Goal: Transaction & Acquisition: Purchase product/service

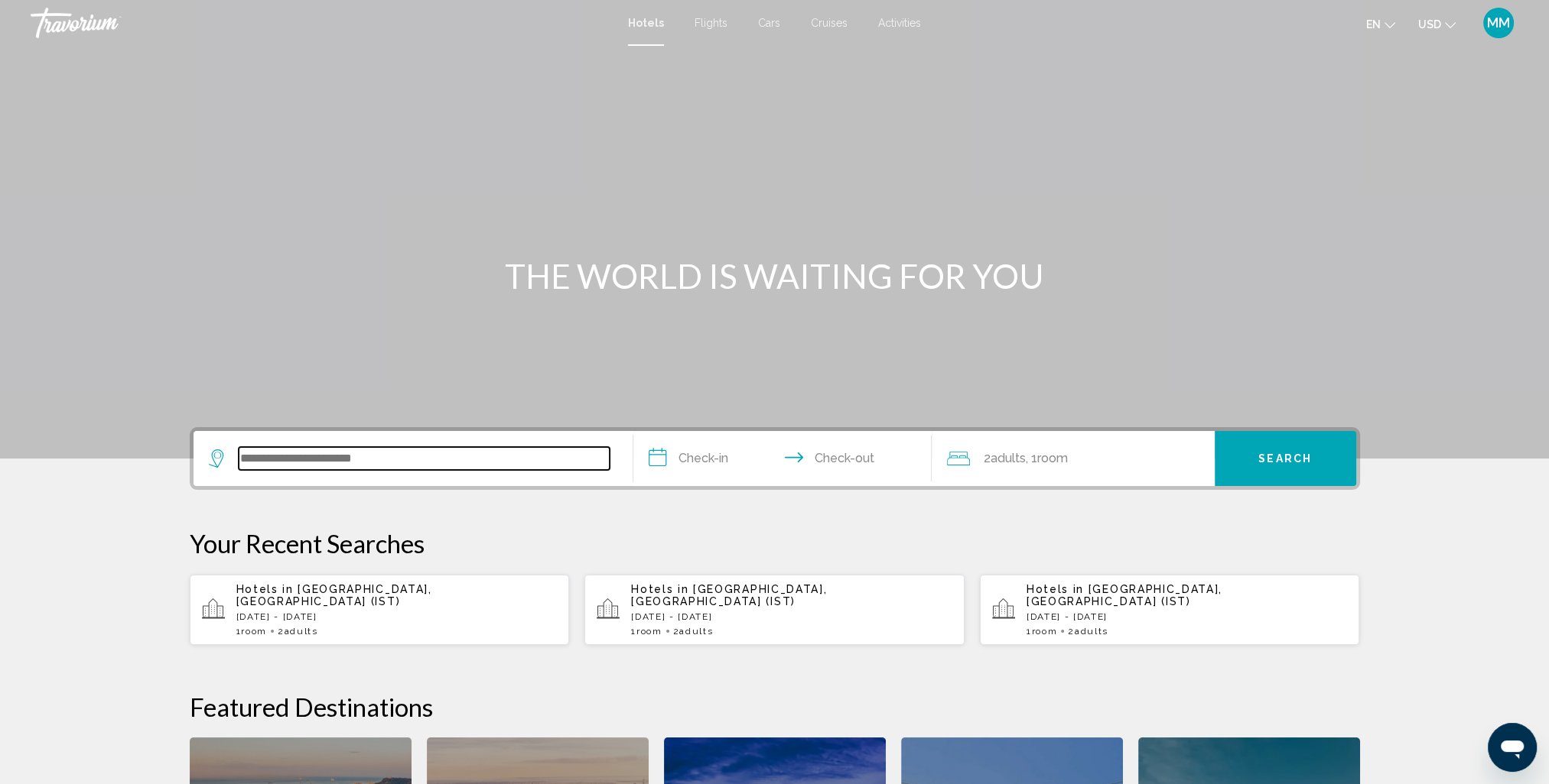
click at [401, 454] on input "Search widget" at bounding box center [424, 458] width 371 height 23
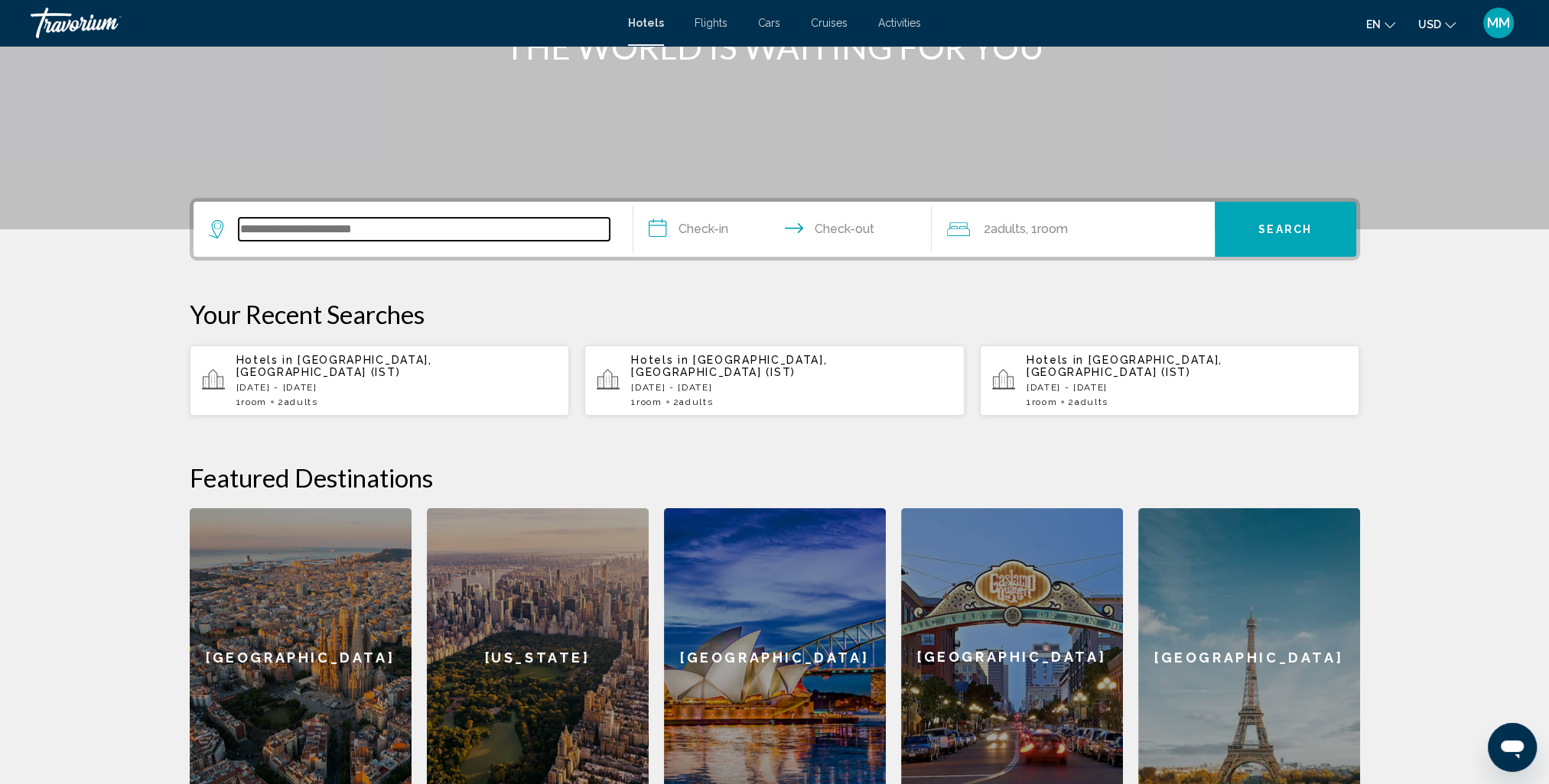
scroll to position [377, 0]
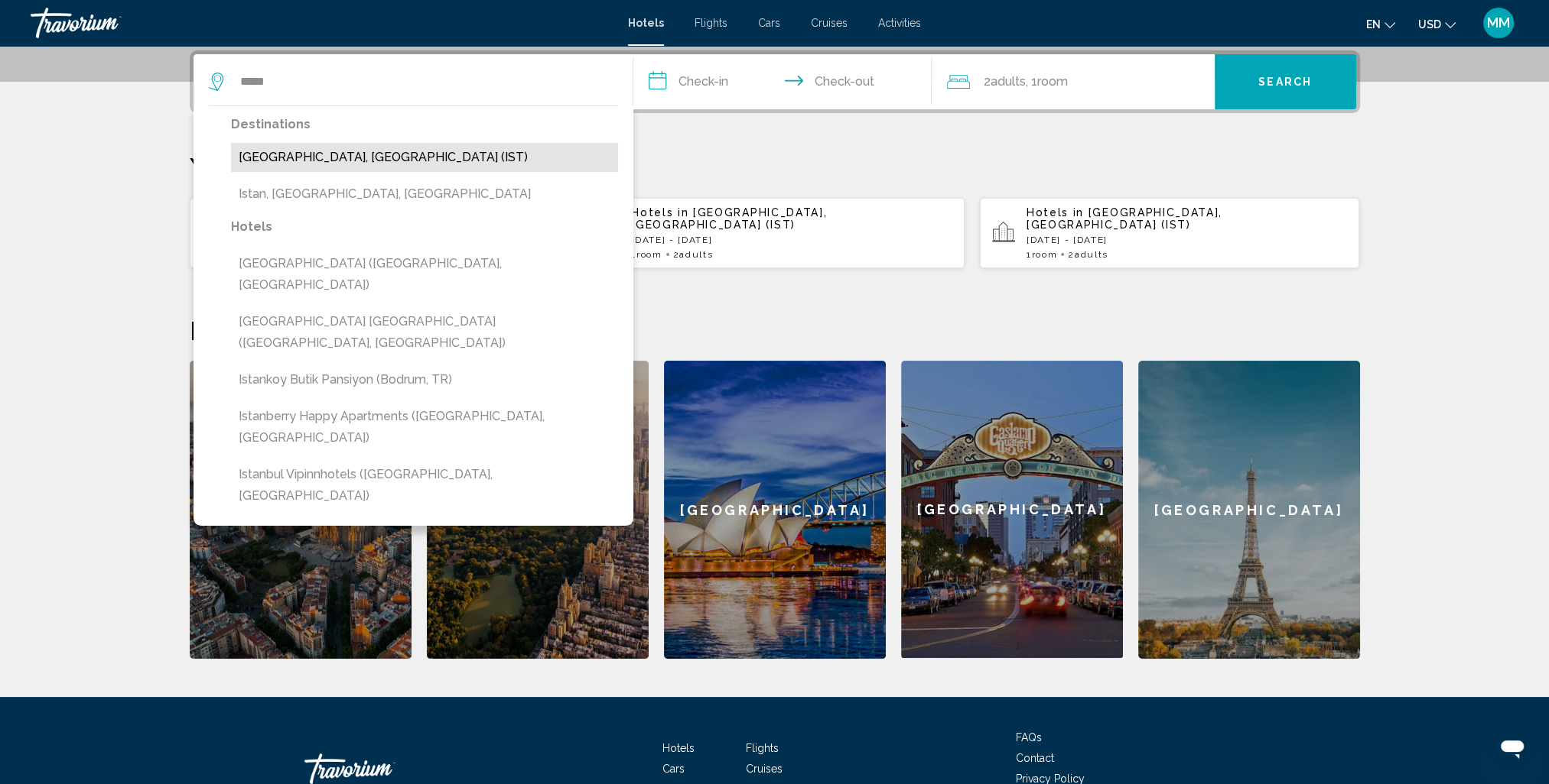
click at [331, 161] on button "[GEOGRAPHIC_DATA], [GEOGRAPHIC_DATA] (IST)" at bounding box center [424, 158] width 387 height 29
type input "**********"
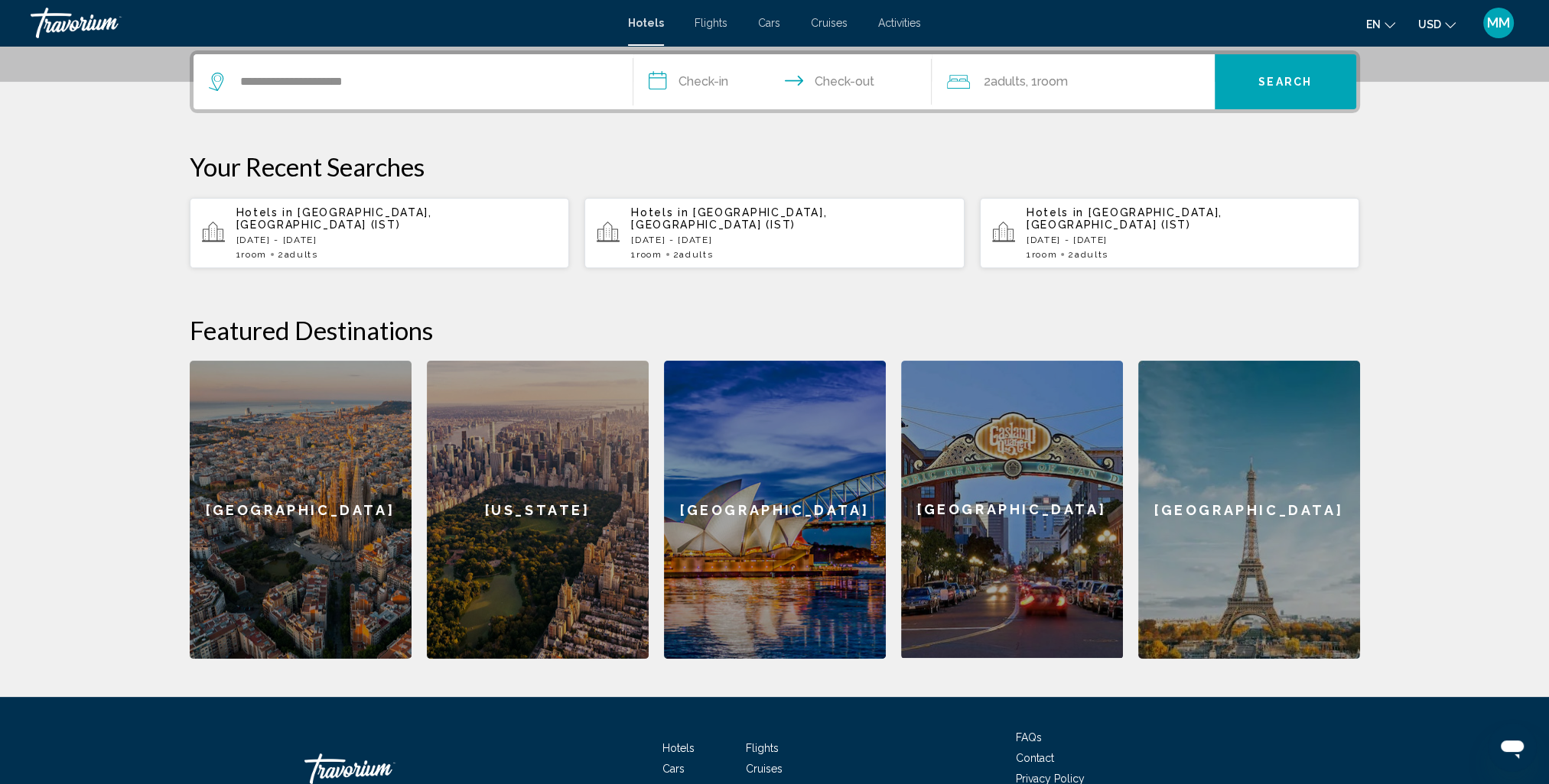
click at [716, 87] on input "**********" at bounding box center [785, 83] width 304 height 60
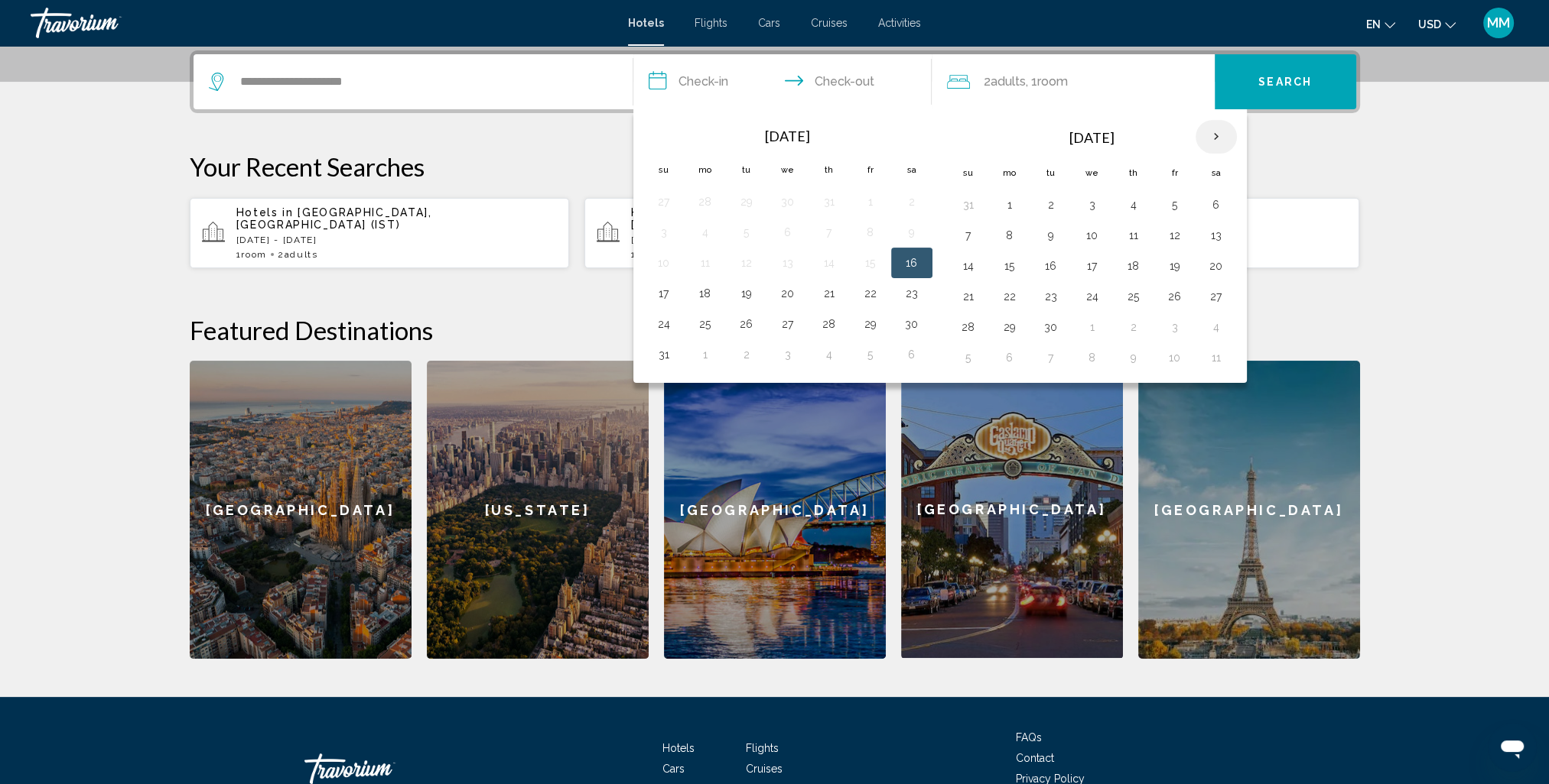
click at [1210, 132] on th "Next month" at bounding box center [1216, 136] width 41 height 33
click at [1083, 269] on button "15" at bounding box center [1092, 266] width 25 height 22
click at [973, 296] on button "19" at bounding box center [968, 296] width 25 height 22
type input "**********"
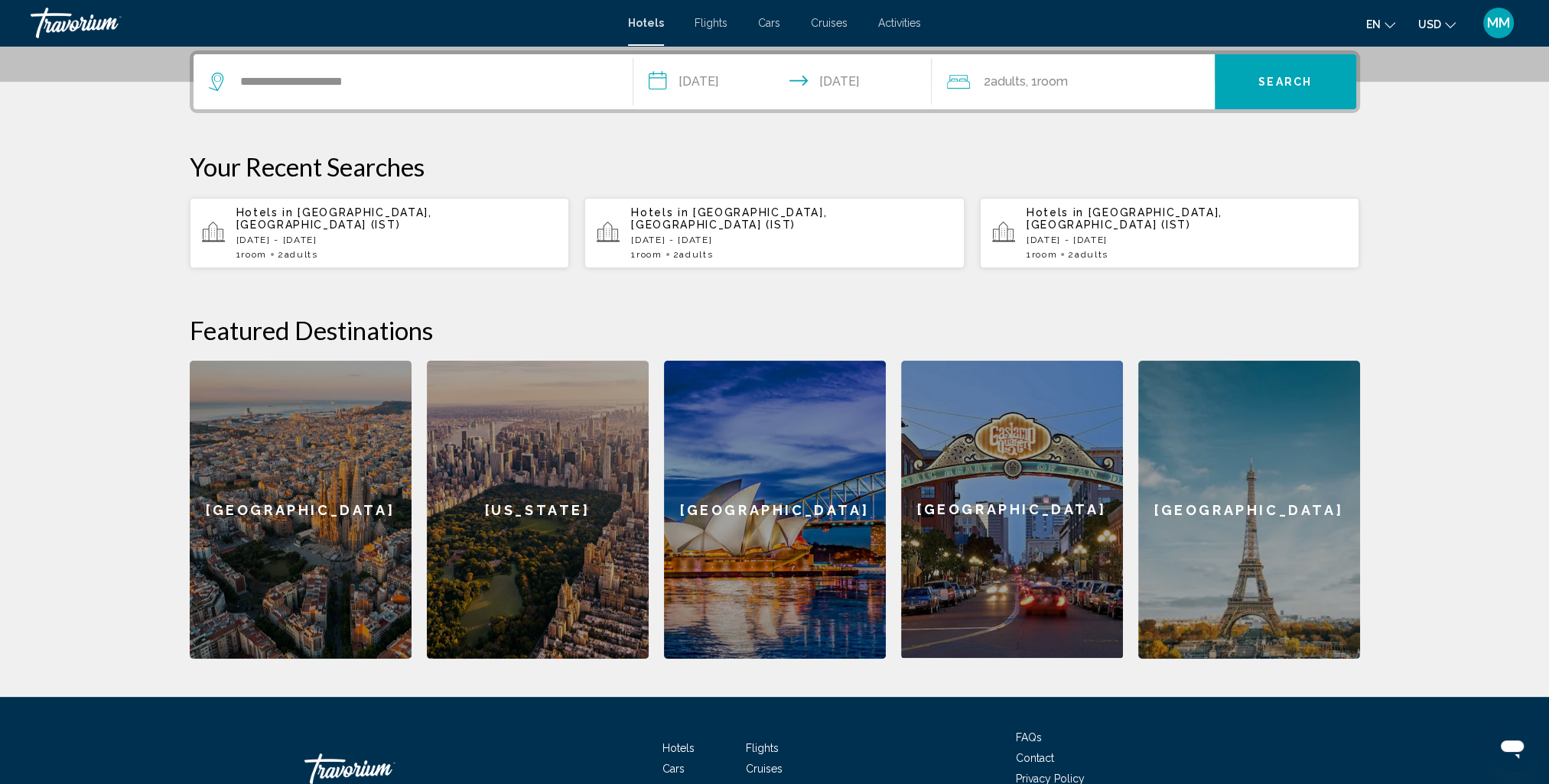
click at [1324, 91] on button "Search" at bounding box center [1285, 81] width 141 height 55
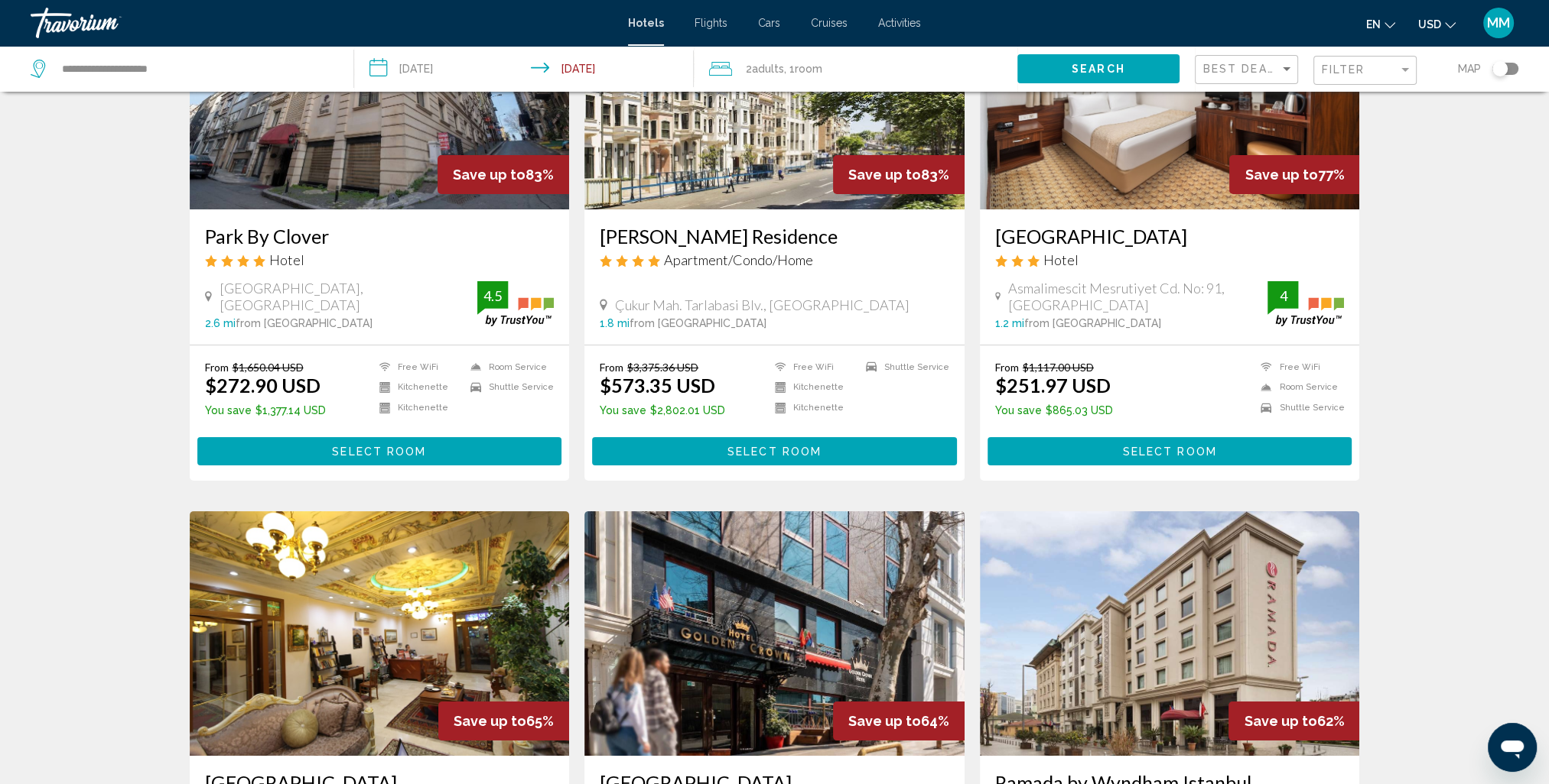
scroll to position [459, 0]
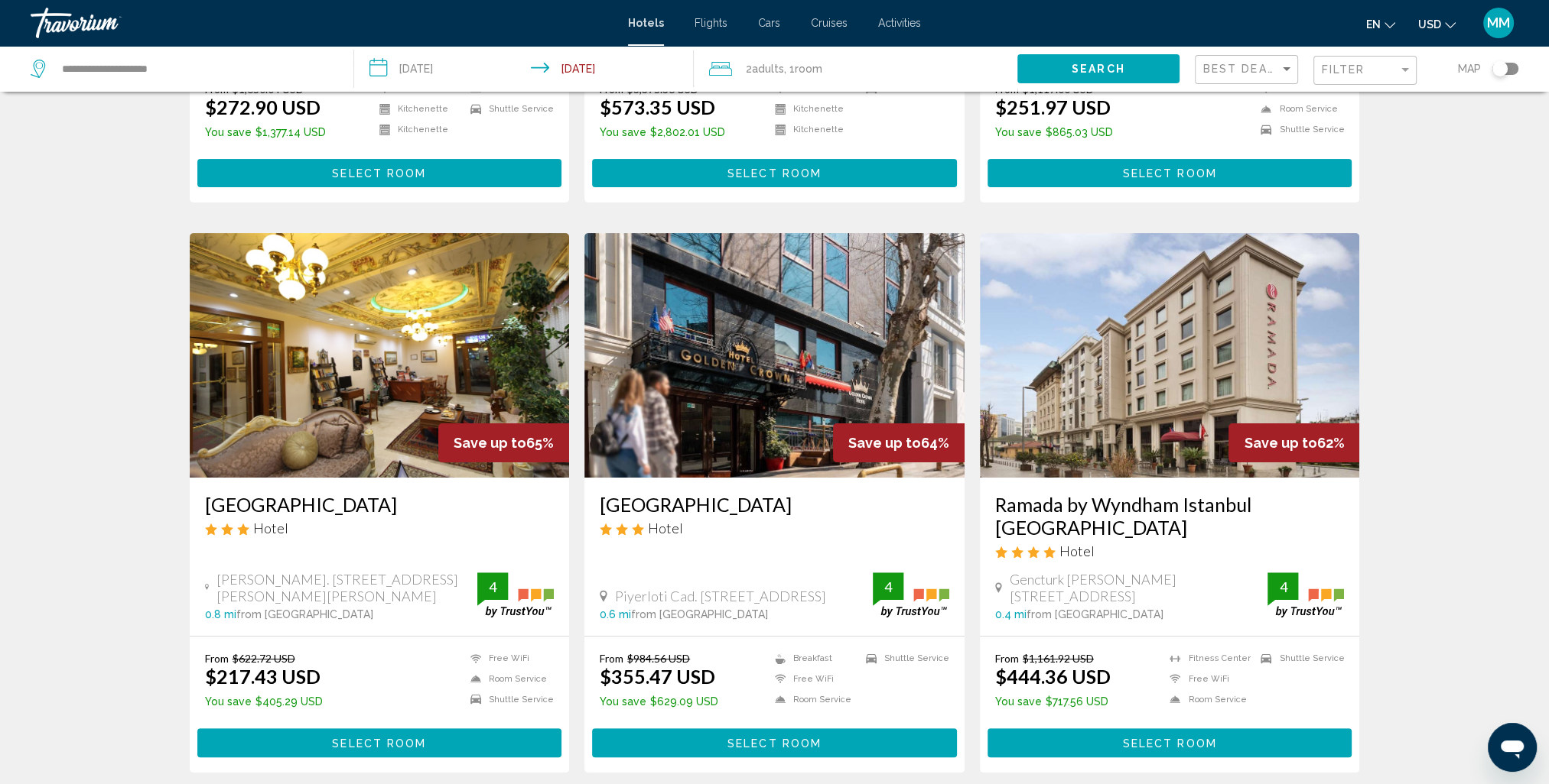
click at [1146, 449] on img "Main content" at bounding box center [1169, 355] width 380 height 244
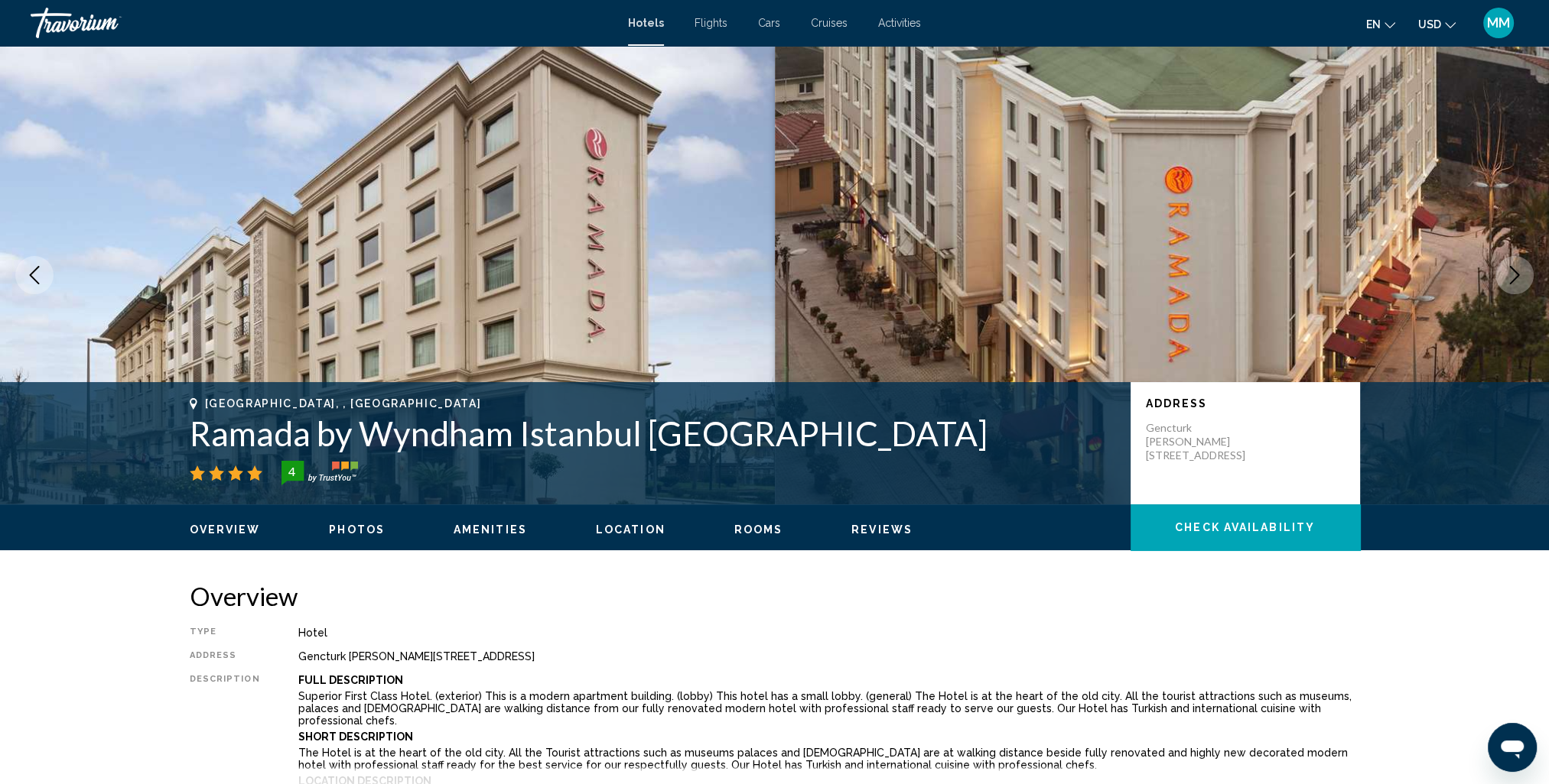
scroll to position [383, 0]
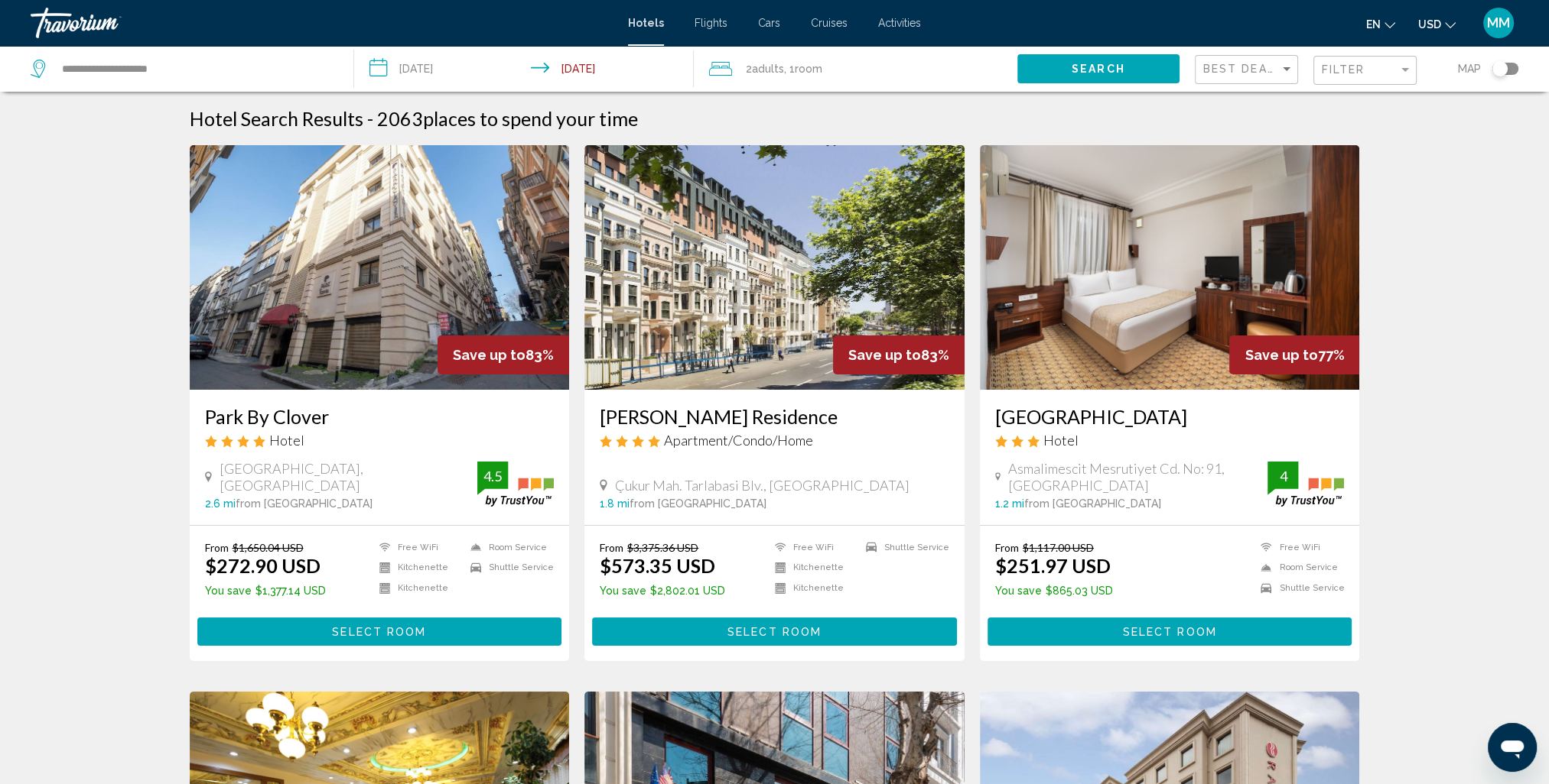
click at [826, 65] on div "2 Adult Adults , 1 Room rooms" at bounding box center [863, 69] width 308 height 22
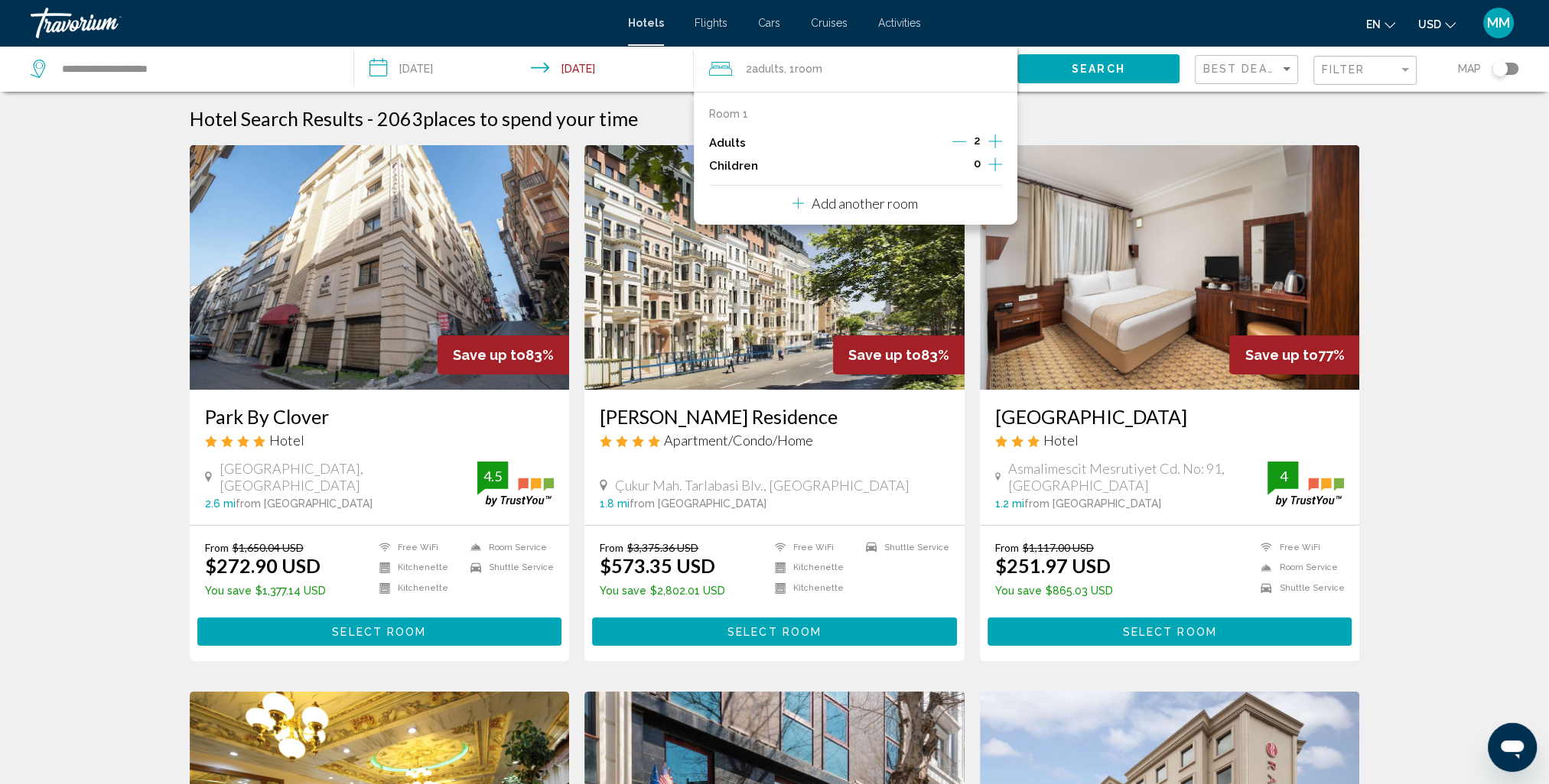
click at [994, 143] on icon "Increment adults" at bounding box center [995, 141] width 14 height 14
click at [887, 205] on p "Add another room" at bounding box center [865, 203] width 106 height 17
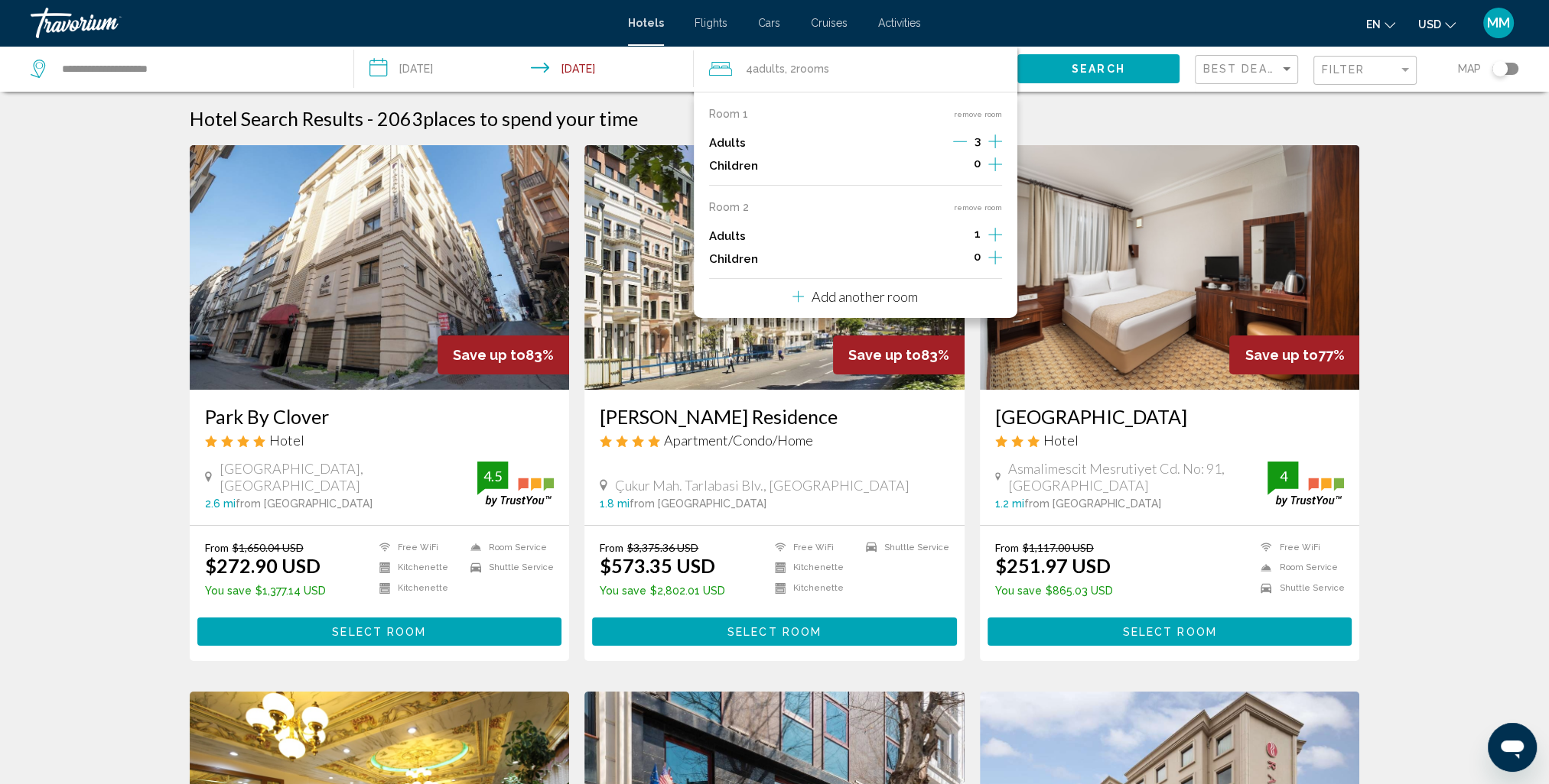
click at [993, 151] on icon "Increment adults" at bounding box center [995, 141] width 14 height 19
click at [1074, 68] on span "Search" at bounding box center [1098, 70] width 54 height 12
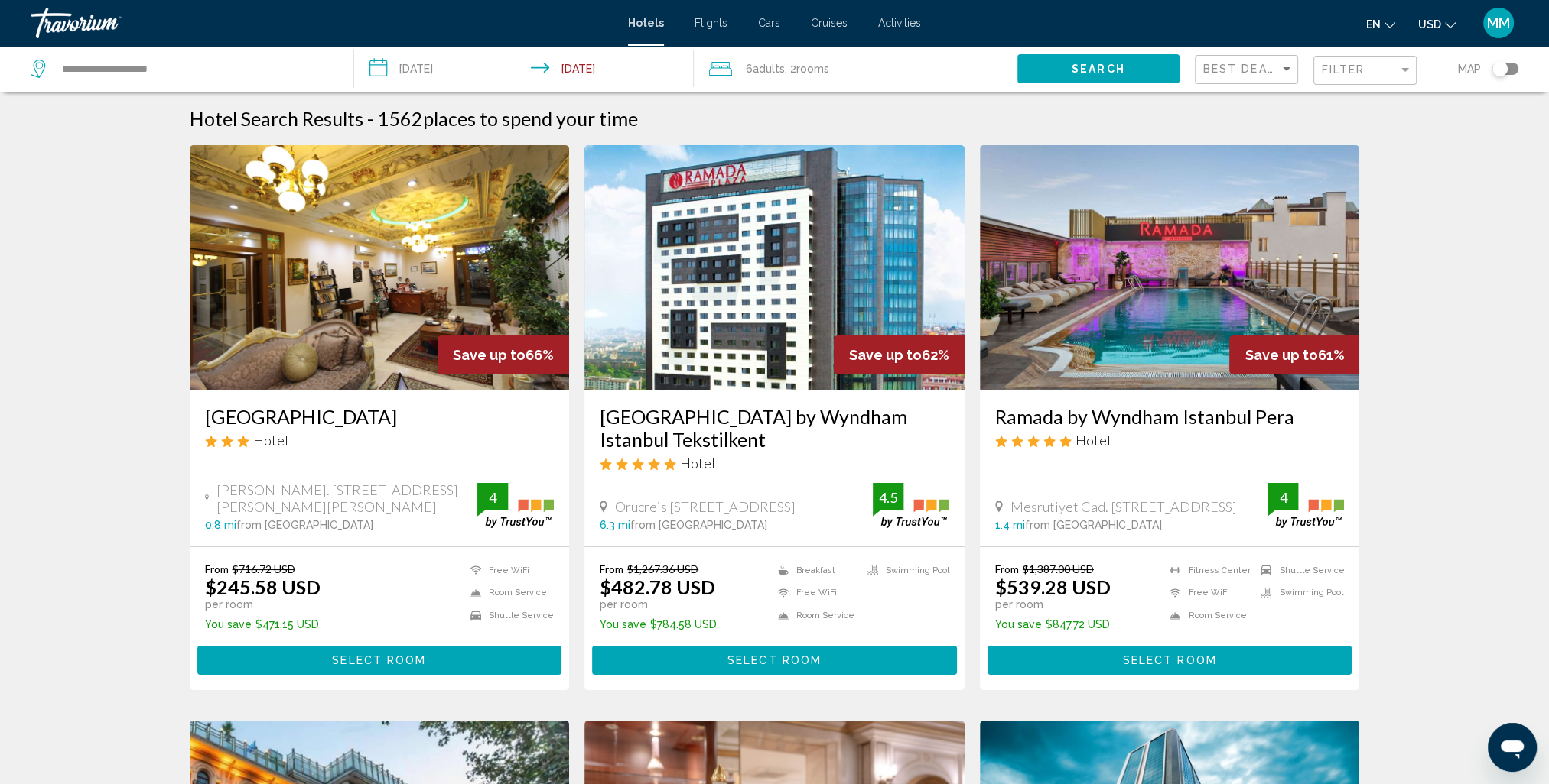
click at [823, 72] on span "rooms" at bounding box center [813, 69] width 33 height 12
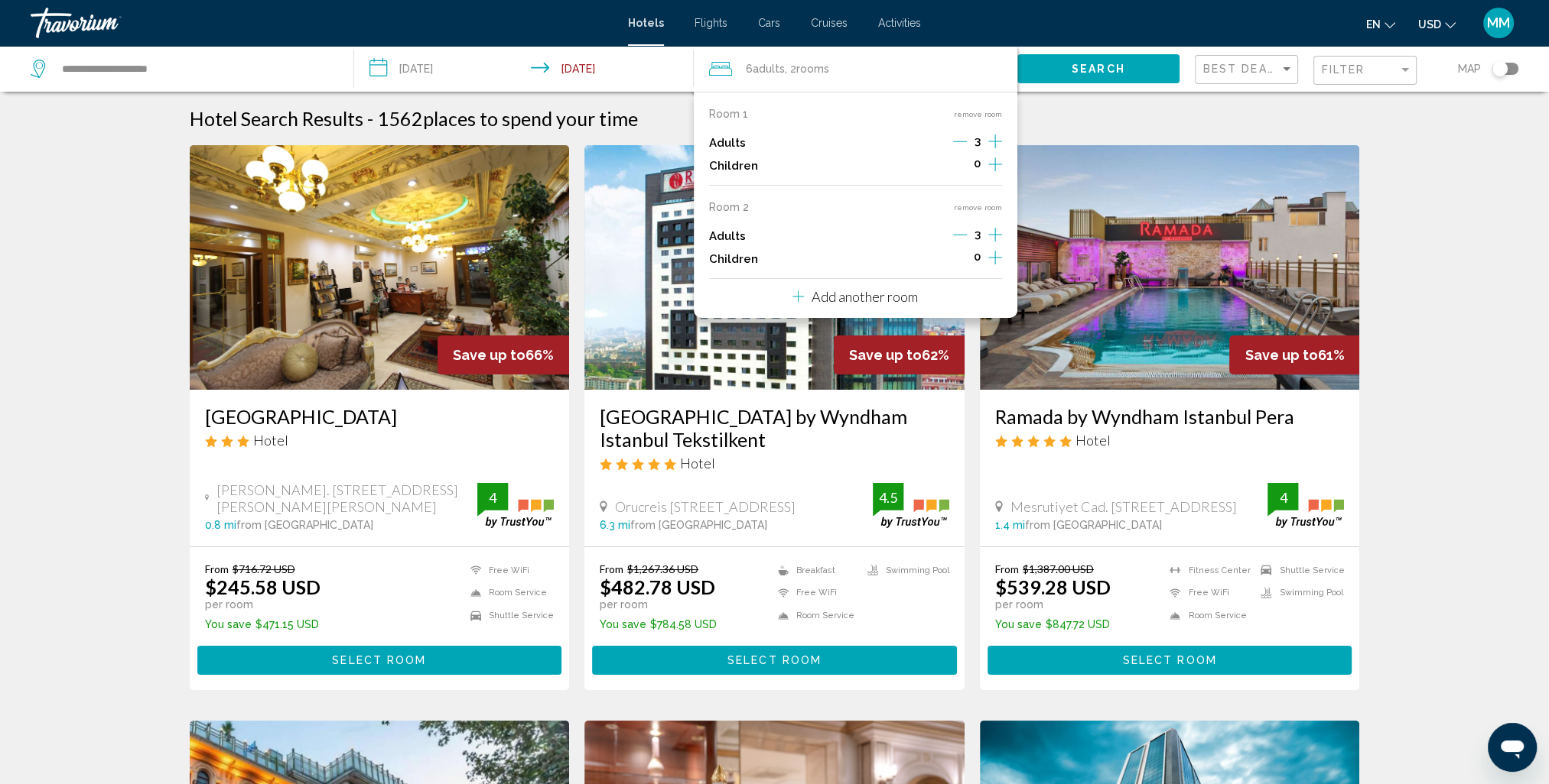
click at [954, 233] on icon "Decrement adults" at bounding box center [960, 235] width 14 height 14
click at [961, 140] on icon "Decrement adults" at bounding box center [960, 141] width 14 height 14
click at [844, 307] on button "Add another room" at bounding box center [855, 294] width 126 height 31
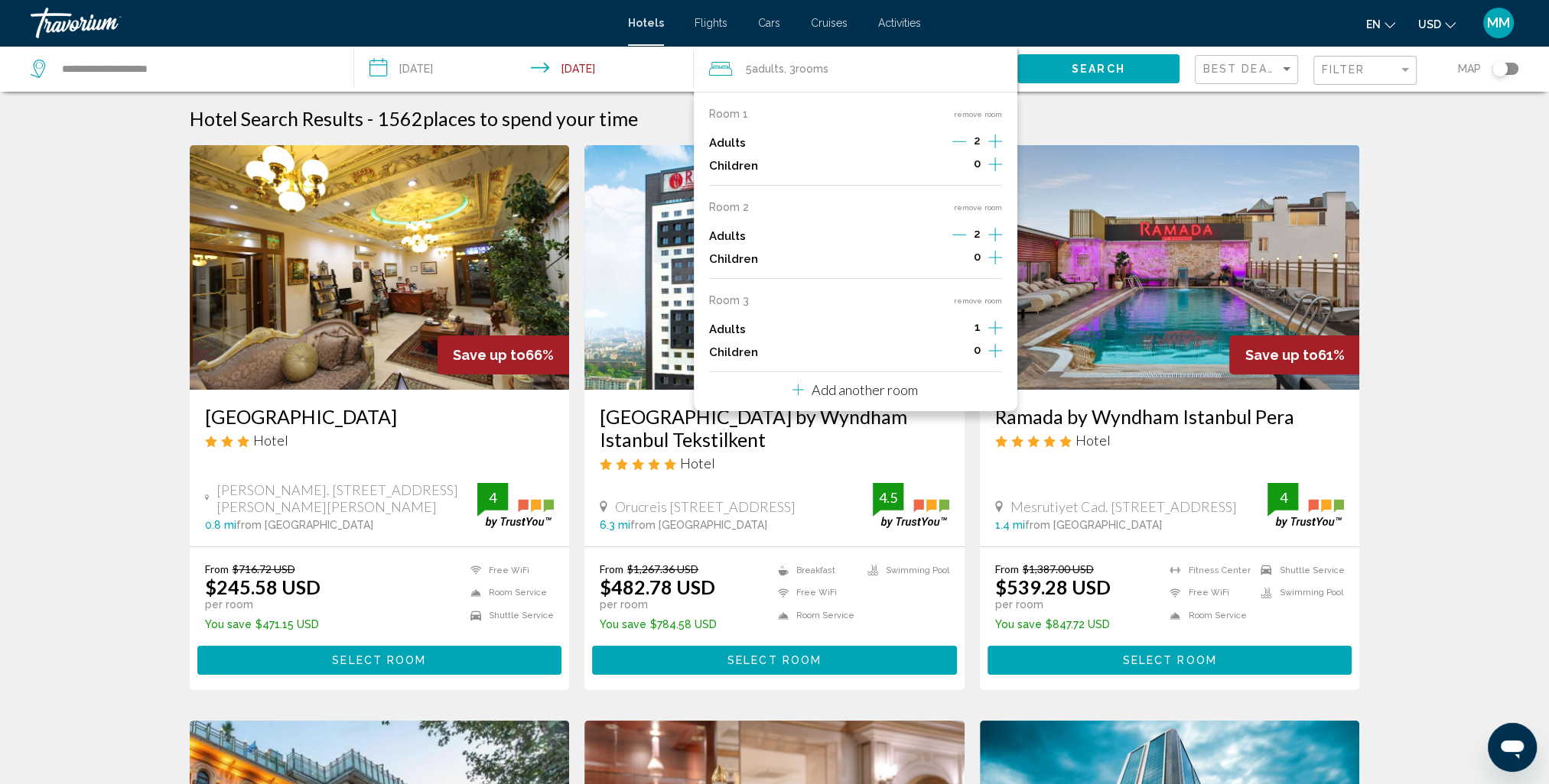
click at [989, 151] on icon "Increment adults" at bounding box center [995, 141] width 14 height 19
click at [1104, 74] on span "Search" at bounding box center [1098, 70] width 54 height 12
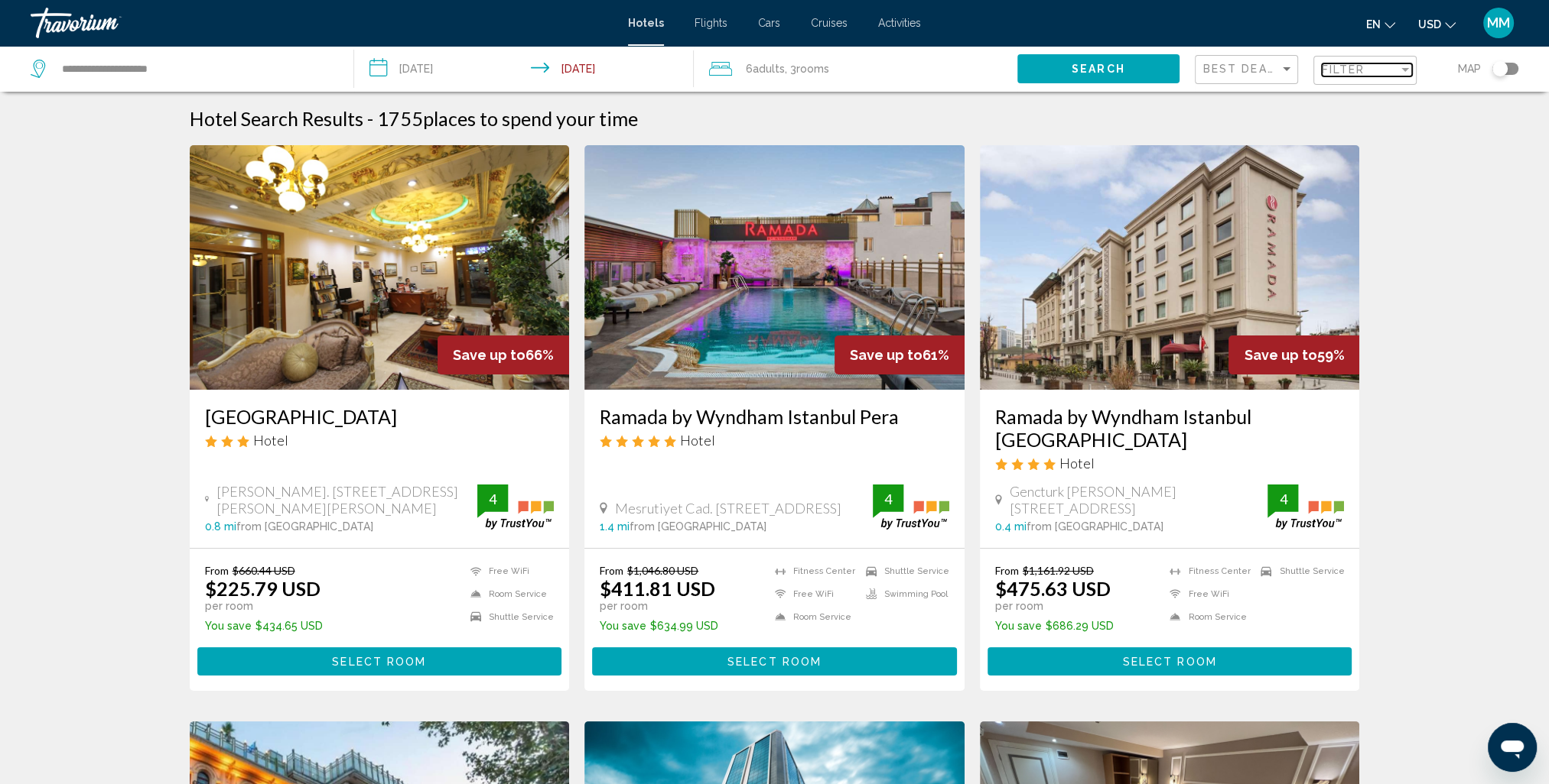
click at [1403, 71] on div "Filter" at bounding box center [1405, 70] width 8 height 4
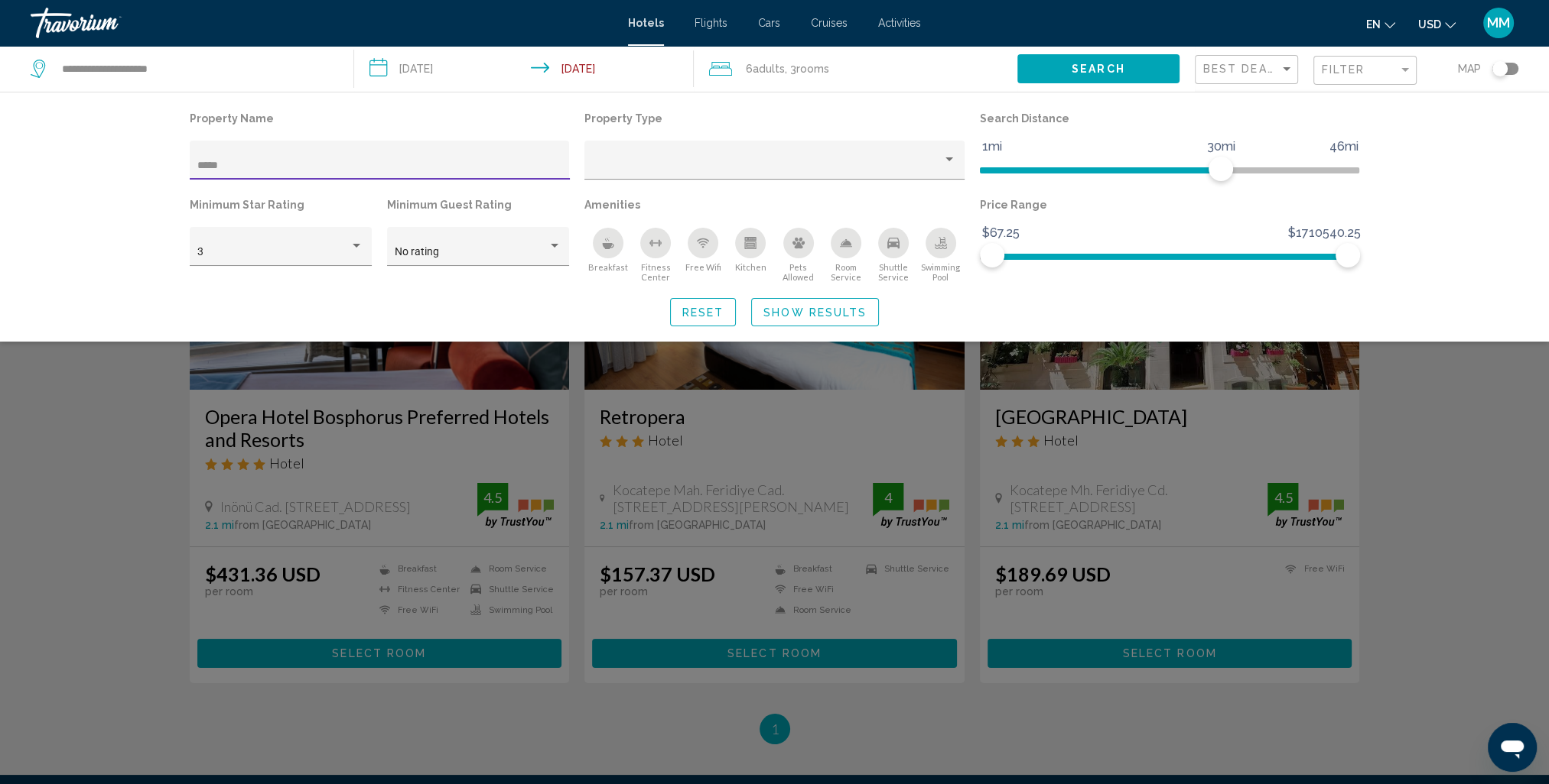
type input "*****"
click at [1460, 396] on div "Search widget" at bounding box center [774, 507] width 1549 height 555
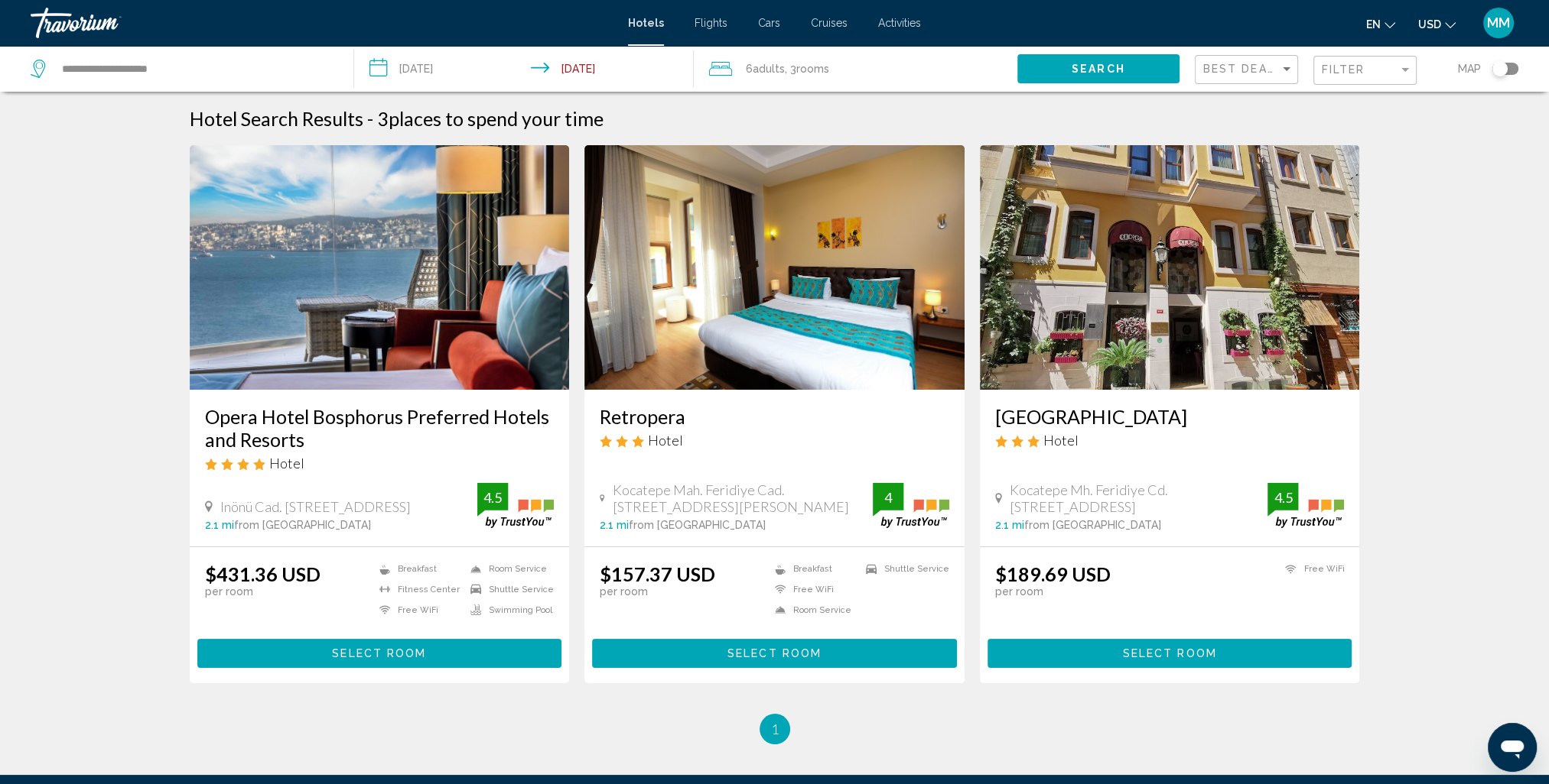
click at [340, 424] on h3 "Opera Hotel Bosphorus Preferred Hotels and Resorts" at bounding box center [380, 428] width 349 height 46
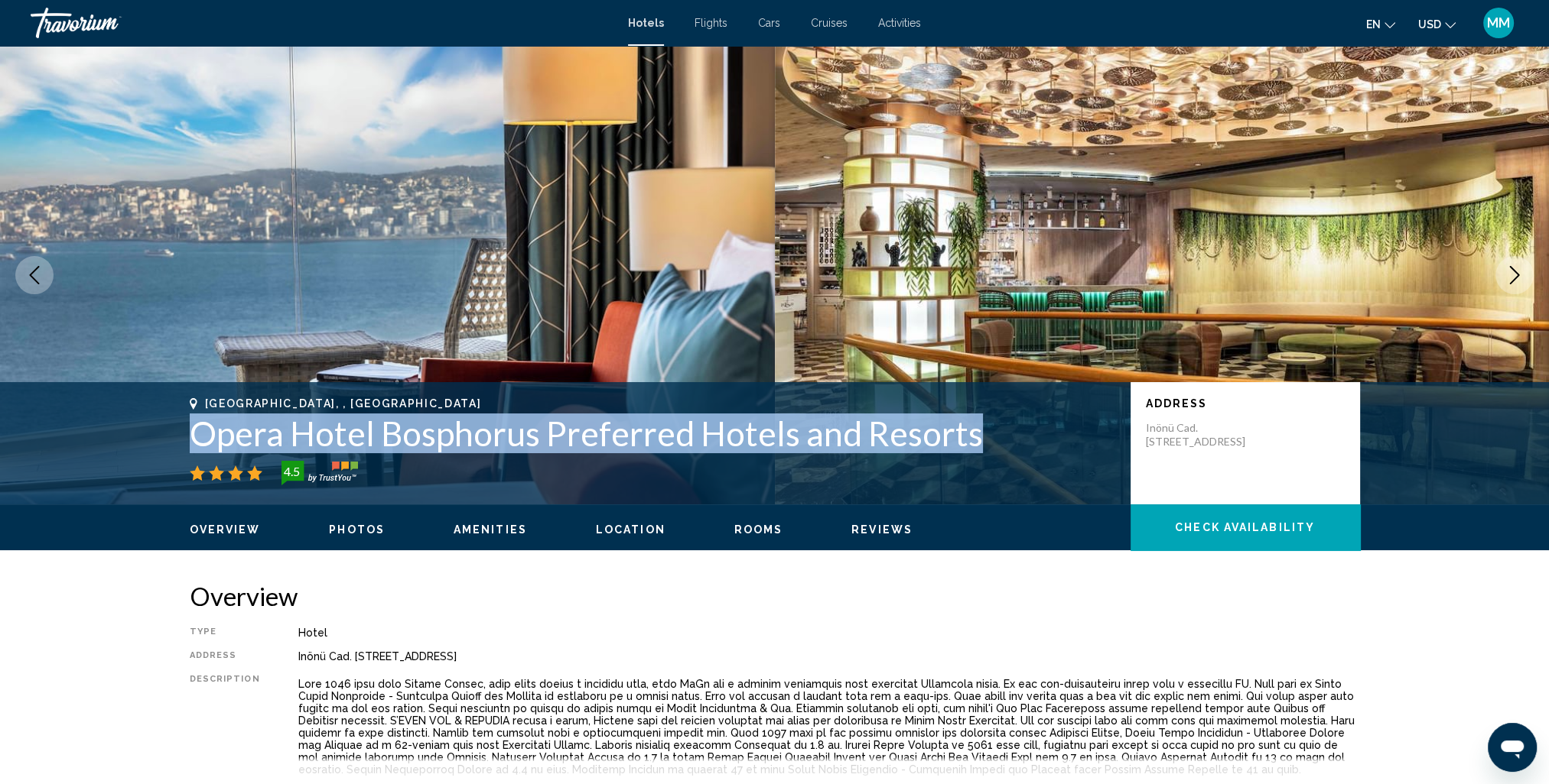
drag, startPoint x: 193, startPoint y: 434, endPoint x: 996, endPoint y: 431, distance: 803.0
click at [996, 431] on h1 "Opera Hotel Bosphorus Preferred Hotels and Resorts" at bounding box center [652, 434] width 926 height 40
copy h1 "Opera Hotel Bosphorus Preferred Hotels and Resorts"
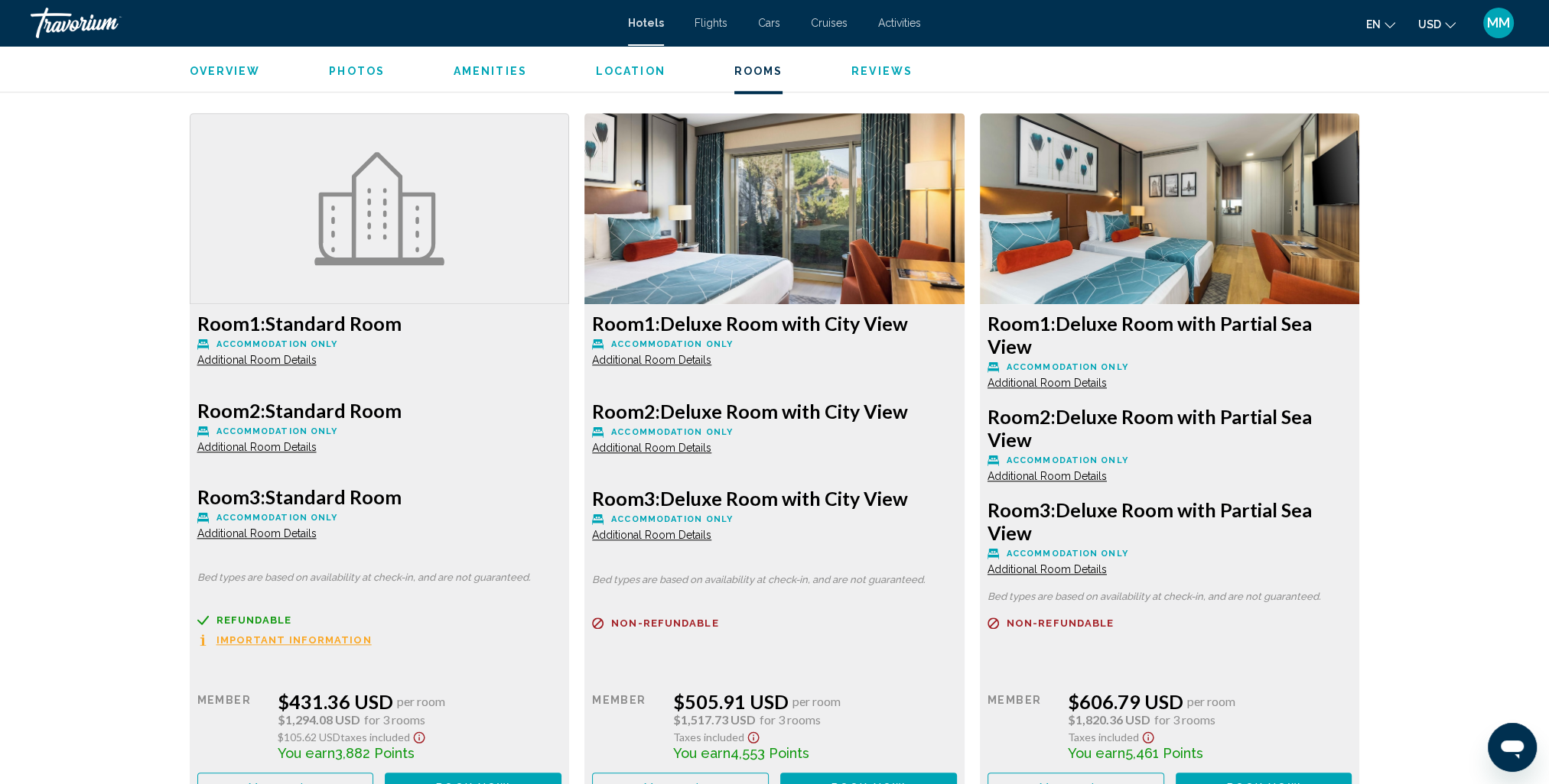
scroll to position [2218, 0]
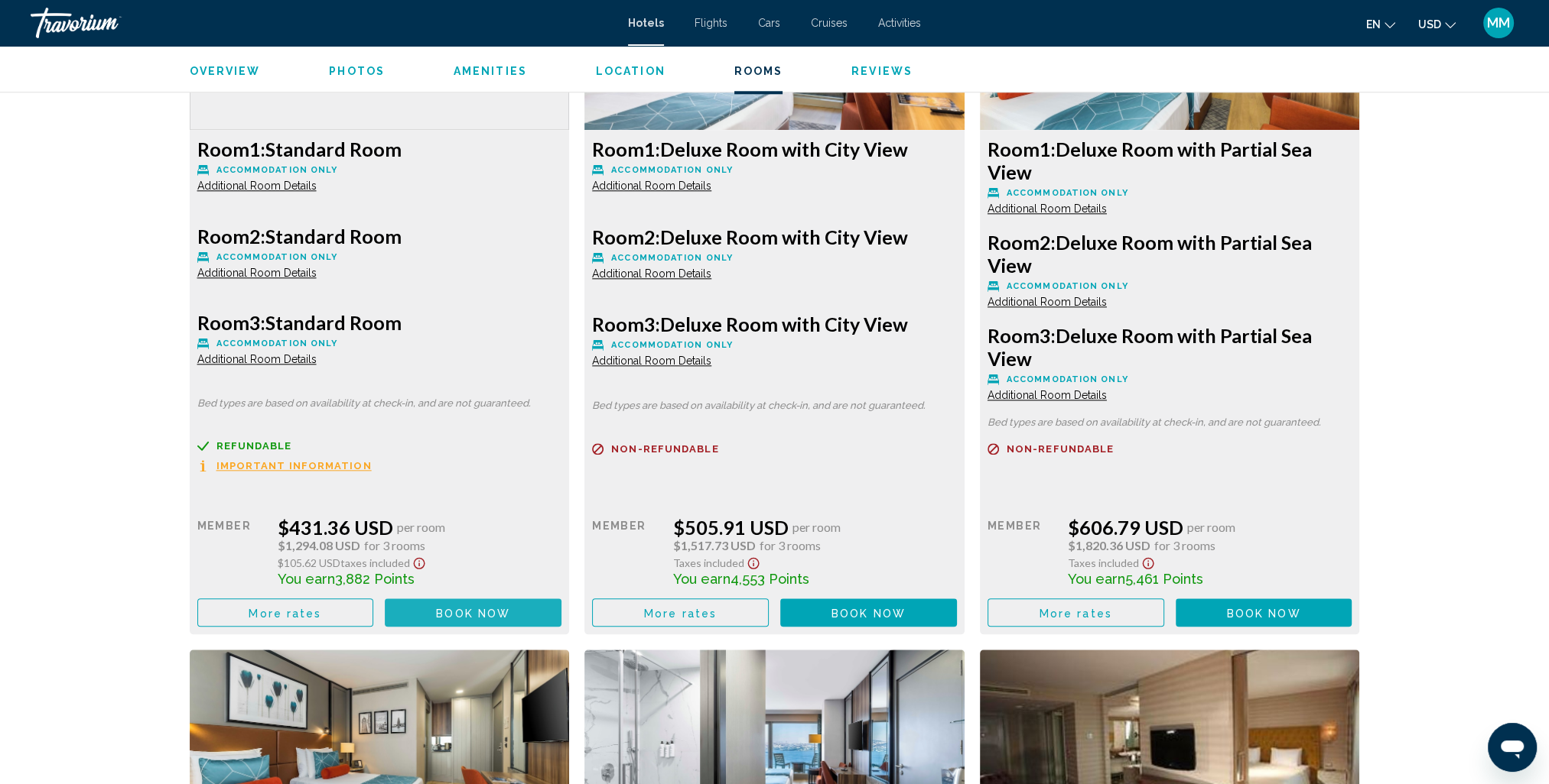
click at [449, 614] on span "Book now" at bounding box center [473, 613] width 75 height 12
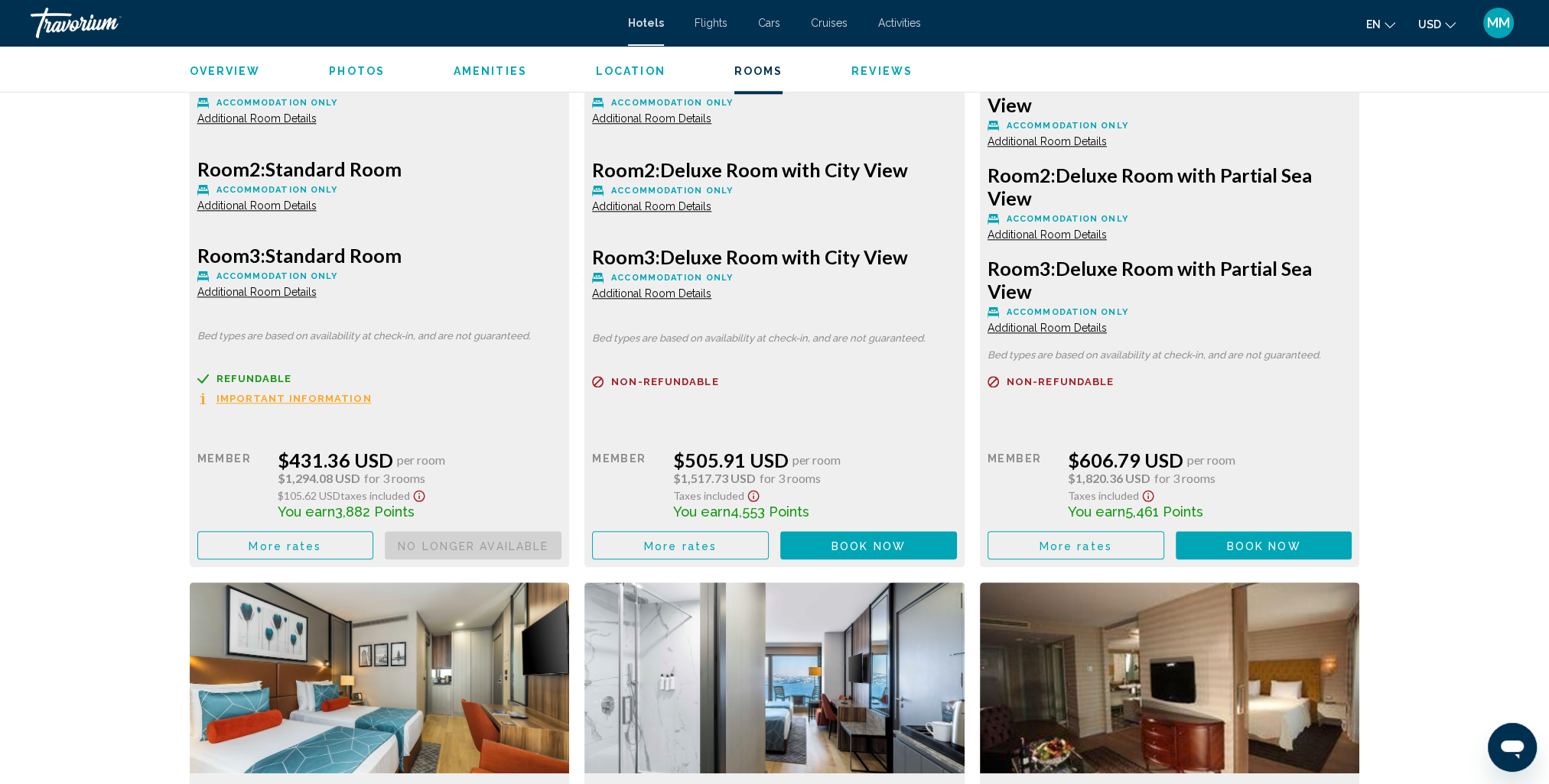
scroll to position [2294, 0]
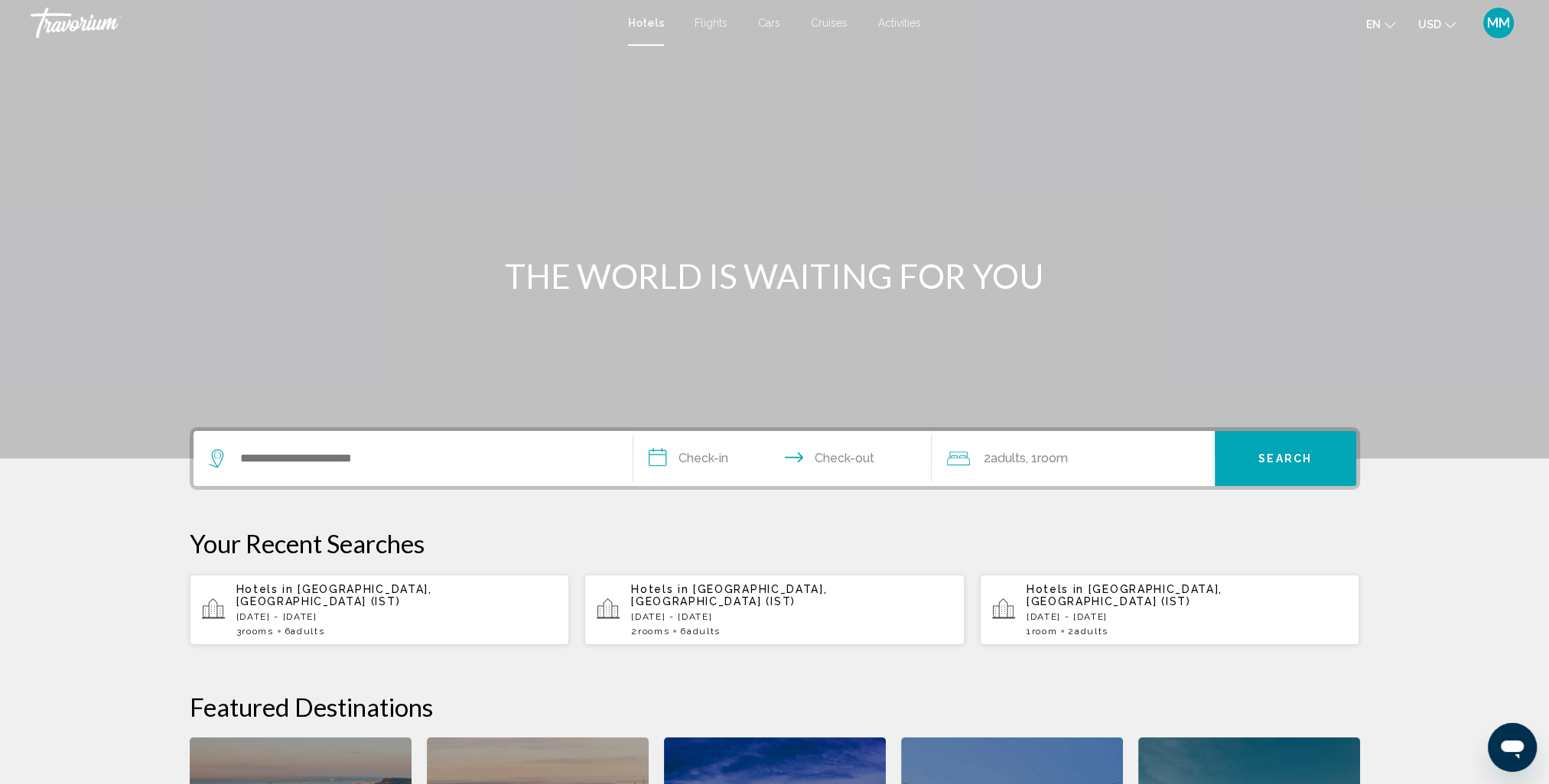
click at [896, 23] on span "Activities" at bounding box center [900, 23] width 43 height 12
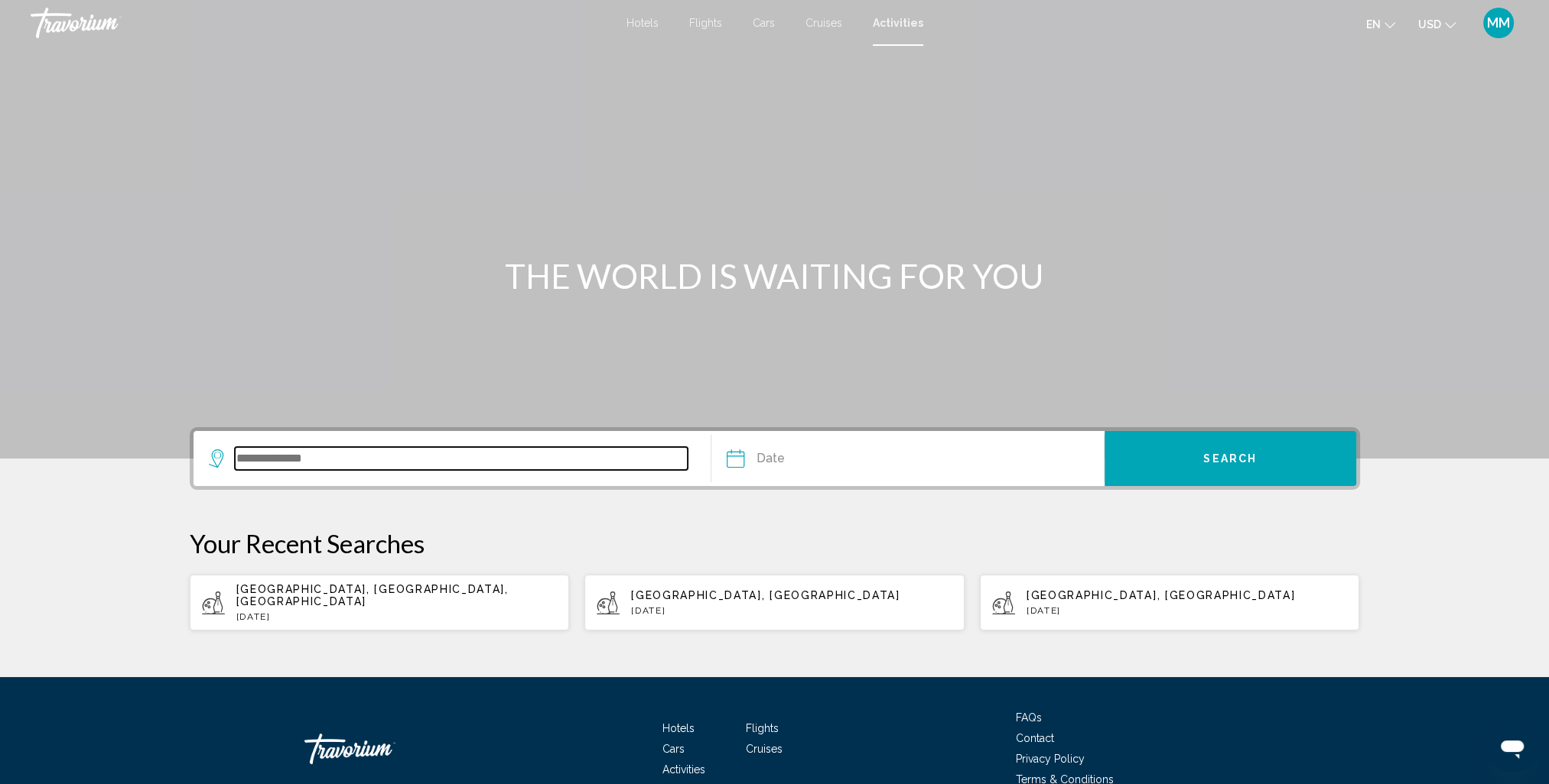
click at [375, 459] on input "Search widget" at bounding box center [461, 458] width 454 height 23
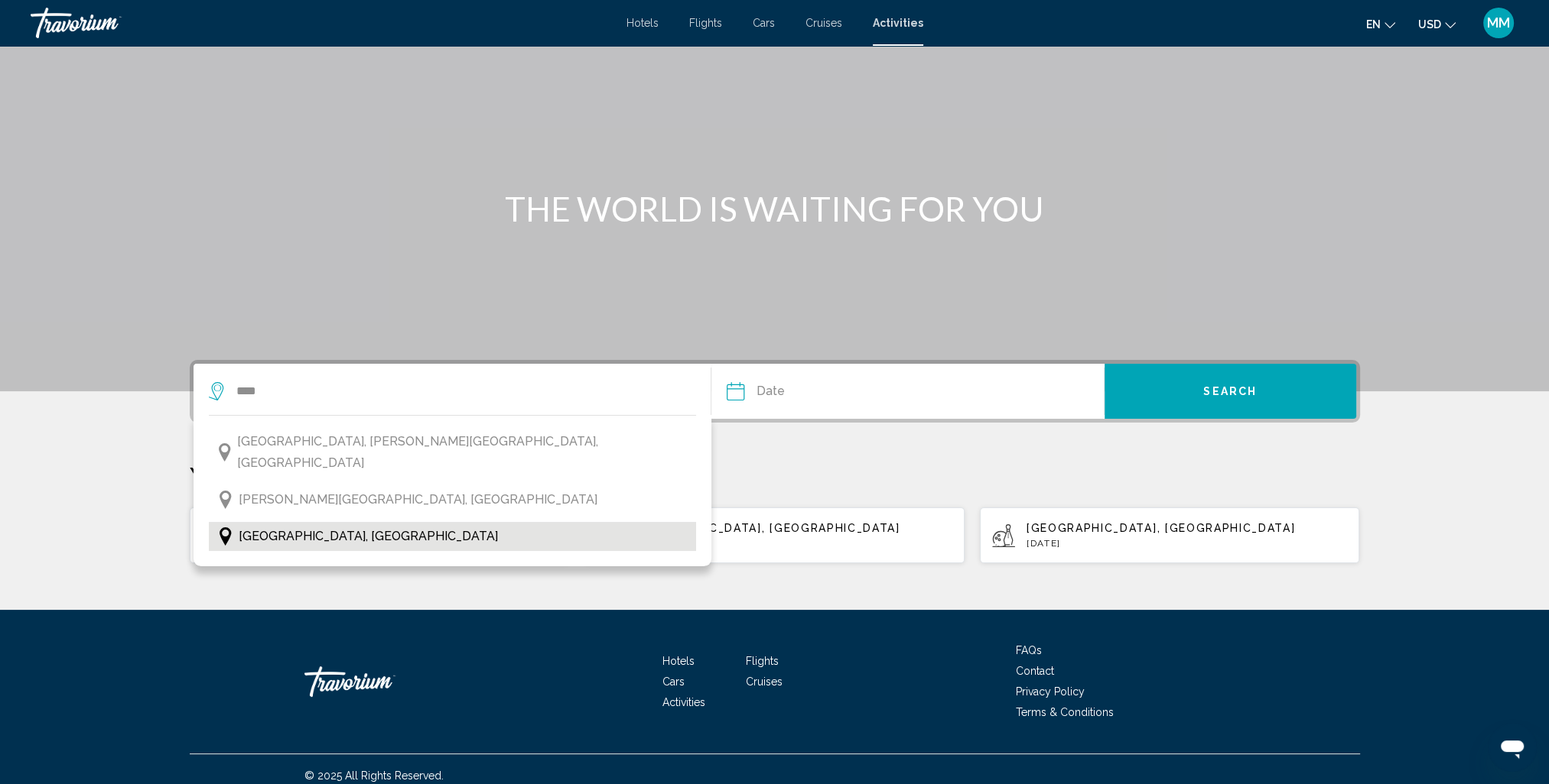
click at [318, 526] on span "[GEOGRAPHIC_DATA], [GEOGRAPHIC_DATA]" at bounding box center [368, 537] width 259 height 22
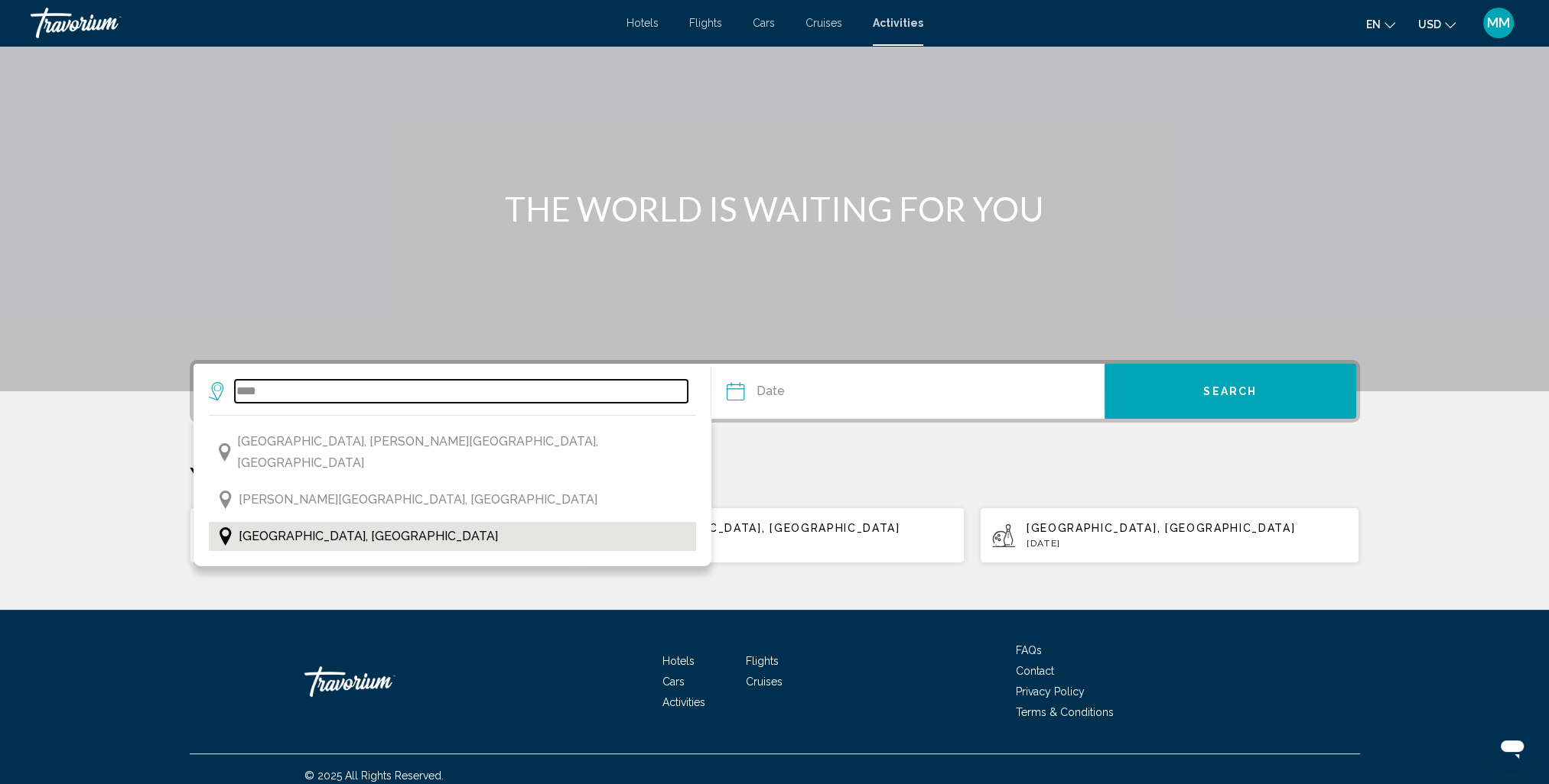
type input "**********"
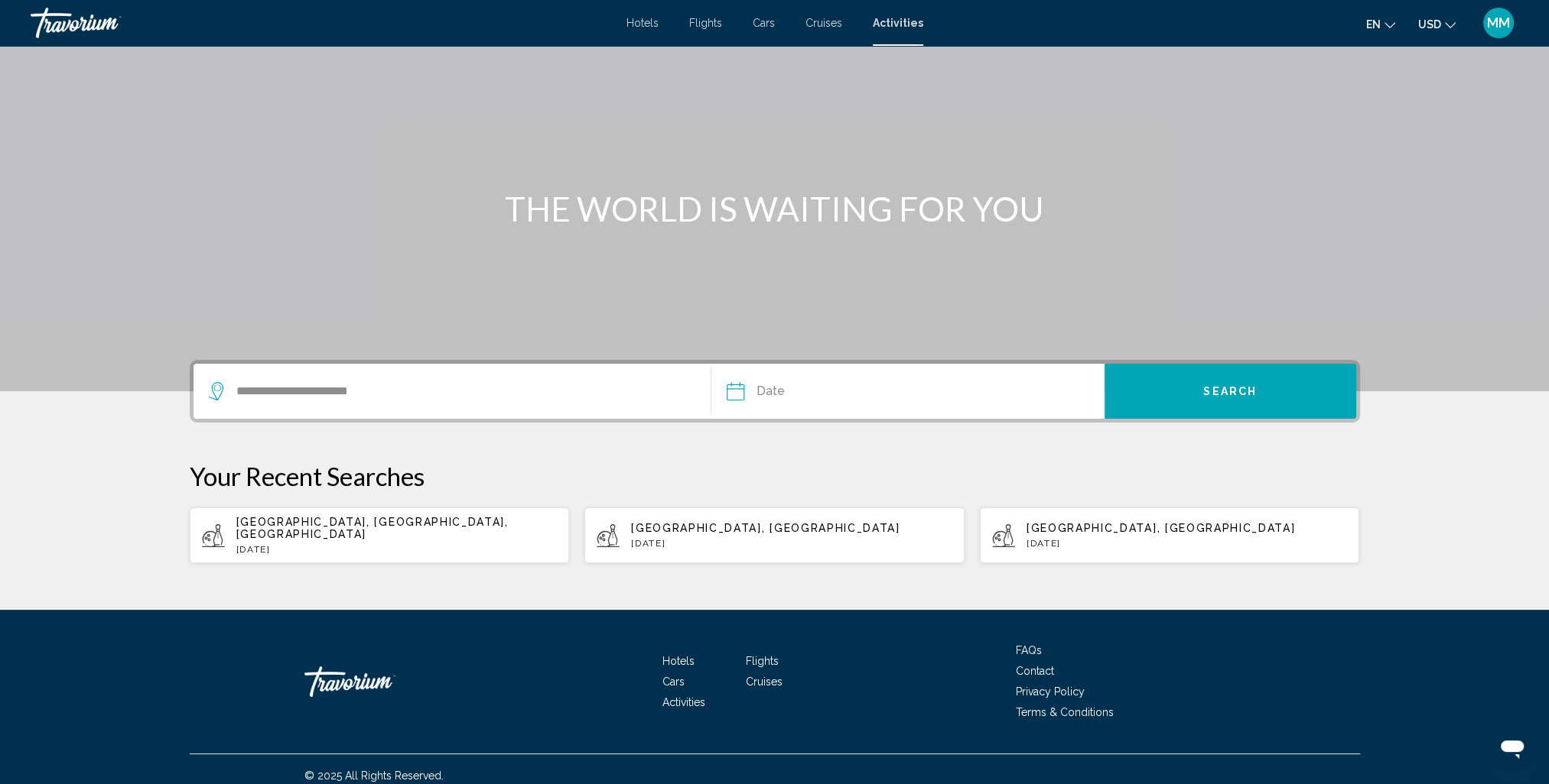
click at [893, 396] on input "Date" at bounding box center [820, 393] width 194 height 60
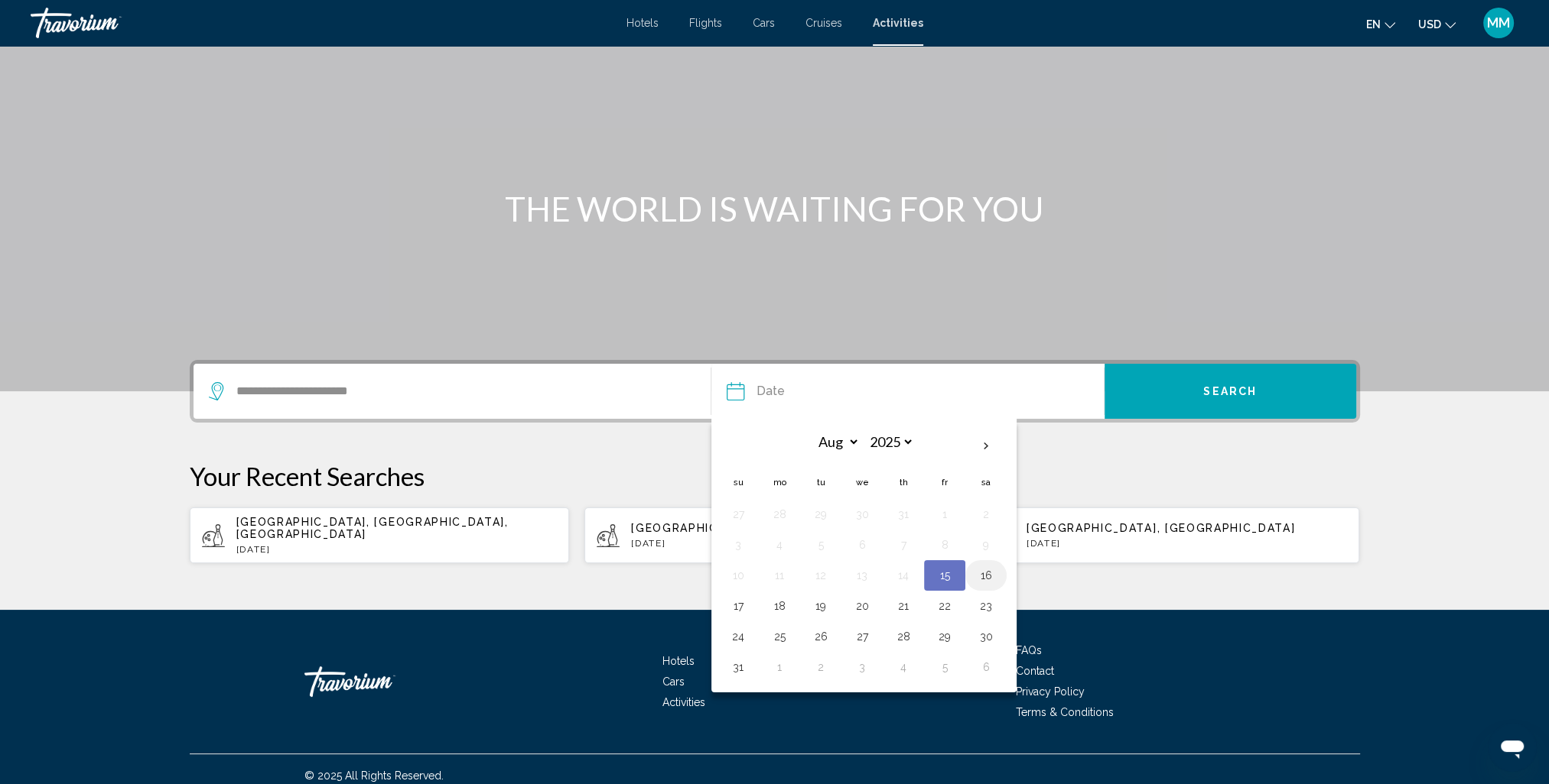
click at [988, 577] on button "16" at bounding box center [986, 576] width 25 height 22
type input "**********"
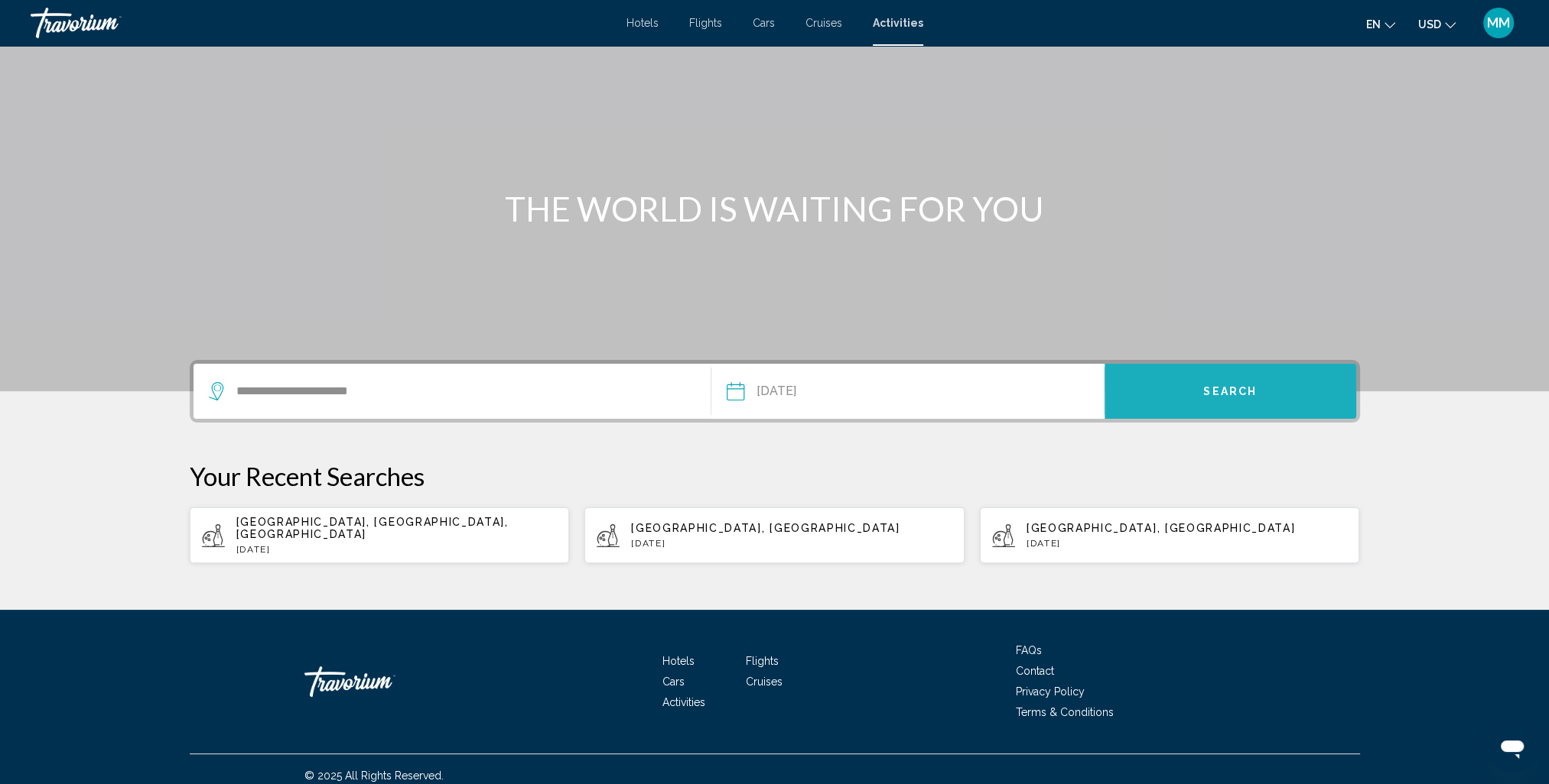
click at [1254, 390] on span "Search" at bounding box center [1230, 392] width 54 height 12
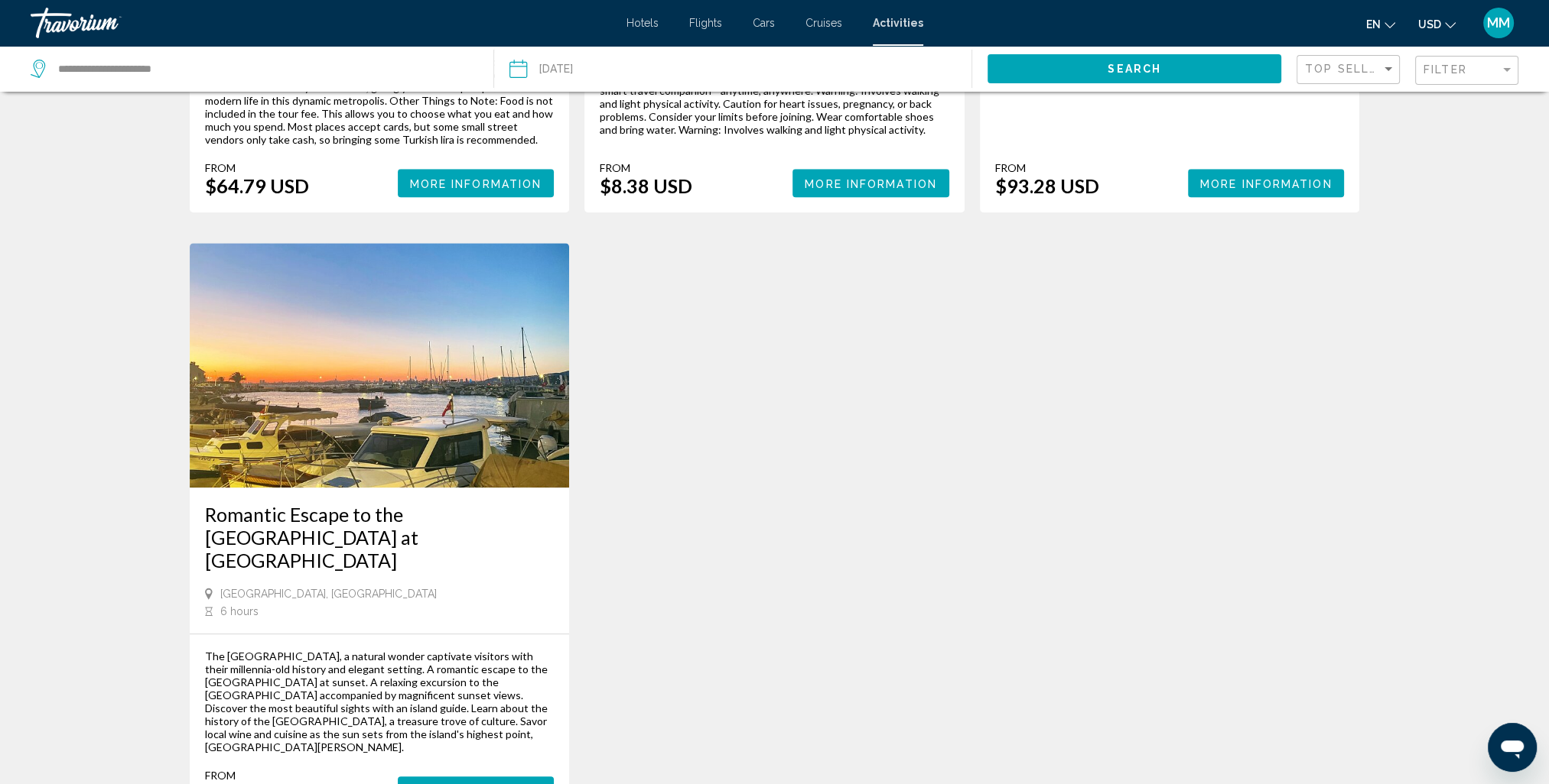
scroll to position [1835, 0]
click at [445, 784] on span "More Information" at bounding box center [476, 790] width 133 height 12
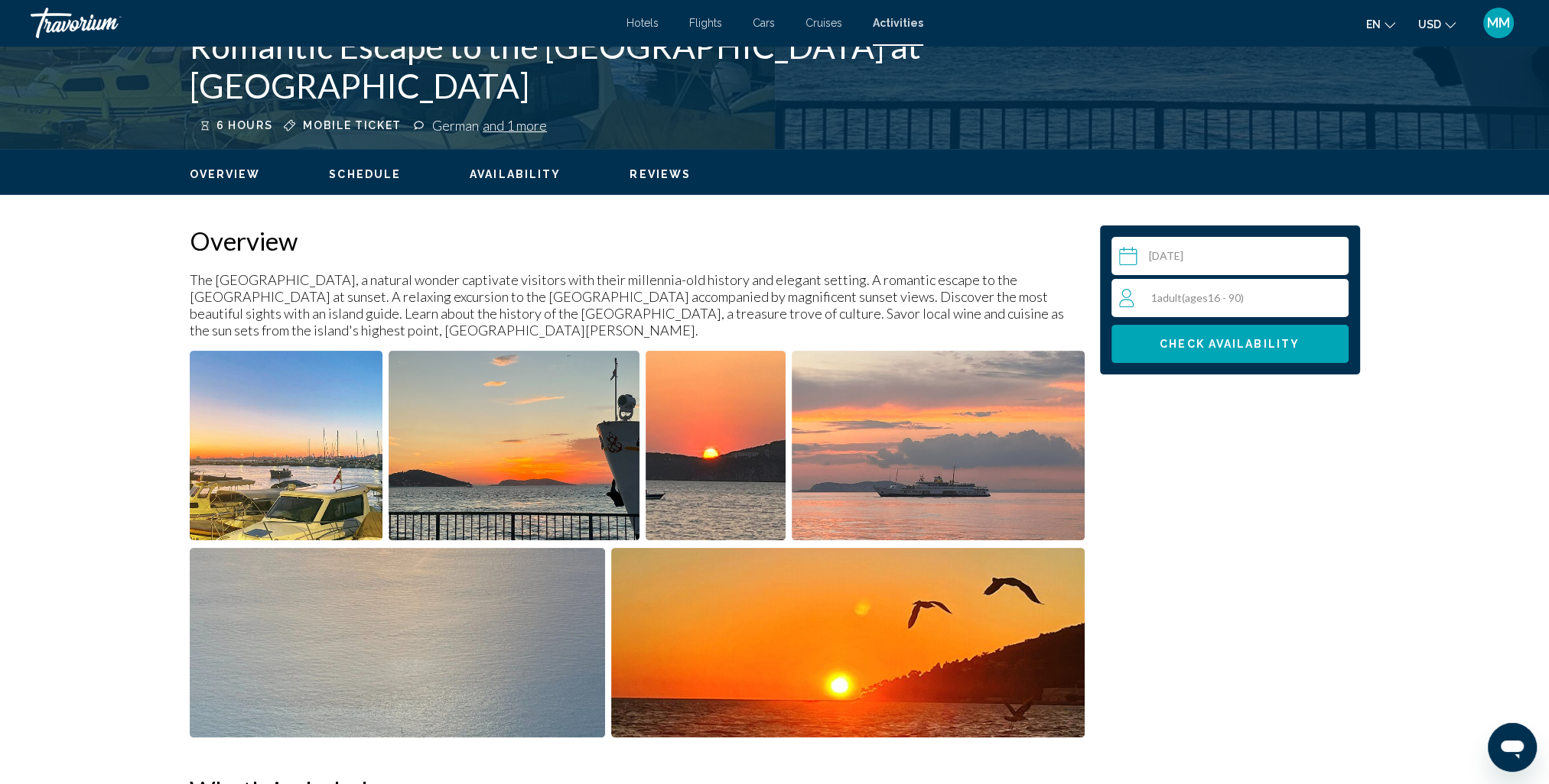
scroll to position [383, 0]
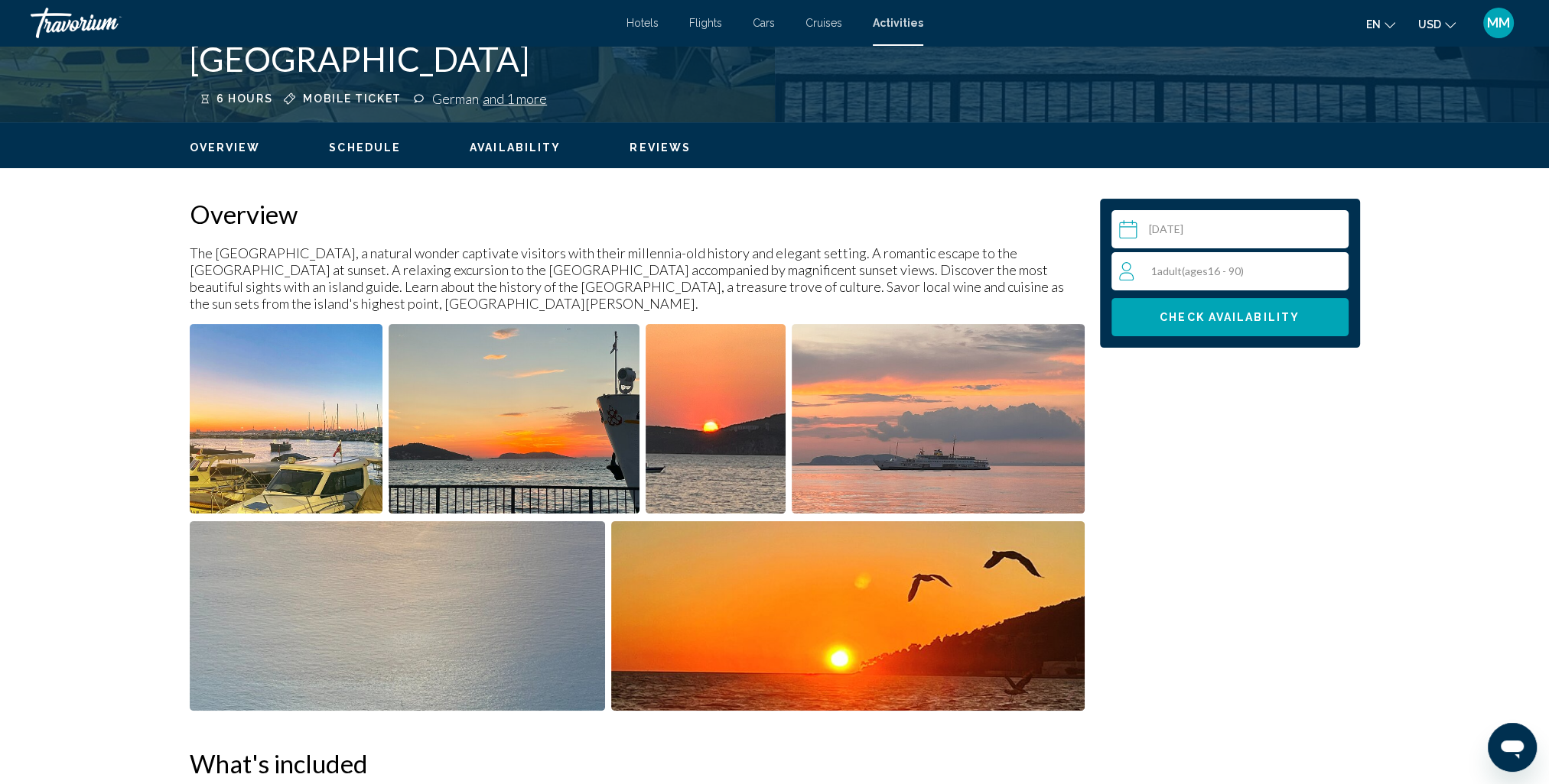
click at [1203, 271] on span "ages" at bounding box center [1196, 271] width 23 height 13
click at [1330, 271] on icon "Increment adults" at bounding box center [1333, 270] width 14 height 19
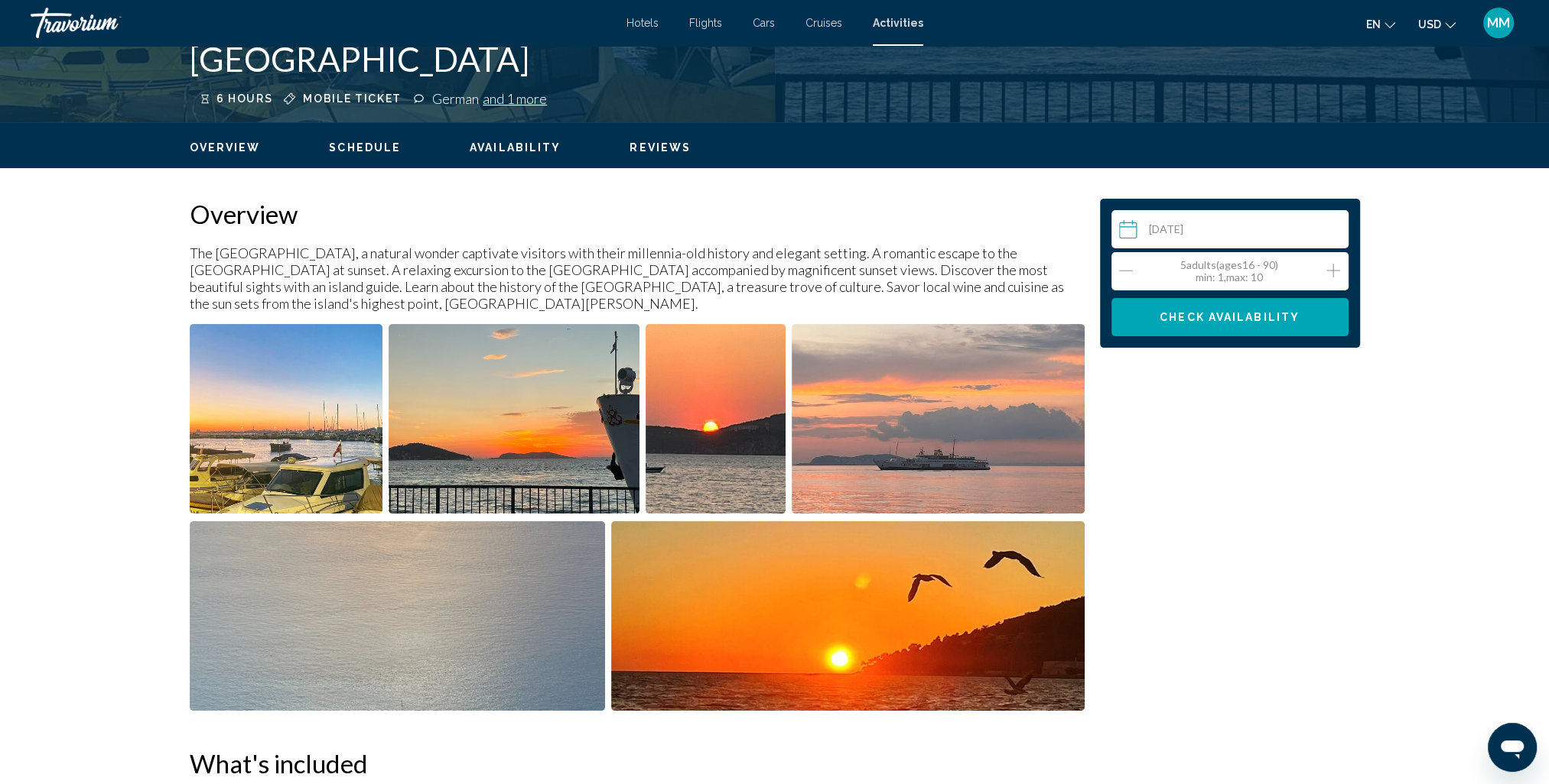
click at [1330, 271] on icon "Increment adults" at bounding box center [1333, 270] width 14 height 19
click at [1211, 318] on span "Check Availability" at bounding box center [1229, 318] width 140 height 12
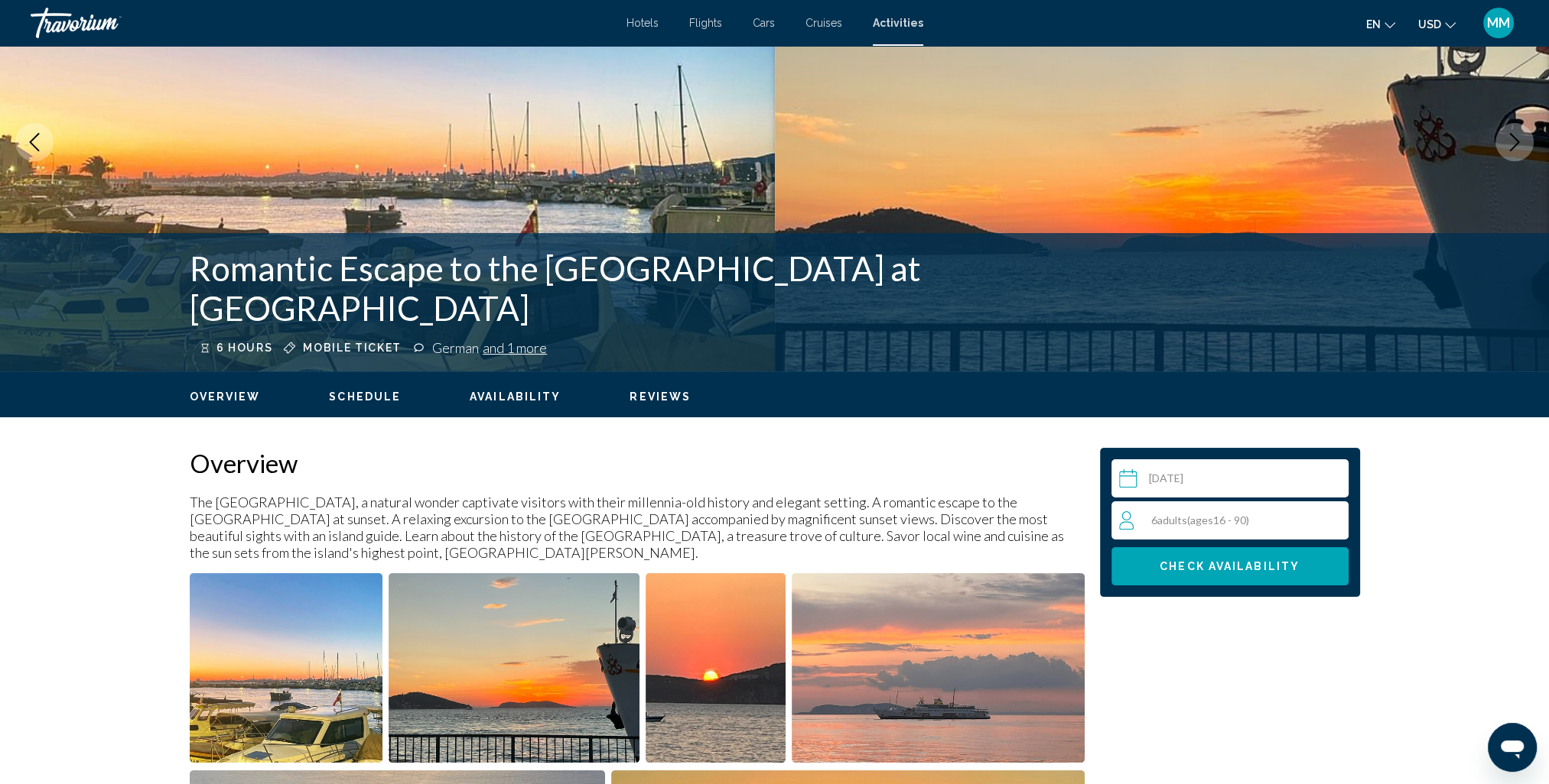
scroll to position [131, 0]
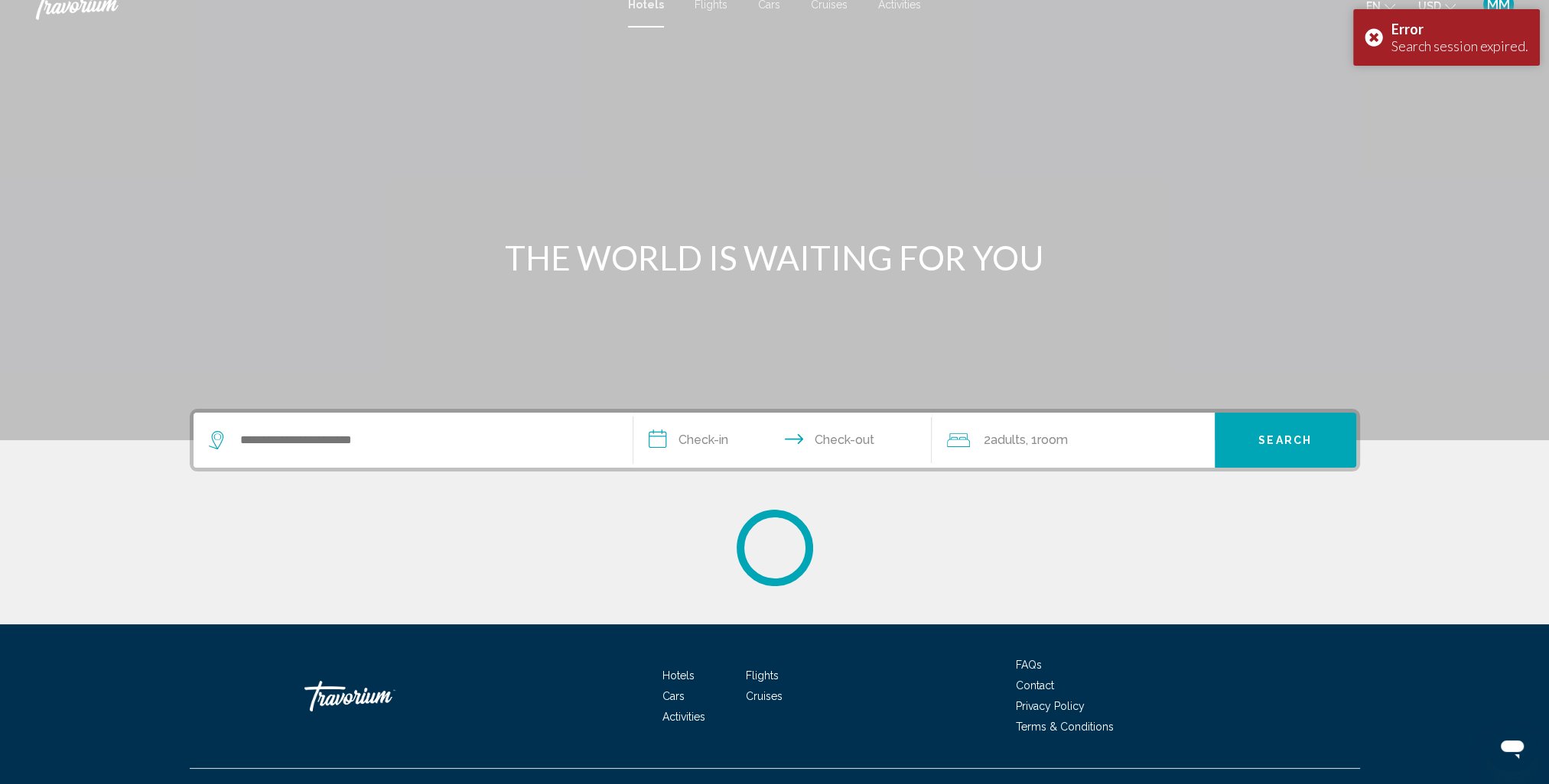
scroll to position [45, 0]
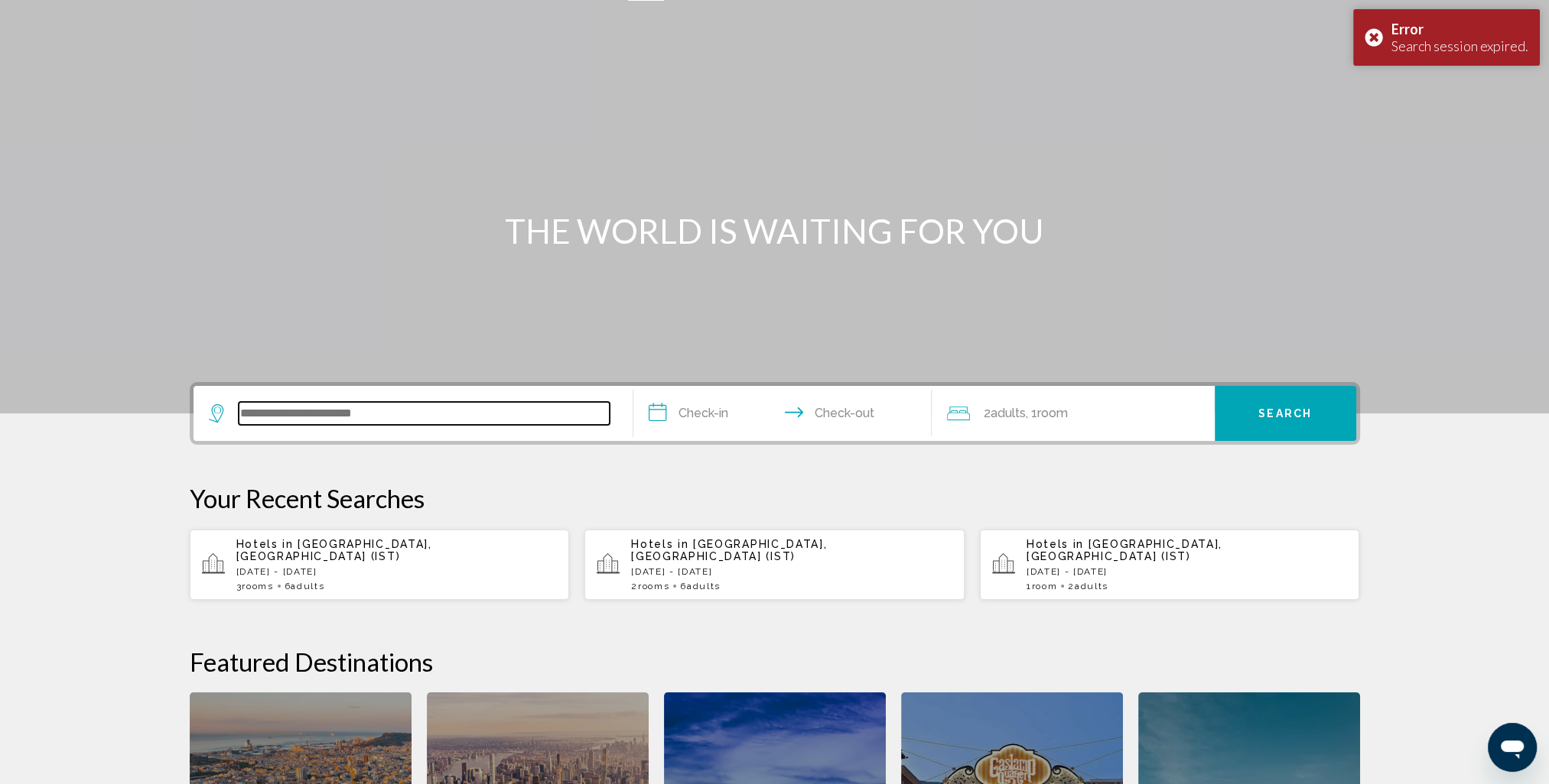
click at [389, 402] on input "Search widget" at bounding box center [424, 413] width 371 height 23
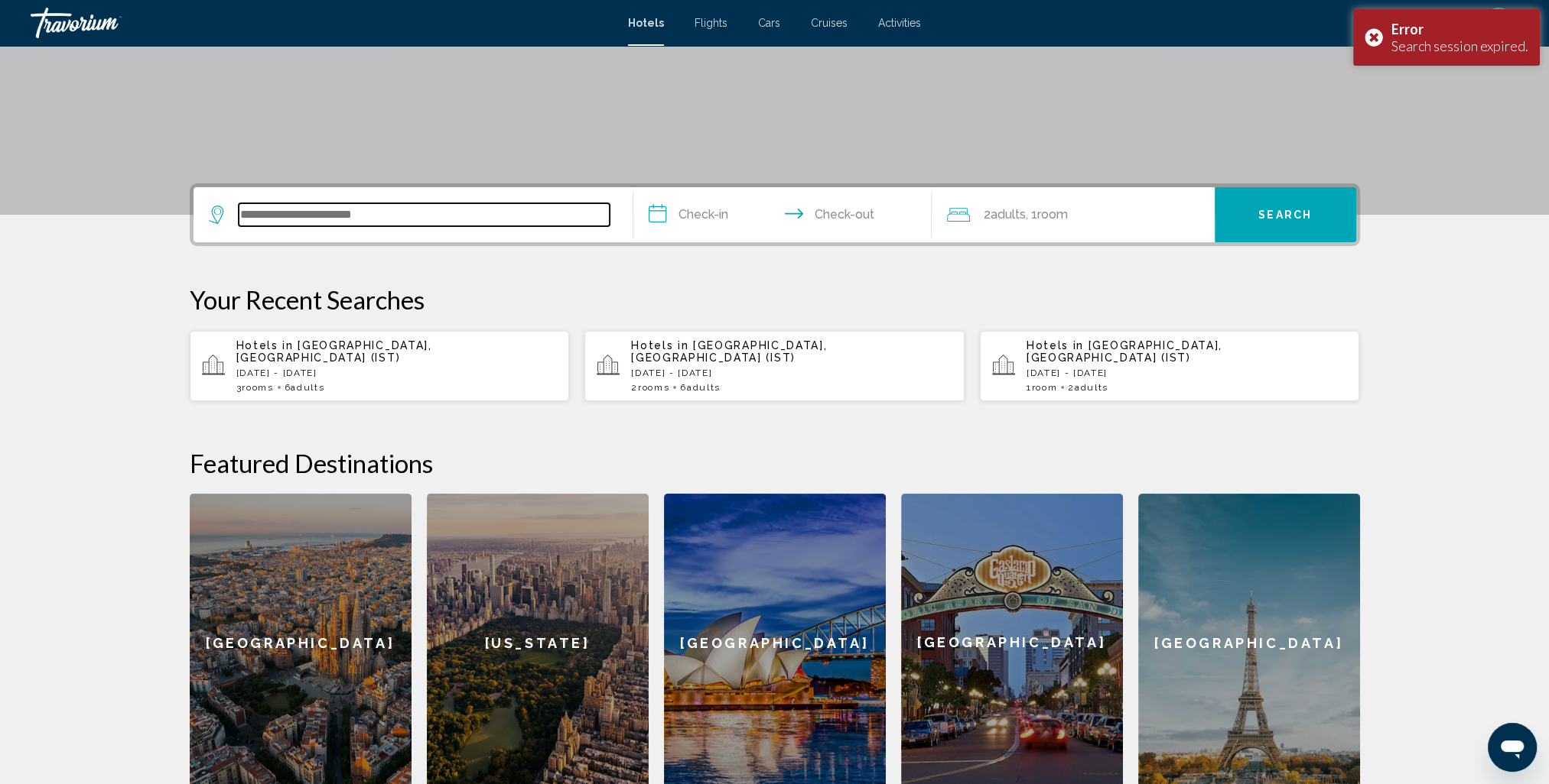
scroll to position [377, 0]
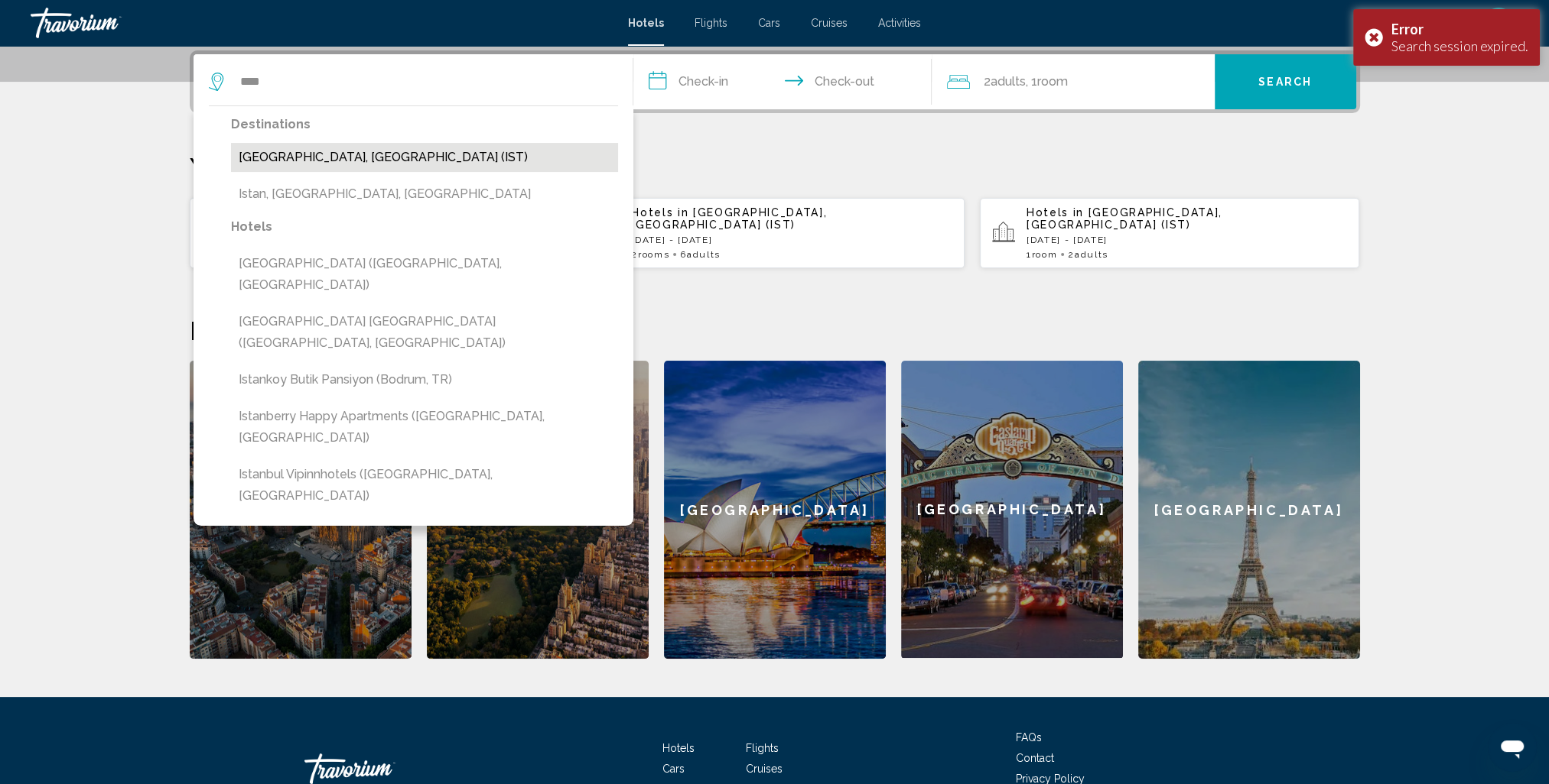
click at [324, 160] on button "[GEOGRAPHIC_DATA], [GEOGRAPHIC_DATA] (IST)" at bounding box center [424, 158] width 387 height 29
type input "**********"
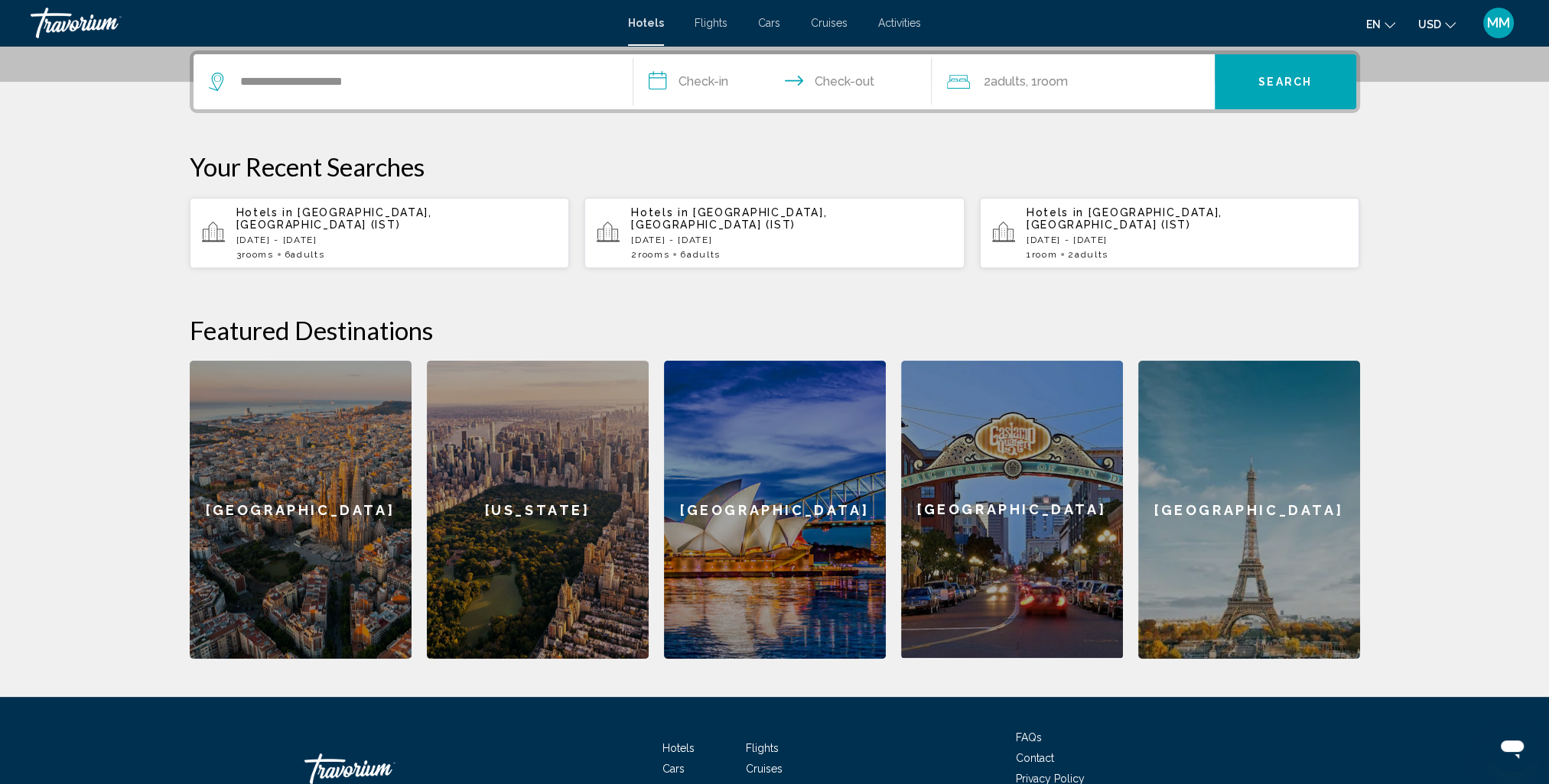
click at [705, 83] on input "**********" at bounding box center [785, 83] width 304 height 60
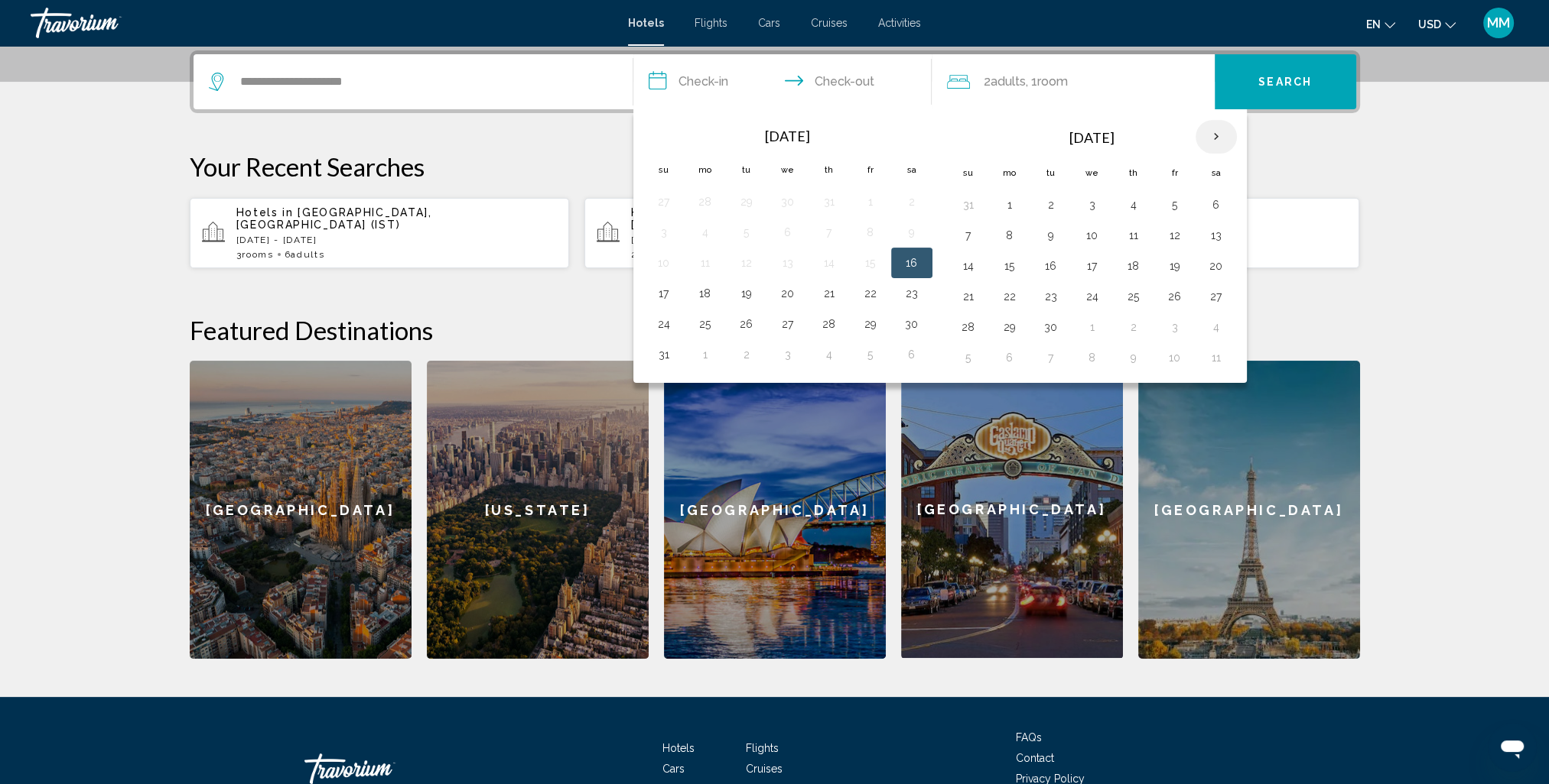
click at [1211, 130] on th "Next month" at bounding box center [1216, 136] width 41 height 33
click at [1096, 270] on button "15" at bounding box center [1092, 266] width 25 height 22
click at [963, 293] on button "19" at bounding box center [968, 296] width 25 height 22
type input "**********"
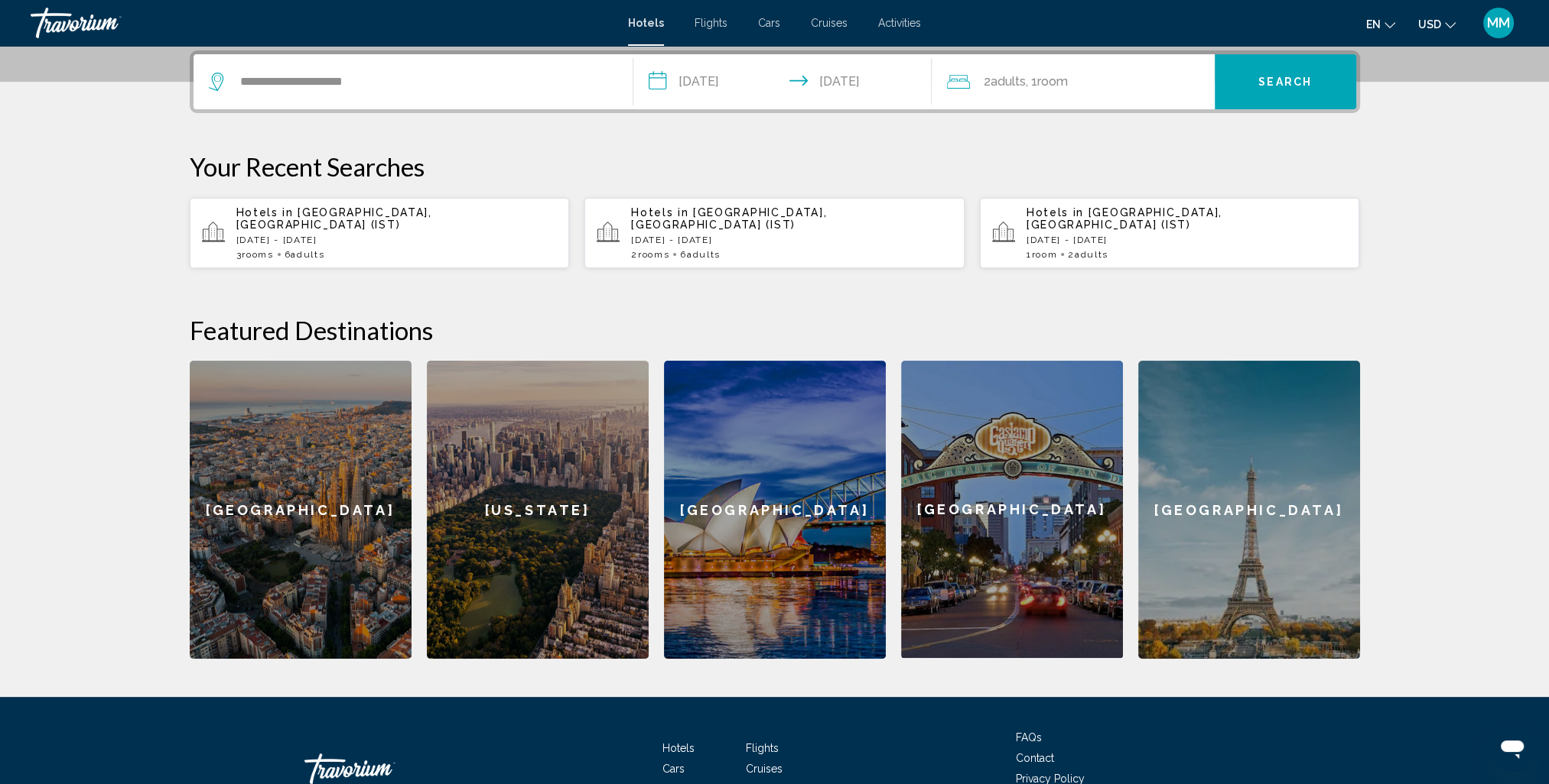
click at [1160, 86] on div "2 Adult Adults , 1 Room rooms" at bounding box center [1081, 81] width 268 height 22
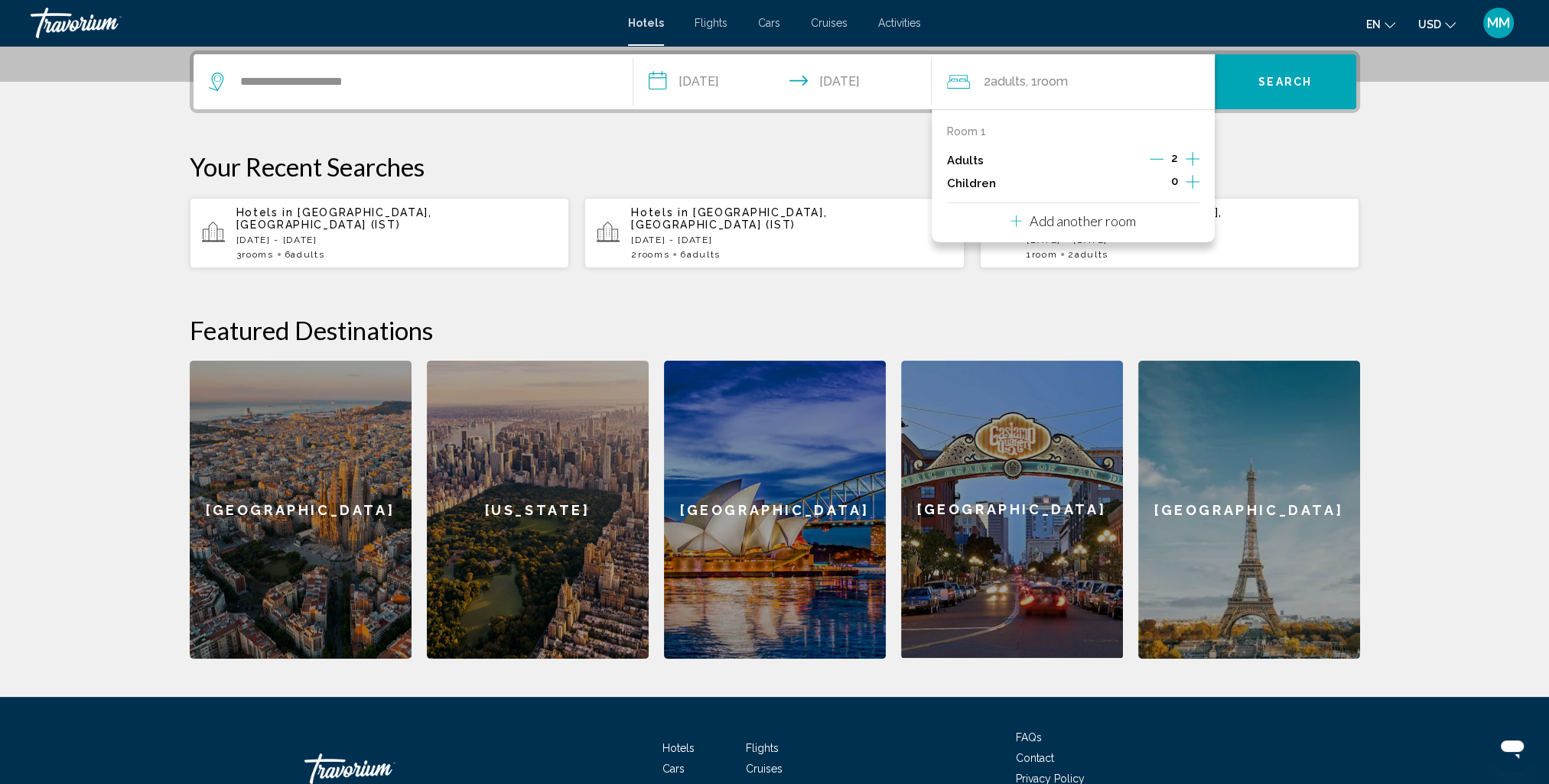
click at [1193, 157] on icon "Increment adults" at bounding box center [1193, 159] width 14 height 19
click at [1106, 220] on p "Add another room" at bounding box center [1083, 221] width 106 height 17
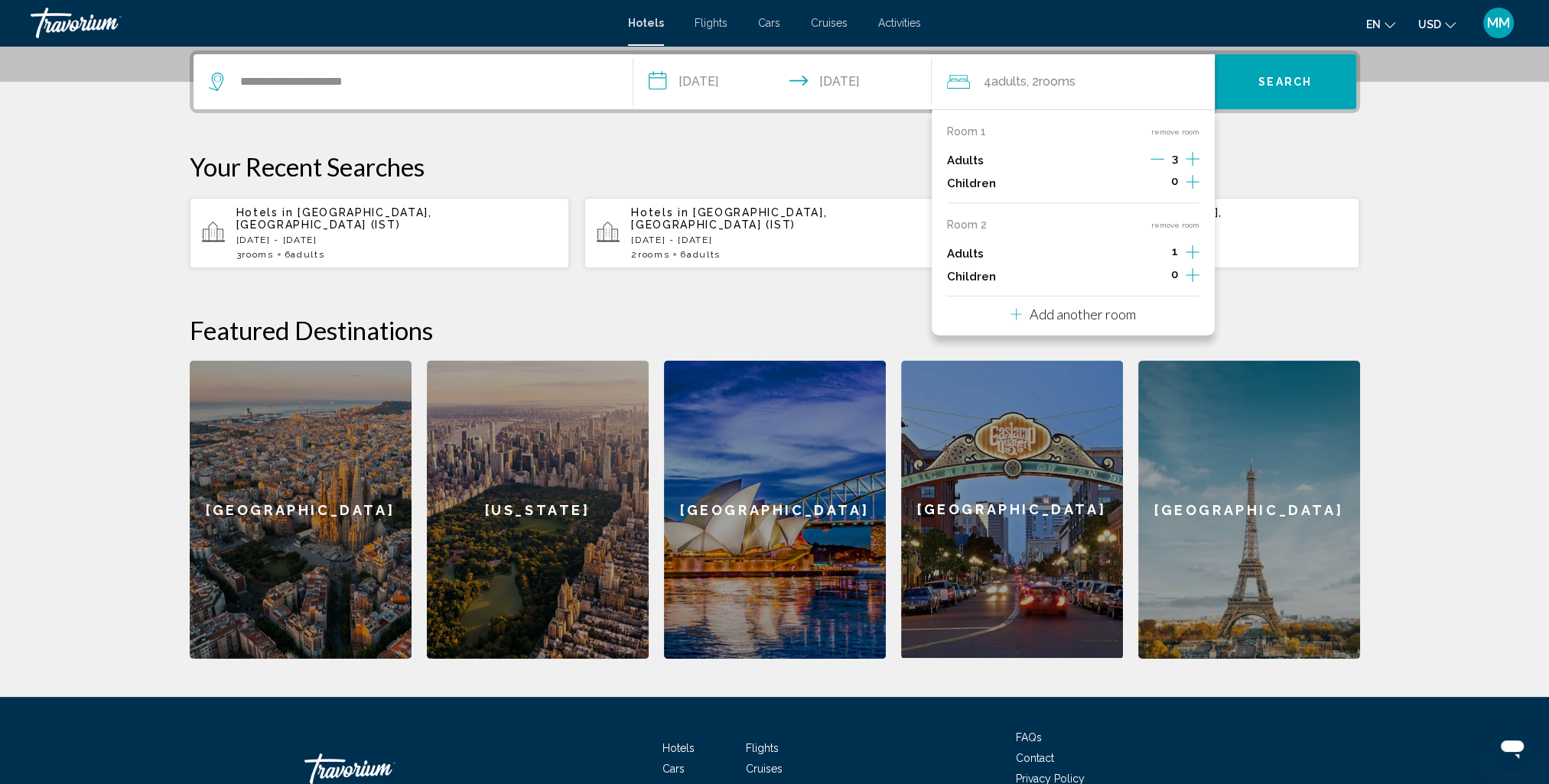
click at [1158, 159] on icon "Decrement adults" at bounding box center [1157, 159] width 14 height 1
click at [1190, 168] on icon "Increment adults" at bounding box center [1193, 159] width 14 height 19
click at [1086, 307] on p "Add another room" at bounding box center [1083, 314] width 106 height 17
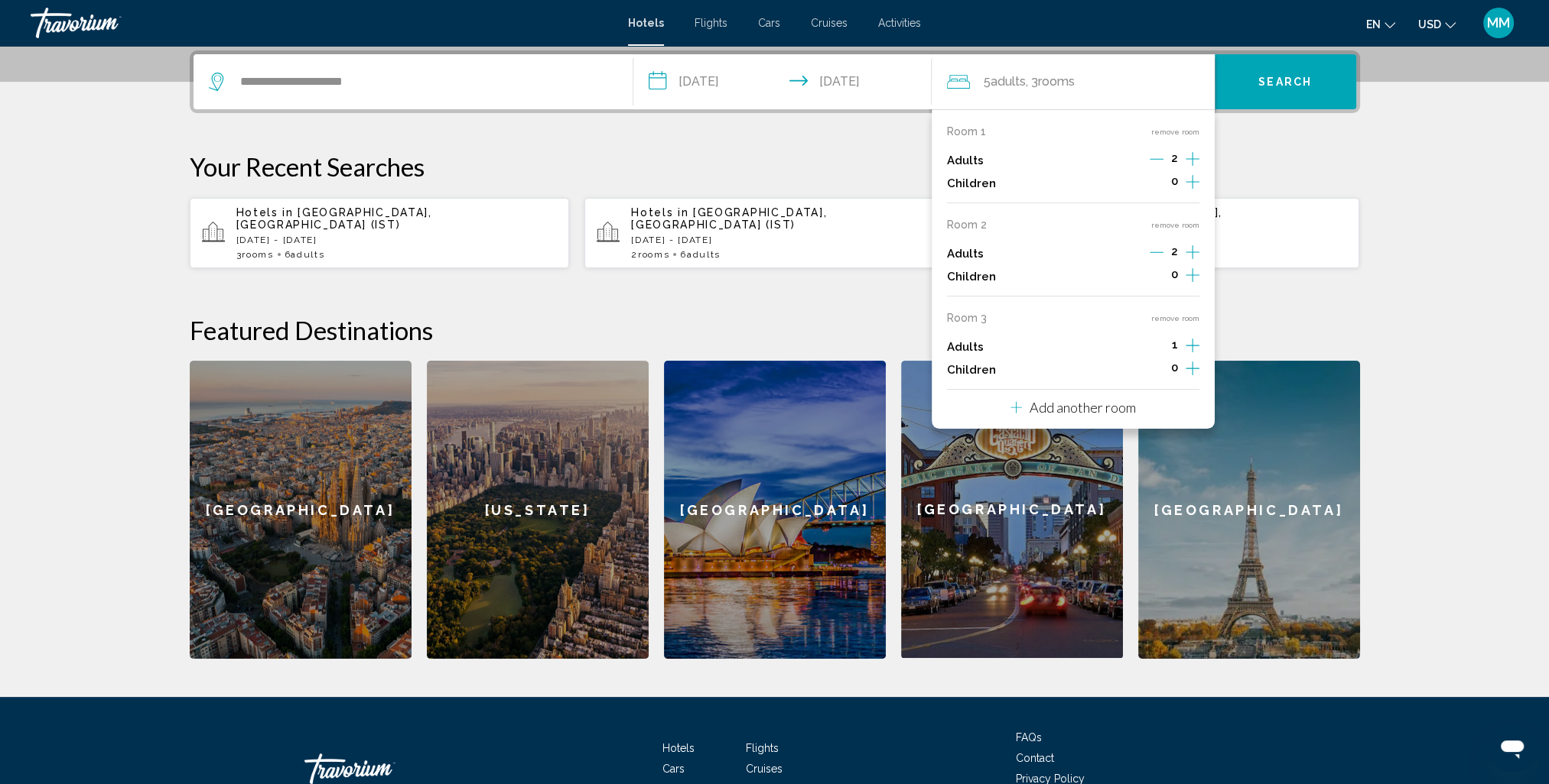
click at [1194, 168] on icon "Increment adults" at bounding box center [1193, 159] width 14 height 19
click at [1280, 81] on span "Search" at bounding box center [1285, 82] width 54 height 12
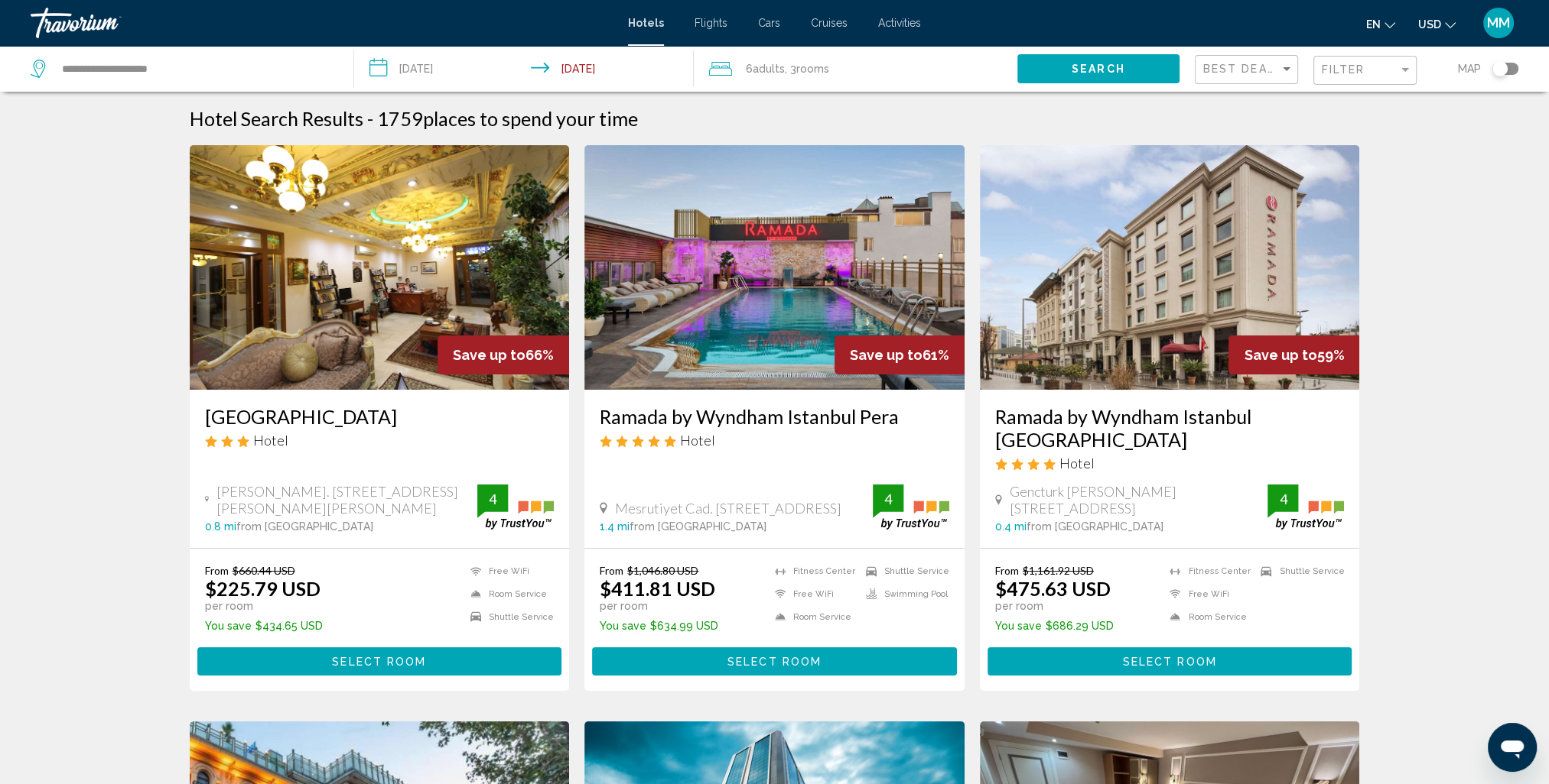
click at [413, 71] on input "**********" at bounding box center [526, 71] width 345 height 50
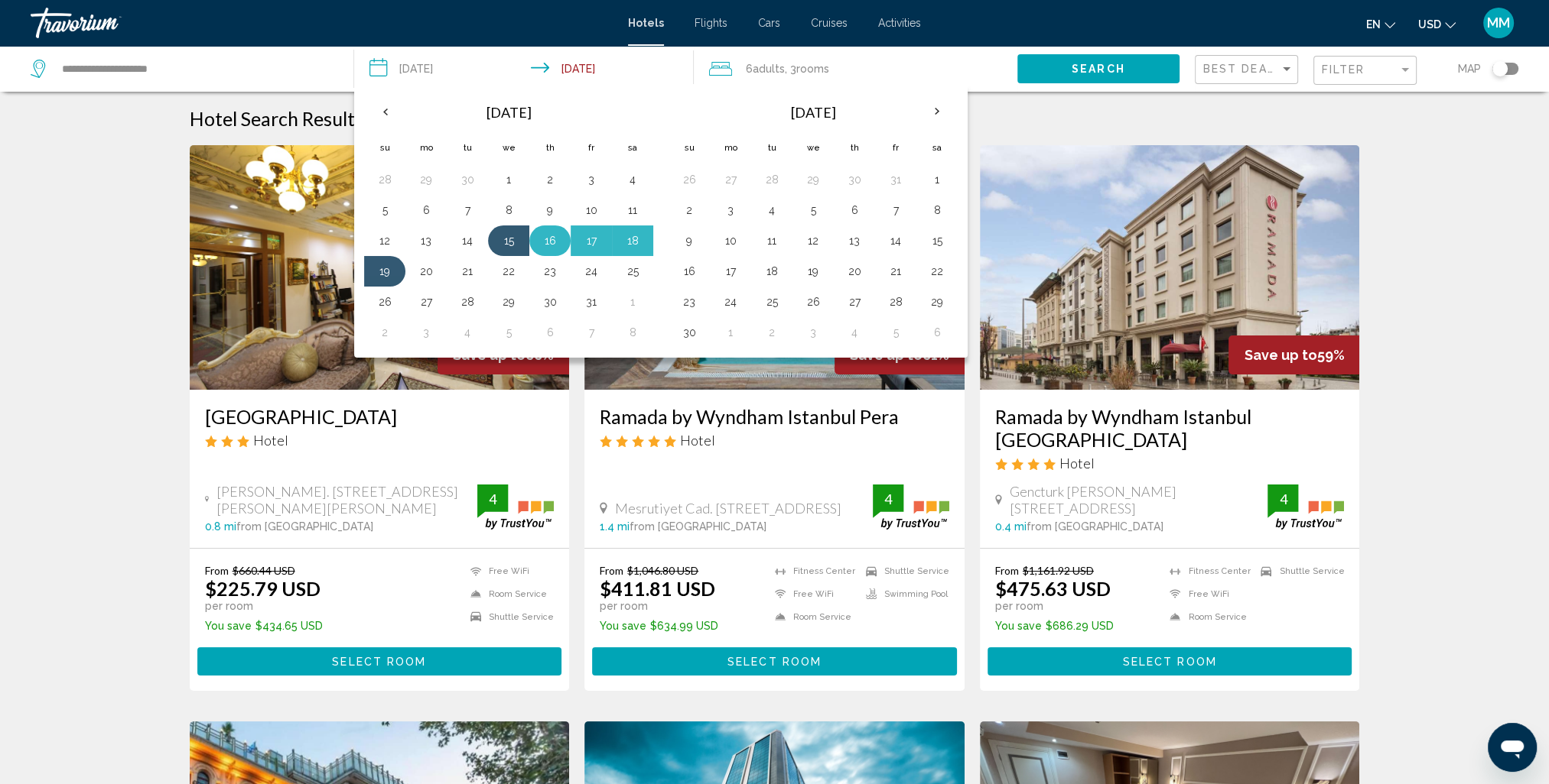
click at [555, 240] on button "16" at bounding box center [550, 241] width 25 height 22
click at [394, 273] on button "19" at bounding box center [384, 272] width 25 height 22
type input "**********"
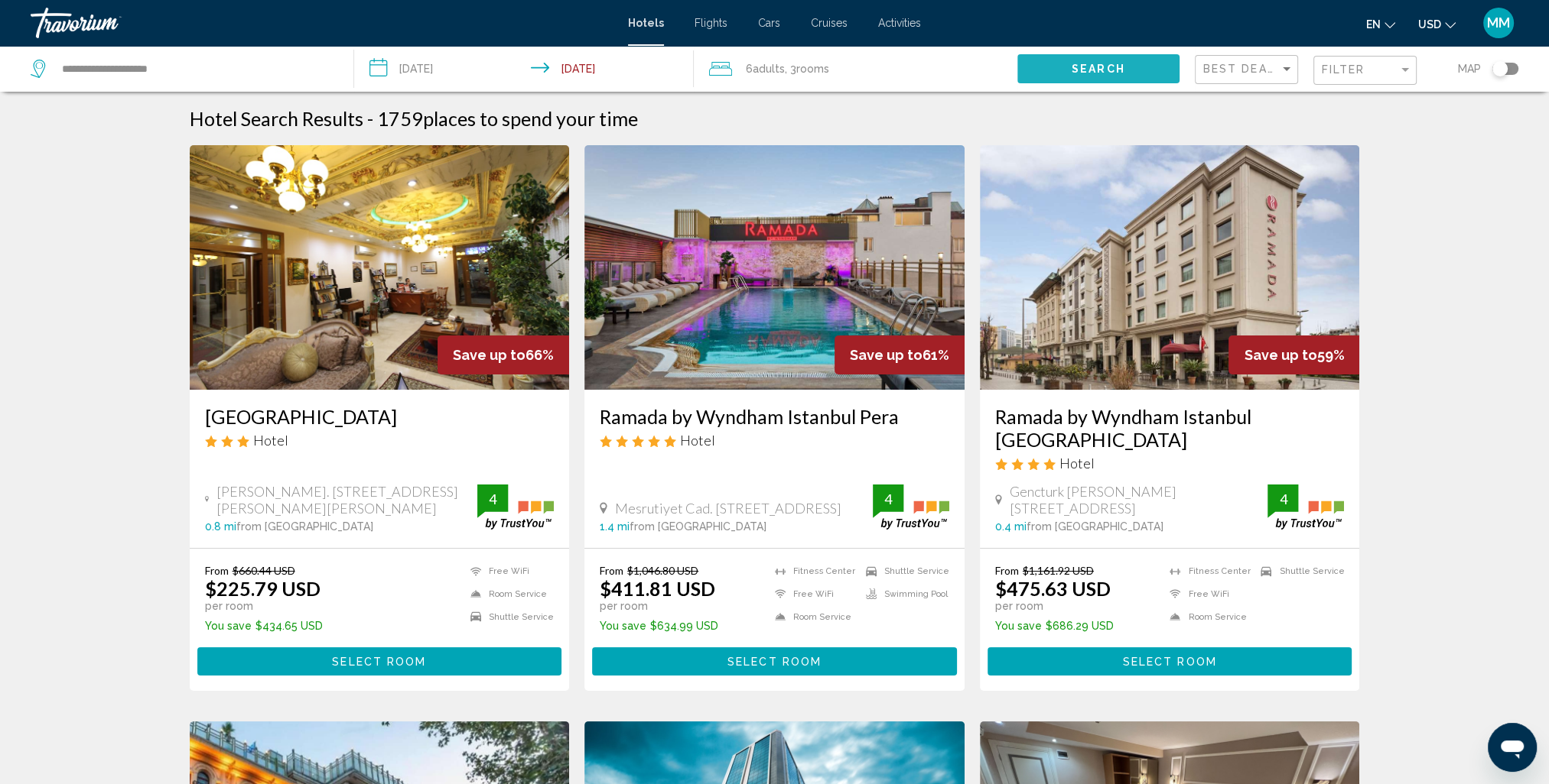
click at [1142, 78] on button "Search" at bounding box center [1097, 68] width 162 height 28
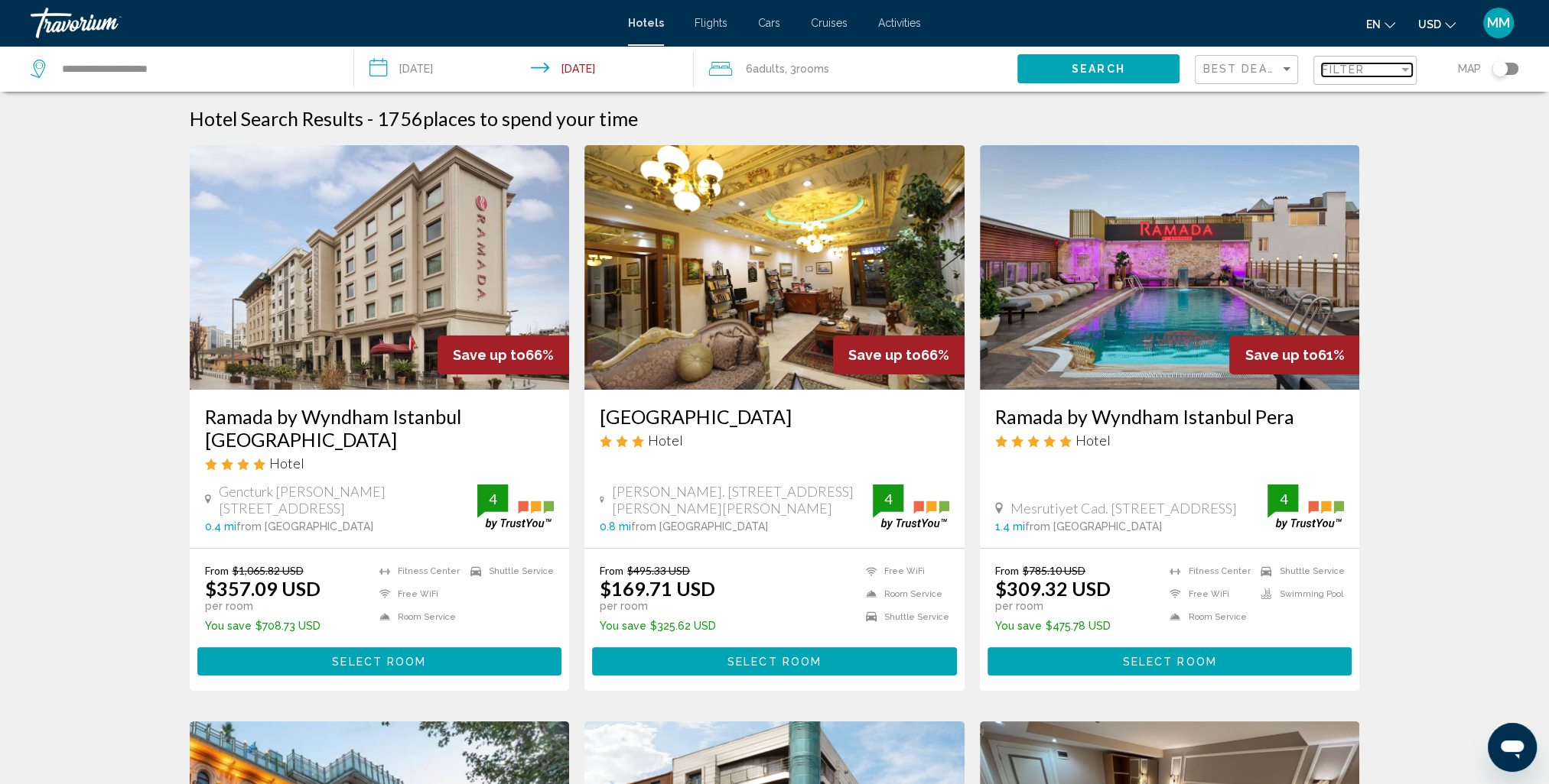
click at [1404, 68] on div "Filter" at bounding box center [1405, 70] width 8 height 4
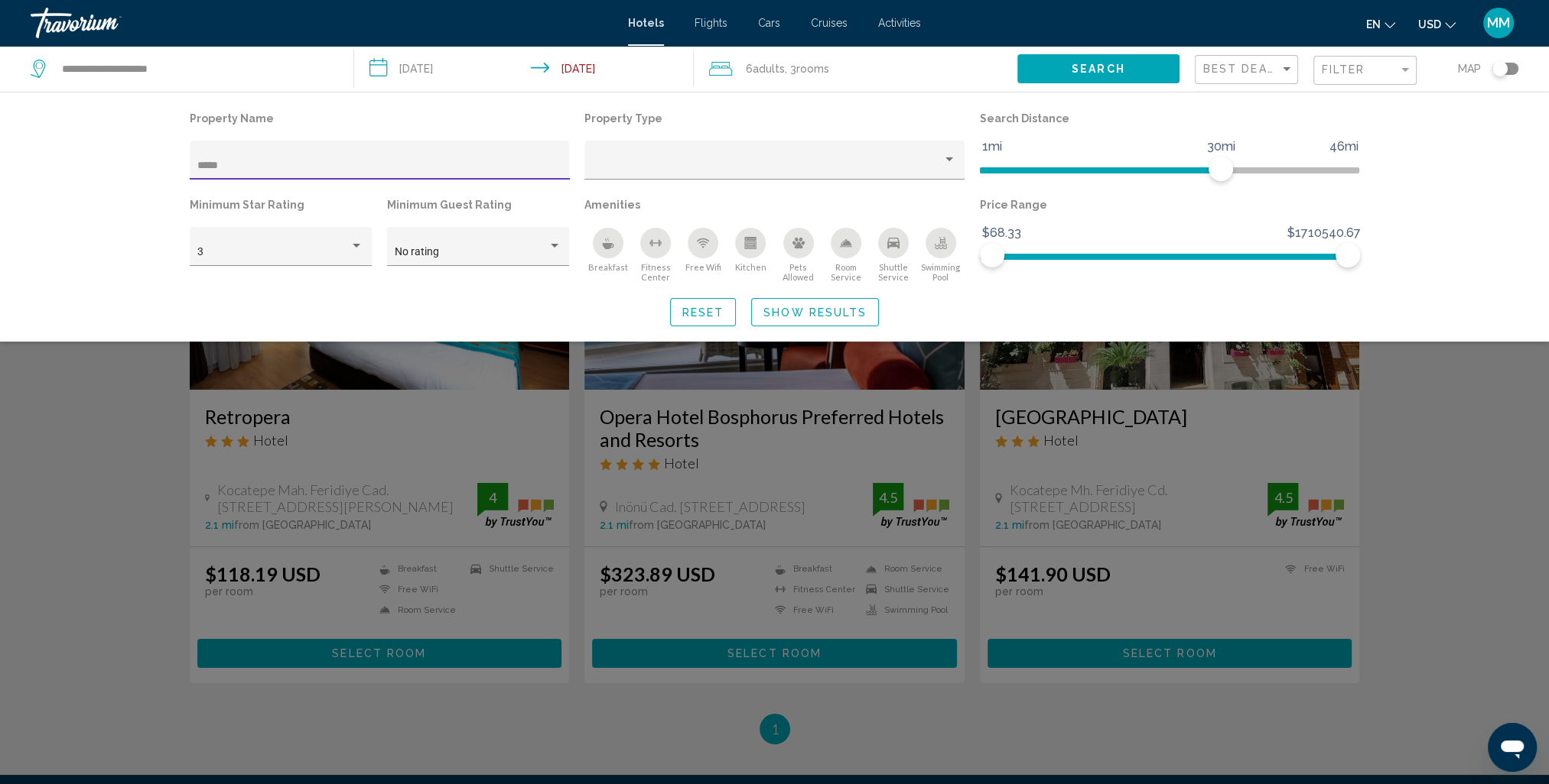
type input "*****"
click at [87, 466] on div "Search widget" at bounding box center [774, 507] width 1549 height 555
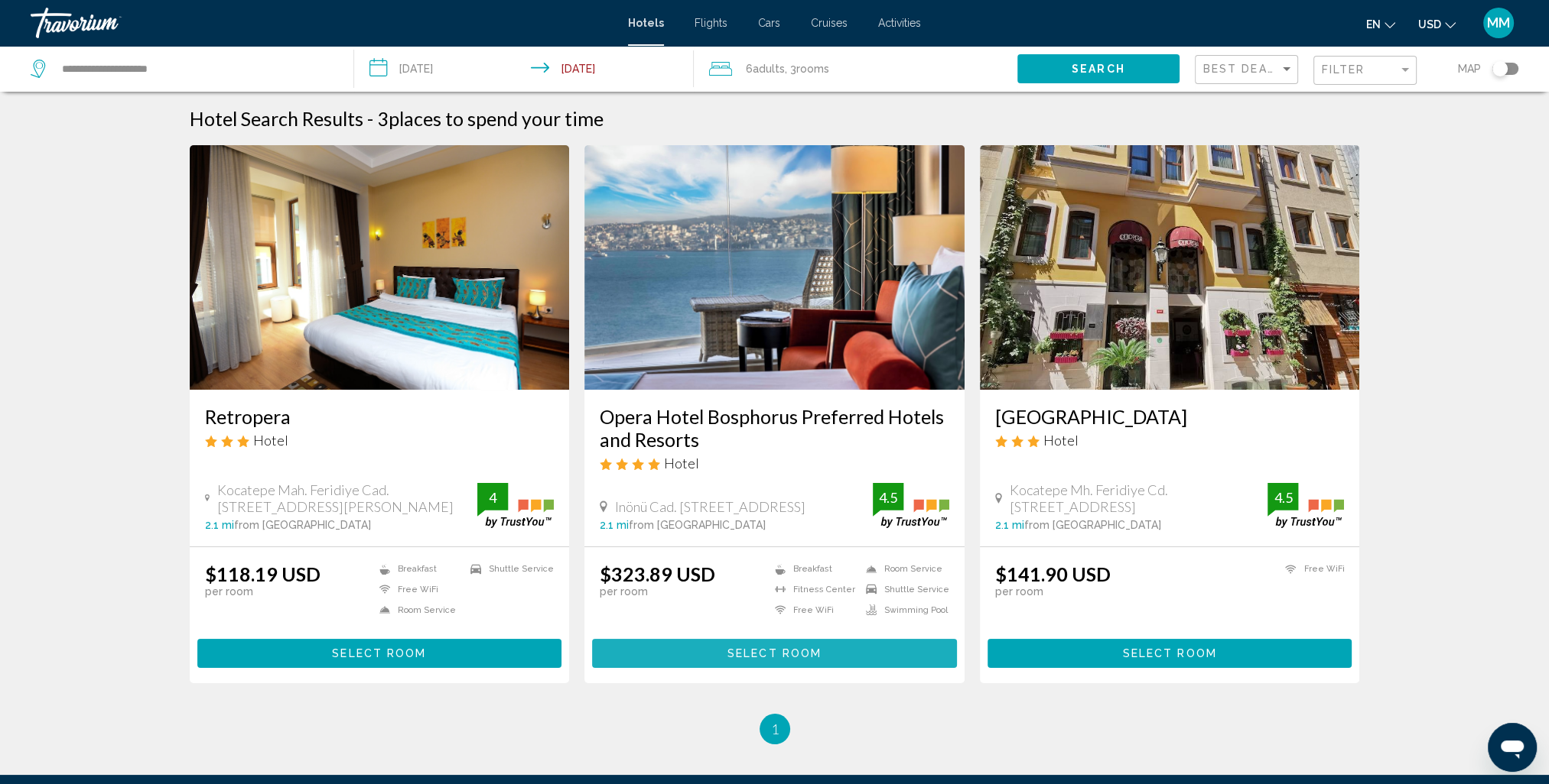
click at [816, 653] on span "Select Room" at bounding box center [774, 654] width 94 height 12
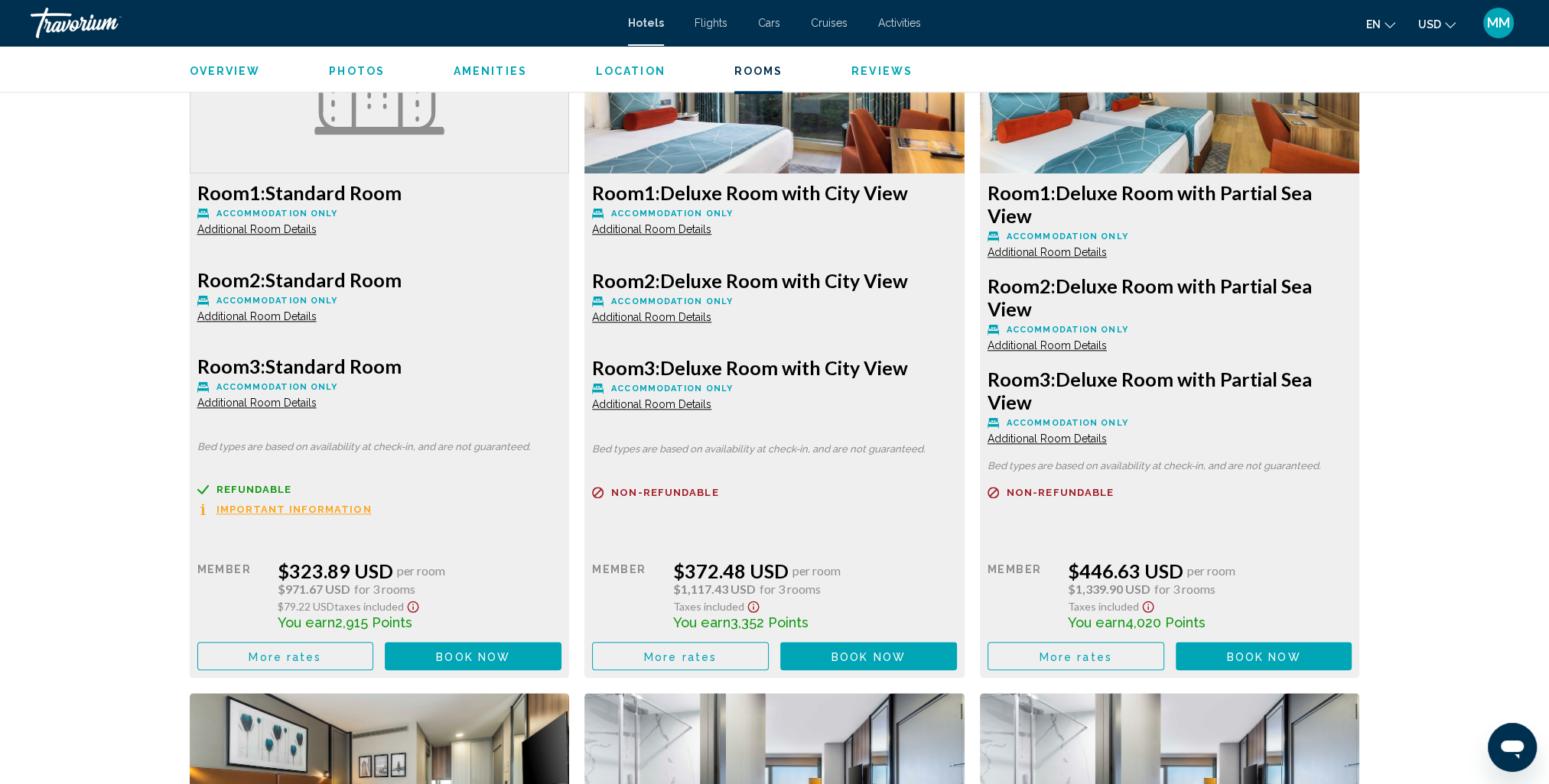
scroll to position [2294, 0]
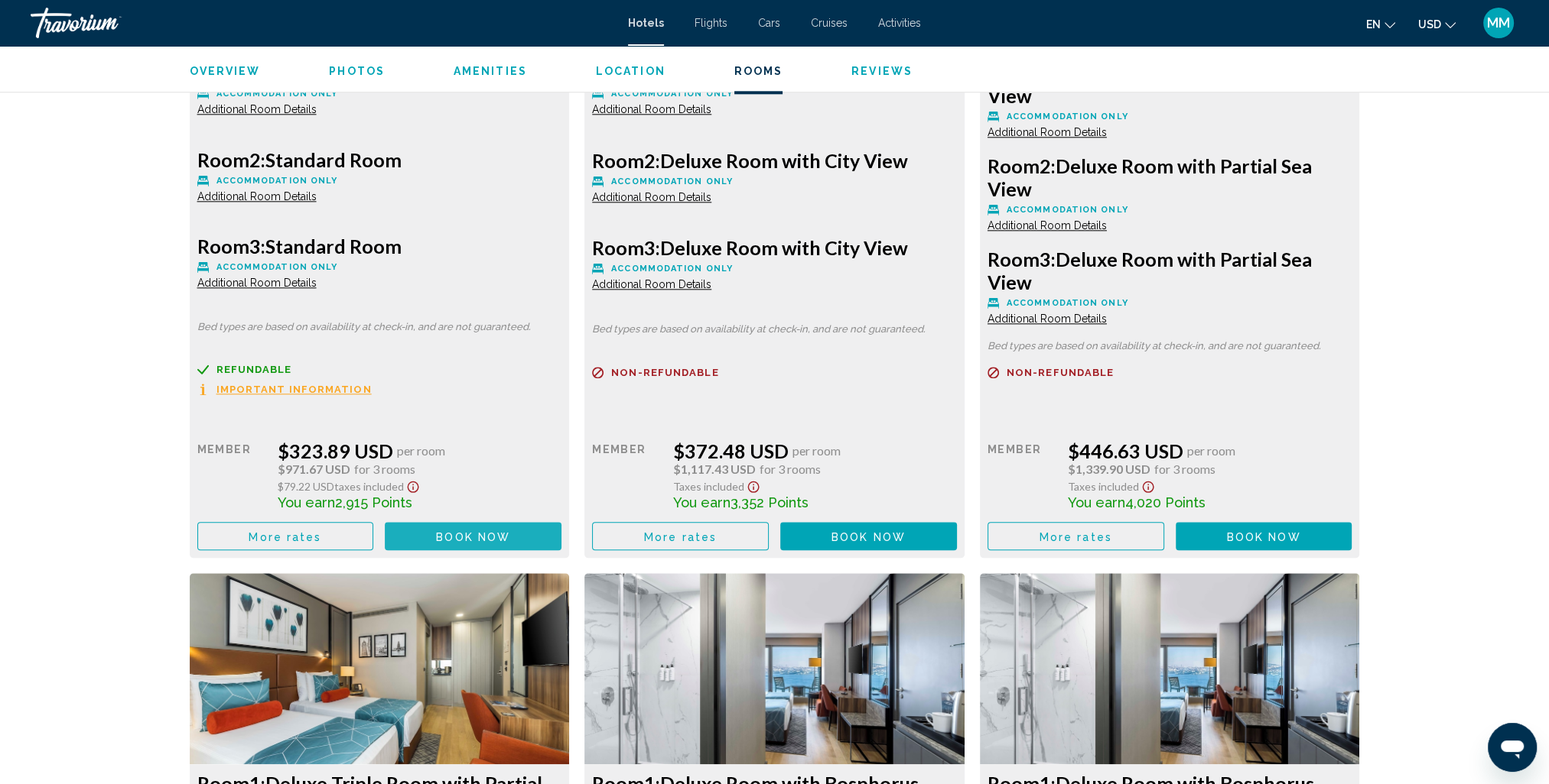
click at [445, 536] on span "Book now" at bounding box center [473, 537] width 75 height 12
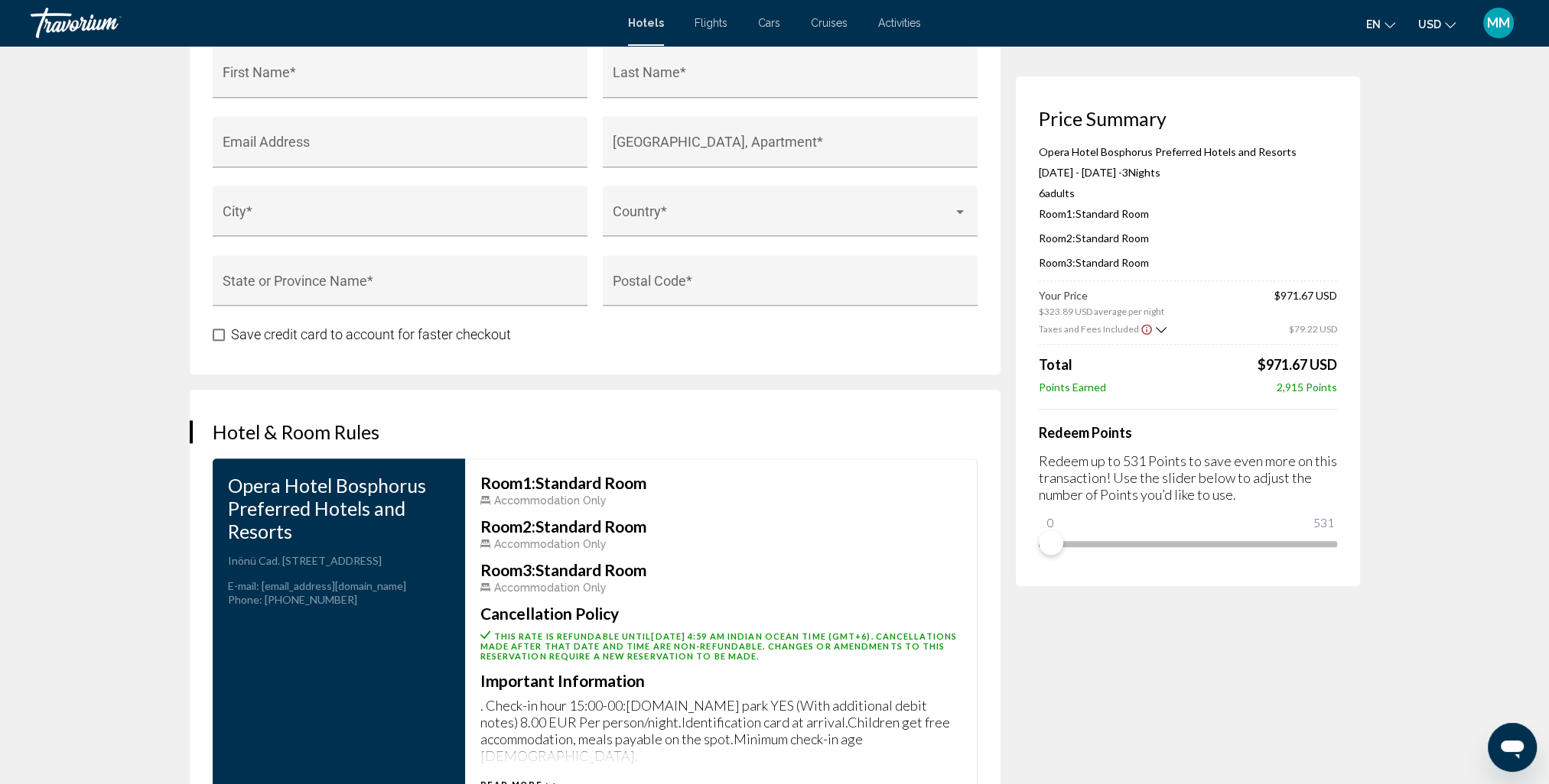
scroll to position [1988, 0]
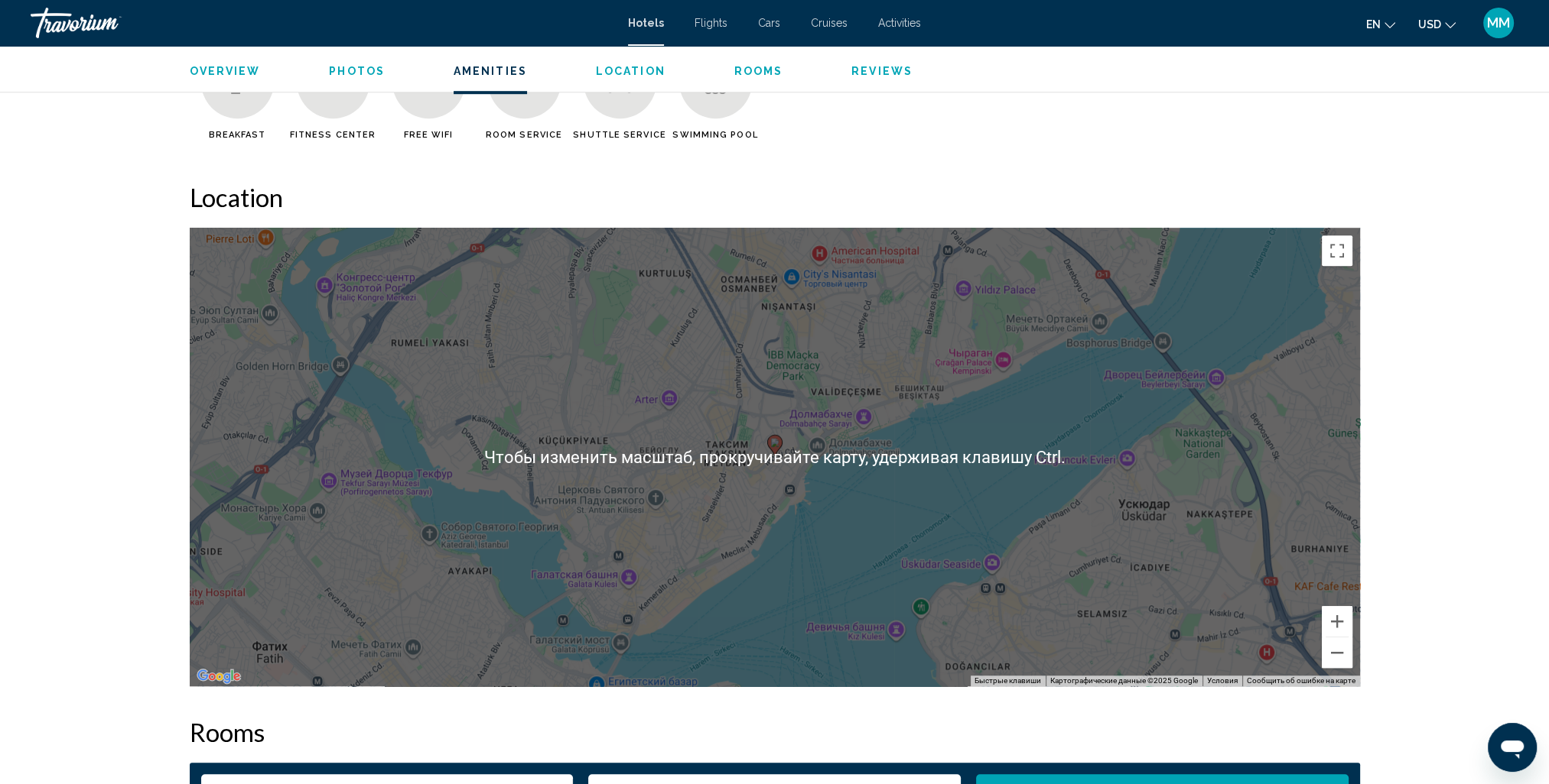
scroll to position [1529, 0]
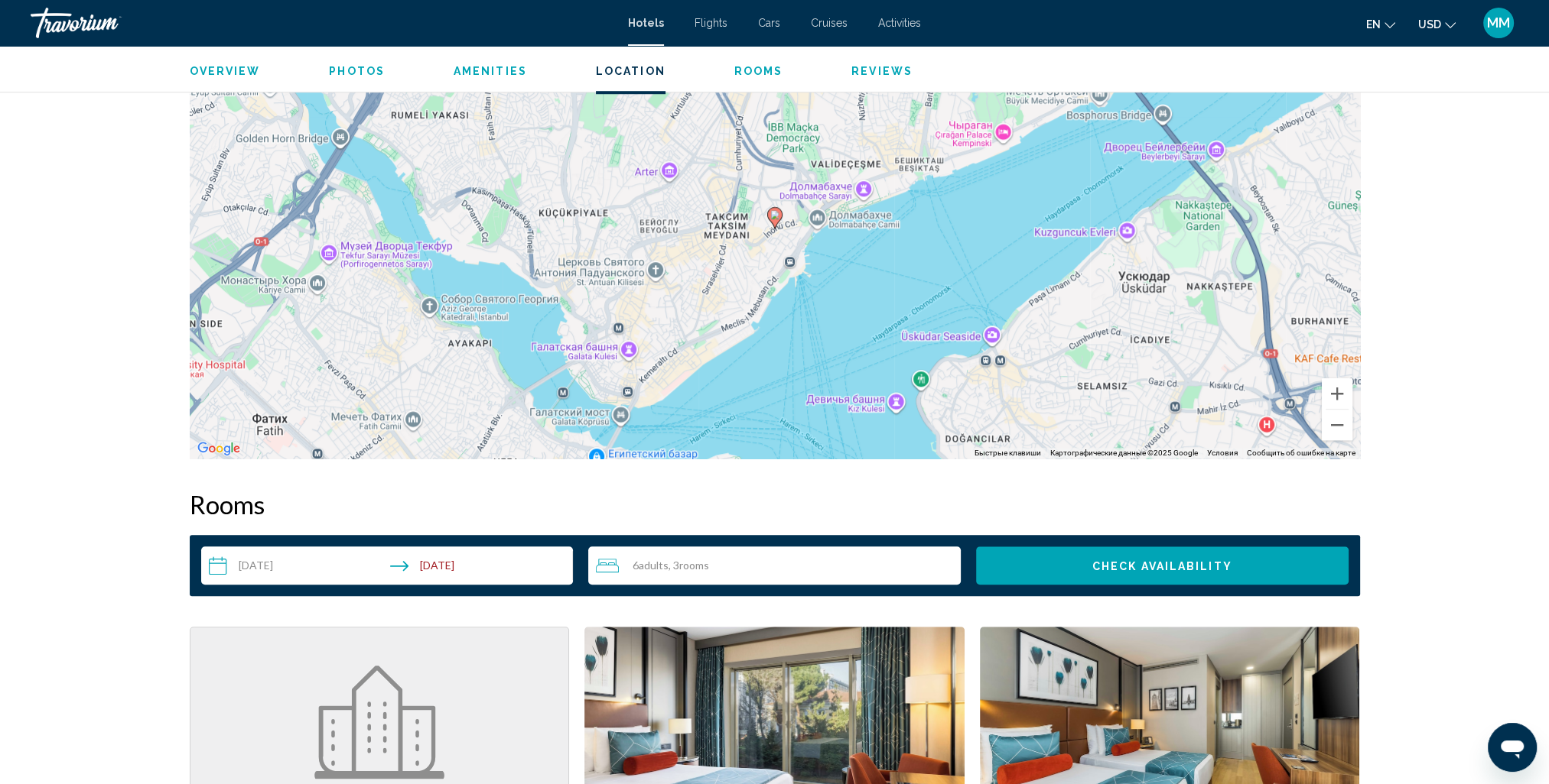
click at [714, 568] on div "6 Adult Adults , 3 Room rooms" at bounding box center [778, 565] width 365 height 19
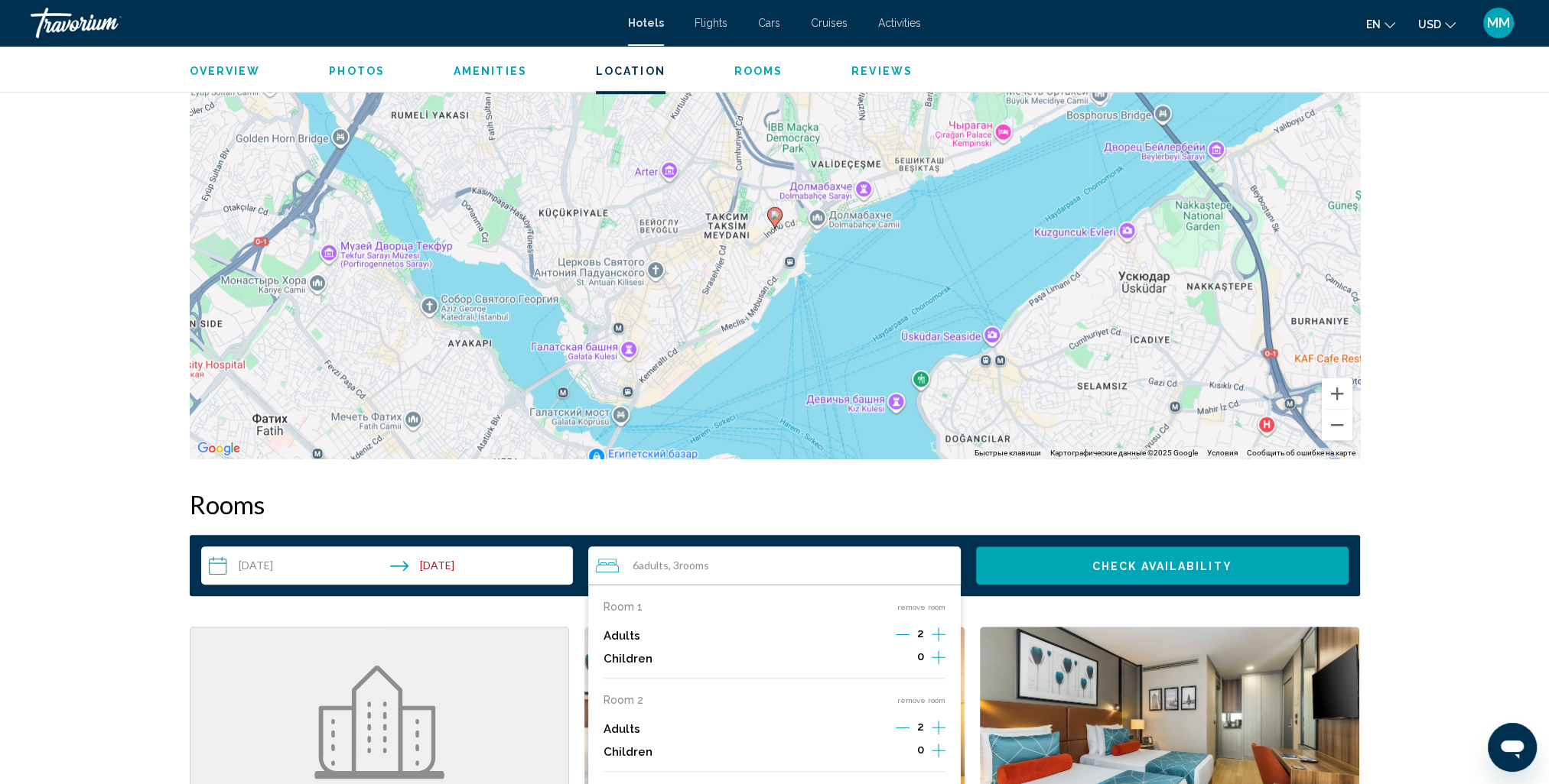
click at [935, 633] on icon "Increment adults" at bounding box center [938, 635] width 14 height 14
click at [939, 644] on icon "Increment adults" at bounding box center [938, 634] width 14 height 19
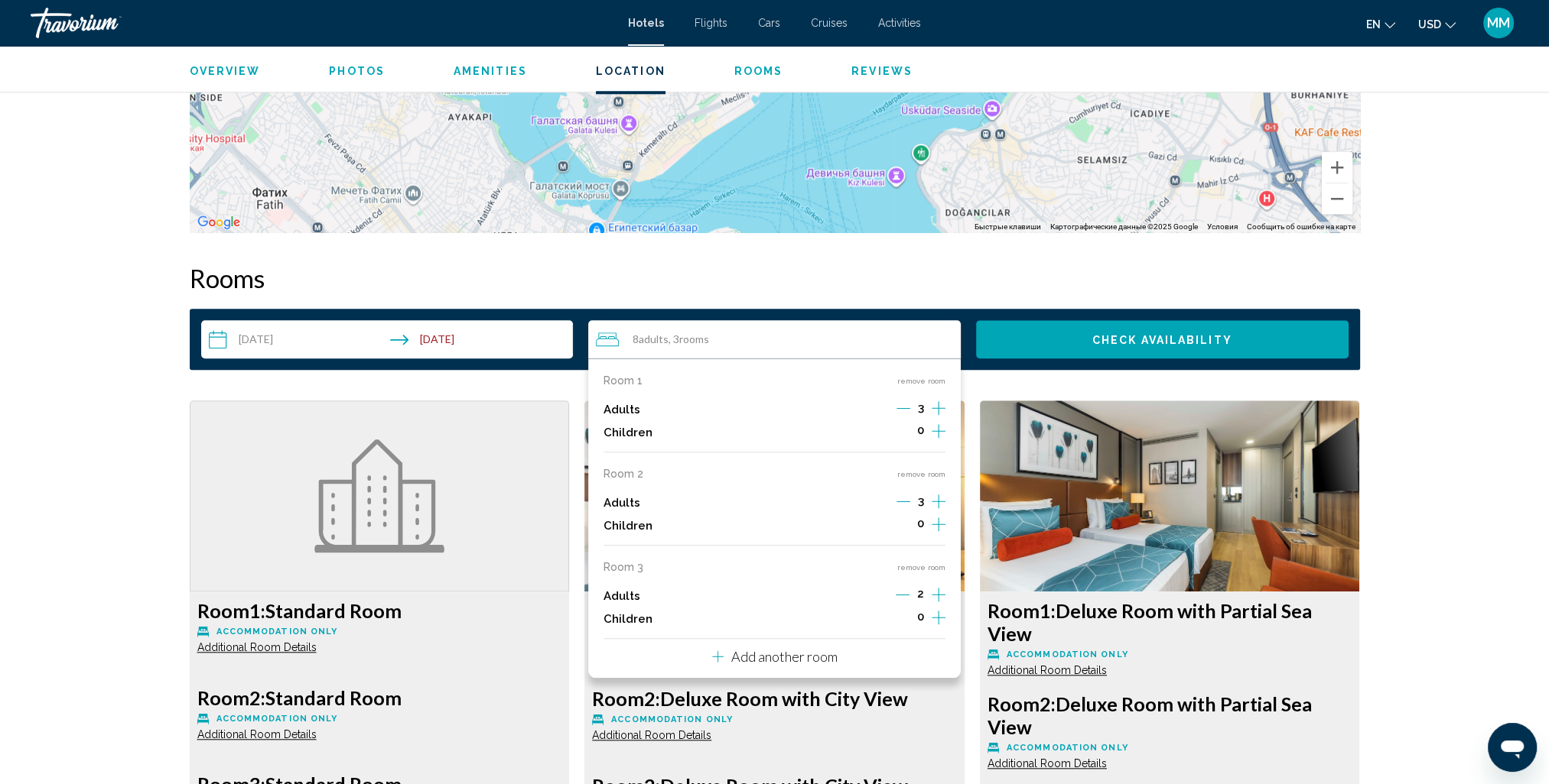
scroll to position [1758, 0]
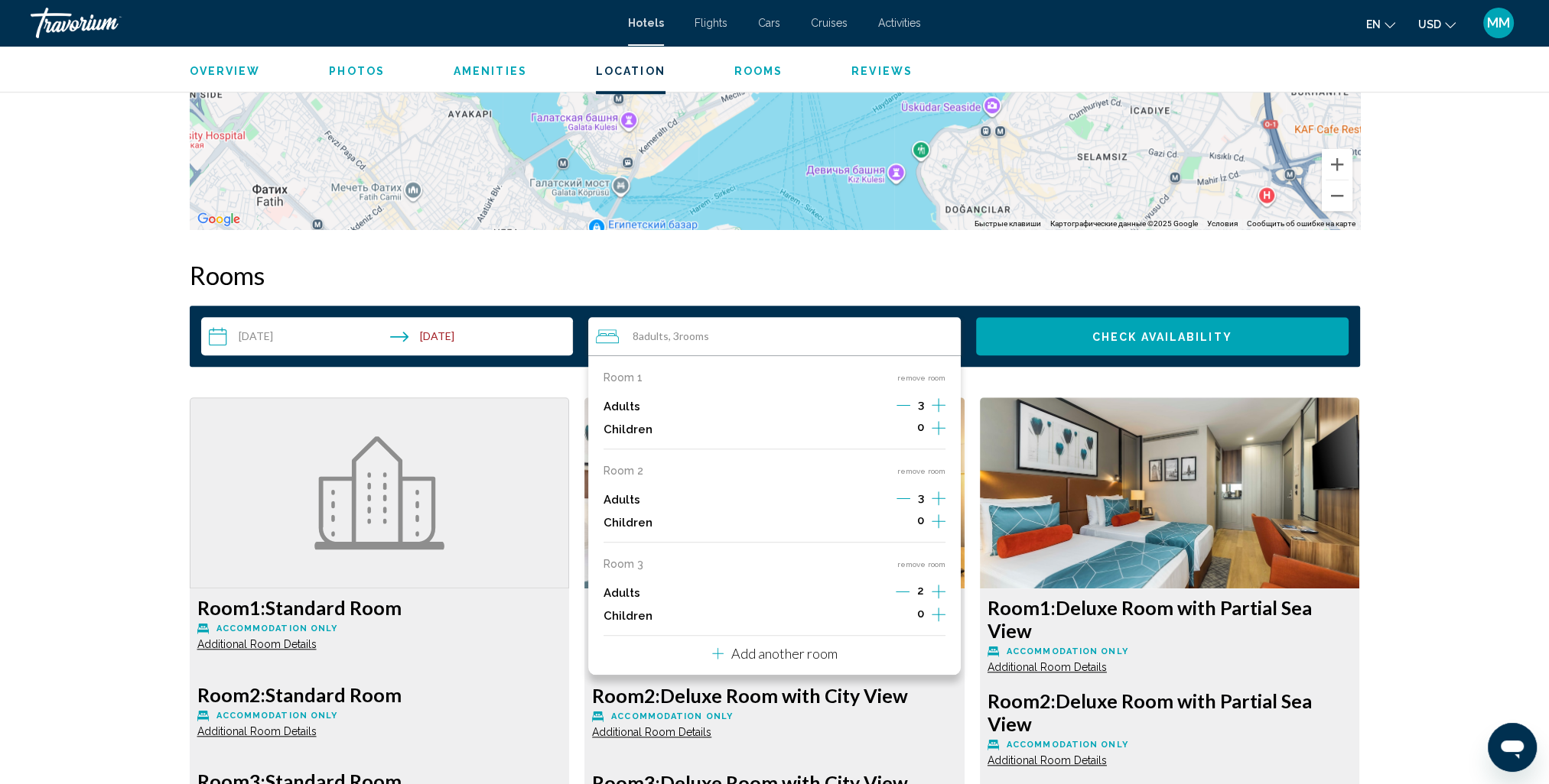
click at [919, 564] on button "remove room" at bounding box center [921, 564] width 48 height 10
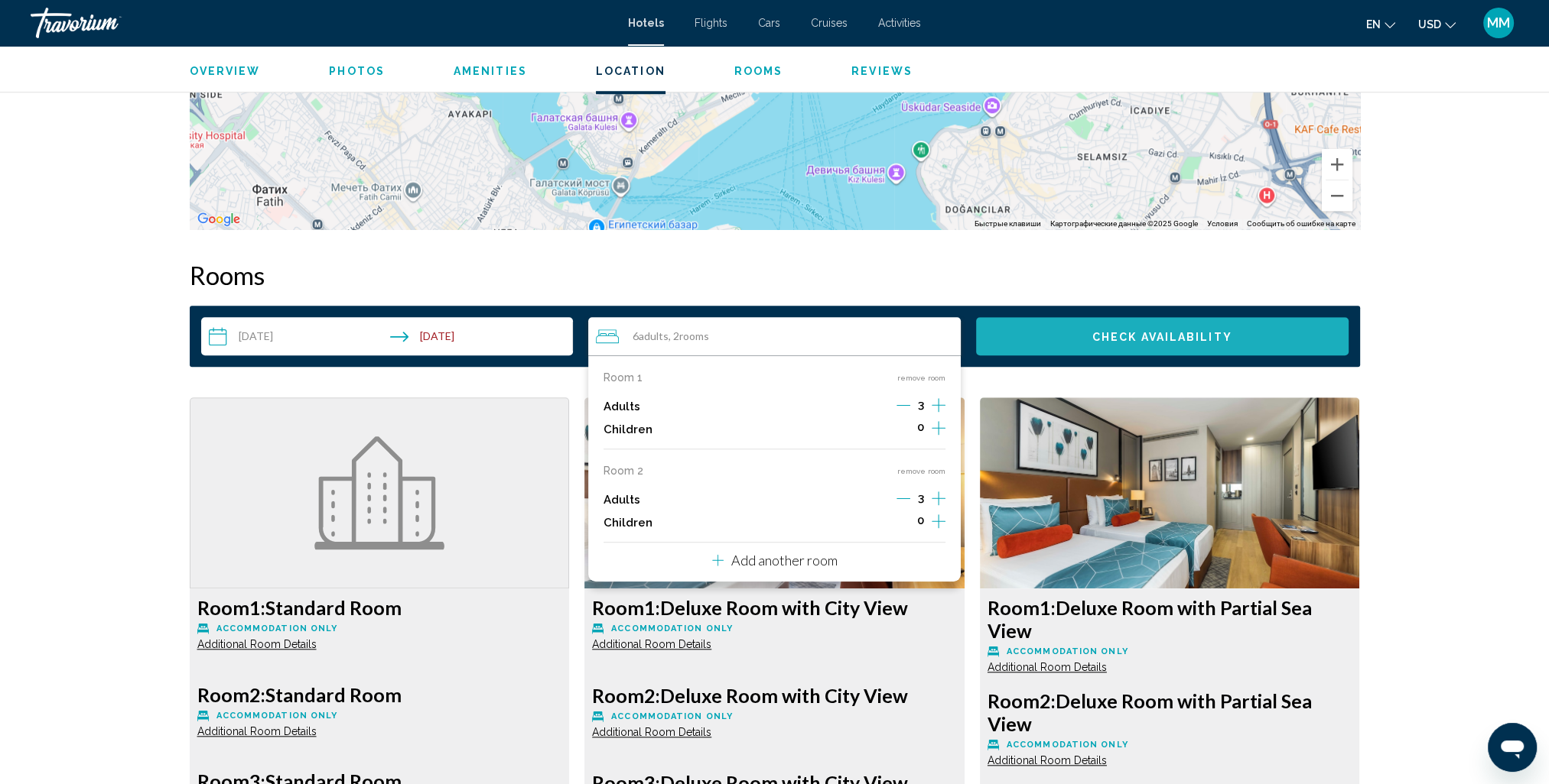
click at [1179, 341] on button "Check Availability" at bounding box center [1161, 336] width 372 height 38
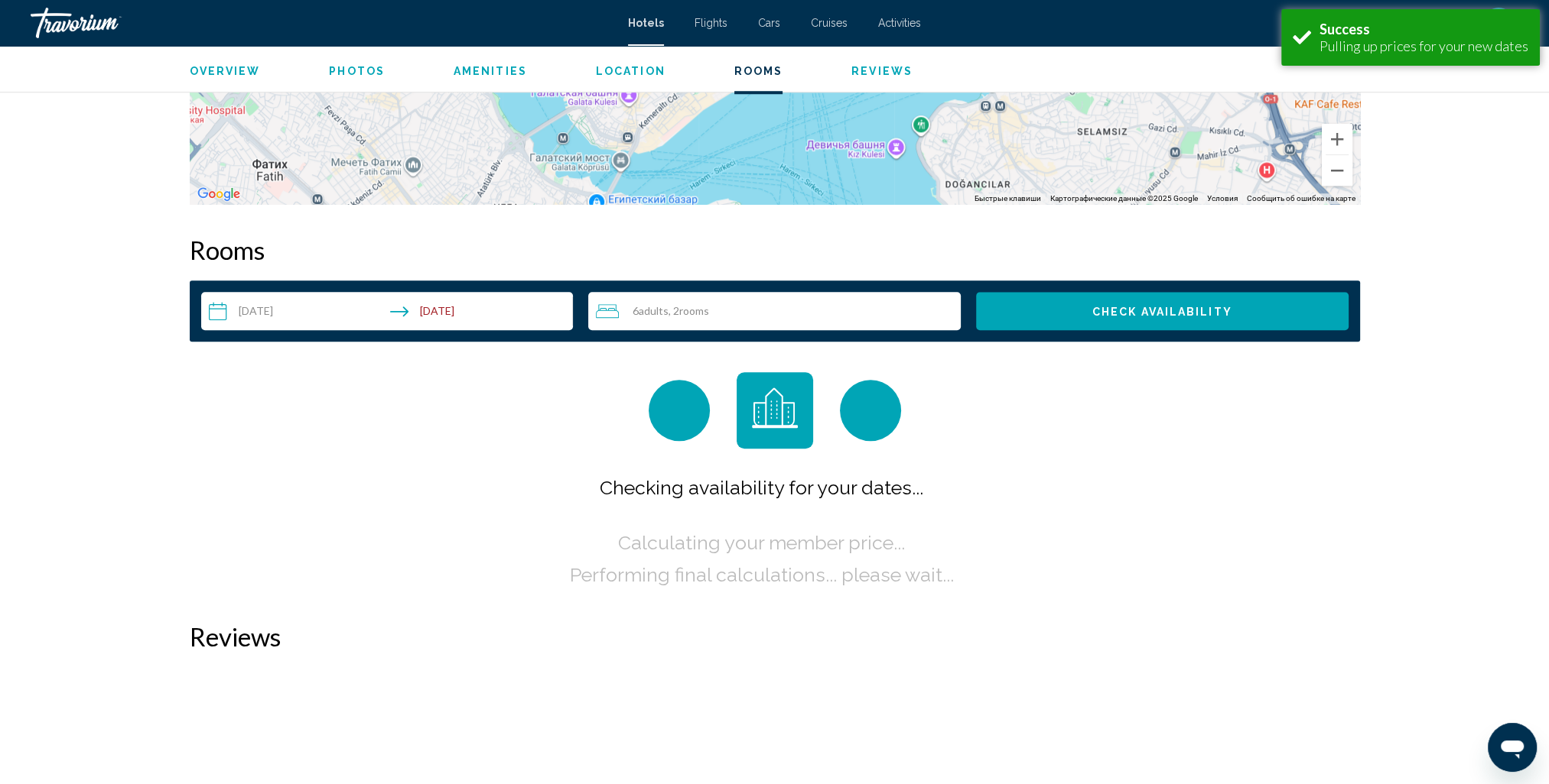
scroll to position [1926, 0]
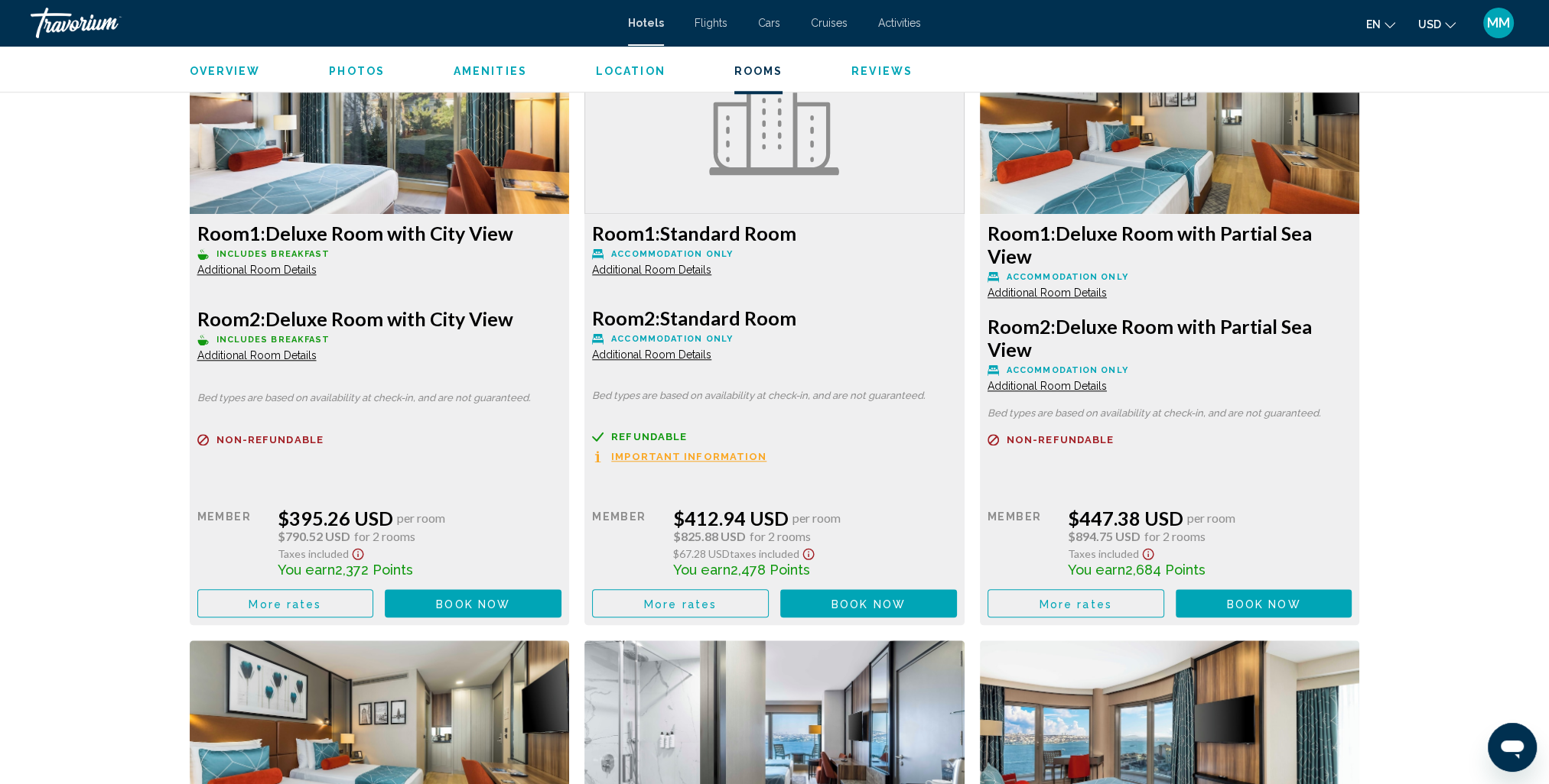
scroll to position [2141, 0]
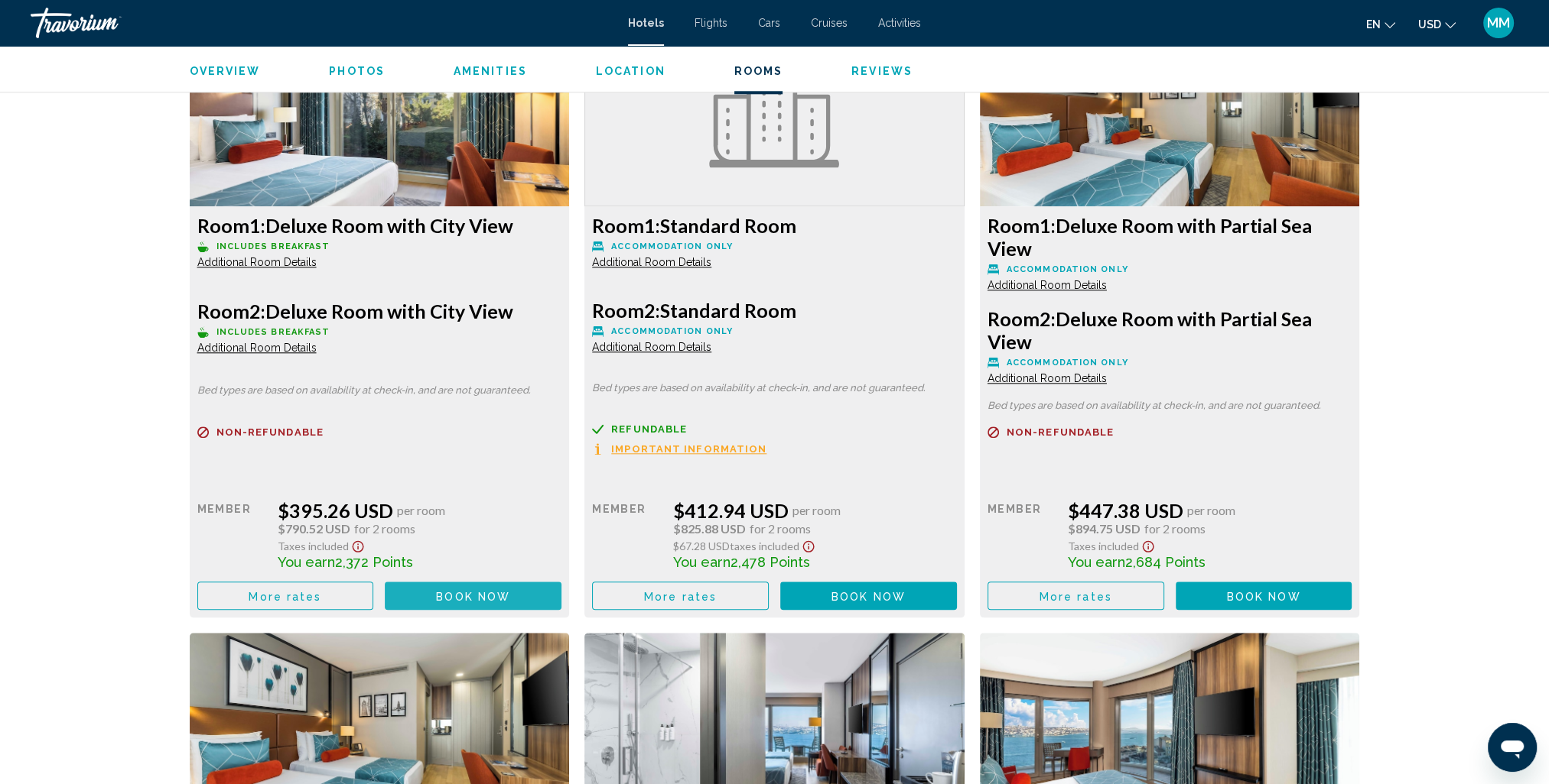
click at [517, 596] on button "Book now No longer available" at bounding box center [473, 596] width 177 height 28
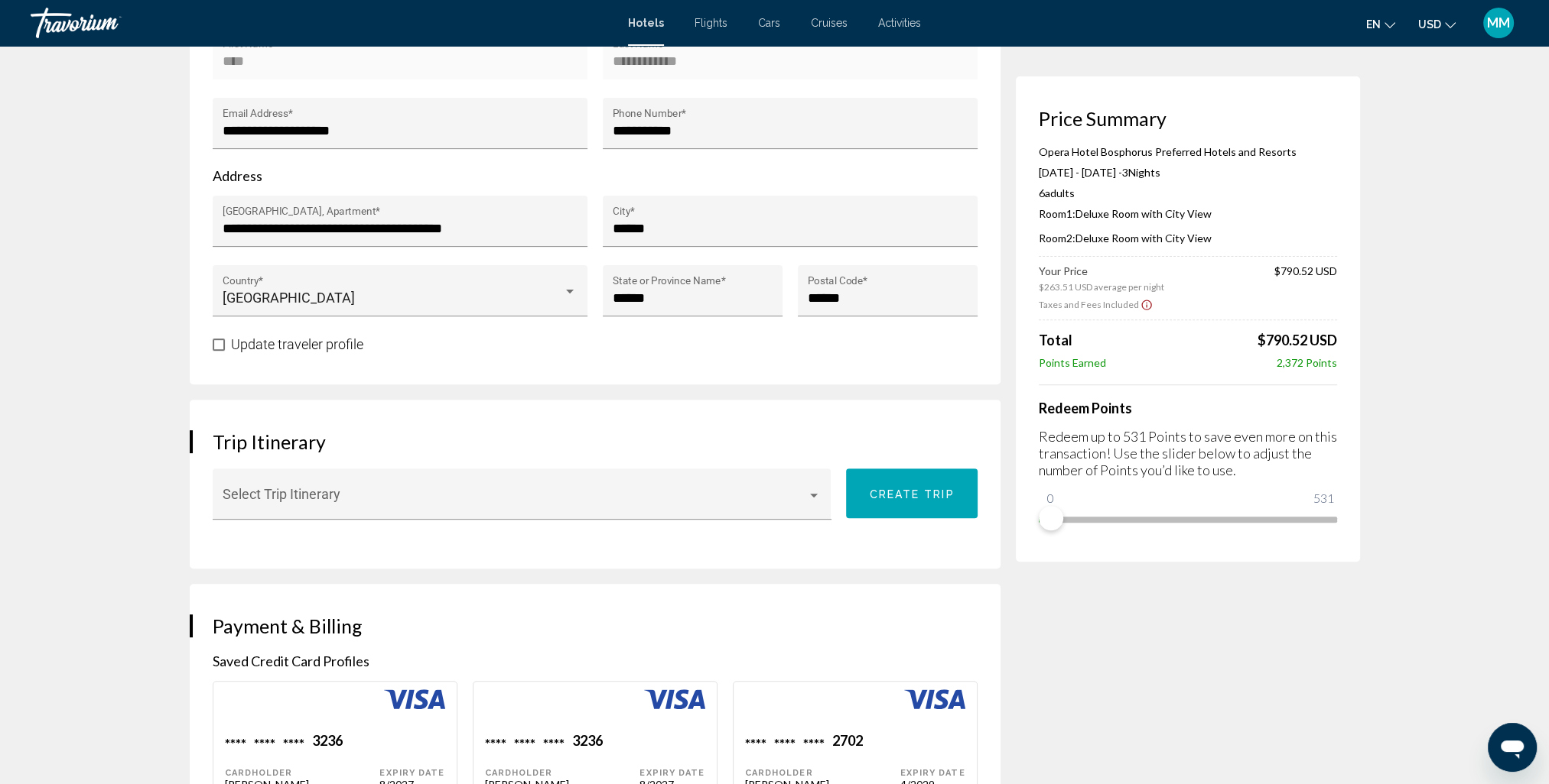
scroll to position [688, 0]
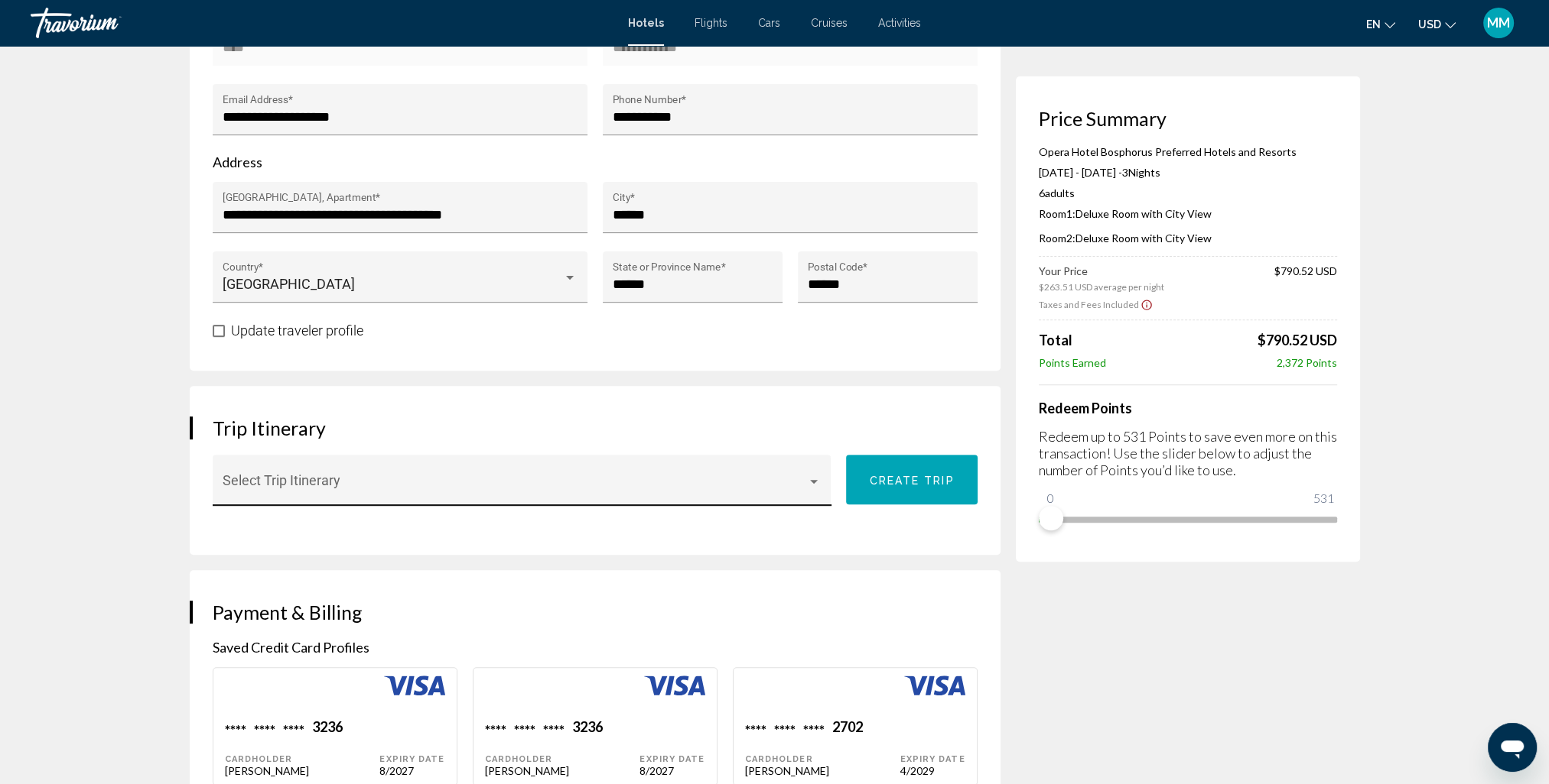
click at [813, 480] on div "Main content" at bounding box center [814, 482] width 14 height 12
click at [813, 485] on span "None" at bounding box center [522, 485] width 600 height 41
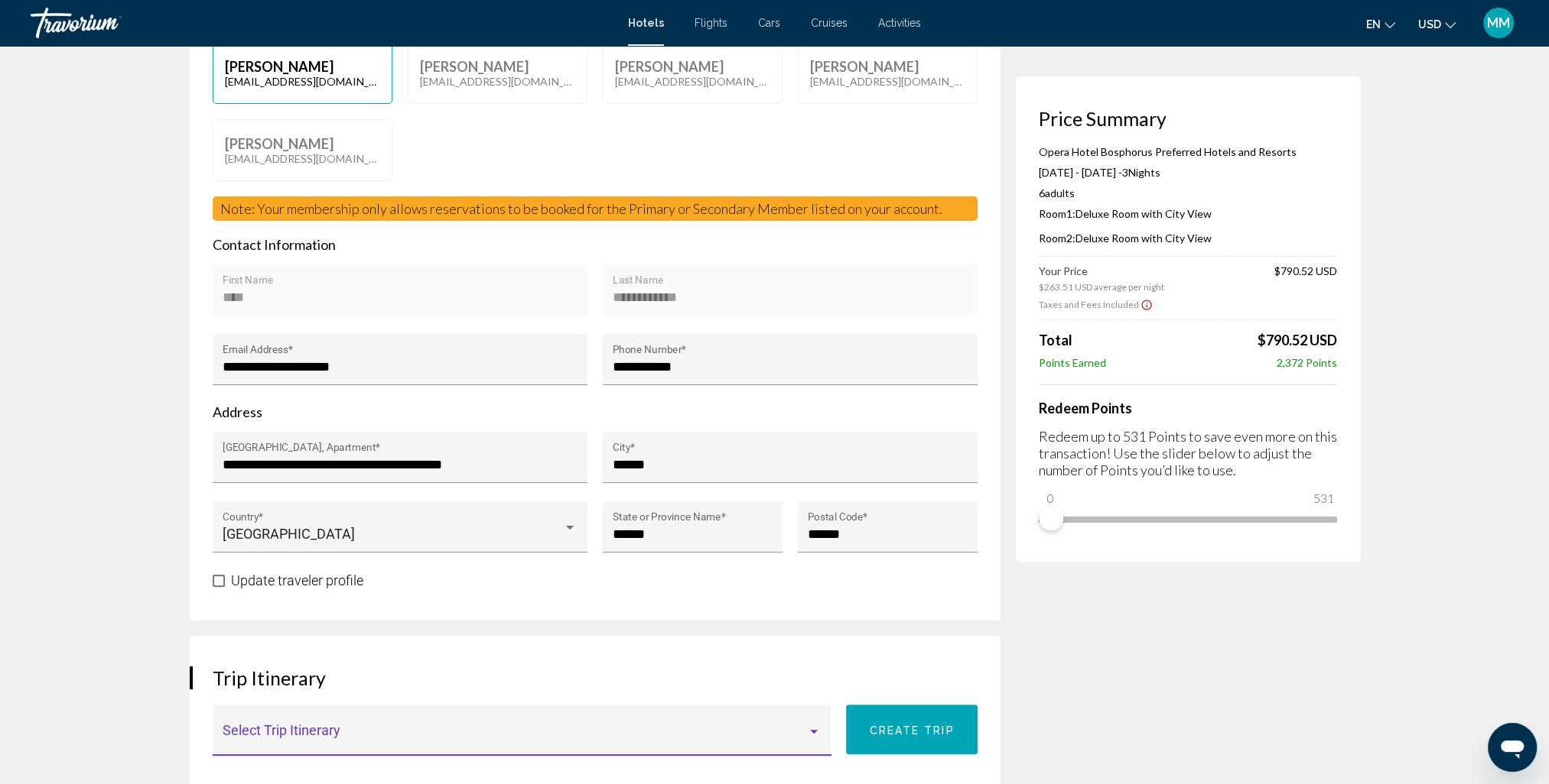
scroll to position [459, 0]
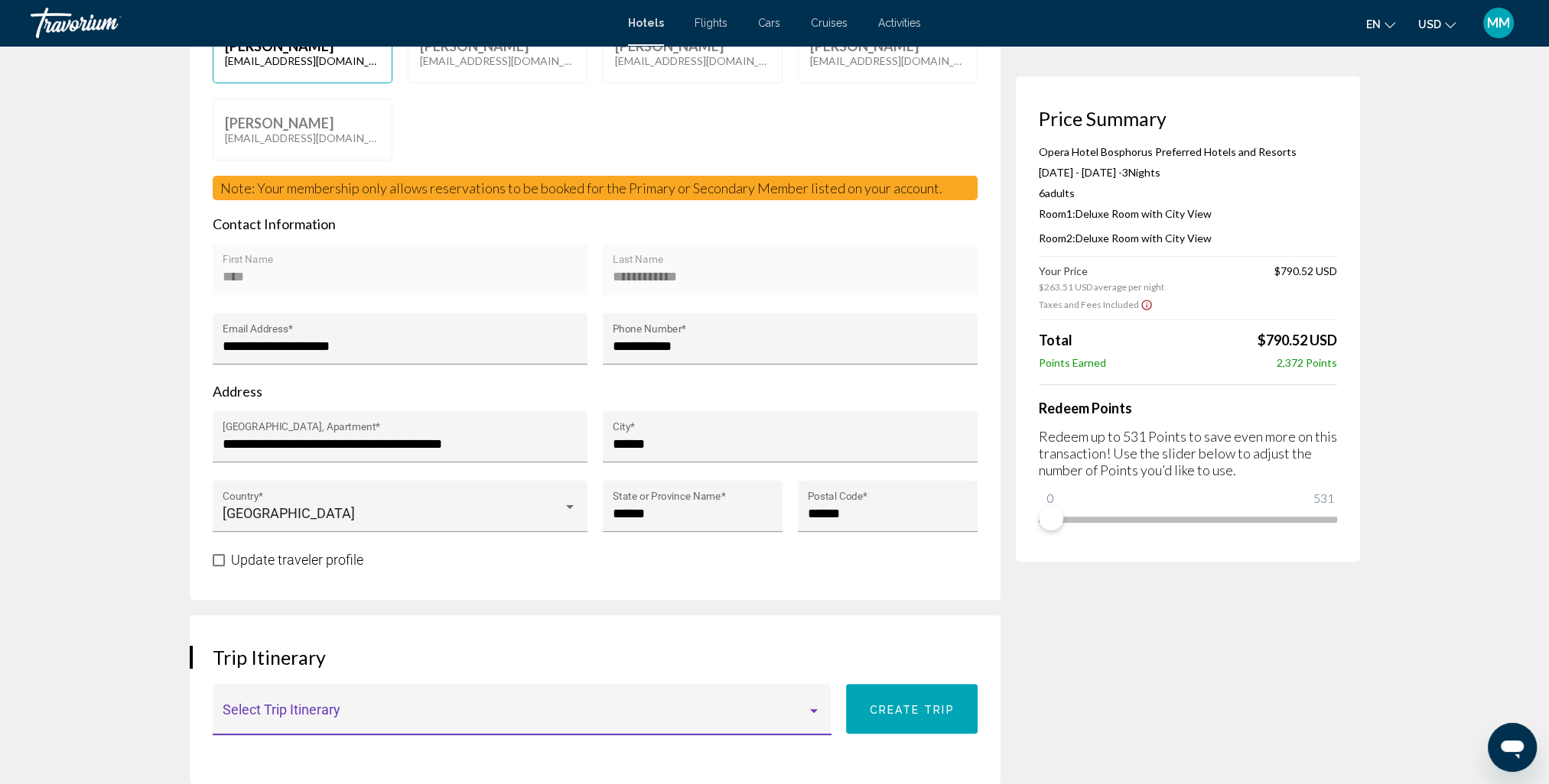
click at [213, 555] on span "Main content" at bounding box center [219, 560] width 12 height 12
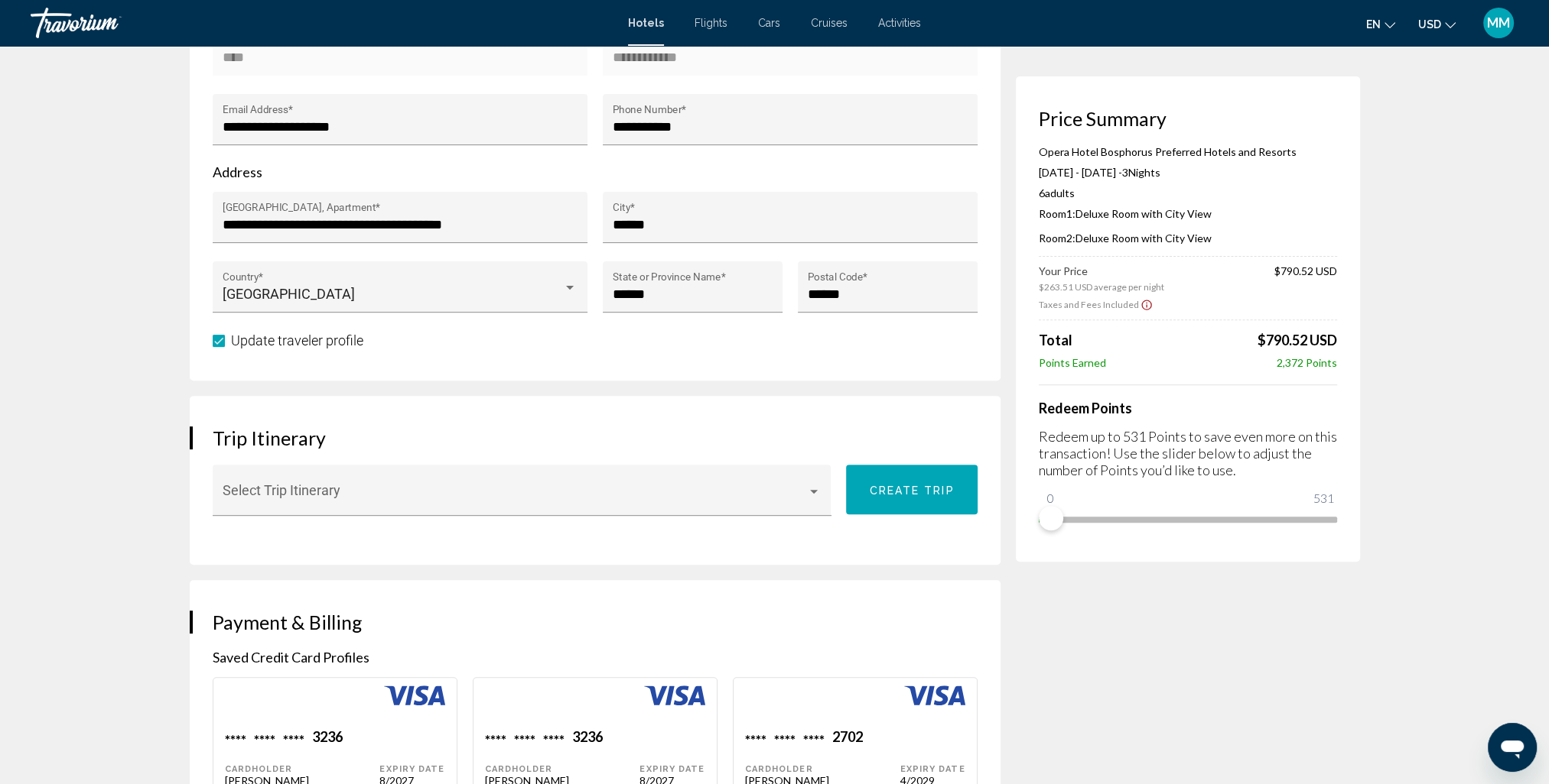
scroll to position [688, 0]
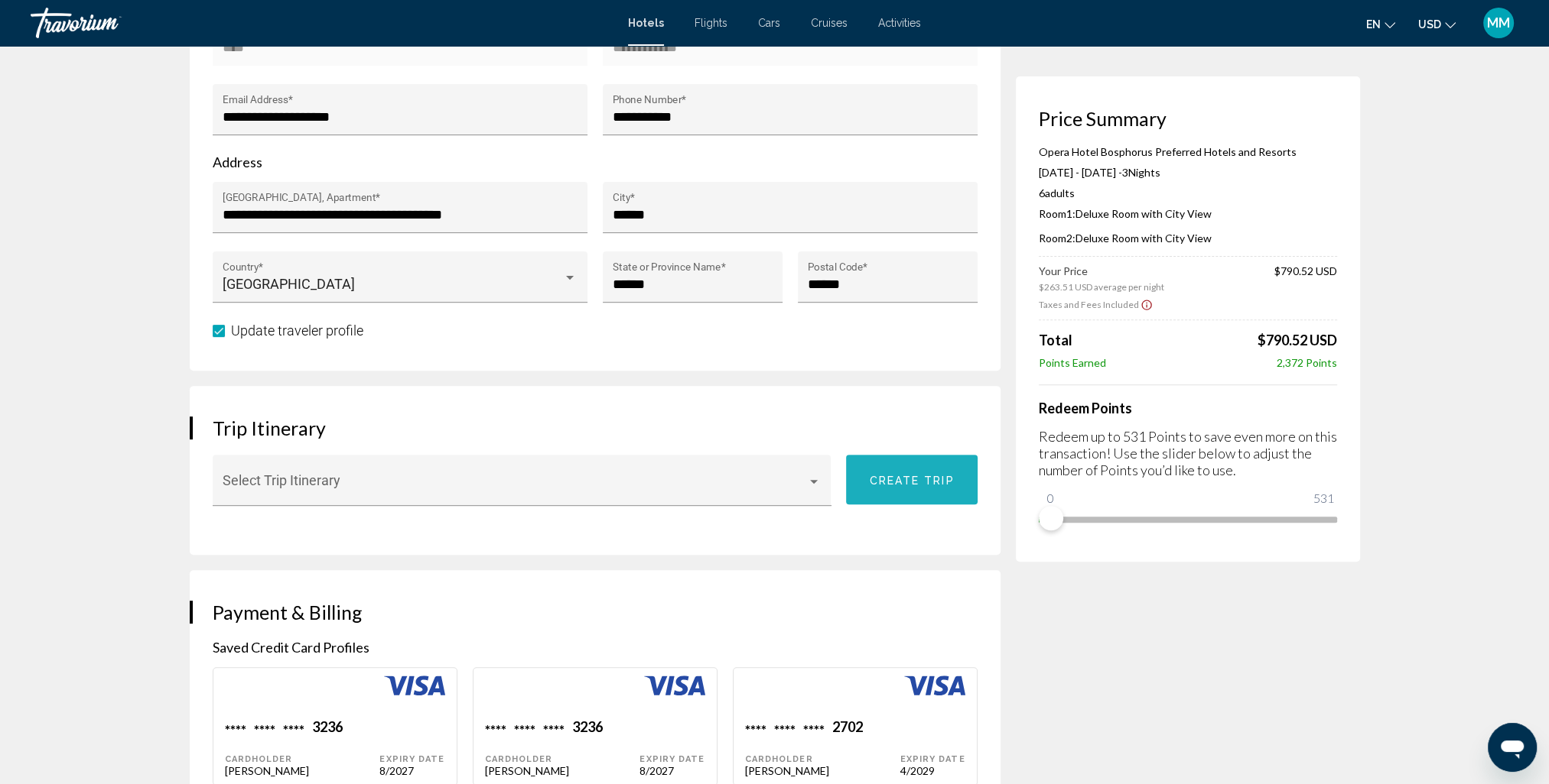
click at [928, 468] on button "Create trip" at bounding box center [911, 480] width 131 height 50
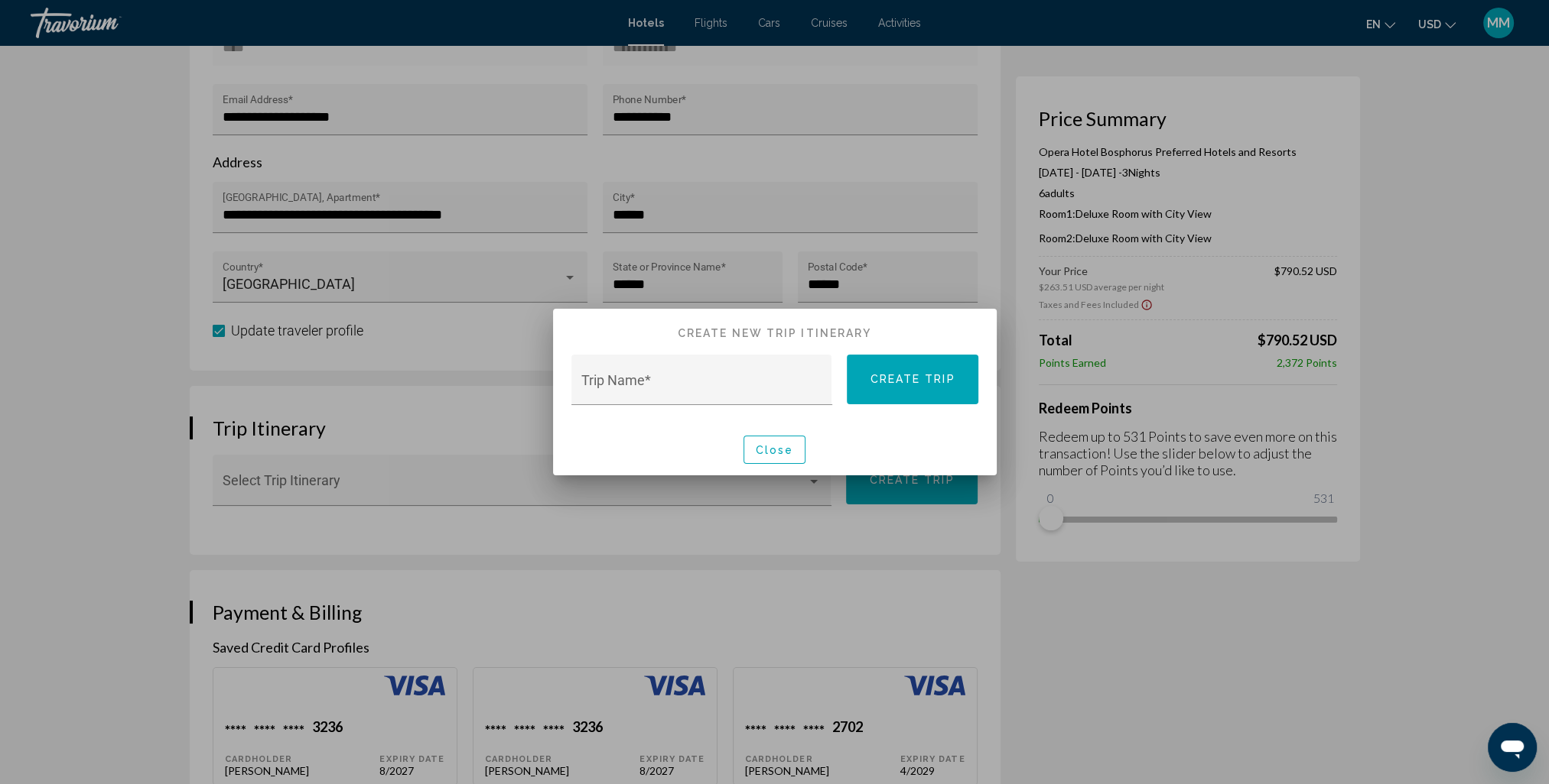
click at [993, 529] on div at bounding box center [774, 392] width 1549 height 784
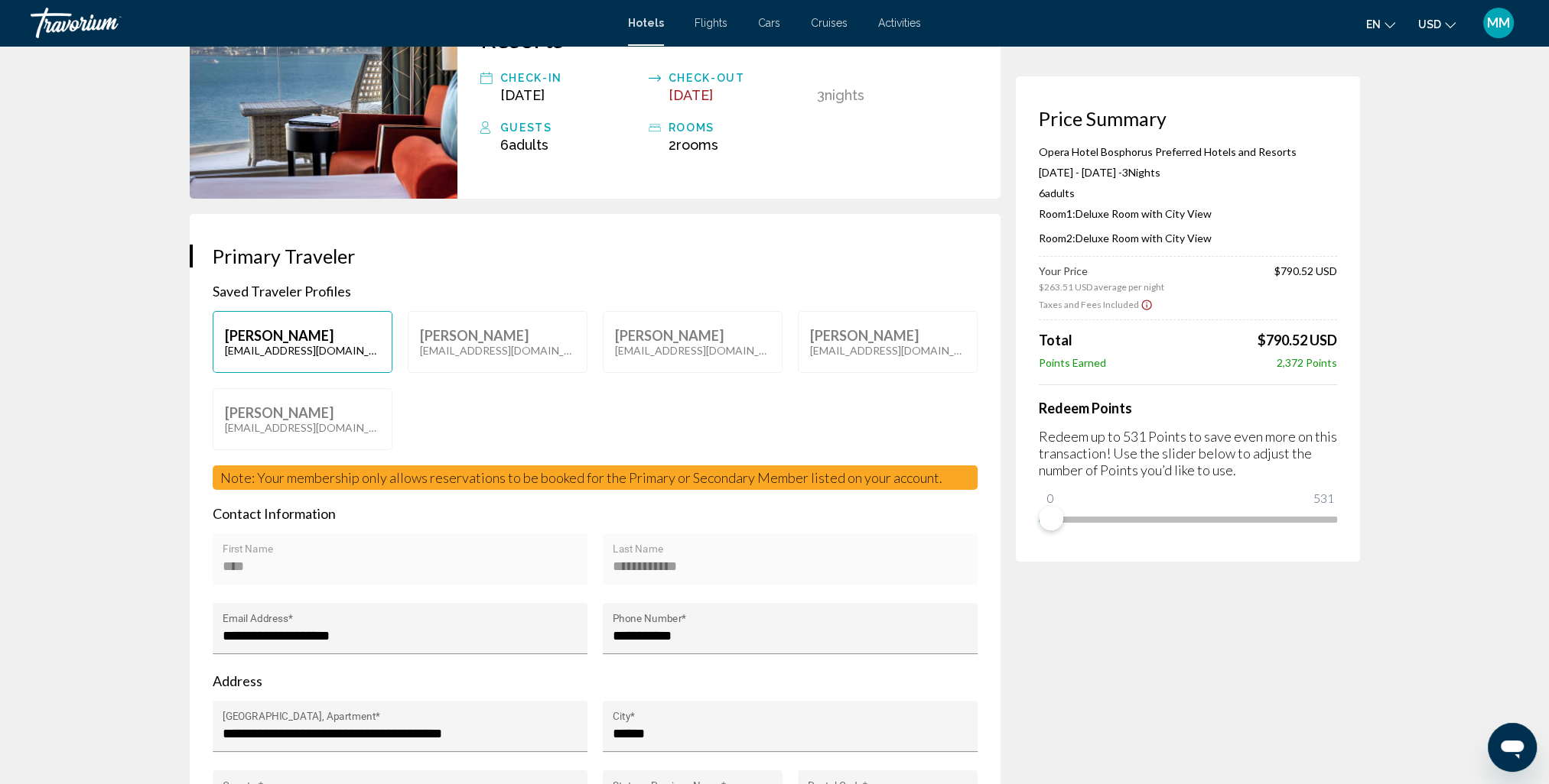
scroll to position [153, 0]
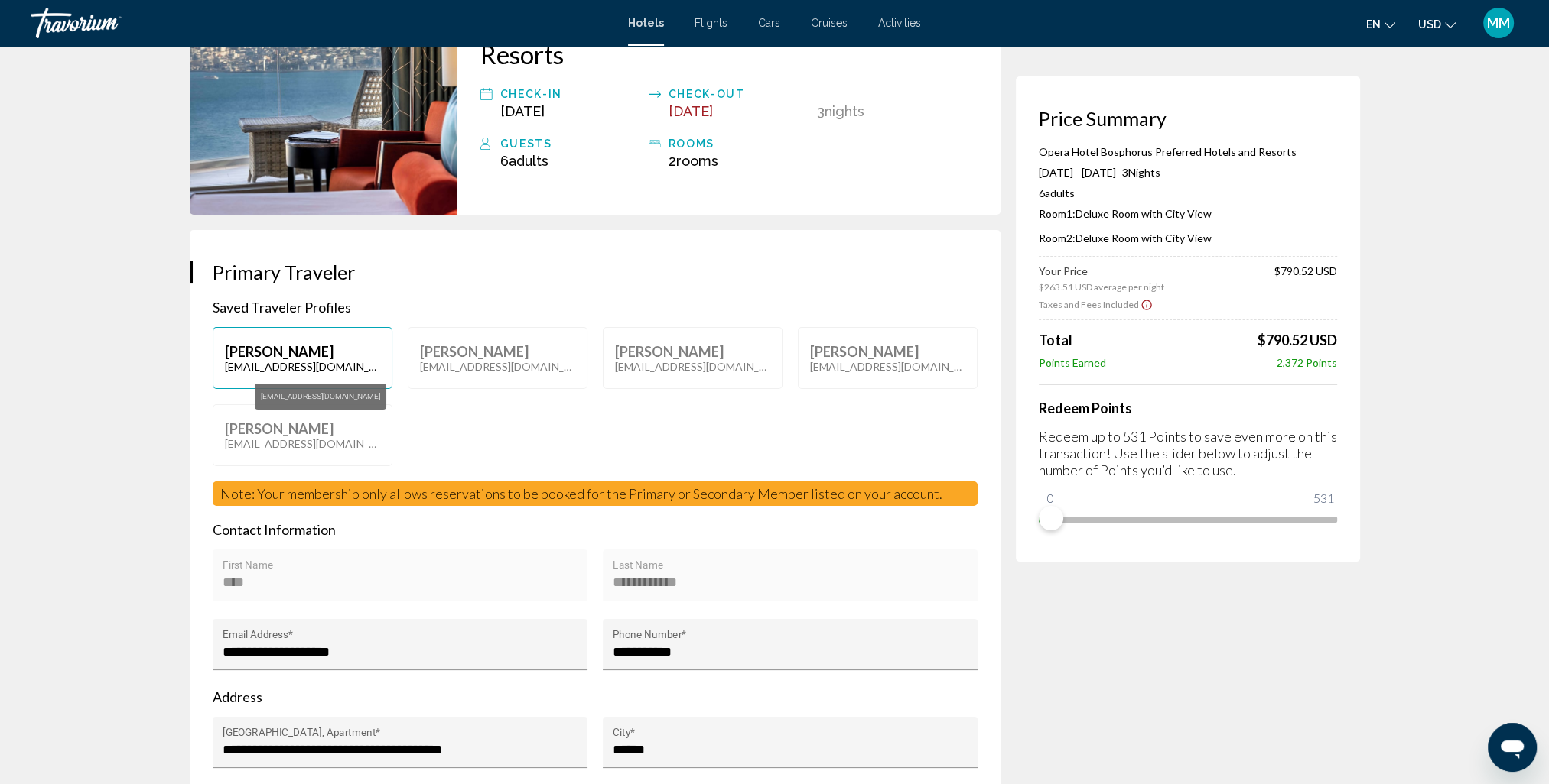
click at [347, 367] on p "bak.201803@gmail.com" at bounding box center [302, 366] width 155 height 13
type input "****"
type input "**********"
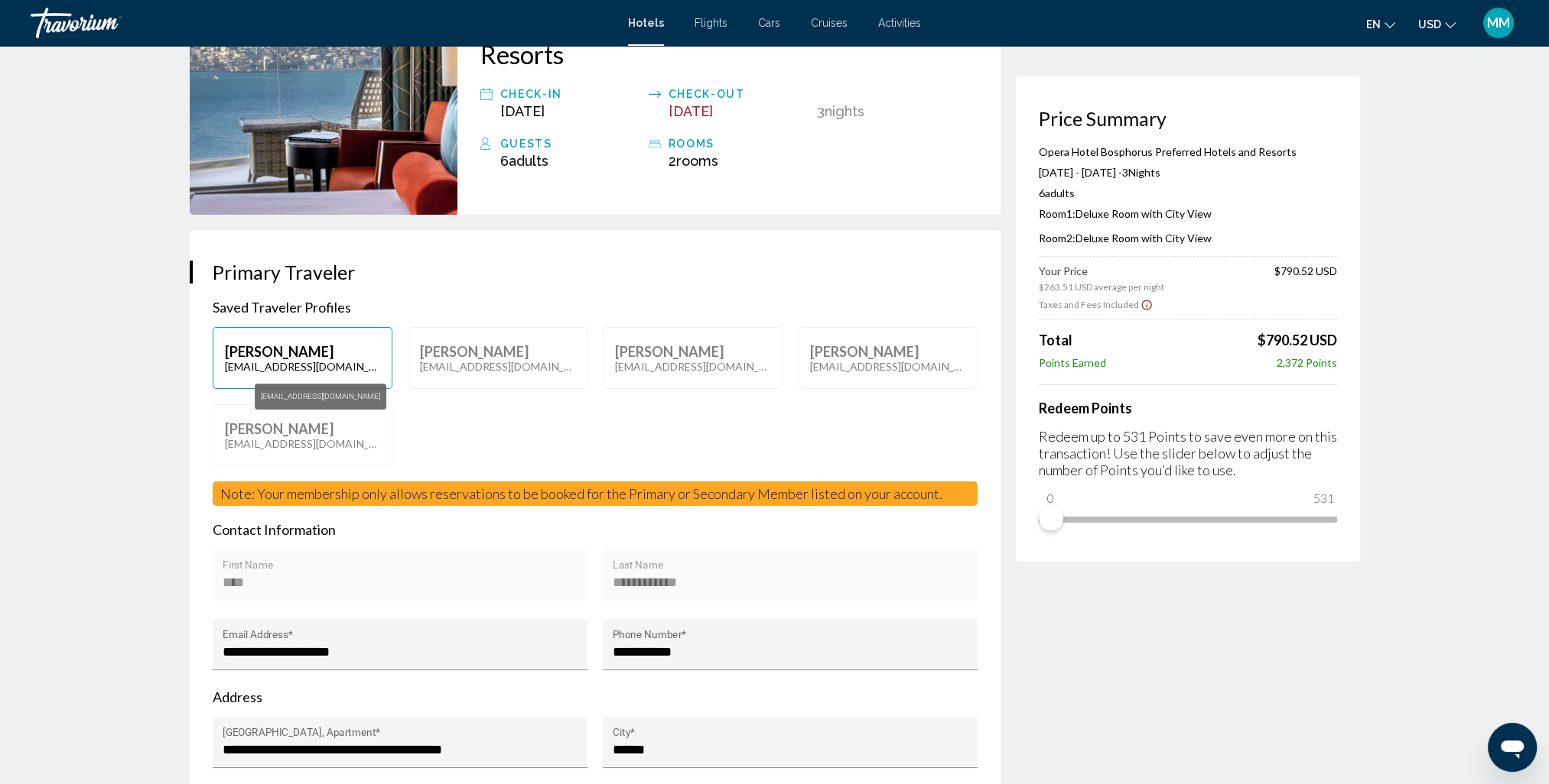
type input "**********"
type input "******"
click at [693, 370] on p "bak.201803@gmail.com" at bounding box center [692, 366] width 155 height 13
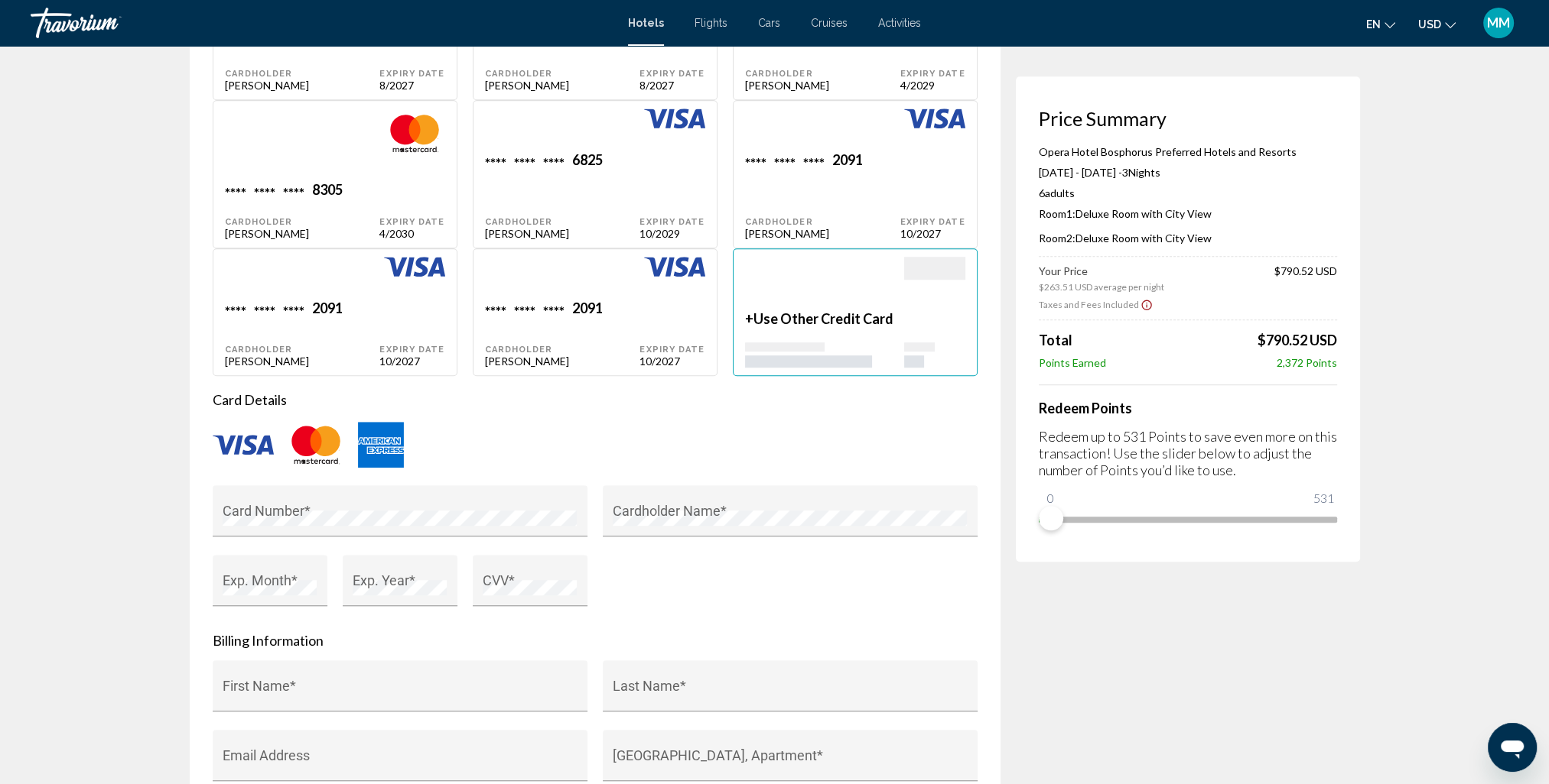
scroll to position [1377, 0]
click at [306, 503] on div "Card Number *" at bounding box center [400, 513] width 354 height 40
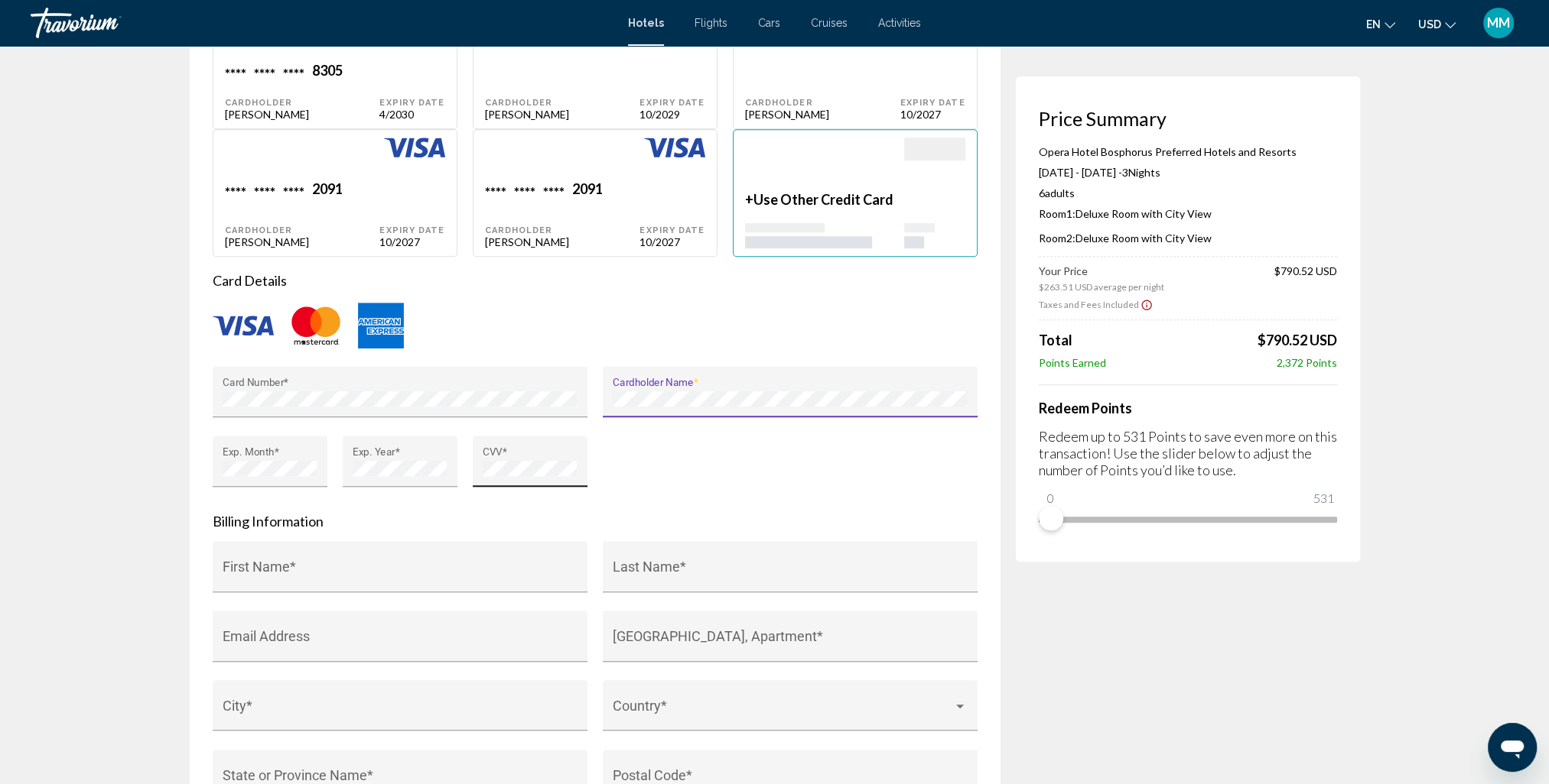
scroll to position [1529, 0]
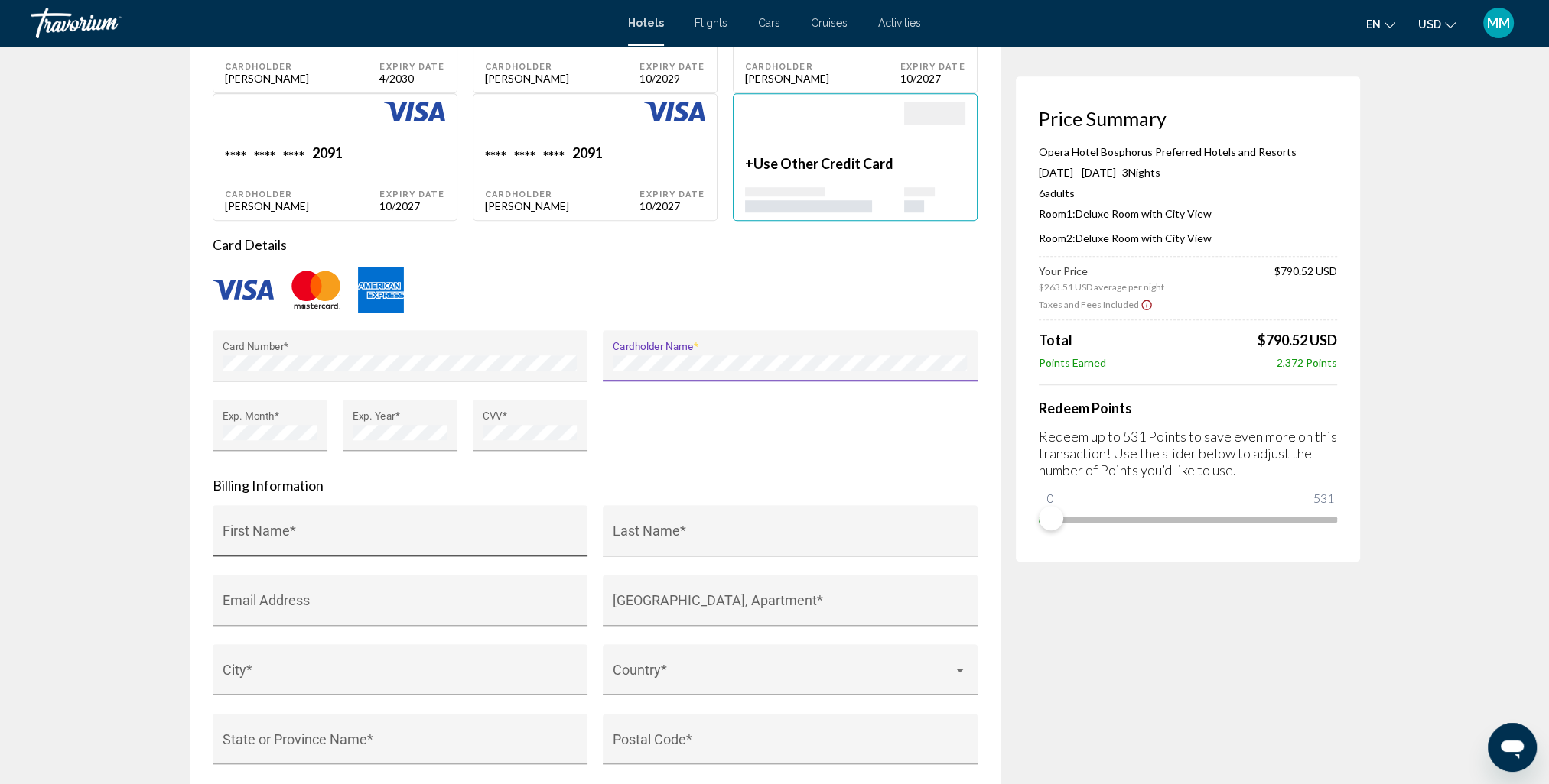
click at [317, 534] on input "First Name *" at bounding box center [400, 539] width 354 height 16
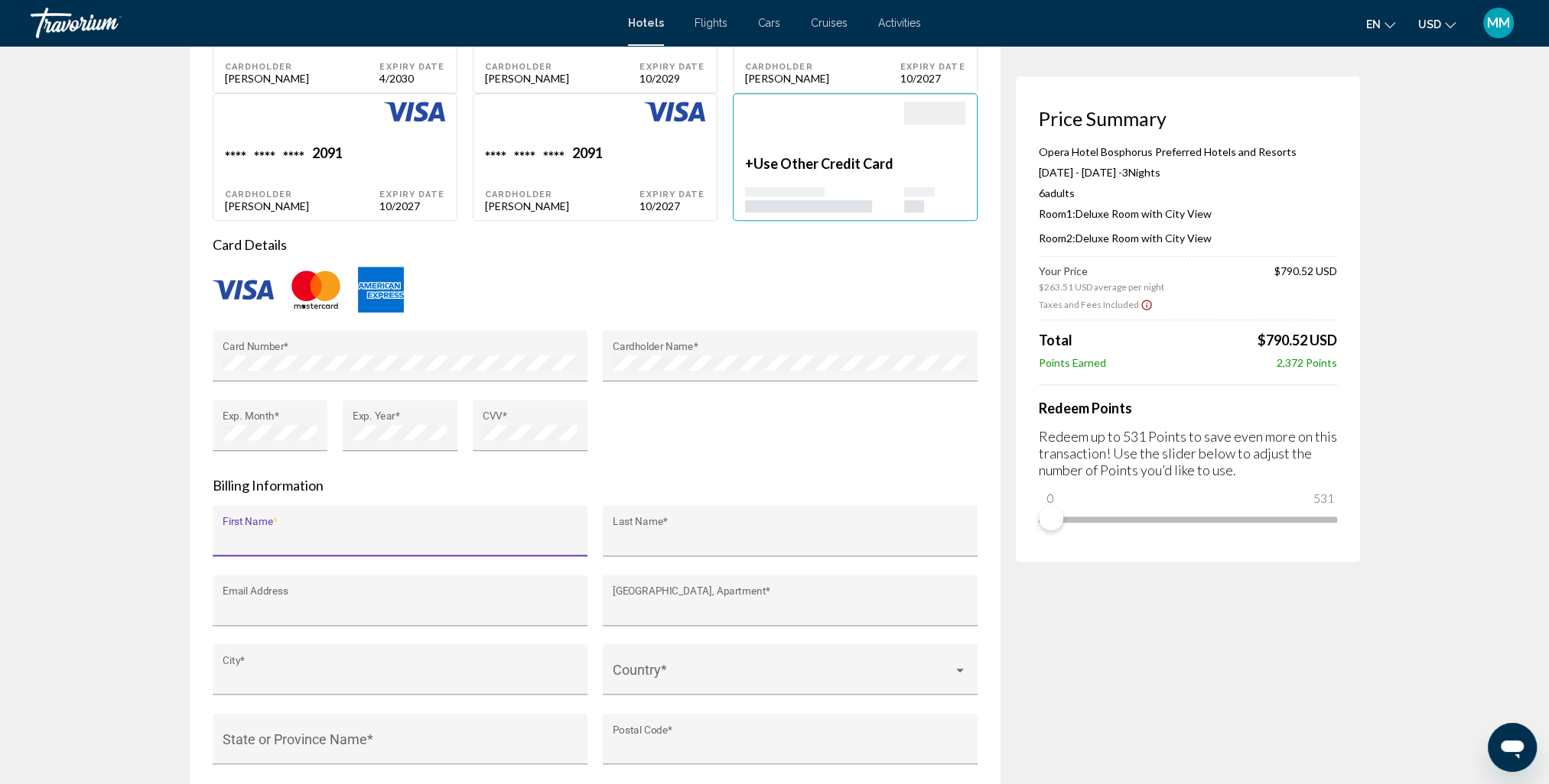
type input "**********"
type input "*********"
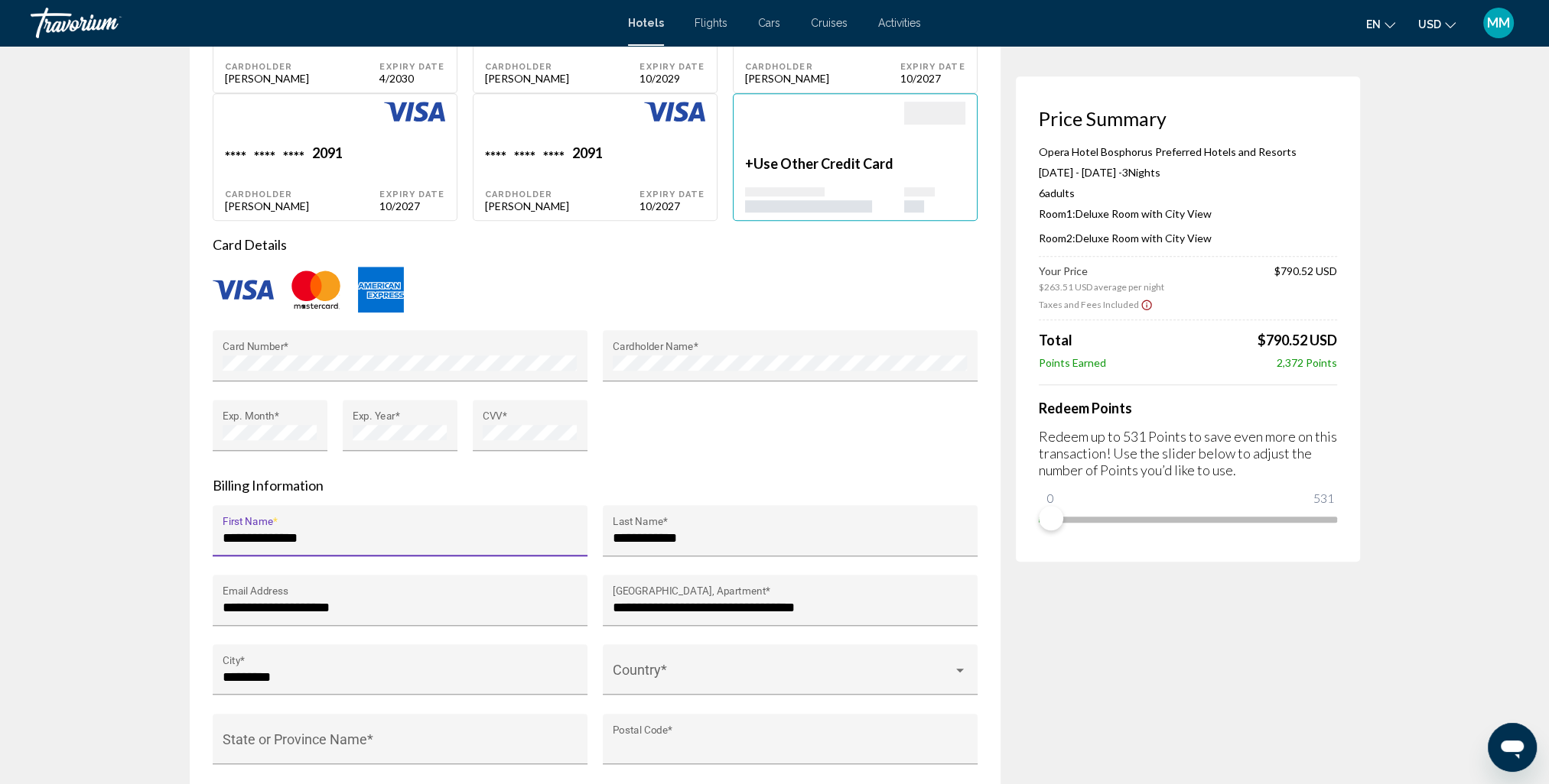
type input "******"
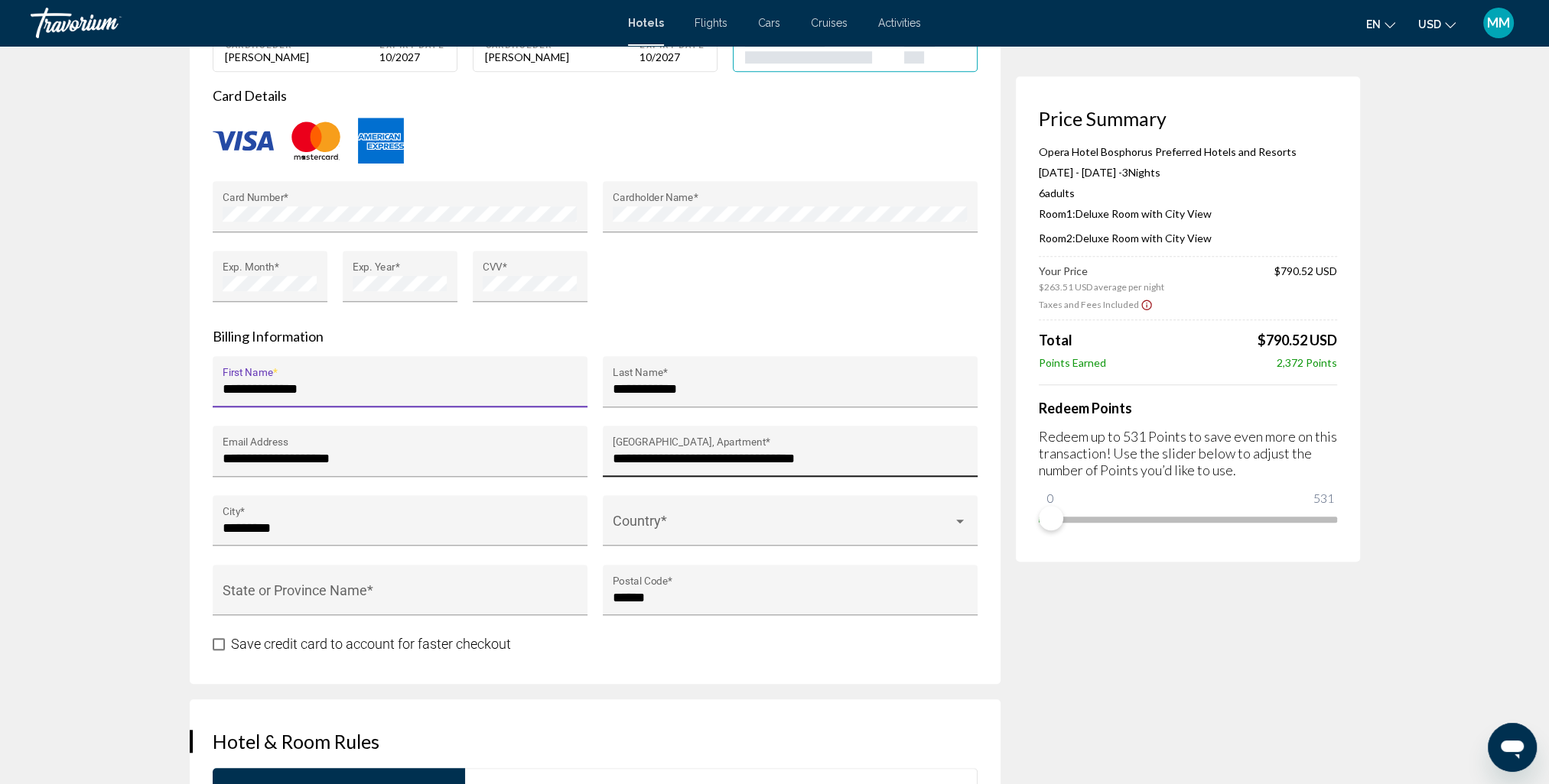
scroll to position [1682, 0]
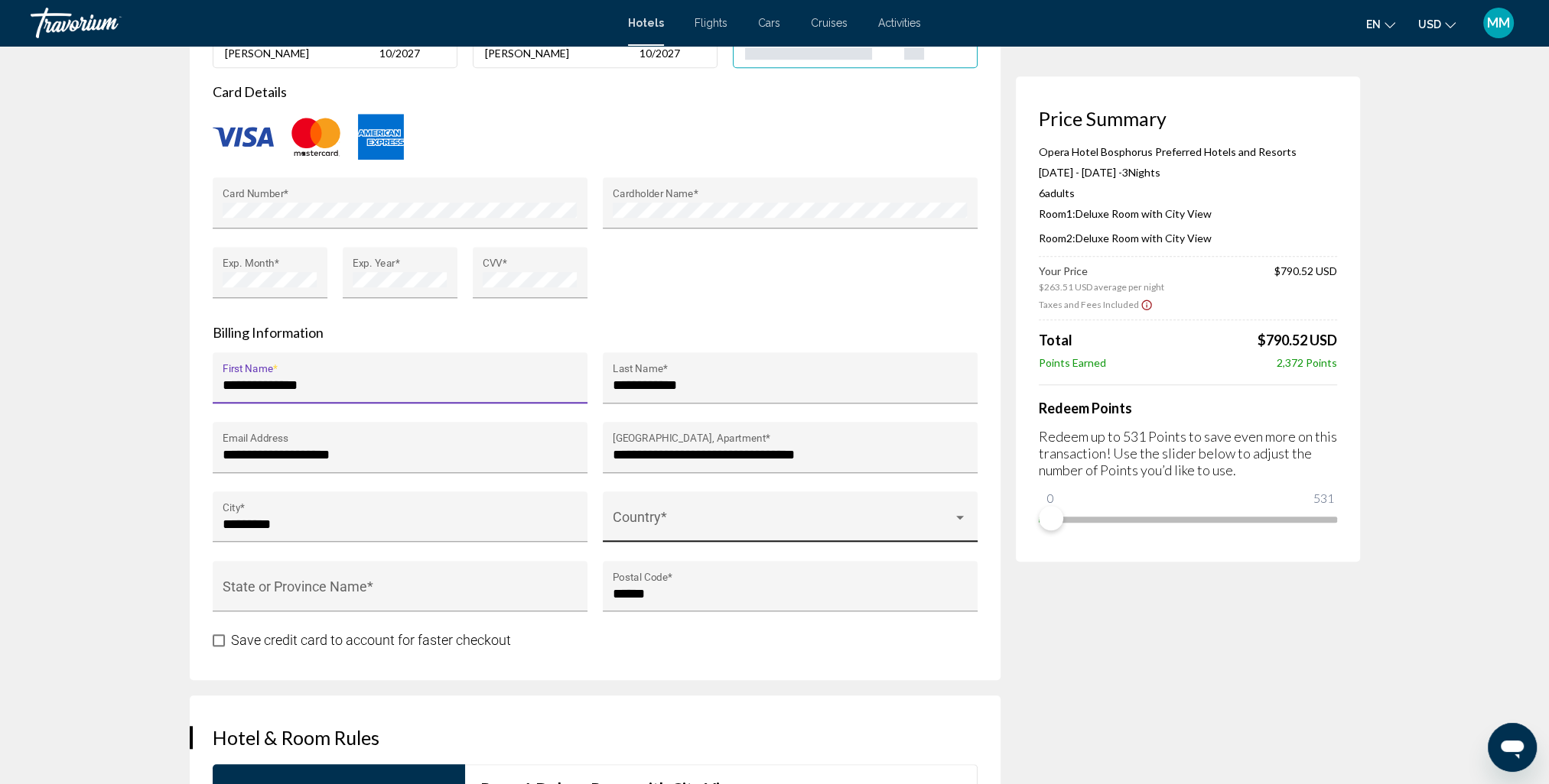
click at [670, 518] on span "Main content" at bounding box center [782, 525] width 341 height 16
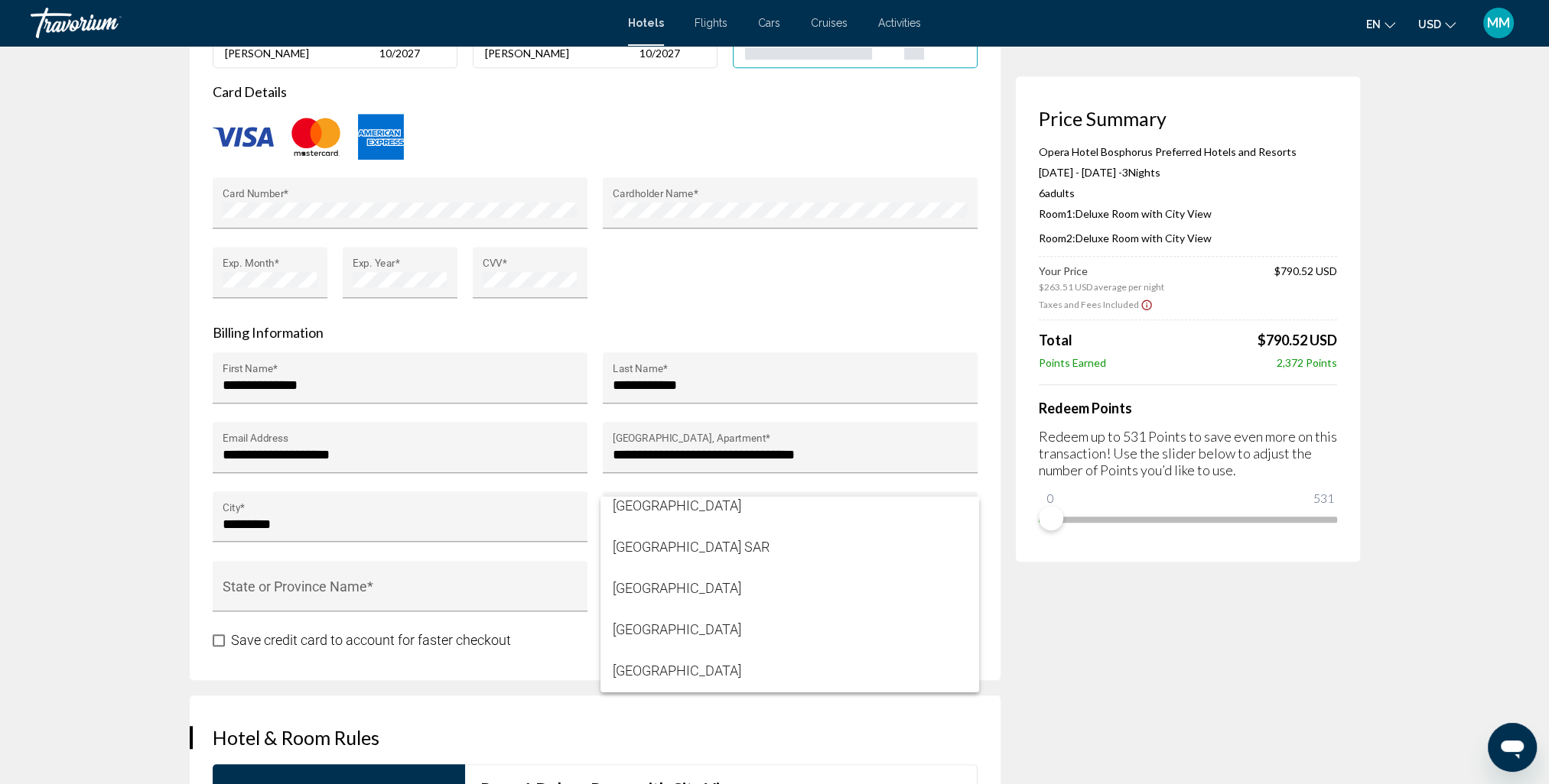
scroll to position [4750, 0]
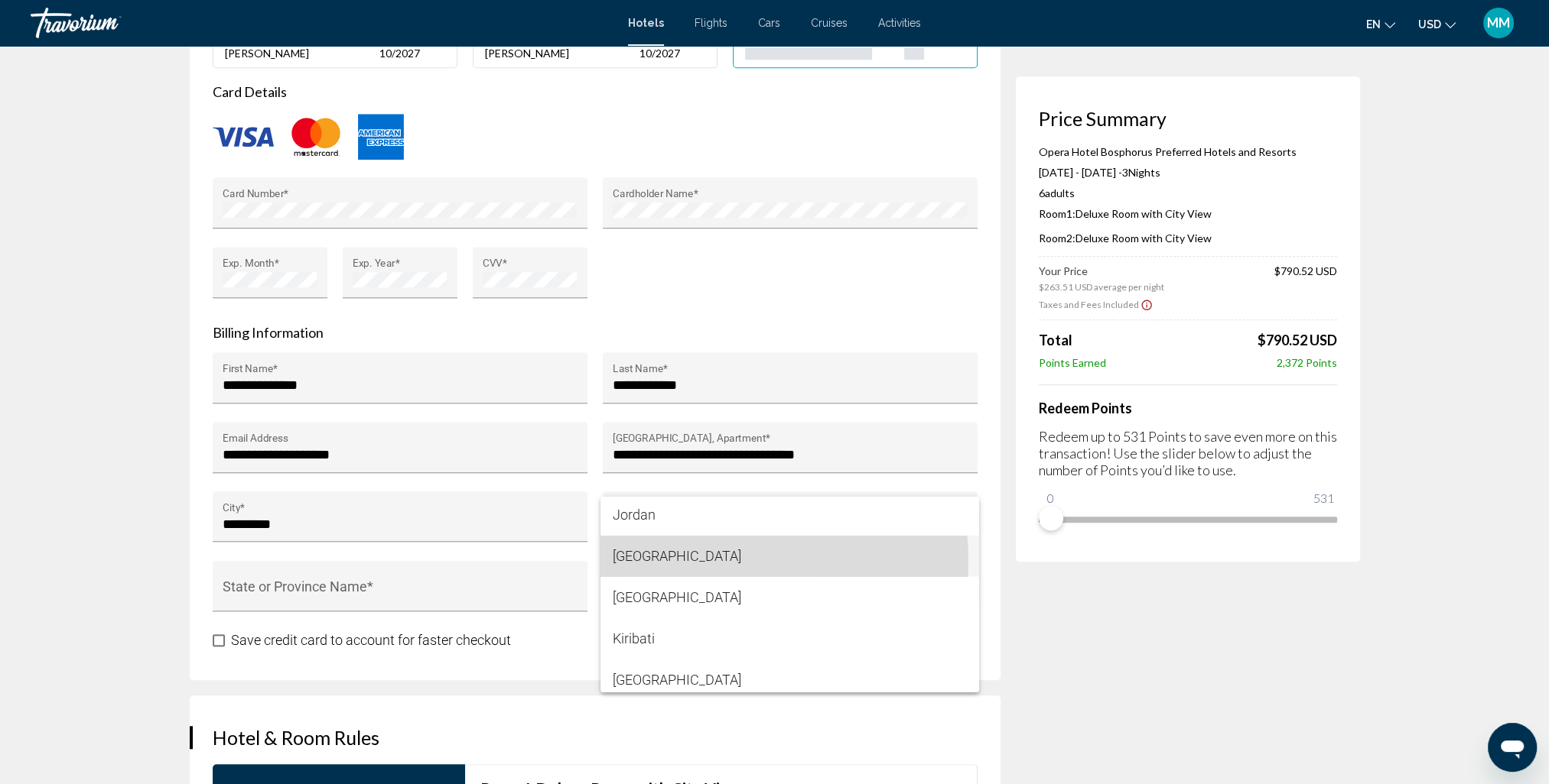
click at [698, 561] on span "Kazakhstan" at bounding box center [789, 556] width 354 height 41
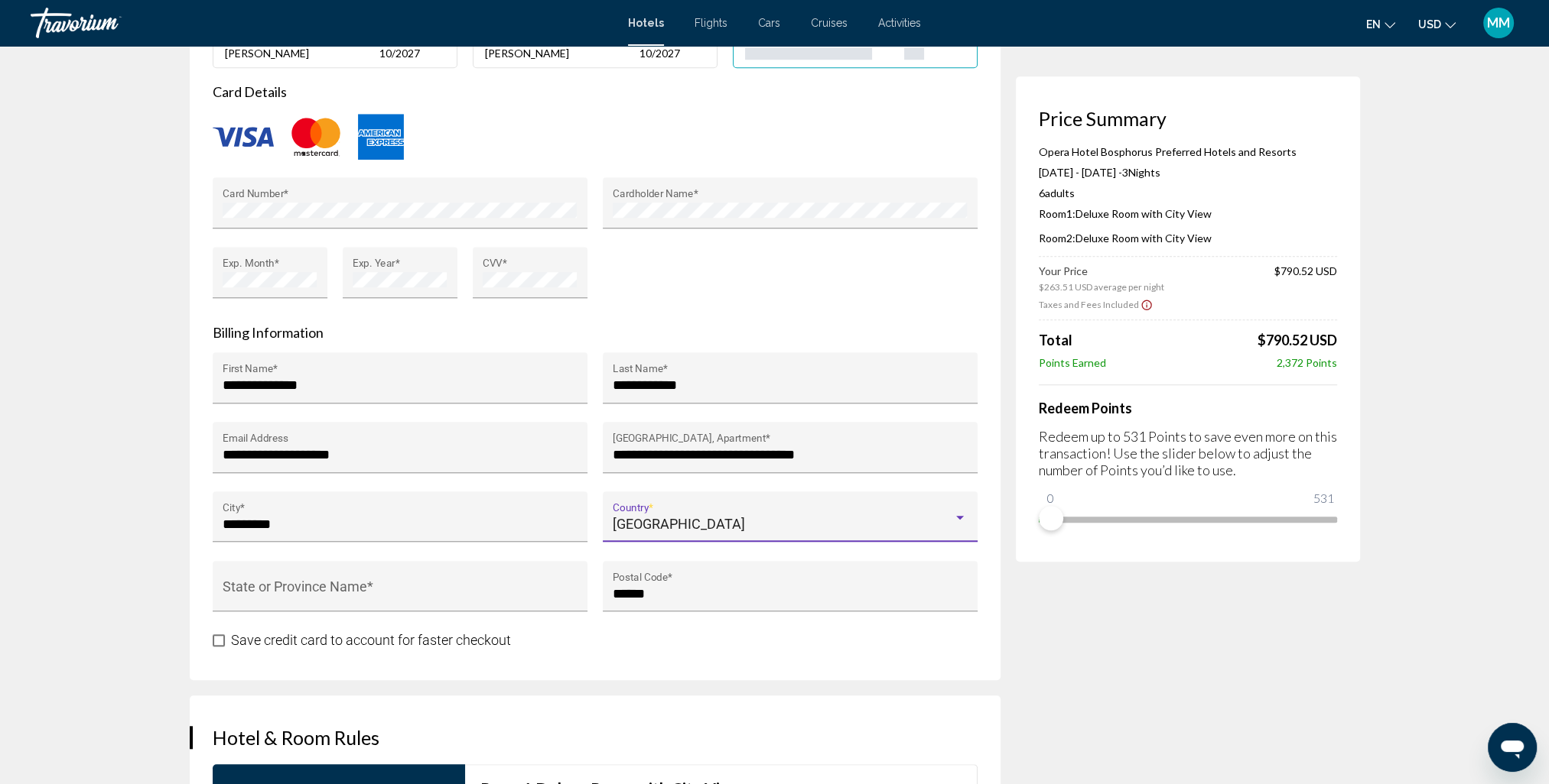
click at [214, 635] on span "Main content" at bounding box center [219, 641] width 12 height 12
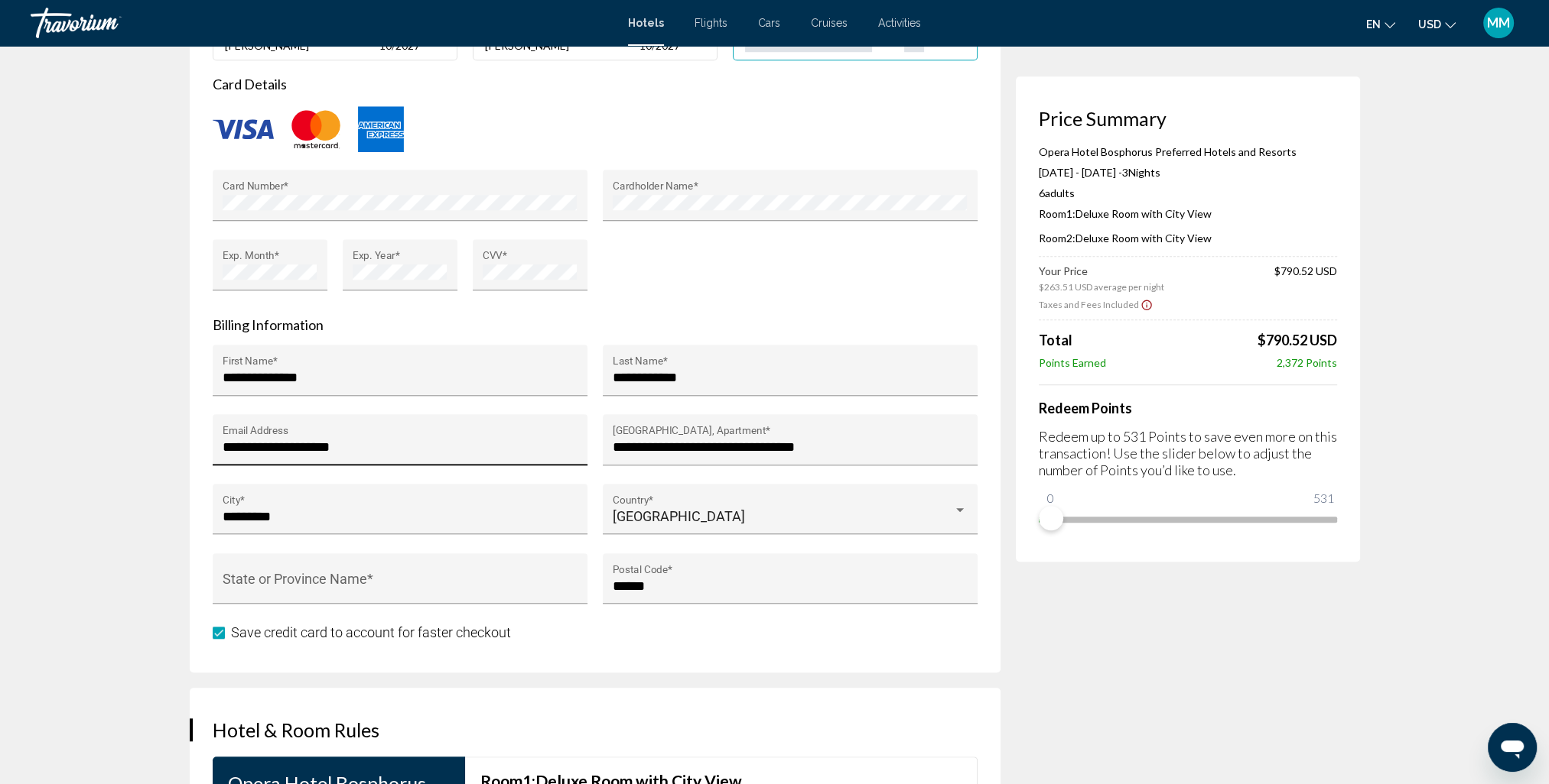
scroll to position [1758, 0]
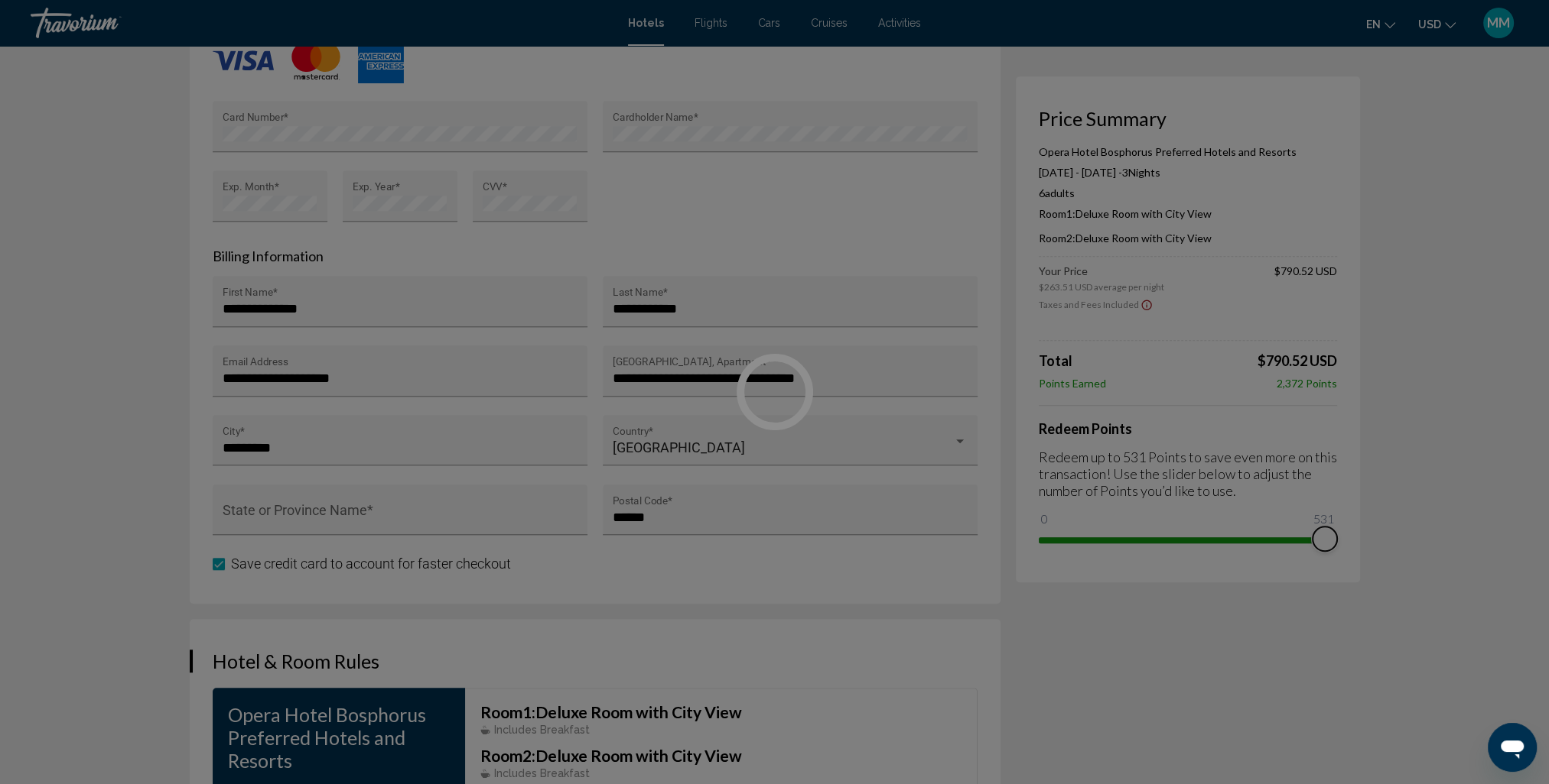
drag, startPoint x: 1049, startPoint y: 522, endPoint x: 1342, endPoint y: 517, distance: 293.0
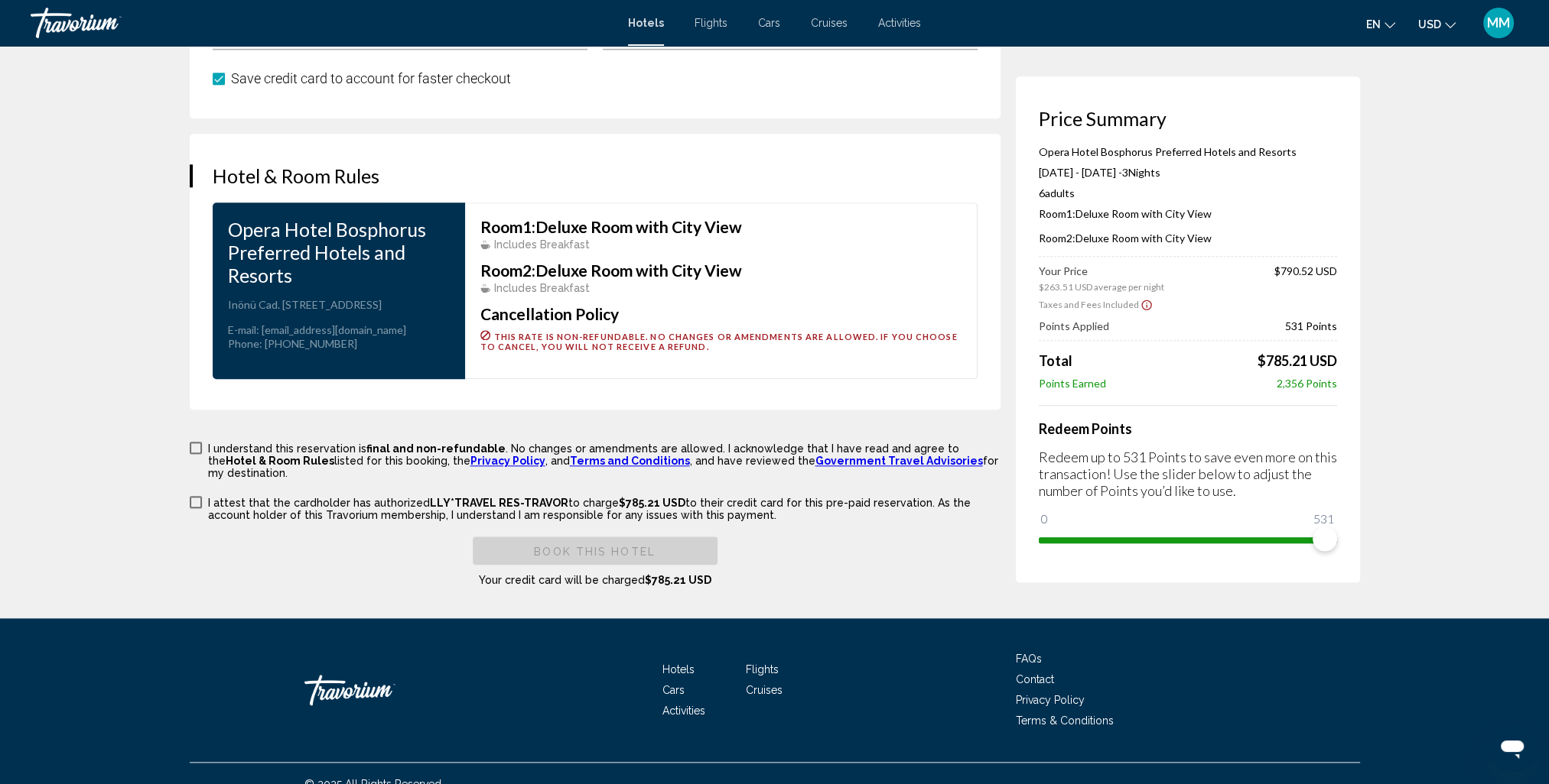
scroll to position [2257, 0]
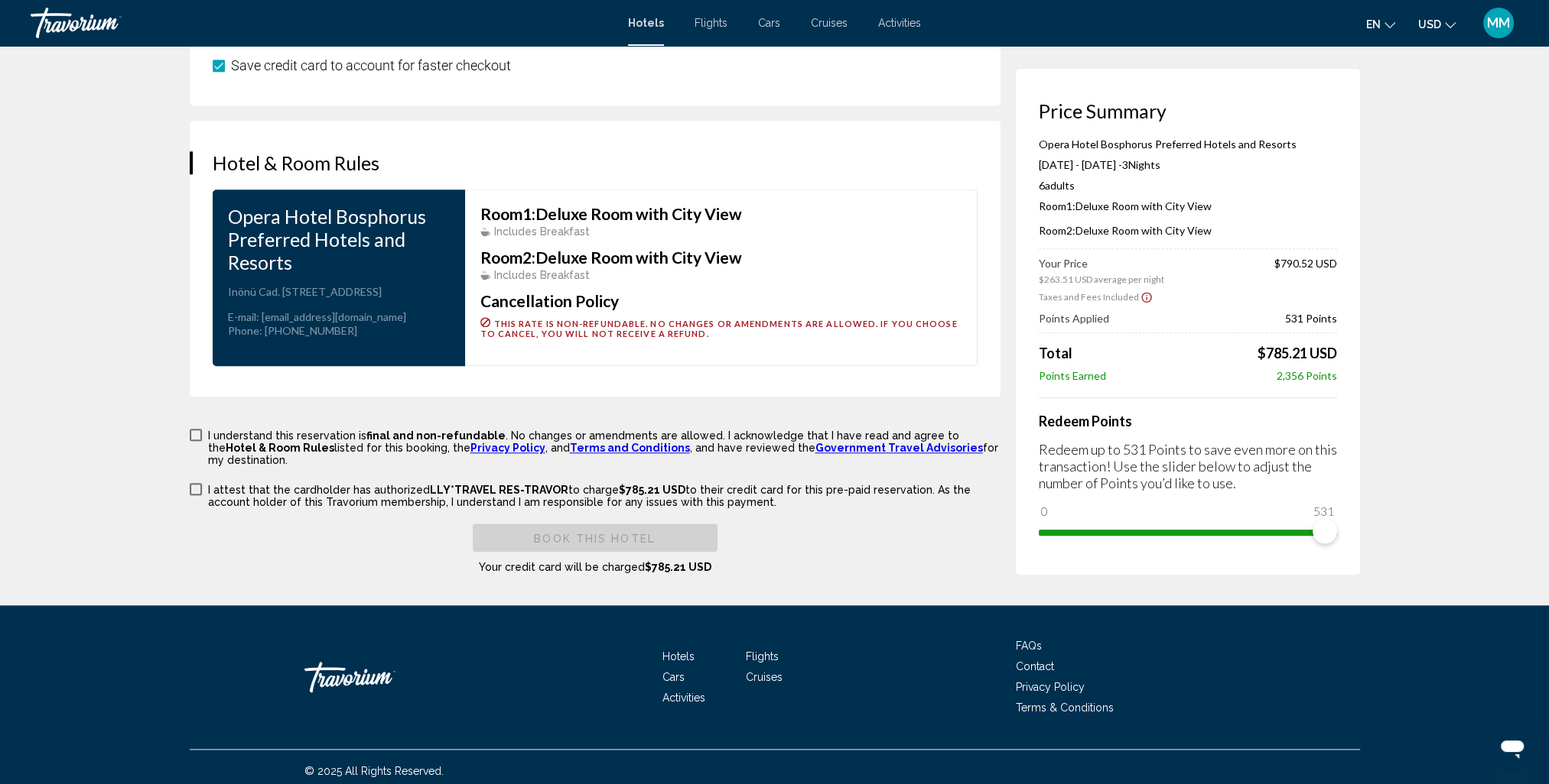
click at [199, 439] on span "Main content" at bounding box center [195, 435] width 12 height 12
click at [199, 483] on span "Main content" at bounding box center [195, 489] width 12 height 12
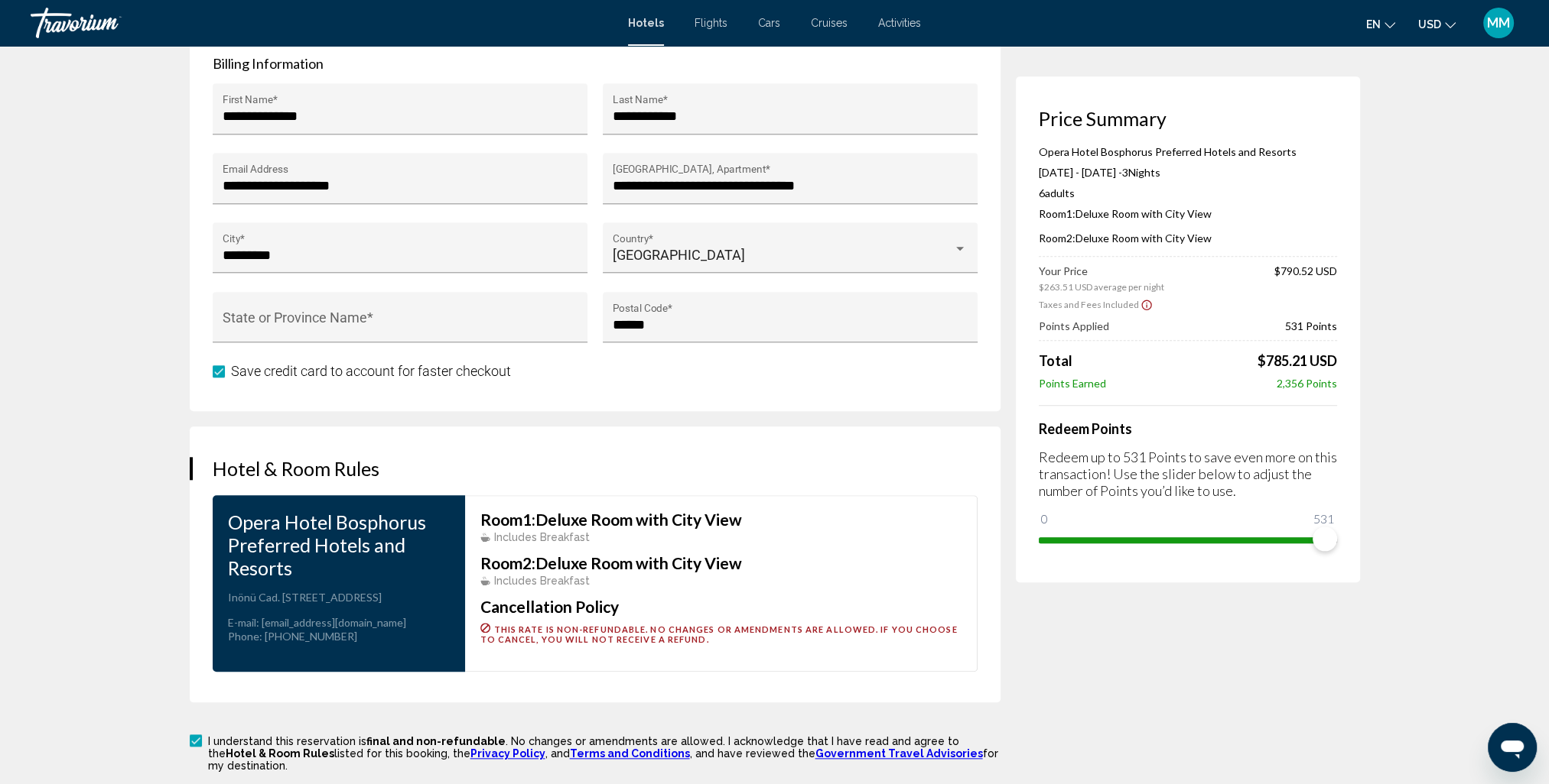
scroll to position [2180, 0]
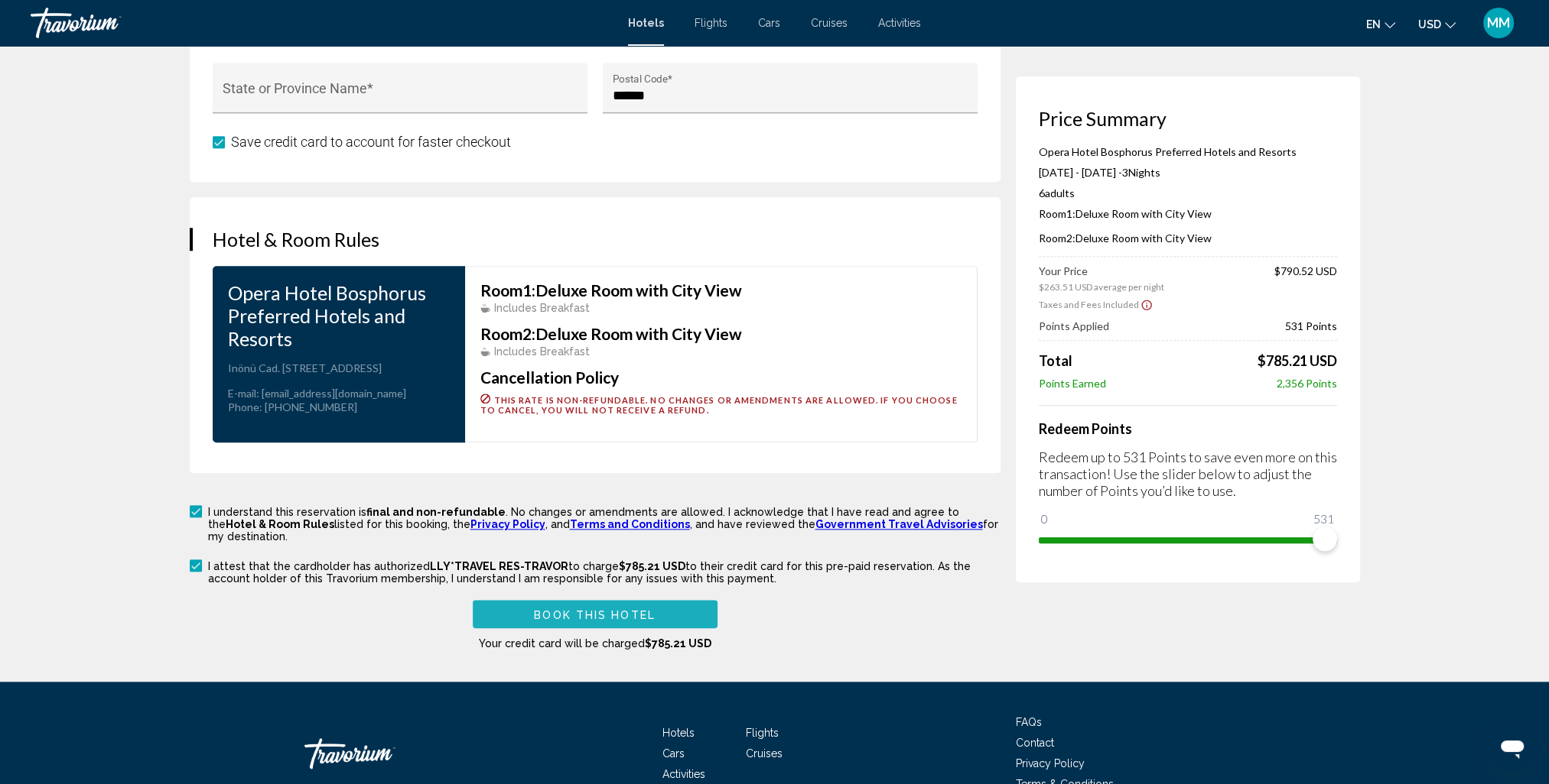
click at [587, 608] on span "Book this hotel" at bounding box center [595, 614] width 122 height 12
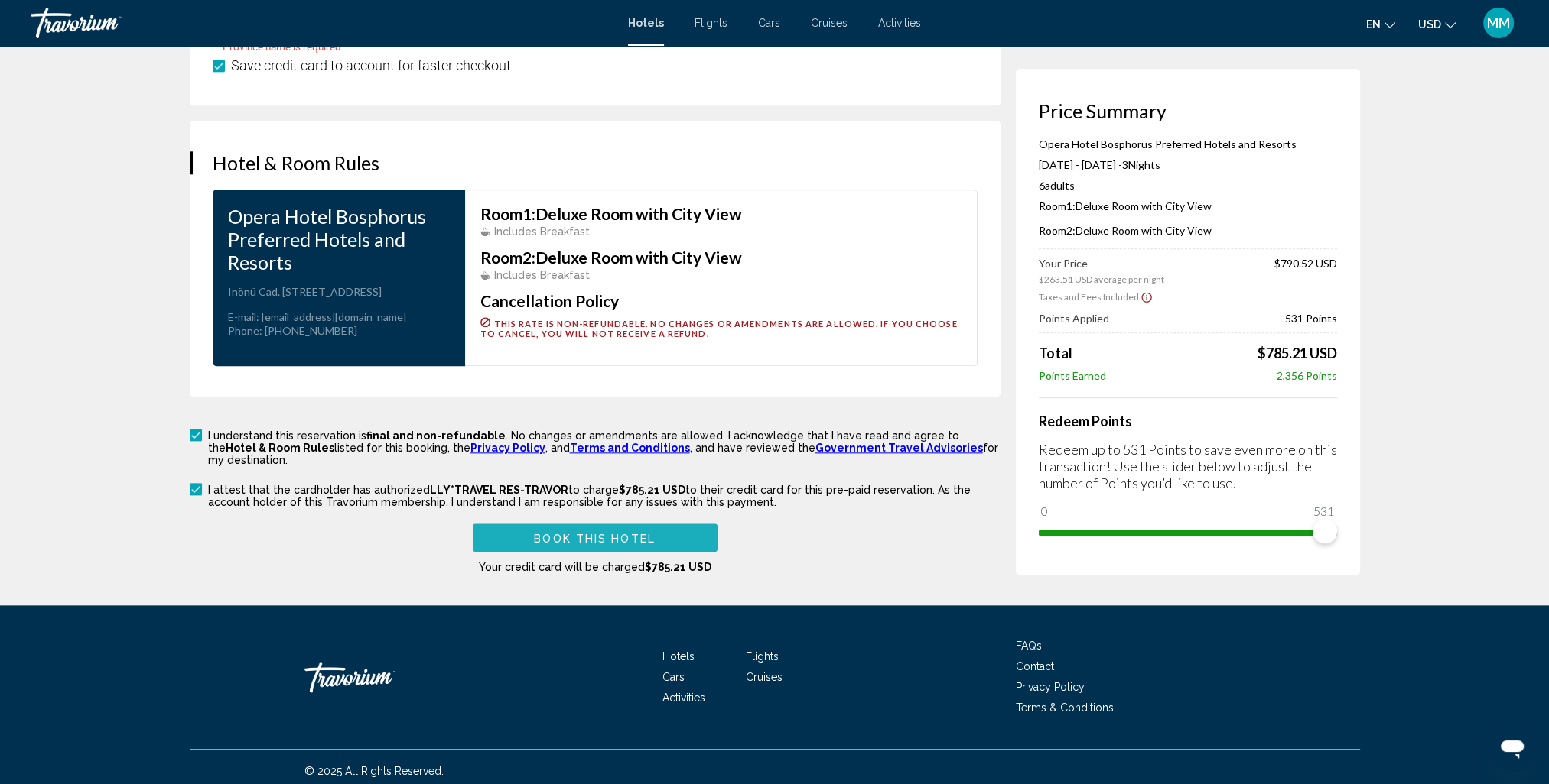
click at [615, 532] on span "Book this hotel" at bounding box center [595, 538] width 122 height 12
click at [632, 533] on span "Book this hotel" at bounding box center [595, 538] width 122 height 12
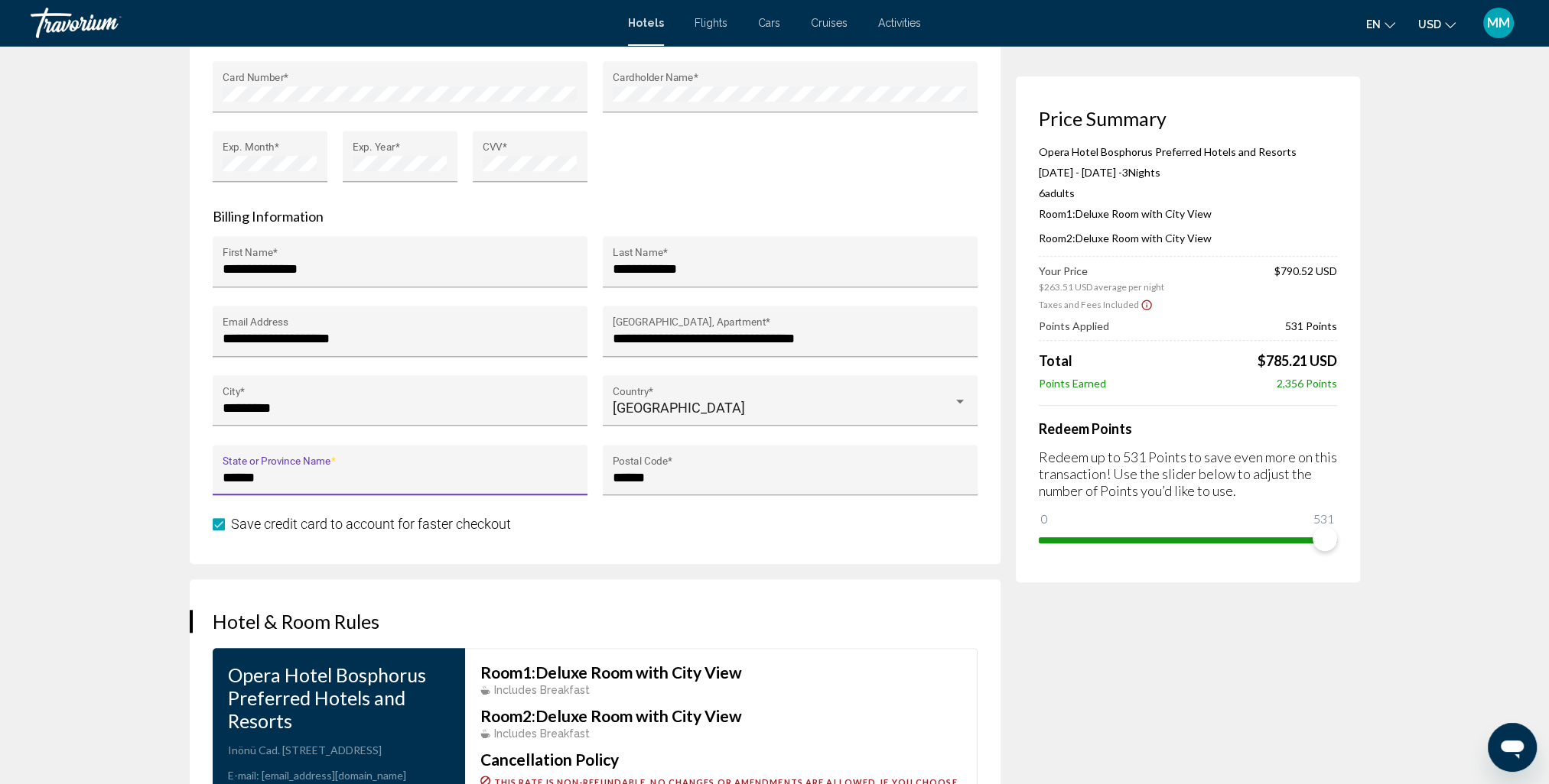
scroll to position [2104, 0]
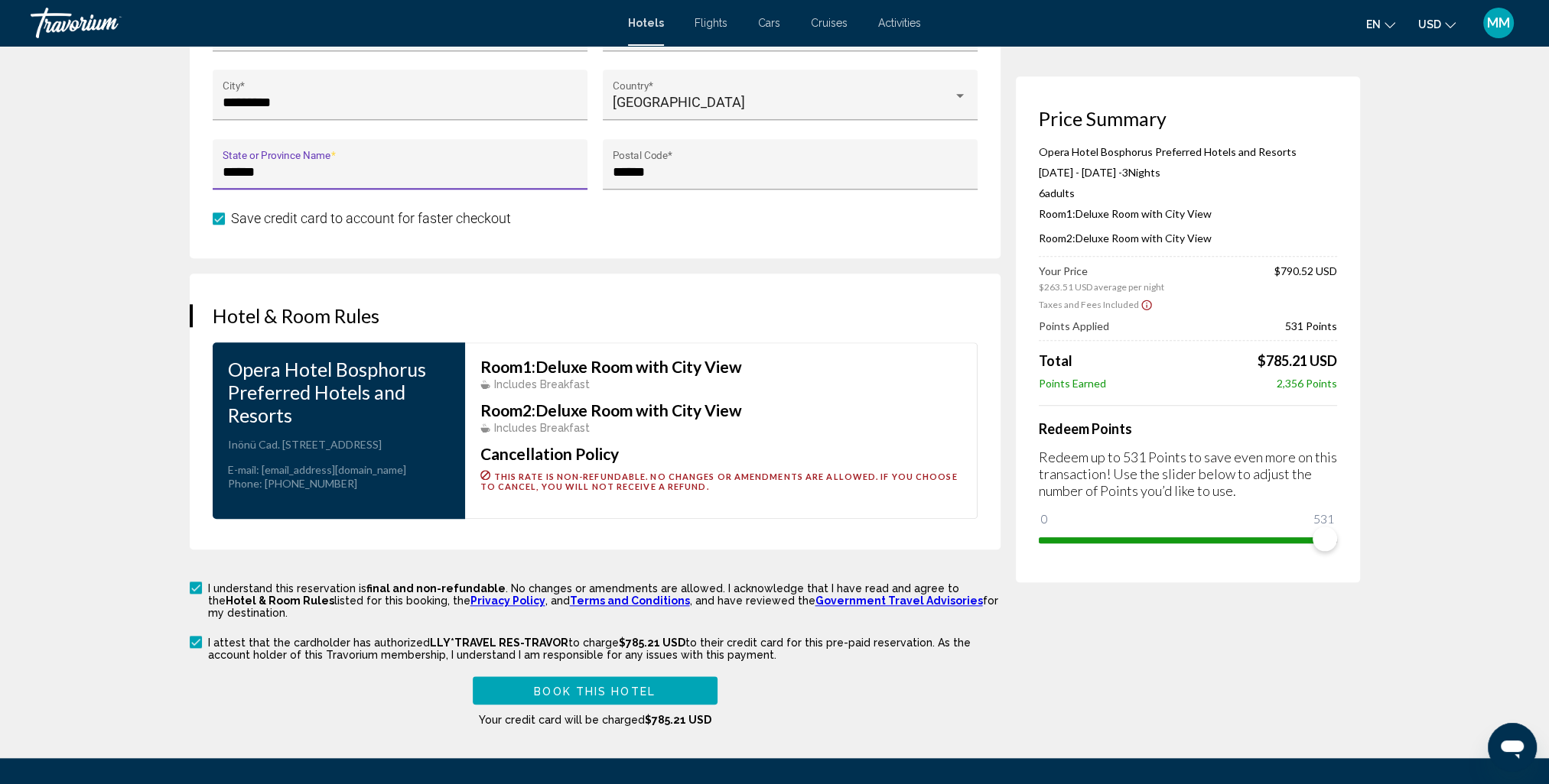
type input "******"
click at [633, 685] on span "Book this hotel" at bounding box center [595, 691] width 122 height 12
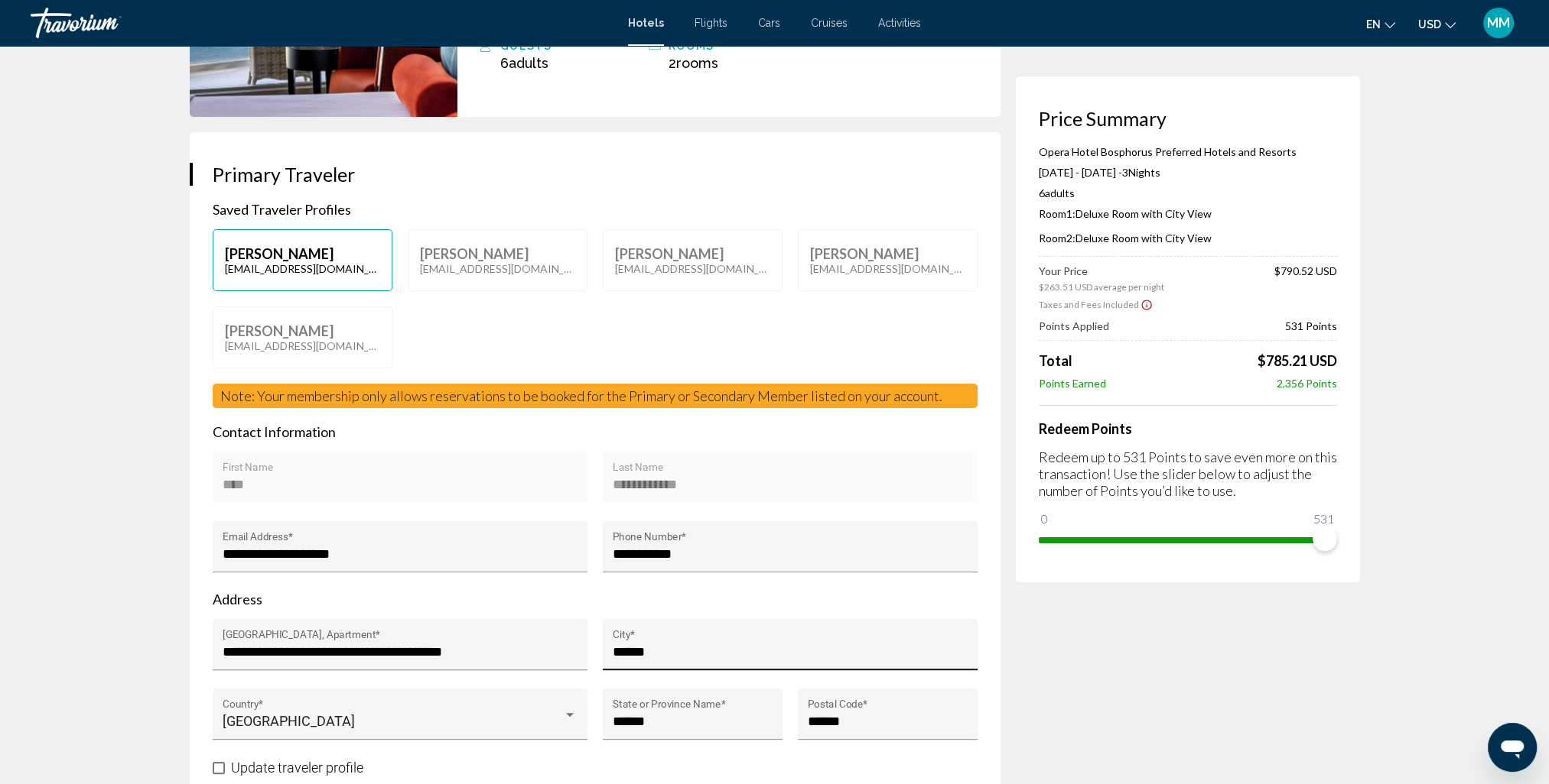
scroll to position [0, 0]
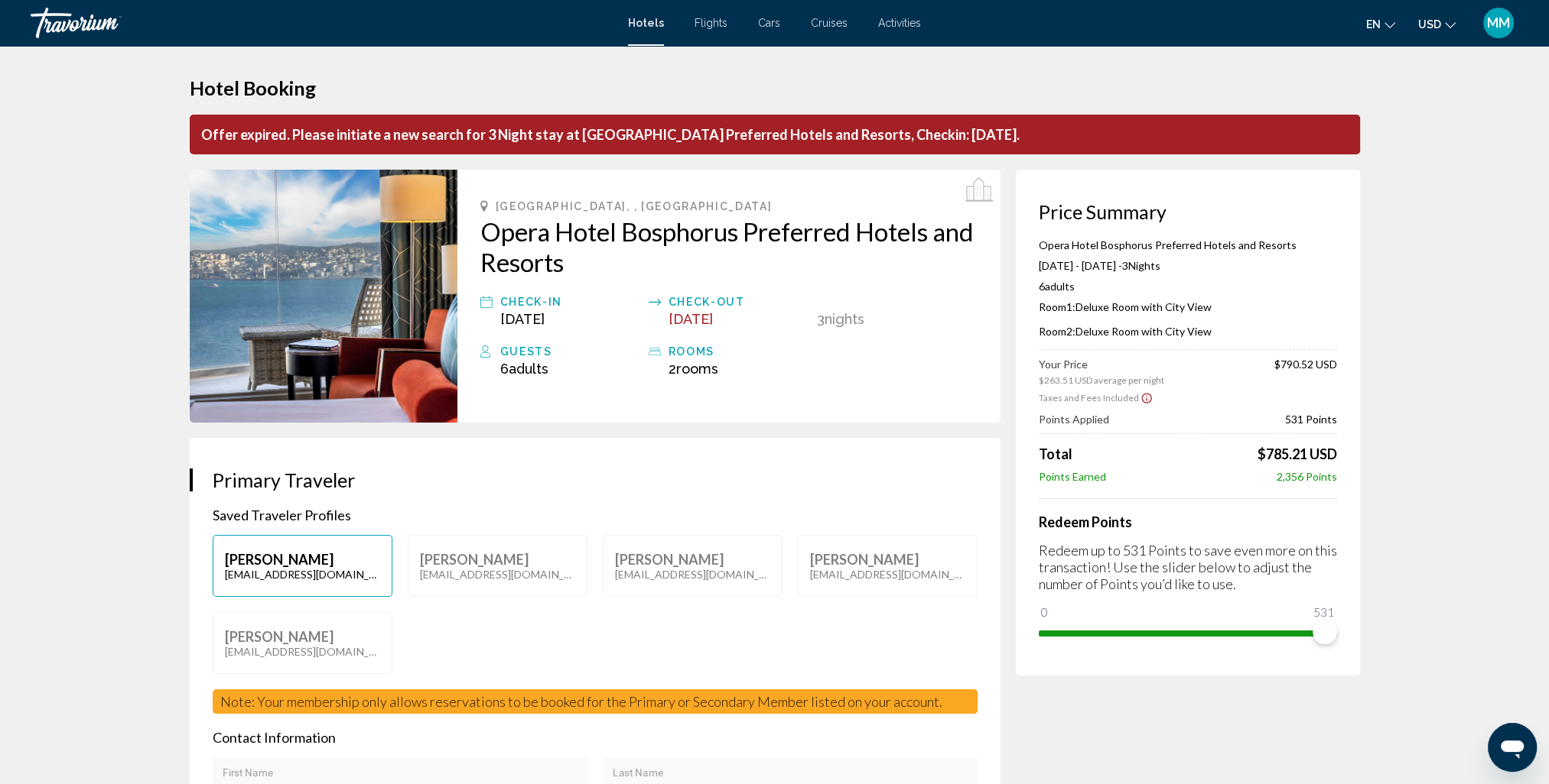
click at [545, 137] on p "Offer expired. Please initiate a new search for 3 Night stay at Opera Hotel Bos…" at bounding box center [774, 134] width 1170 height 40
click at [361, 136] on p "Offer expired. Please initiate a new search for 3 Night stay at Opera Hotel Bos…" at bounding box center [774, 134] width 1170 height 40
drag, startPoint x: 361, startPoint y: 136, endPoint x: 283, endPoint y: 87, distance: 92.1
click at [283, 87] on h1 "Hotel Booking" at bounding box center [774, 87] width 1170 height 23
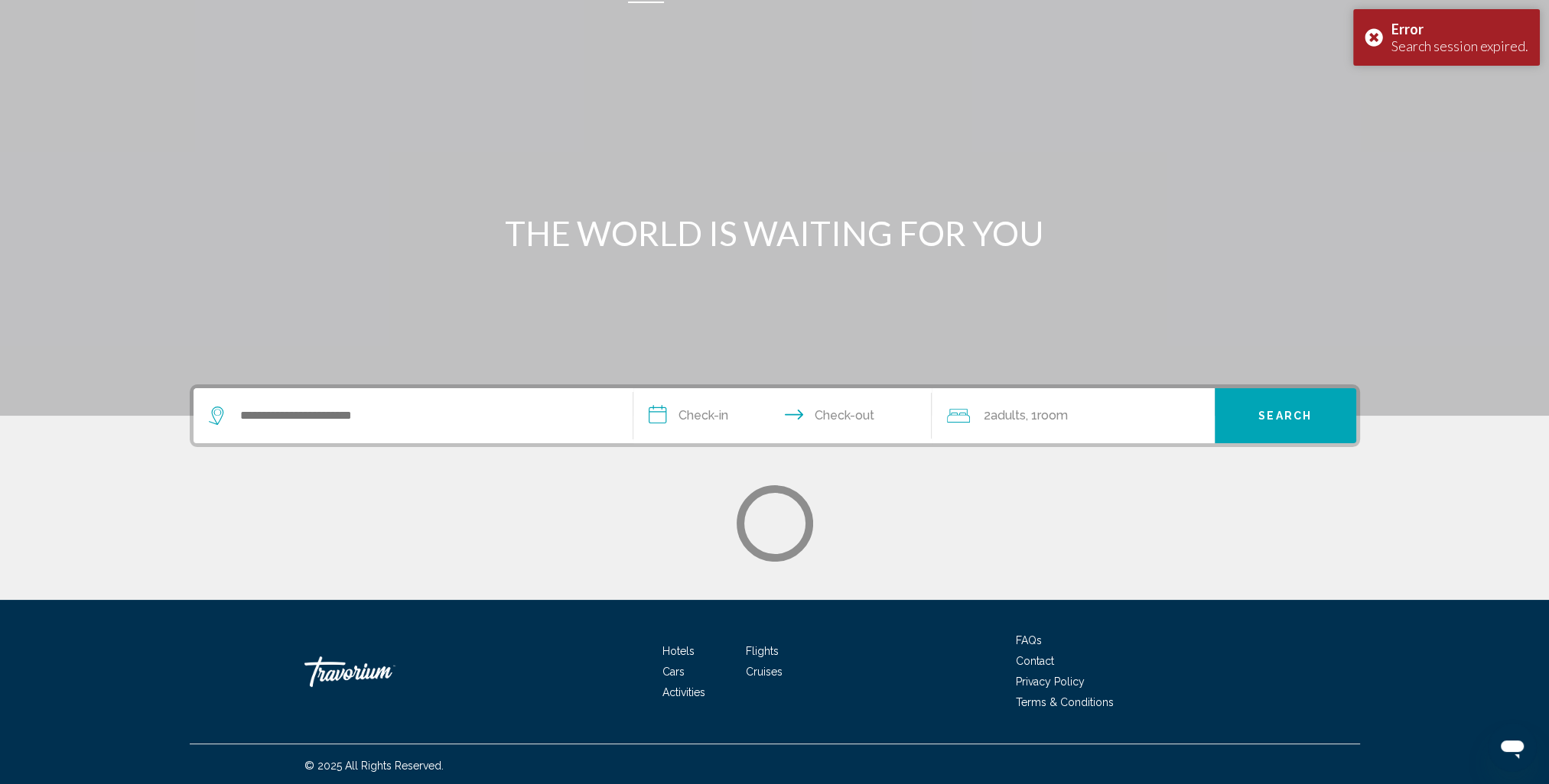
scroll to position [45, 0]
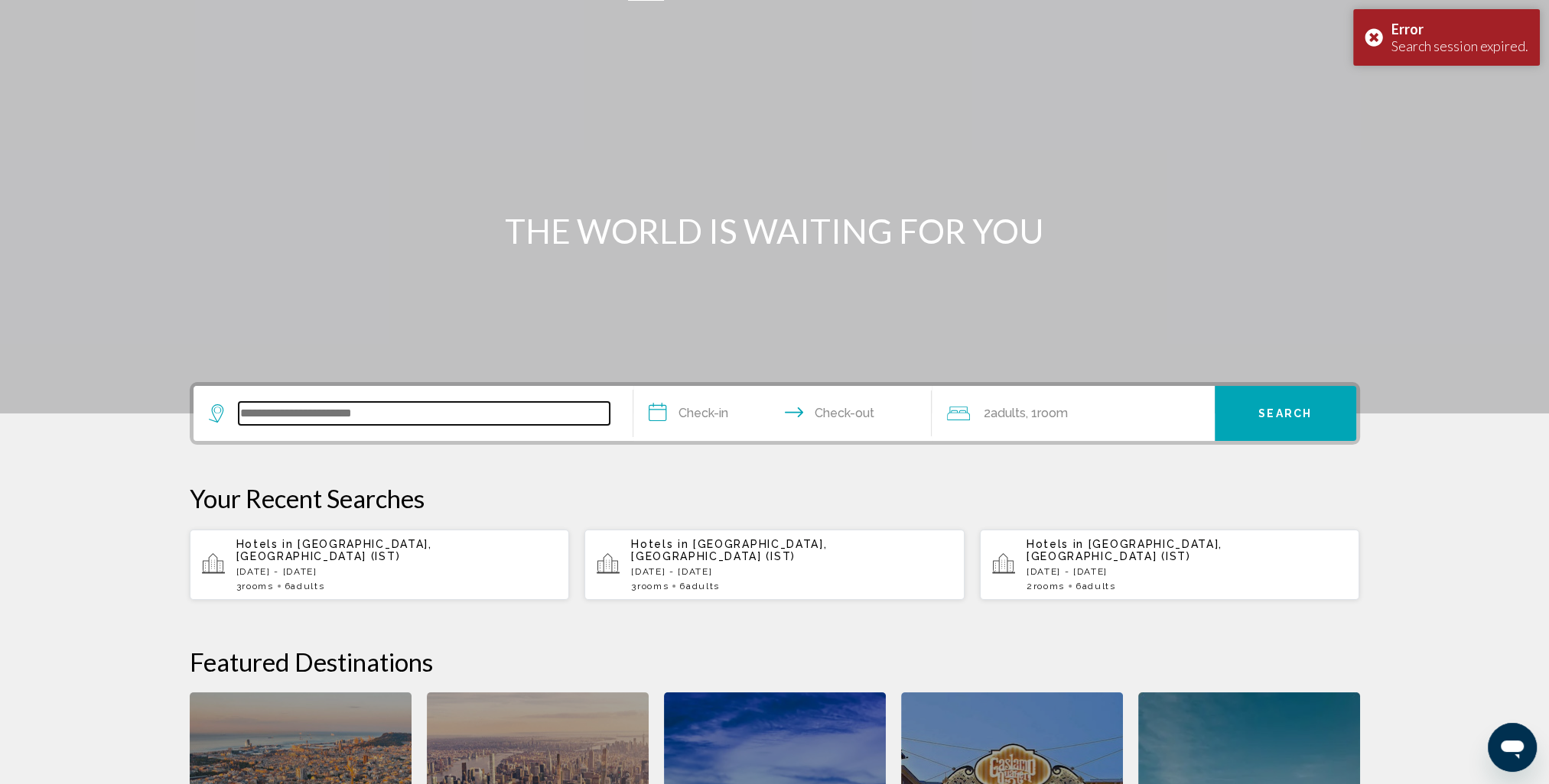
click at [324, 411] on input "Search widget" at bounding box center [424, 413] width 371 height 23
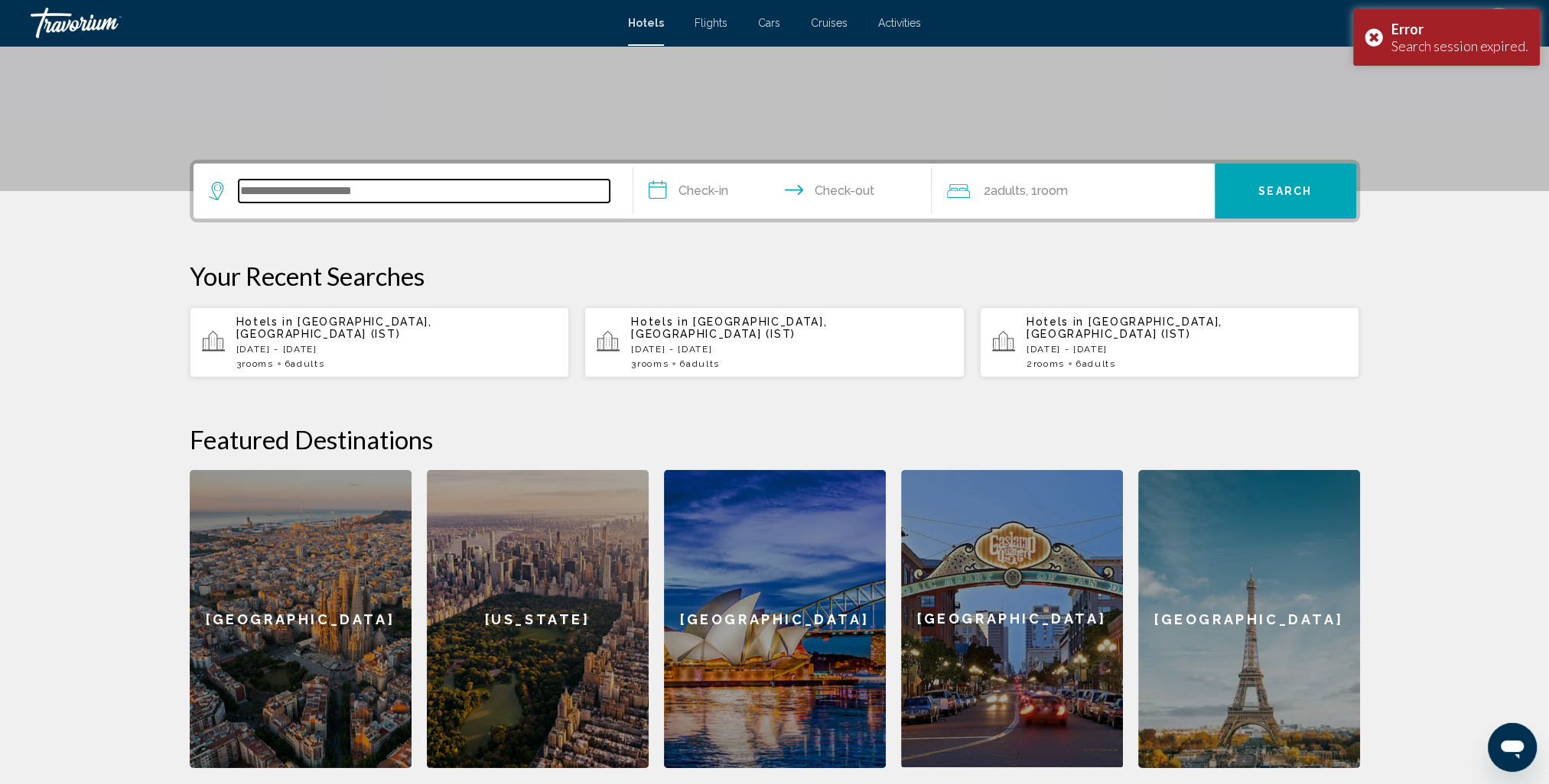
scroll to position [377, 0]
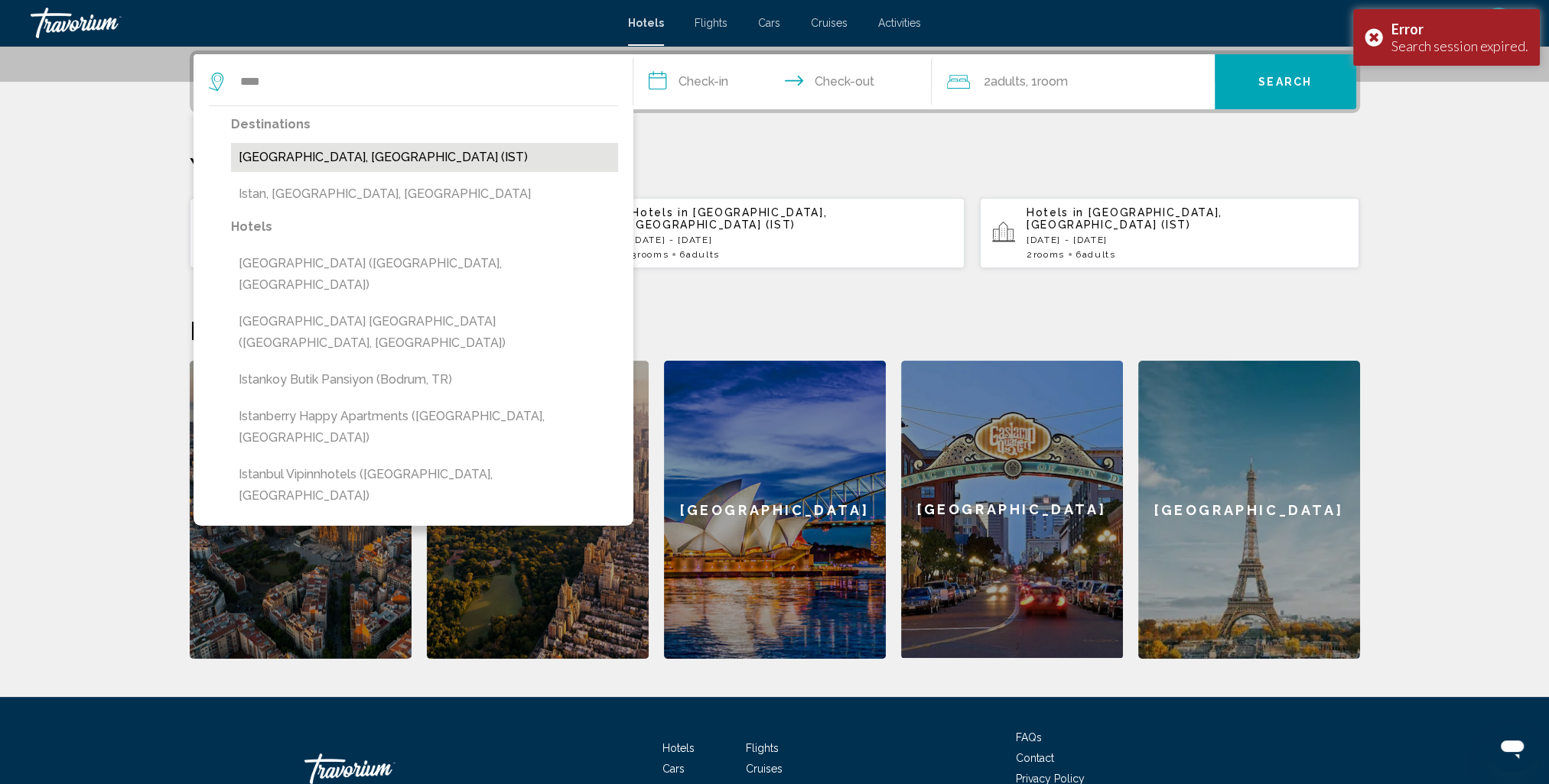
click at [319, 157] on button "[GEOGRAPHIC_DATA], [GEOGRAPHIC_DATA] (IST)" at bounding box center [424, 158] width 387 height 29
type input "**********"
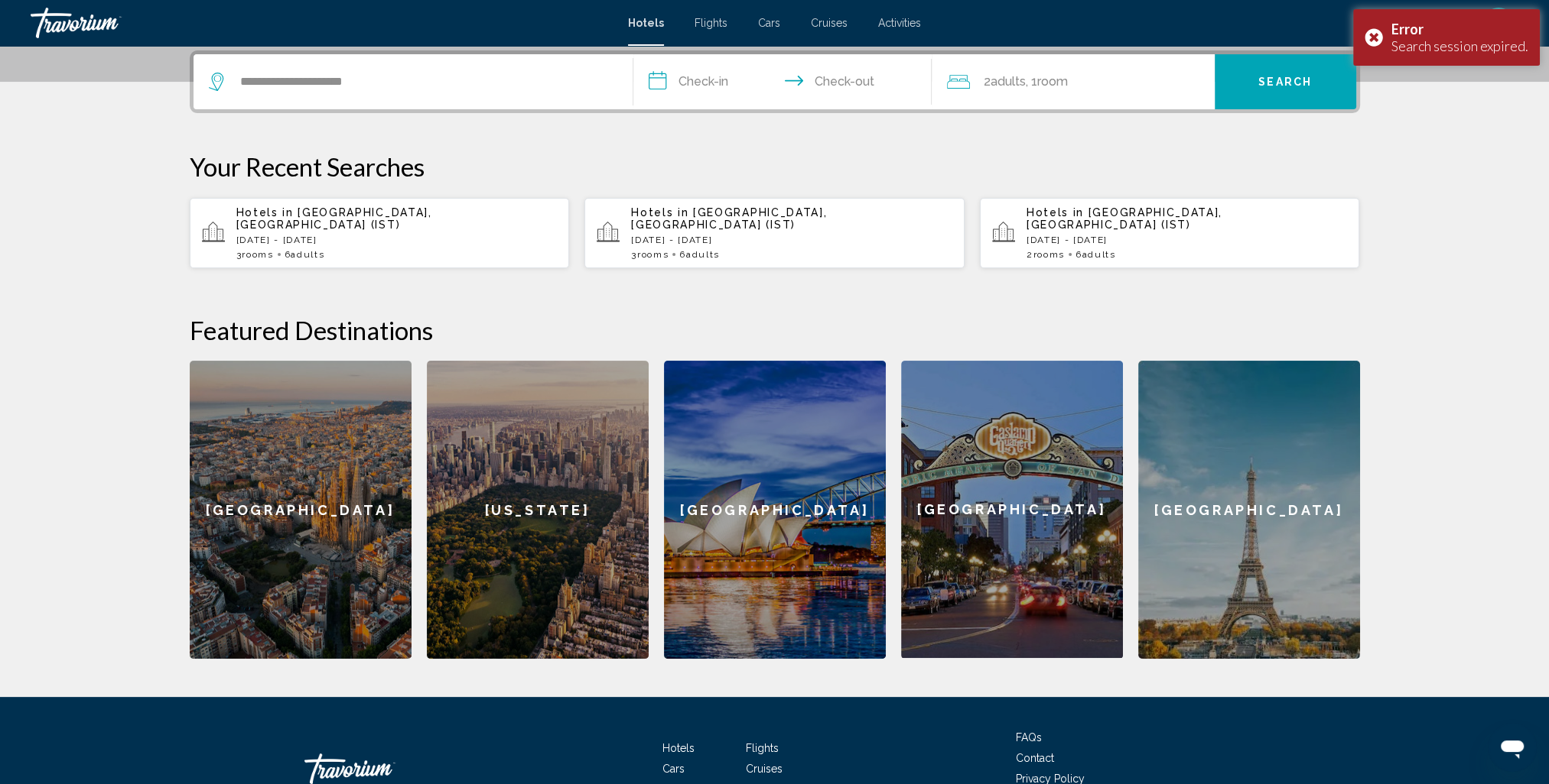
click at [710, 78] on input "**********" at bounding box center [785, 83] width 304 height 60
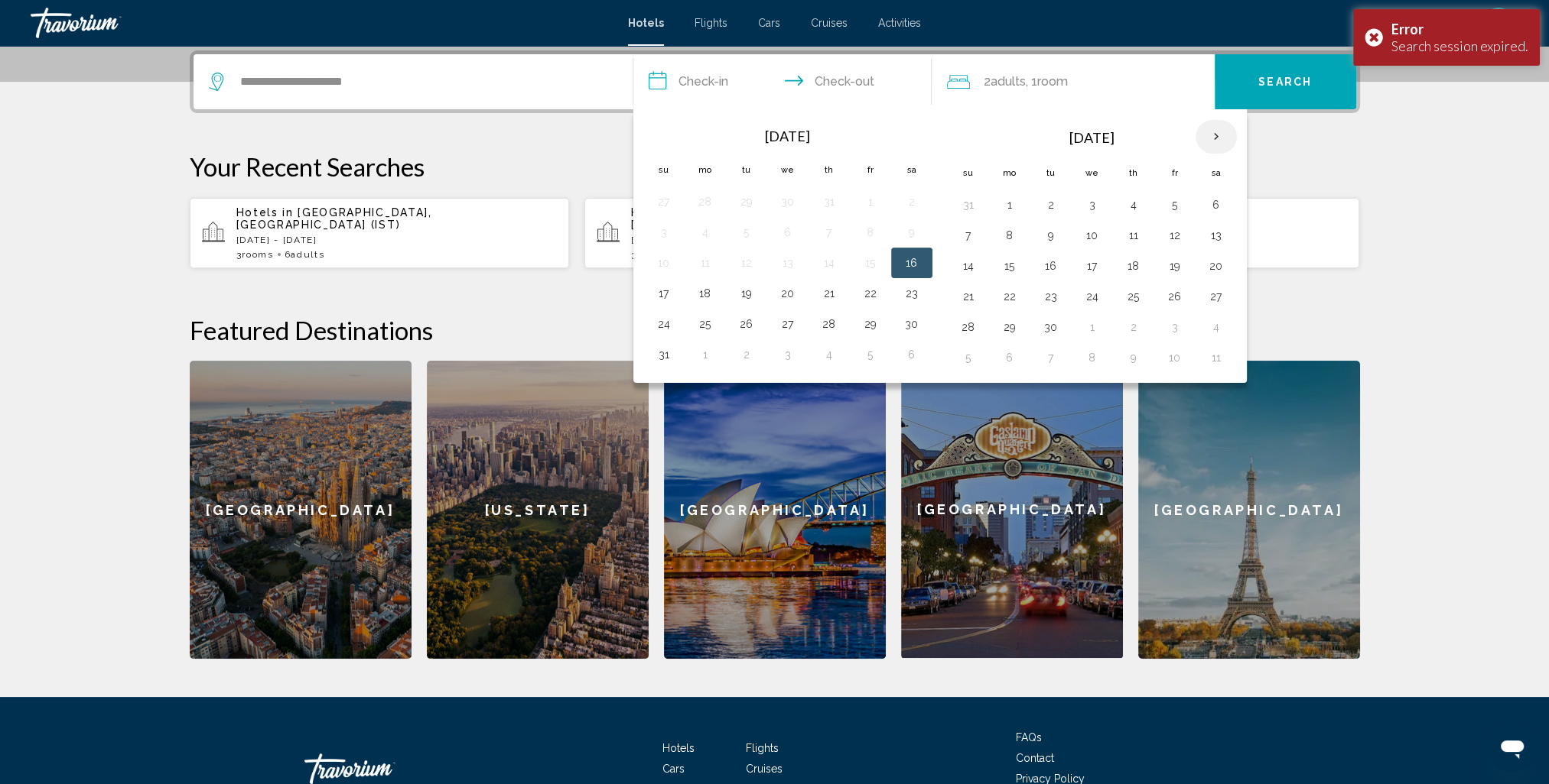
click at [1214, 135] on th "Next month" at bounding box center [1216, 136] width 41 height 33
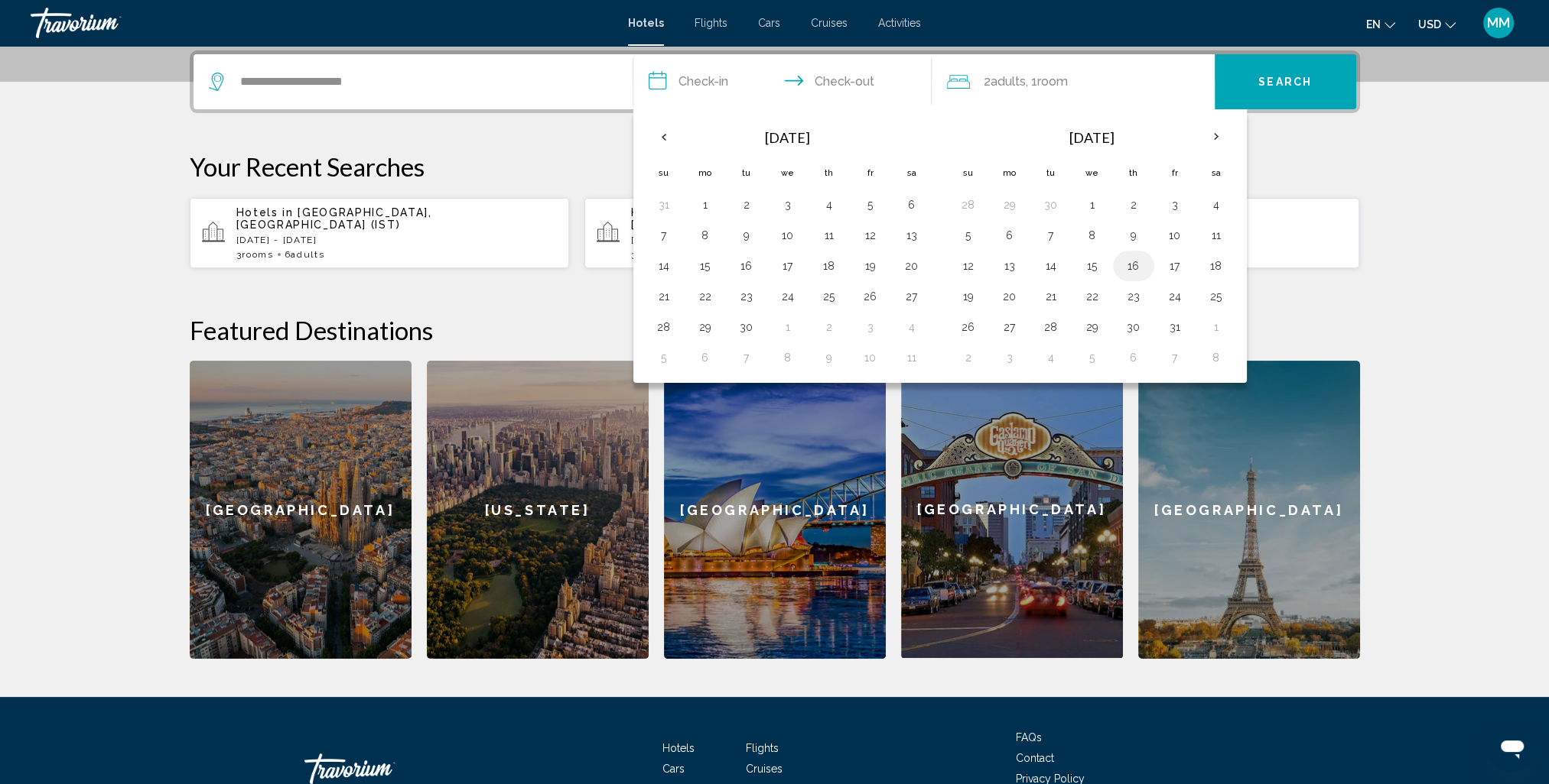
click at [1138, 261] on button "16" at bounding box center [1133, 266] width 25 height 22
click at [966, 294] on button "19" at bounding box center [968, 296] width 25 height 22
type input "**********"
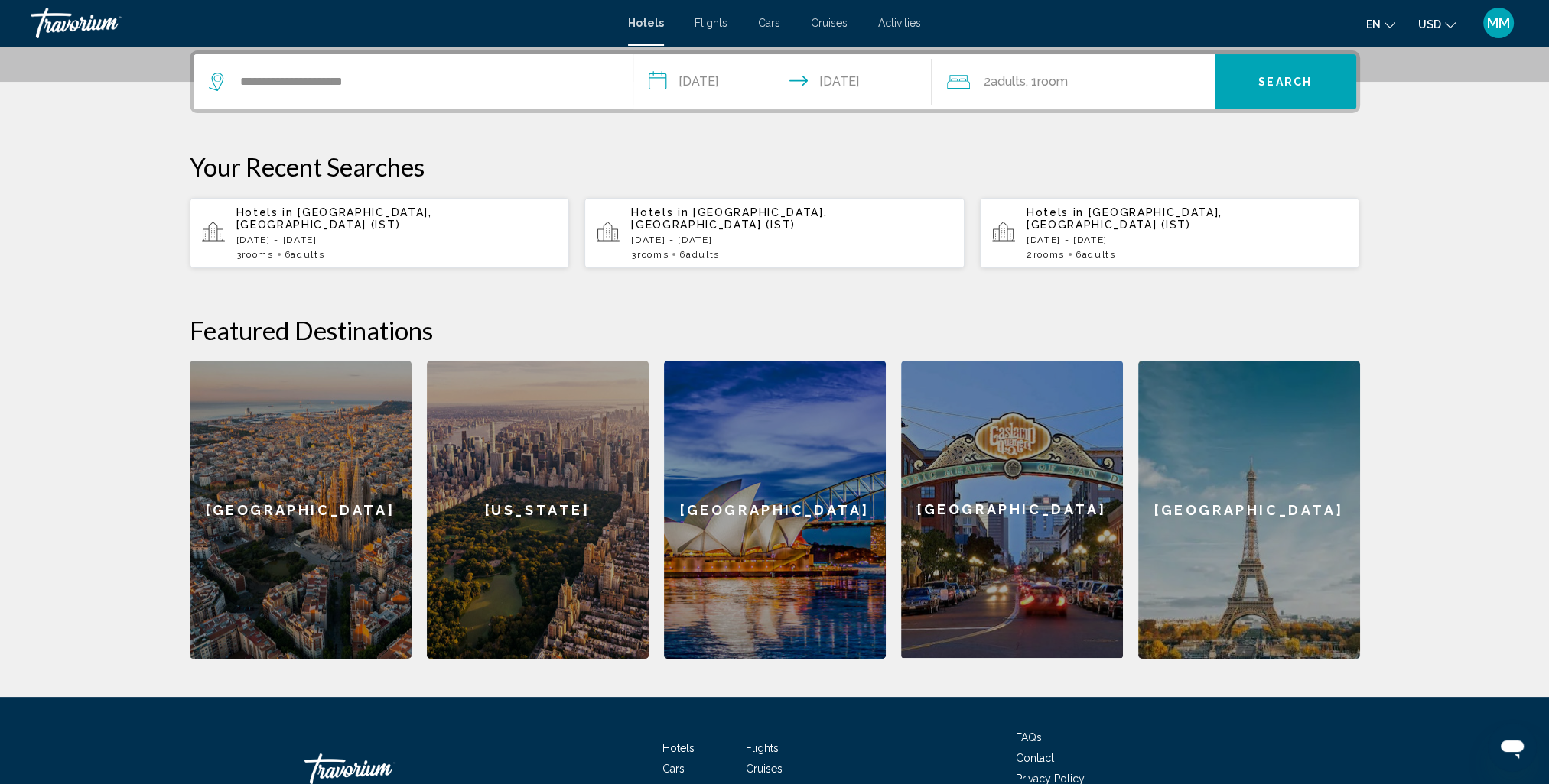
click at [1037, 78] on span ", 1 Room rooms" at bounding box center [1046, 81] width 42 height 22
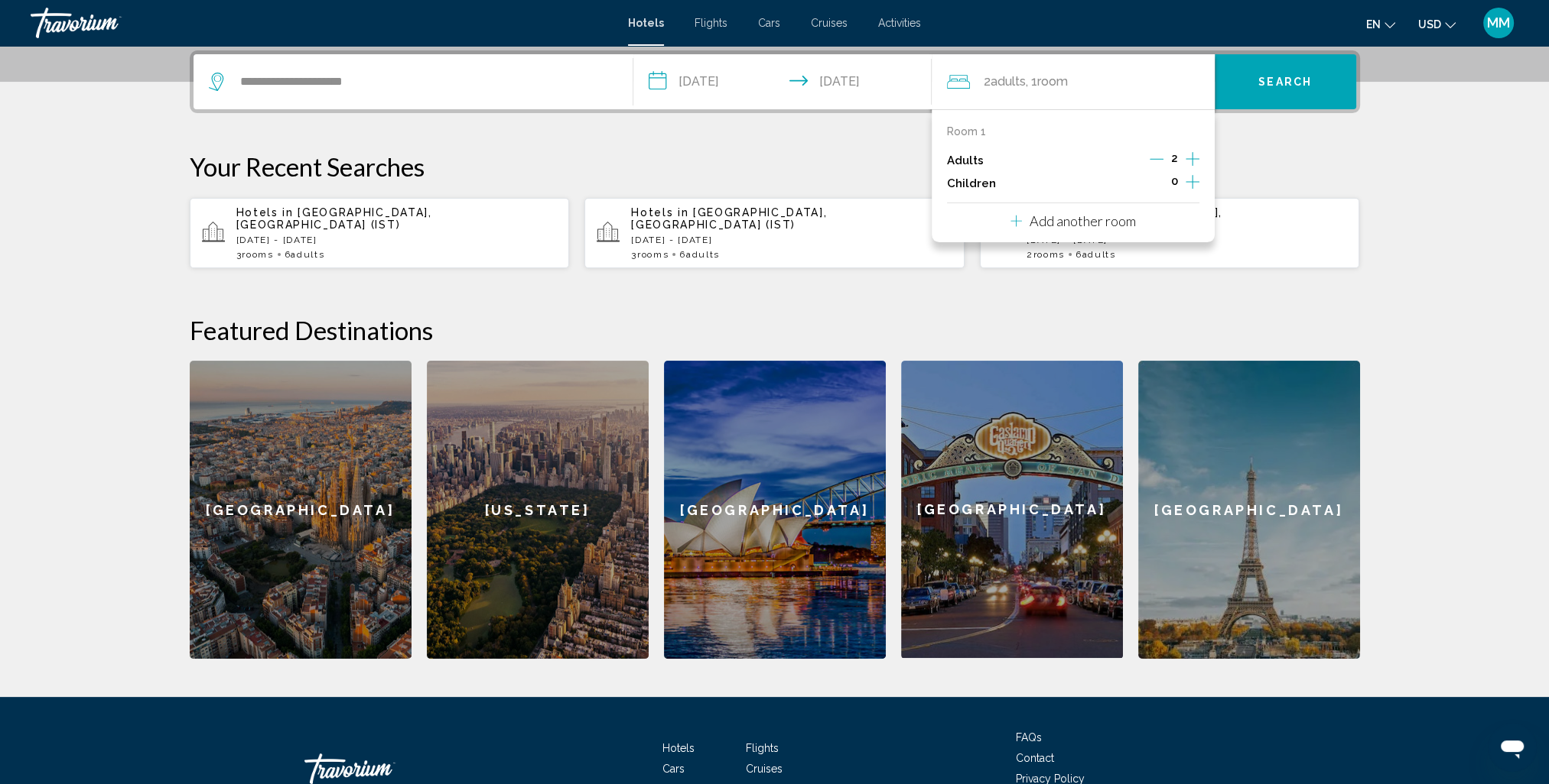
click at [1194, 160] on icon "Increment adults" at bounding box center [1193, 159] width 14 height 19
click at [1090, 220] on p "Add another room" at bounding box center [1083, 221] width 106 height 17
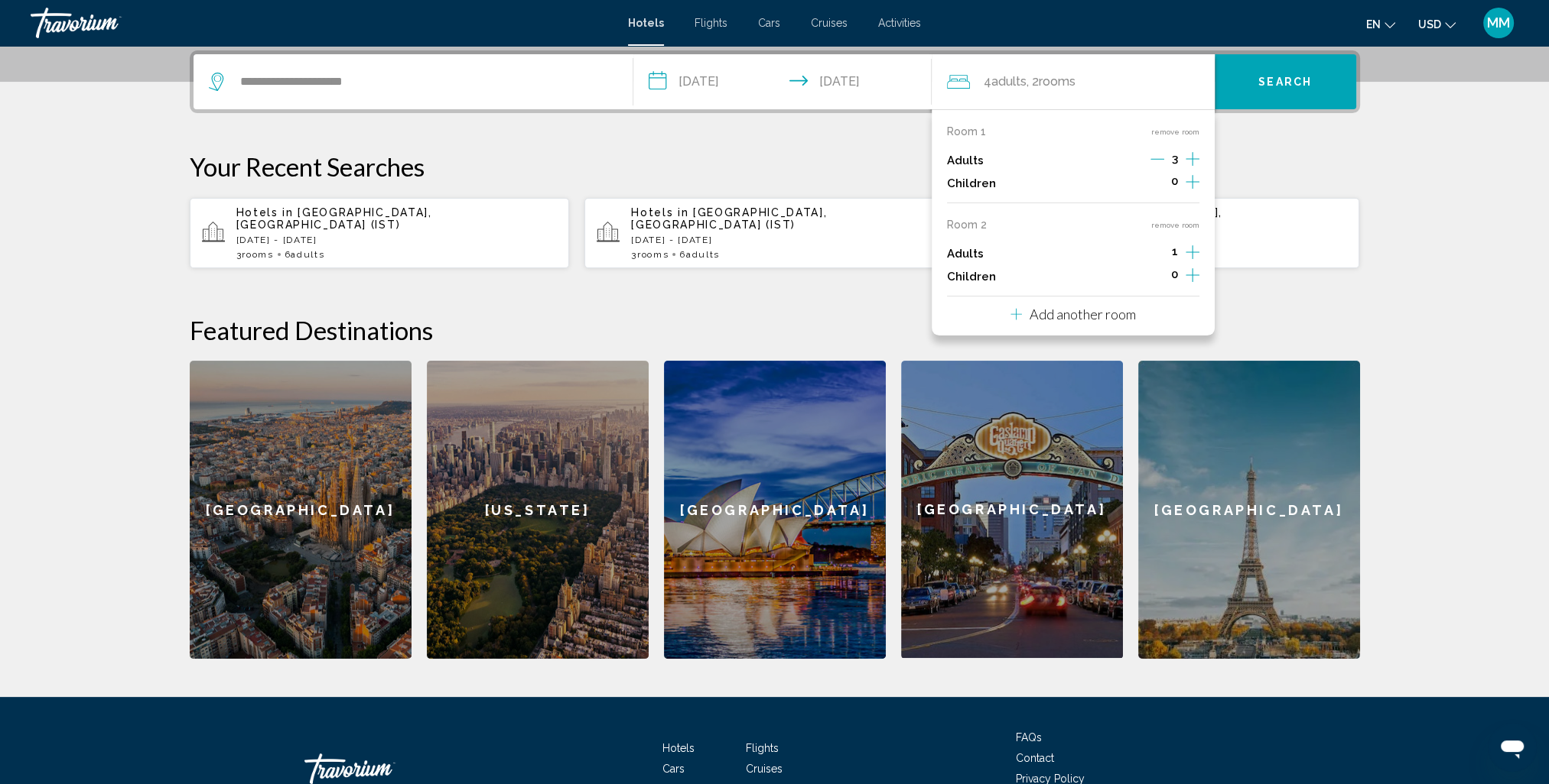
click at [1192, 166] on icon "Increment adults" at bounding box center [1193, 159] width 14 height 14
click at [1269, 88] on button "Search" at bounding box center [1285, 81] width 141 height 55
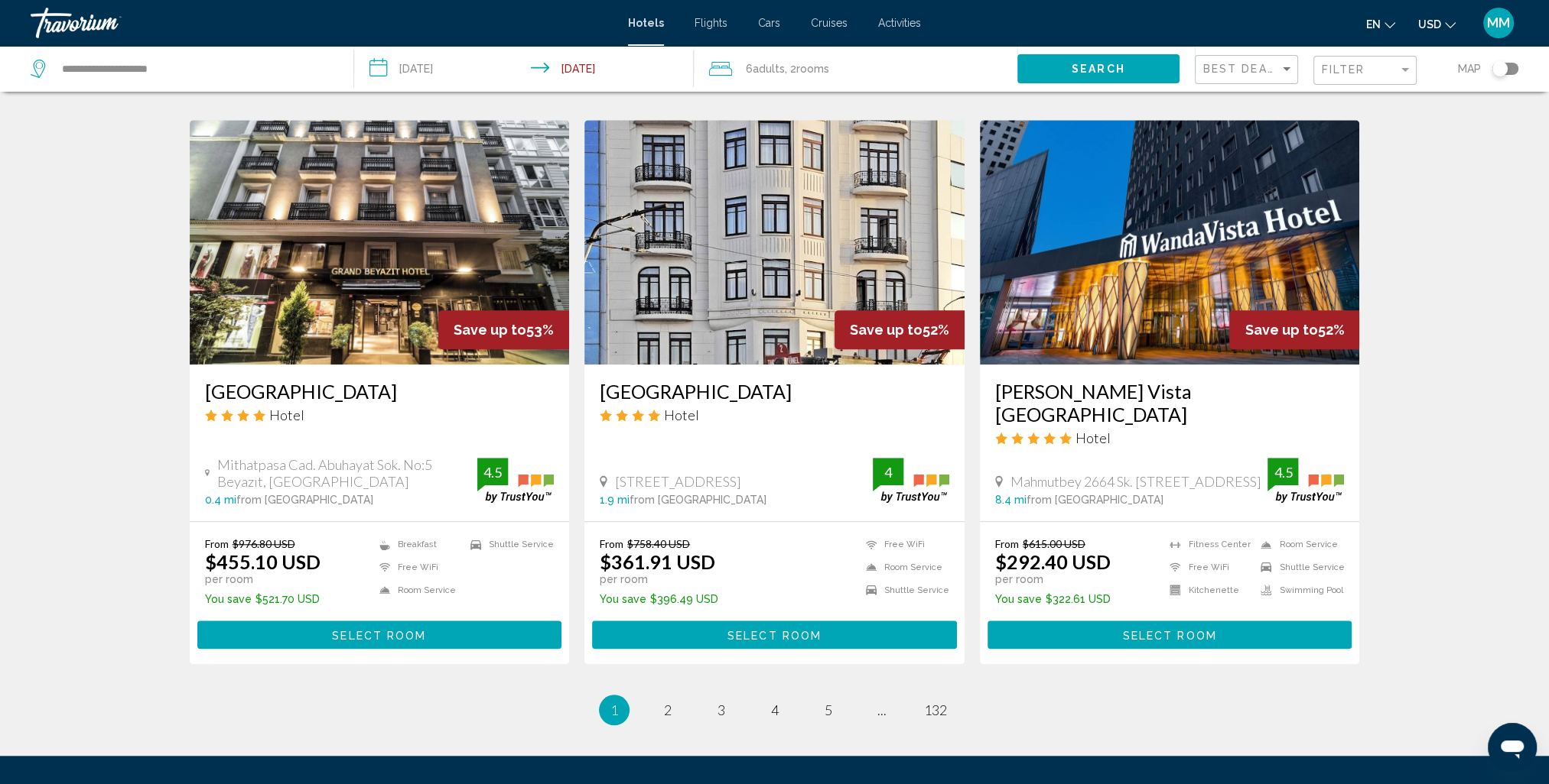
scroll to position [1758, 0]
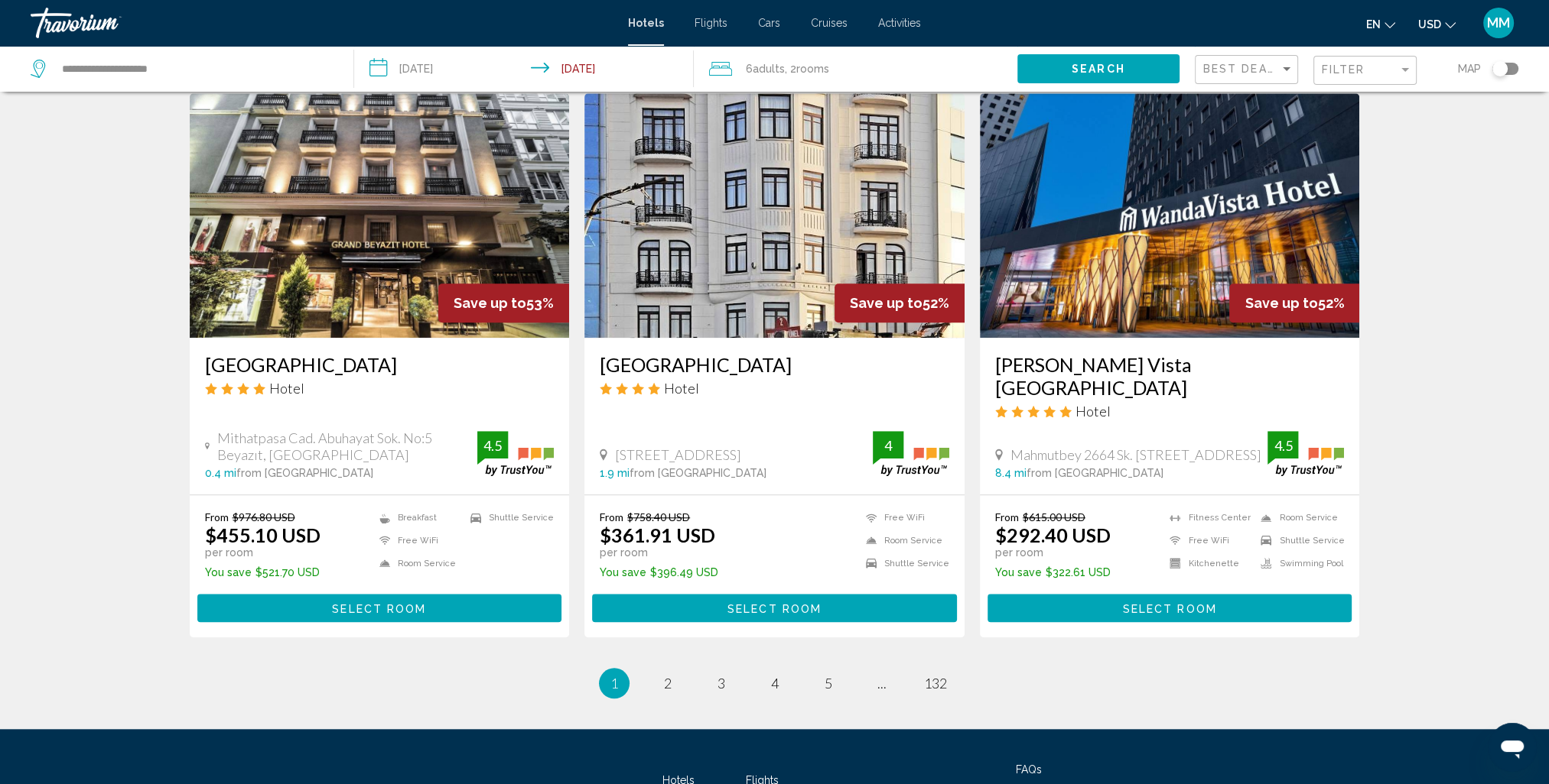
click at [788, 602] on span "Select Room" at bounding box center [774, 608] width 94 height 12
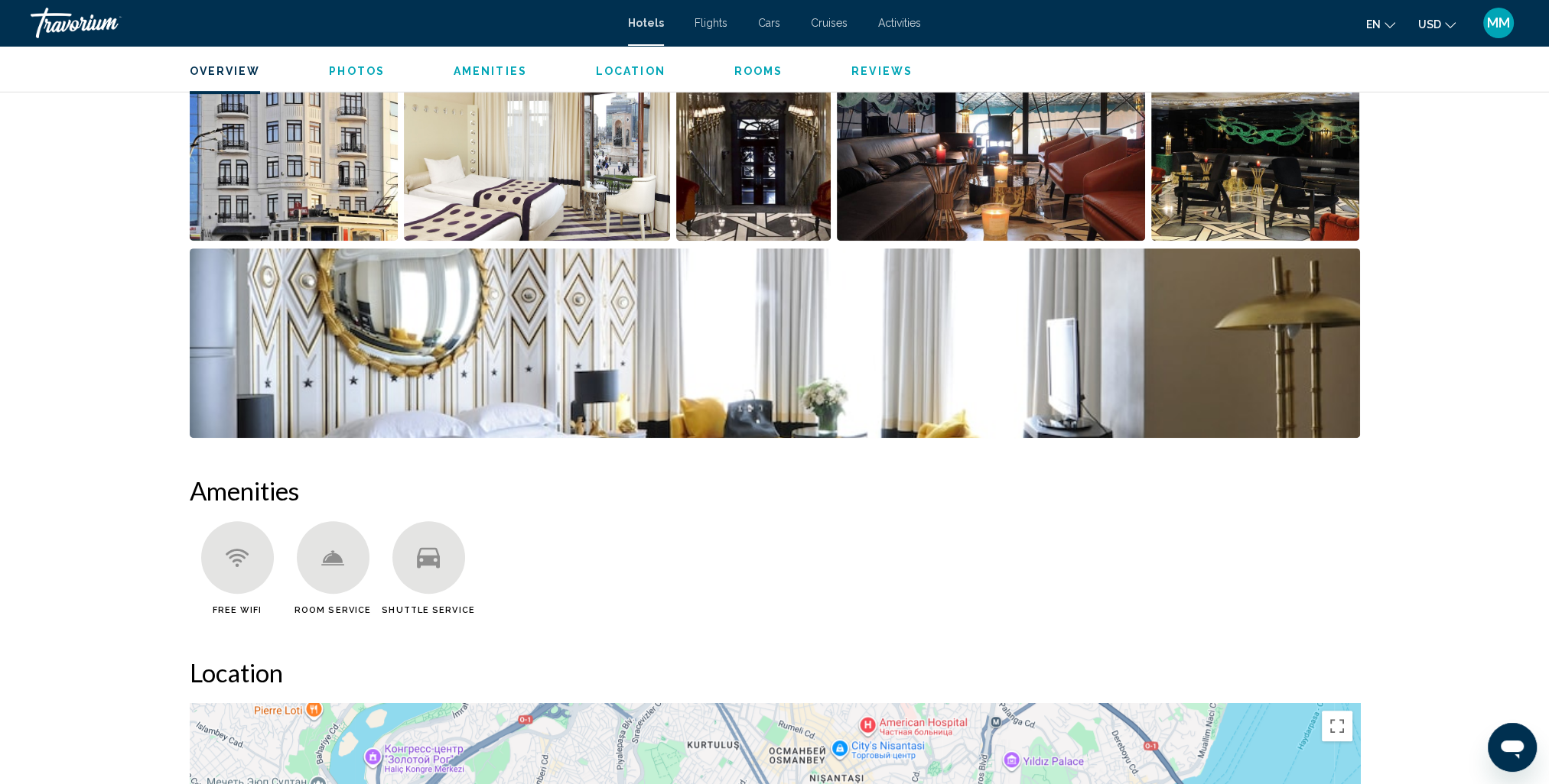
scroll to position [611, 0]
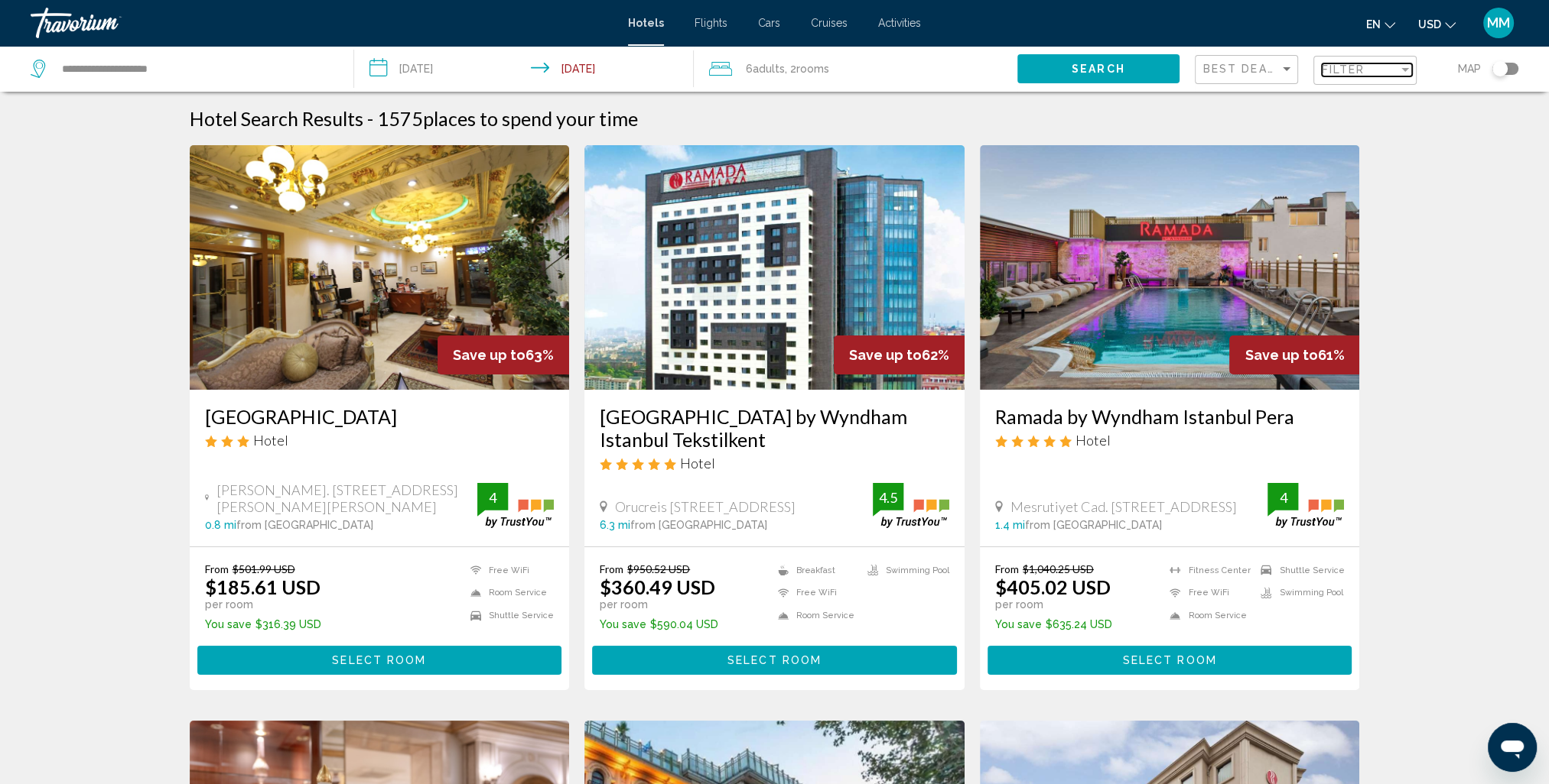
click at [1404, 72] on div "Filter" at bounding box center [1405, 70] width 14 height 12
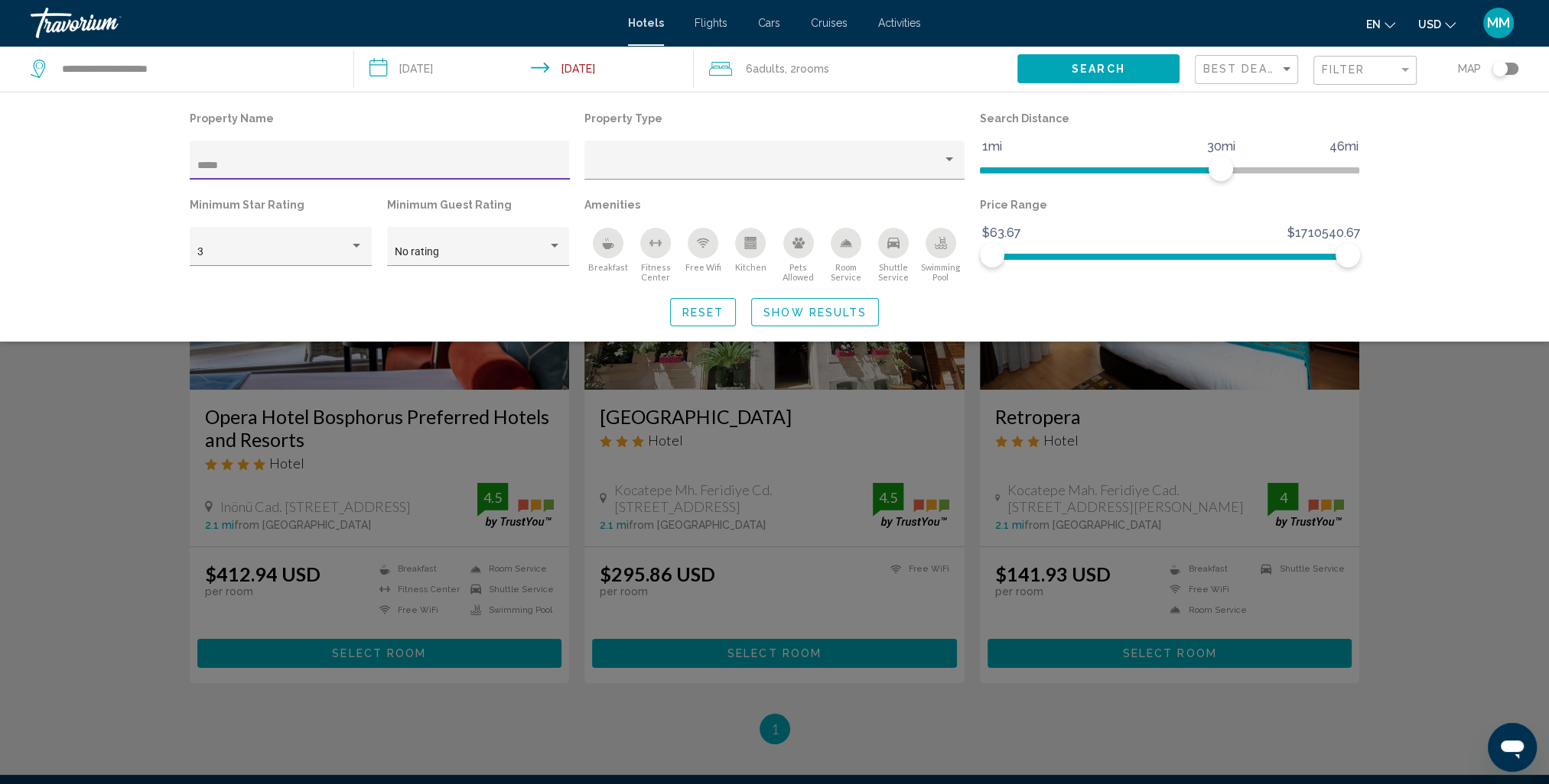
type input "*****"
click at [385, 423] on div "Search widget" at bounding box center [774, 507] width 1549 height 555
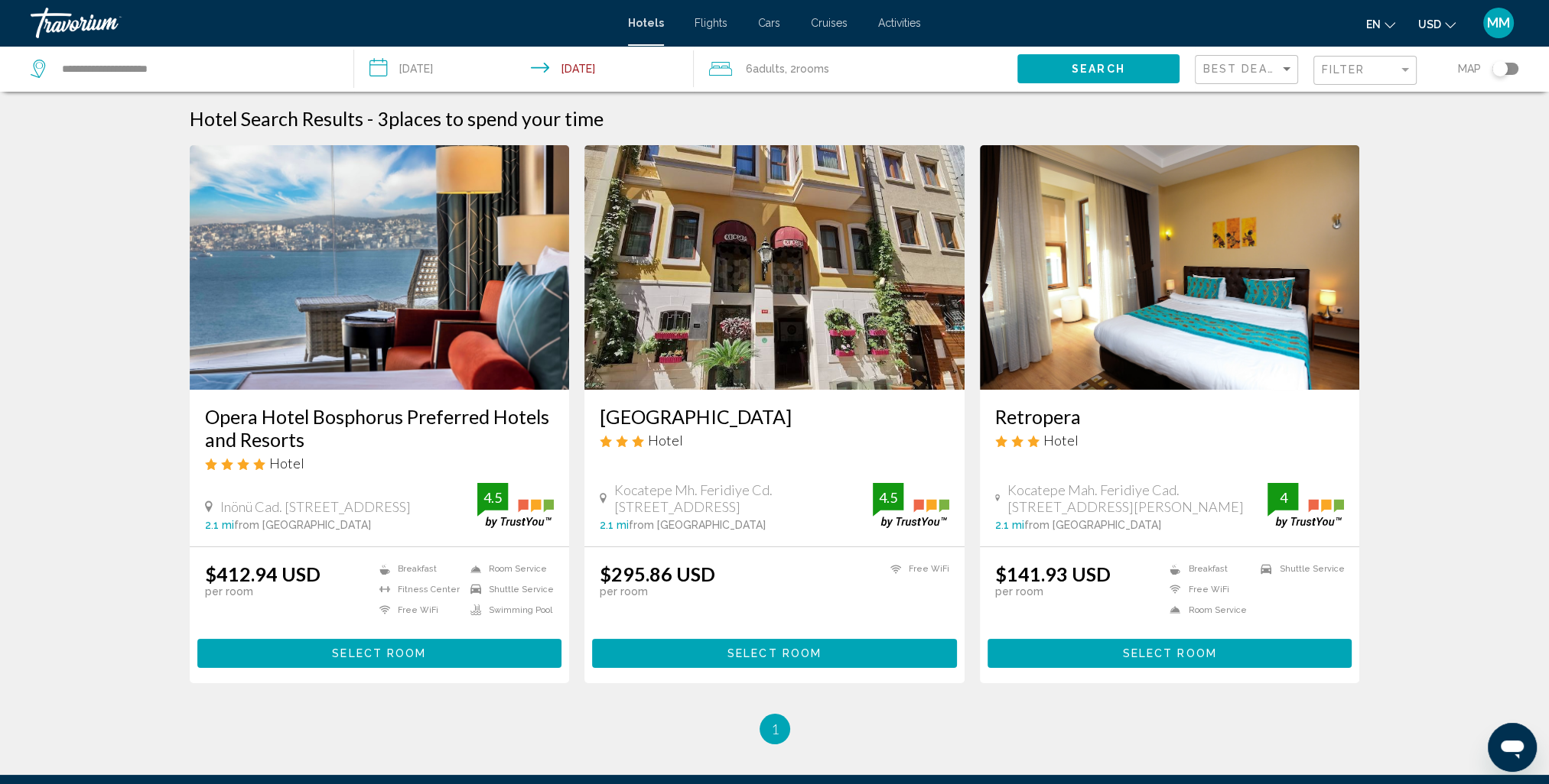
click at [376, 653] on span "Select Room" at bounding box center [379, 654] width 94 height 12
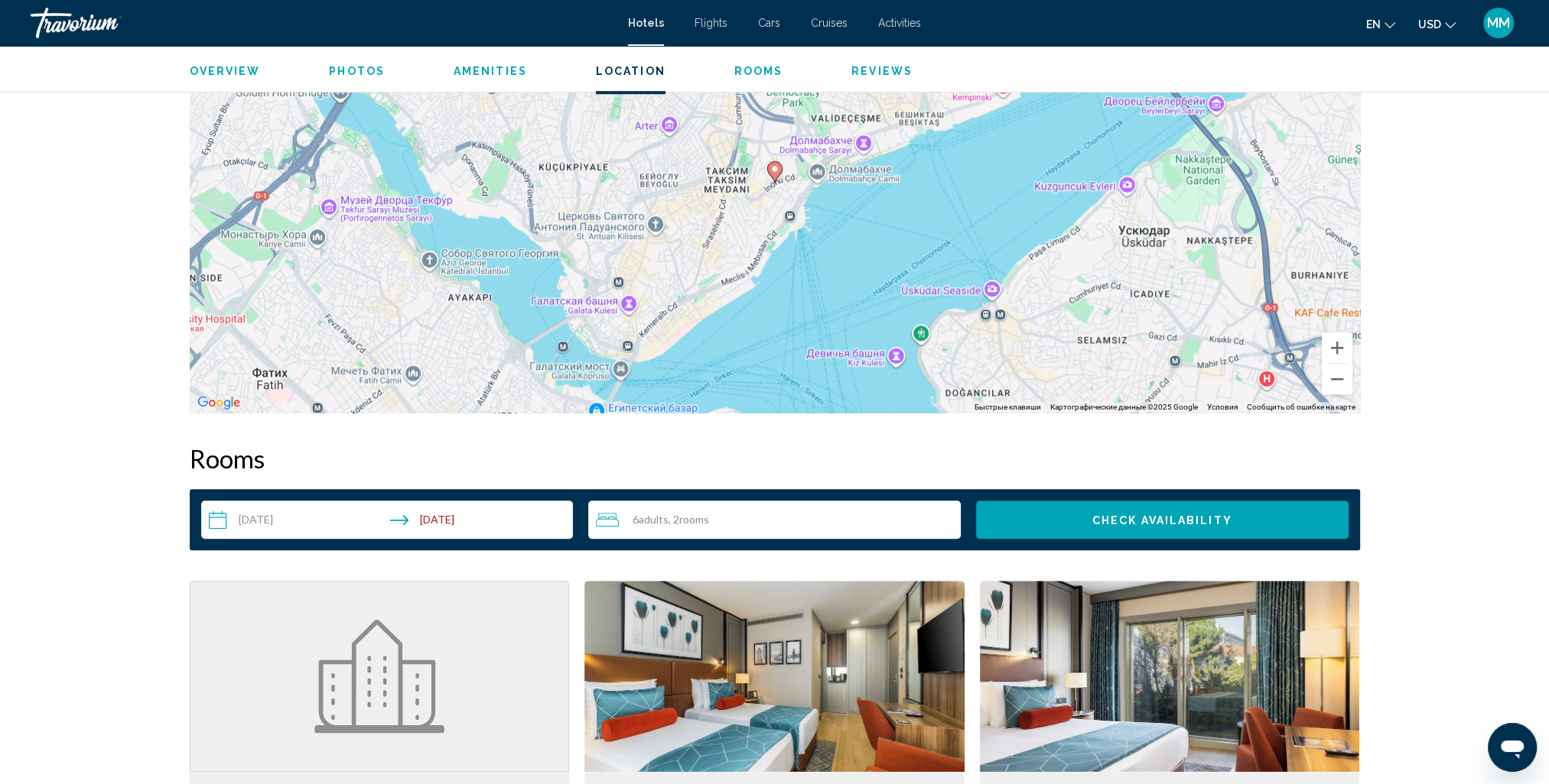
scroll to position [1682, 0]
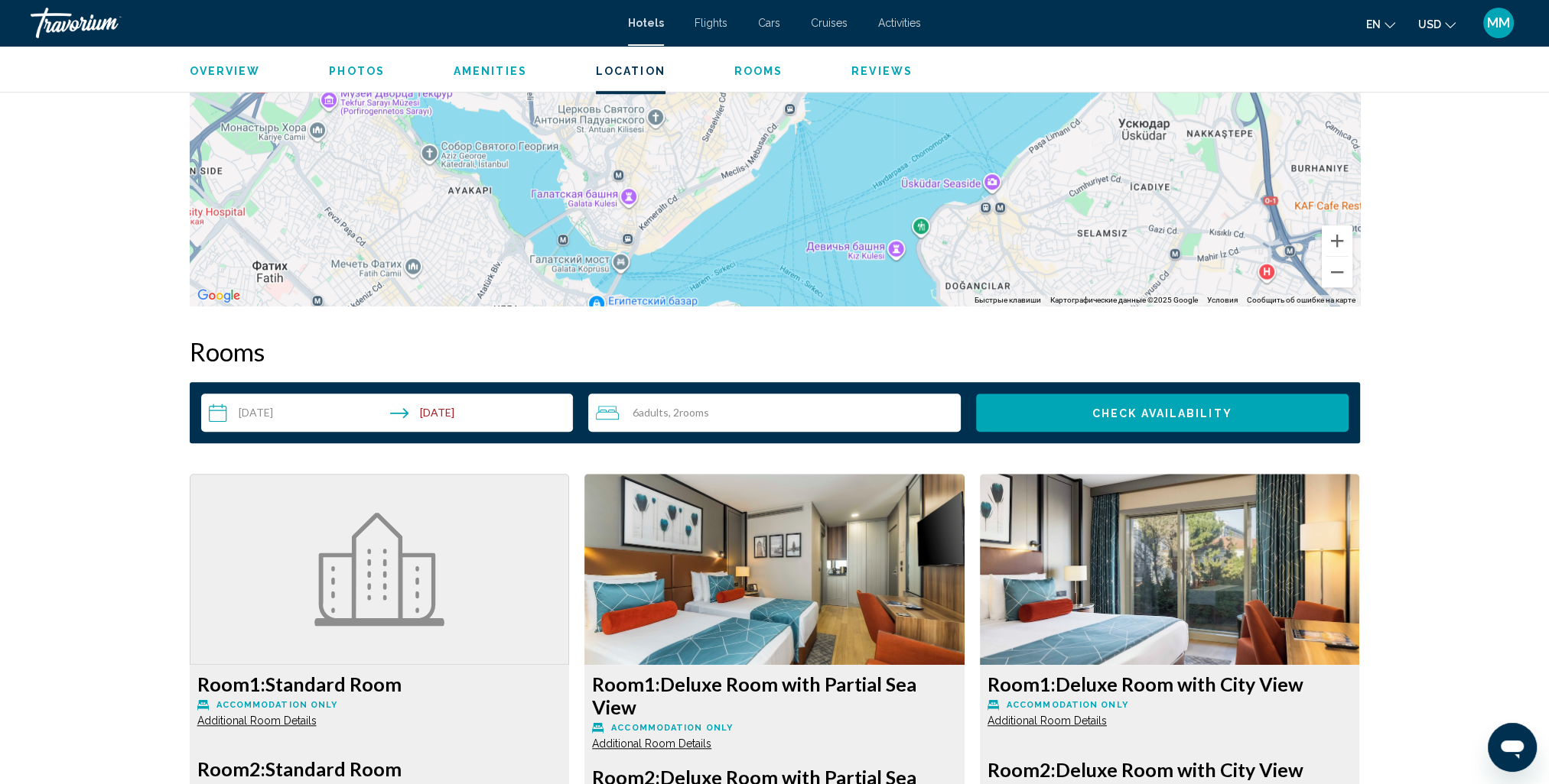
click at [823, 417] on div "6 Adult Adults , 2 Room rooms" at bounding box center [778, 412] width 365 height 19
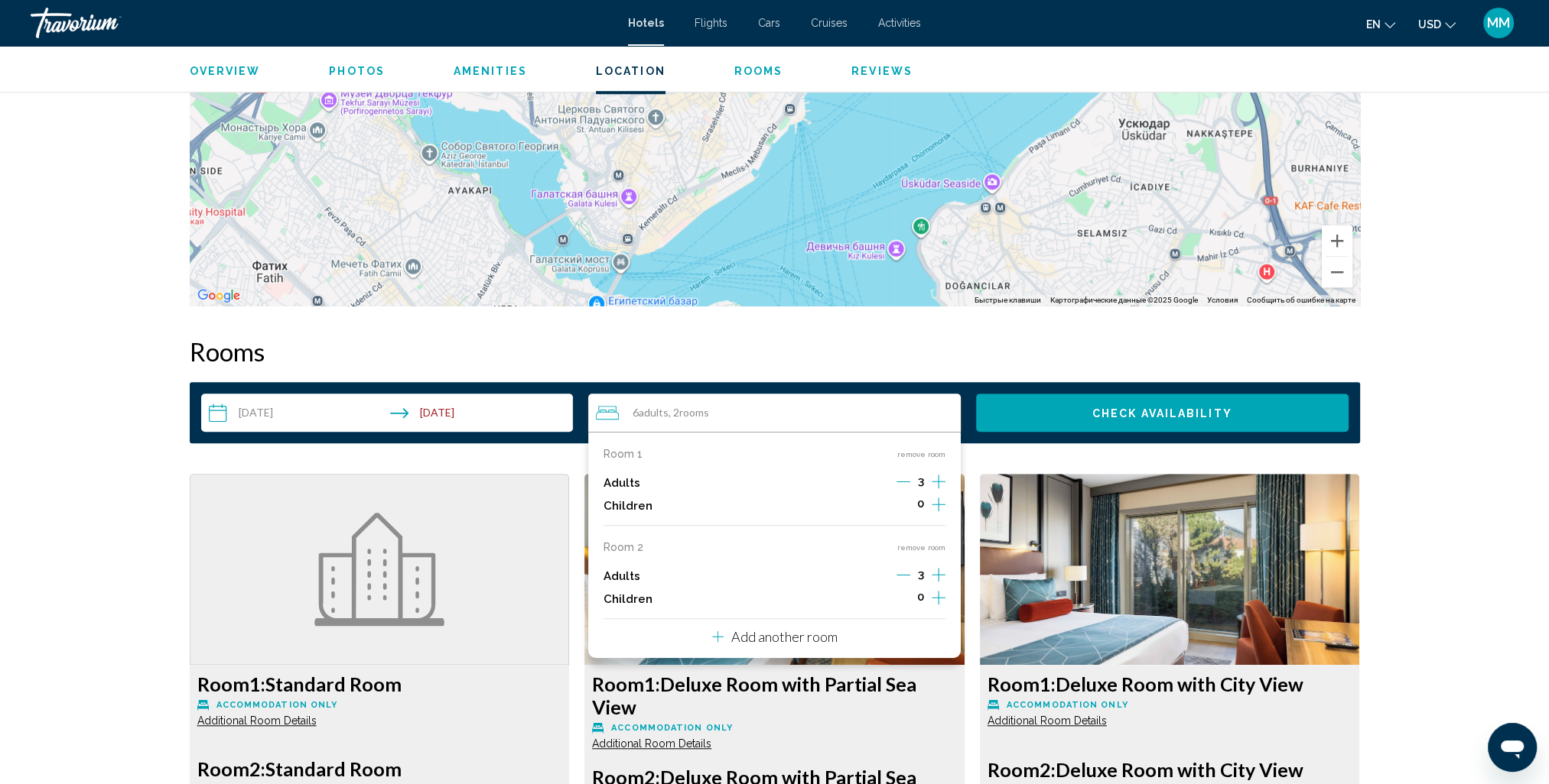
click at [908, 480] on icon "Decrement adults" at bounding box center [903, 482] width 14 height 14
click at [902, 576] on icon "Decrement adults" at bounding box center [903, 575] width 14 height 14
click at [833, 635] on p "Add another room" at bounding box center [784, 636] width 106 height 17
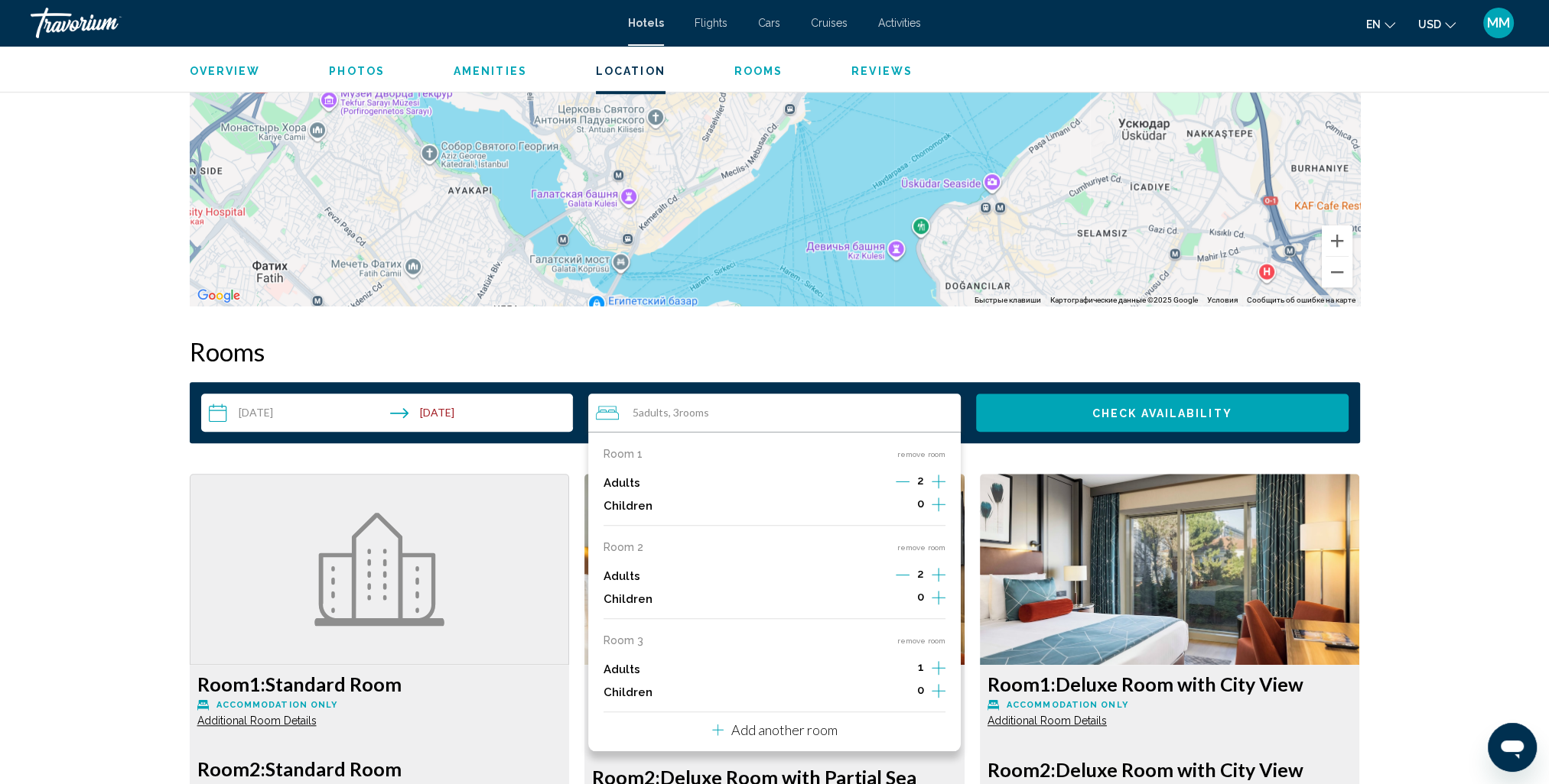
click at [937, 489] on icon "Increment adults" at bounding box center [938, 482] width 14 height 14
click at [1137, 419] on button "Check Availability" at bounding box center [1161, 412] width 372 height 38
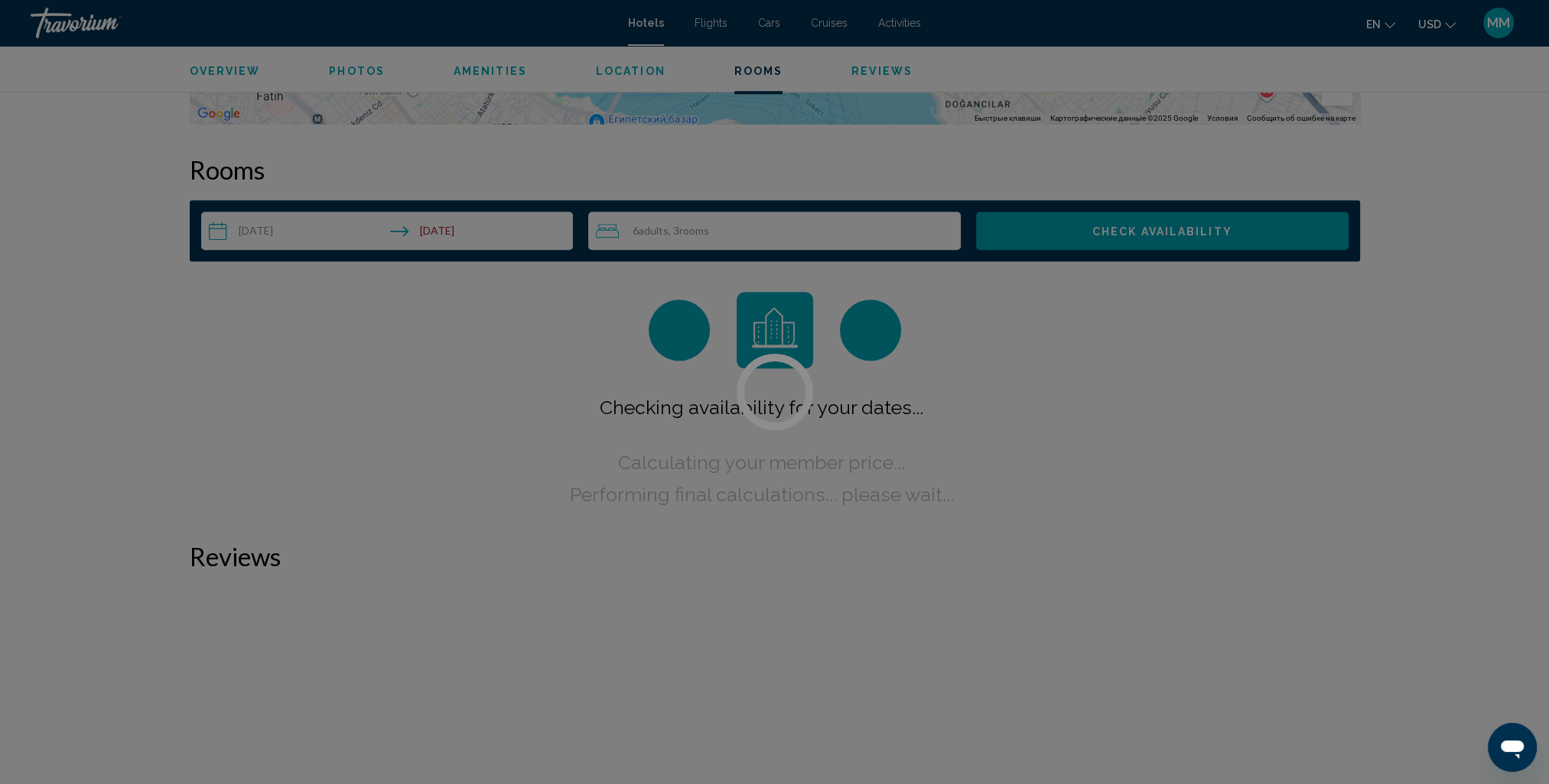
scroll to position [1927, 0]
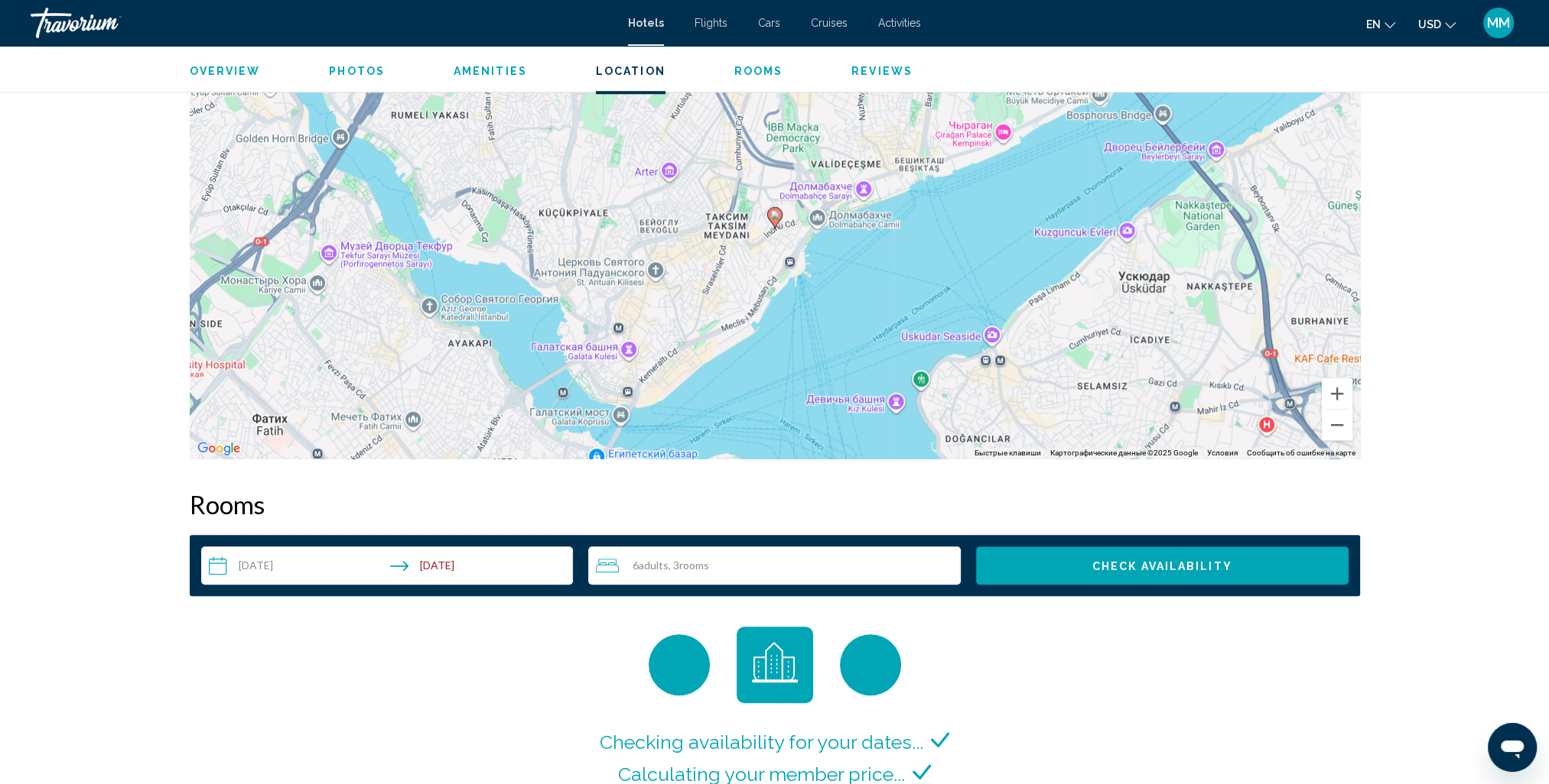
scroll to position [1911, 0]
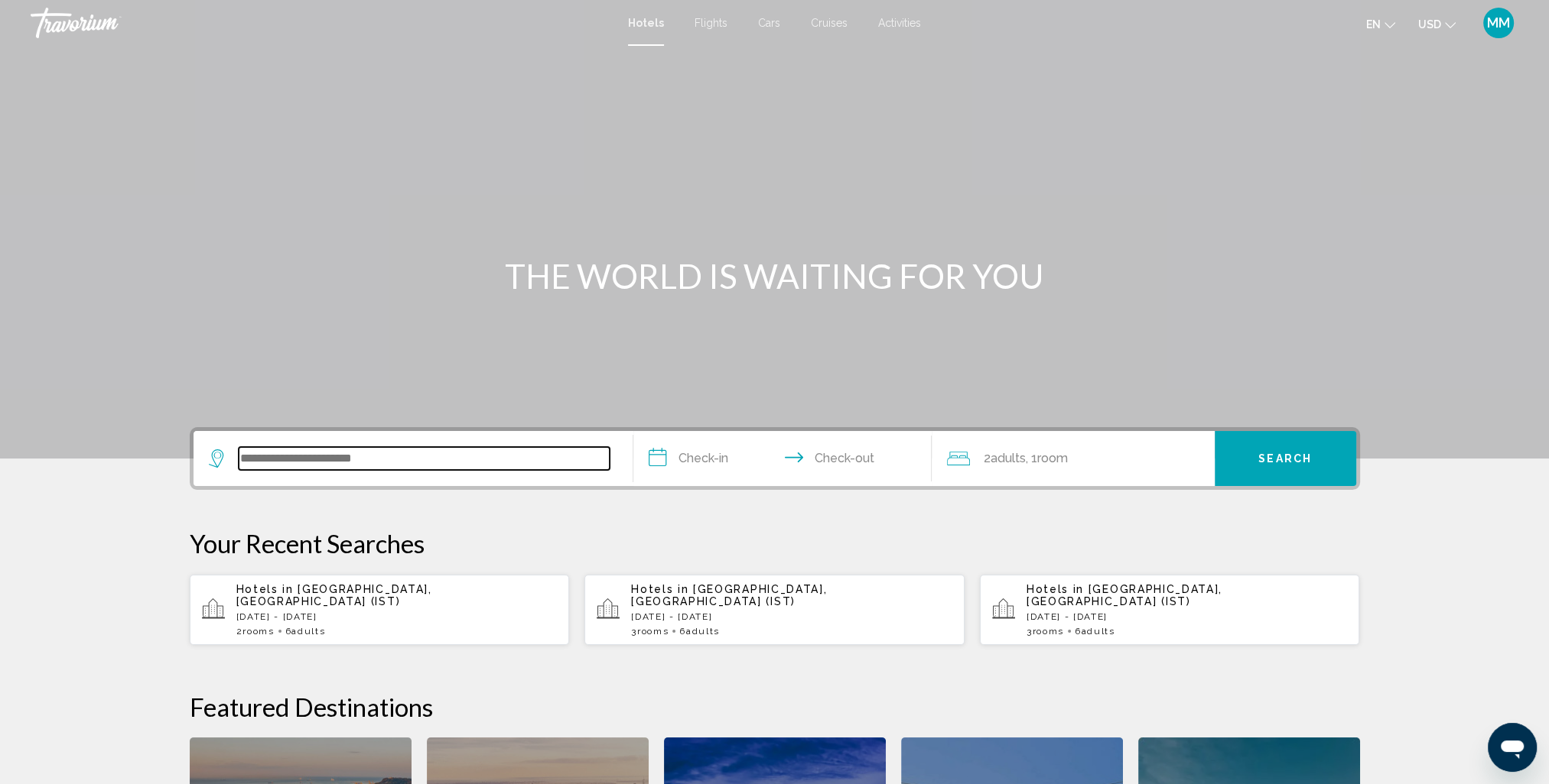
click at [453, 457] on input "Search widget" at bounding box center [424, 458] width 371 height 23
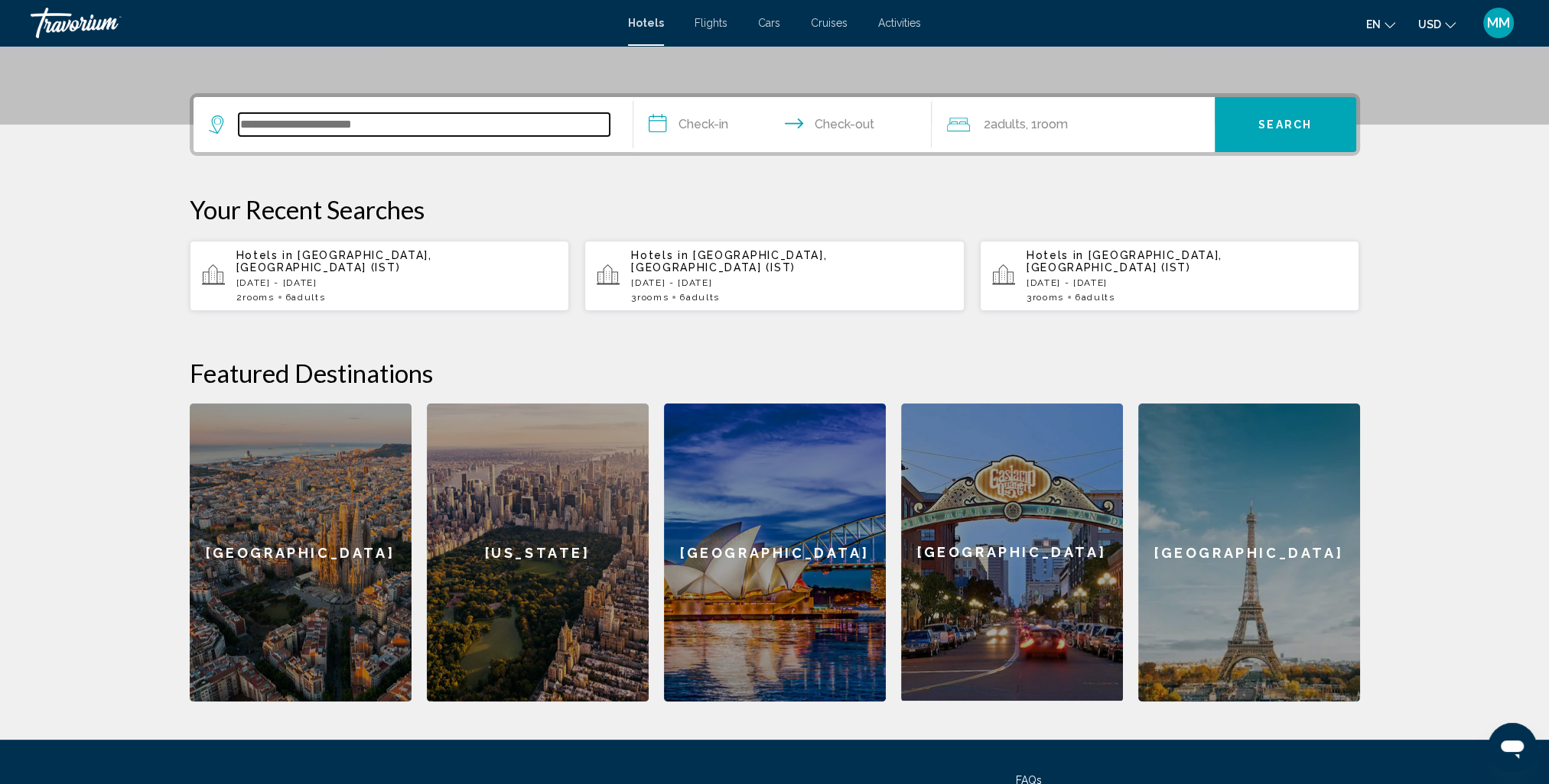
scroll to position [377, 0]
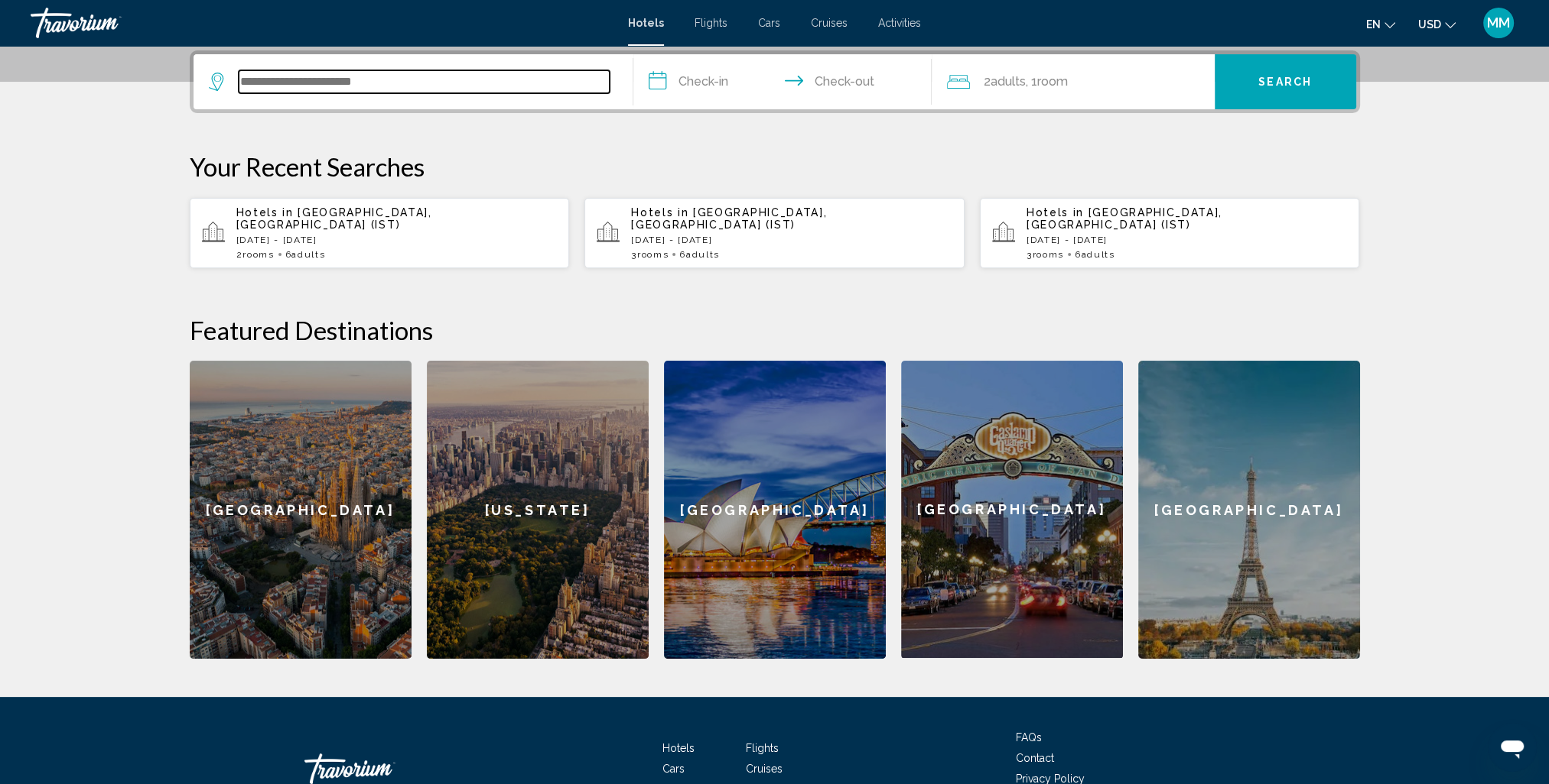
type input "*"
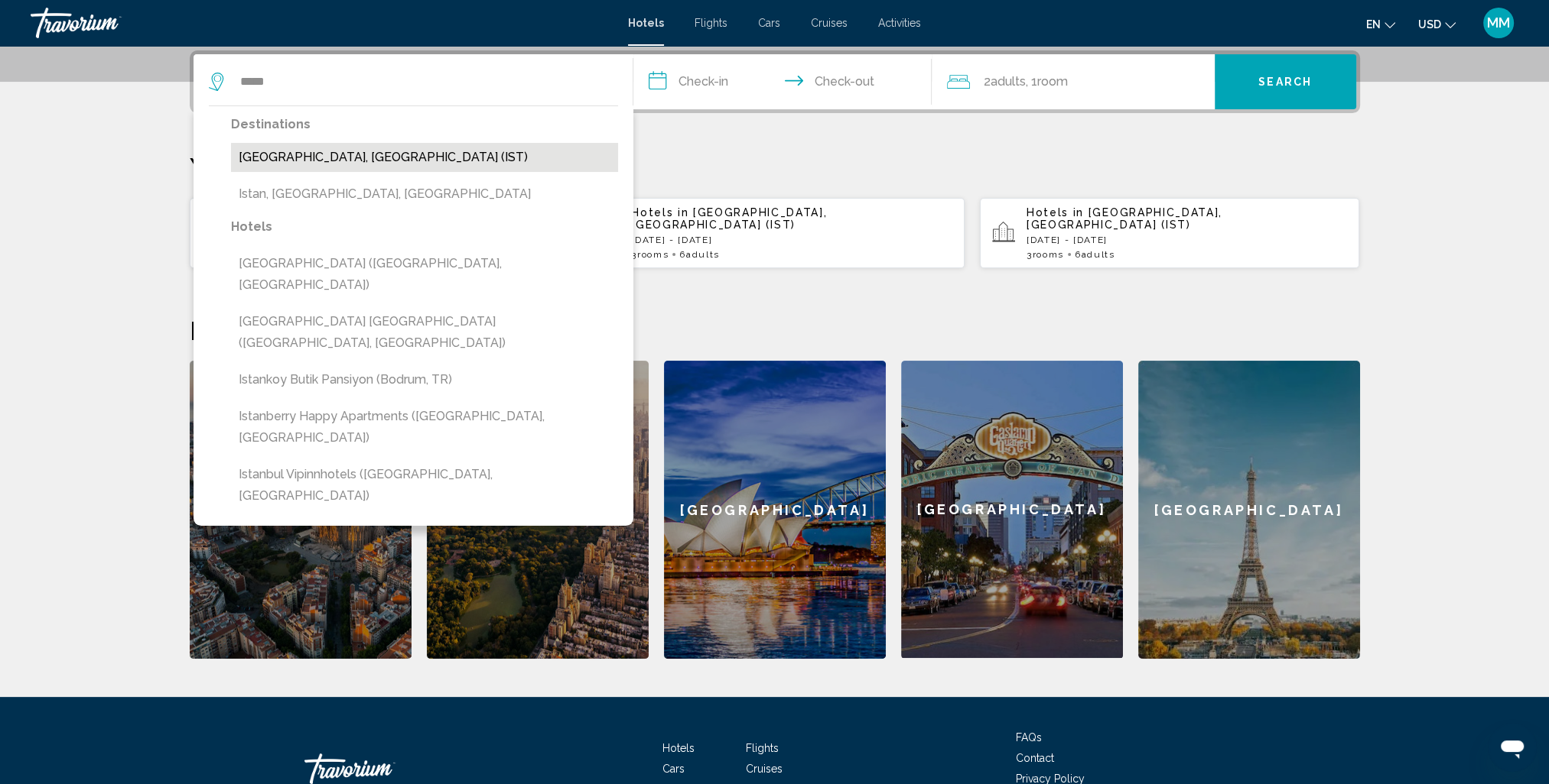
click at [320, 151] on button "[GEOGRAPHIC_DATA], [GEOGRAPHIC_DATA] (IST)" at bounding box center [424, 158] width 387 height 29
type input "**********"
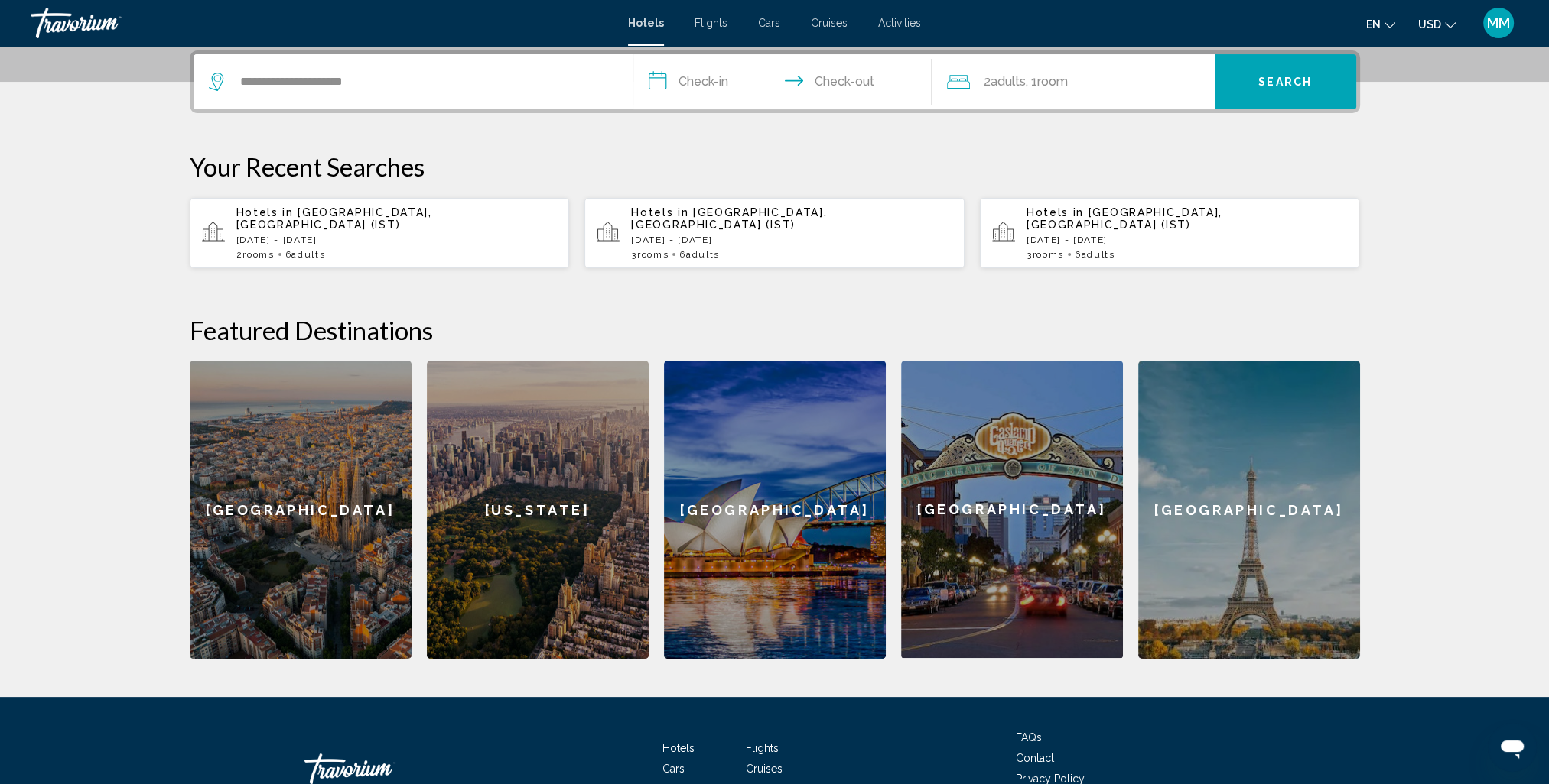
click at [714, 86] on input "**********" at bounding box center [785, 83] width 304 height 60
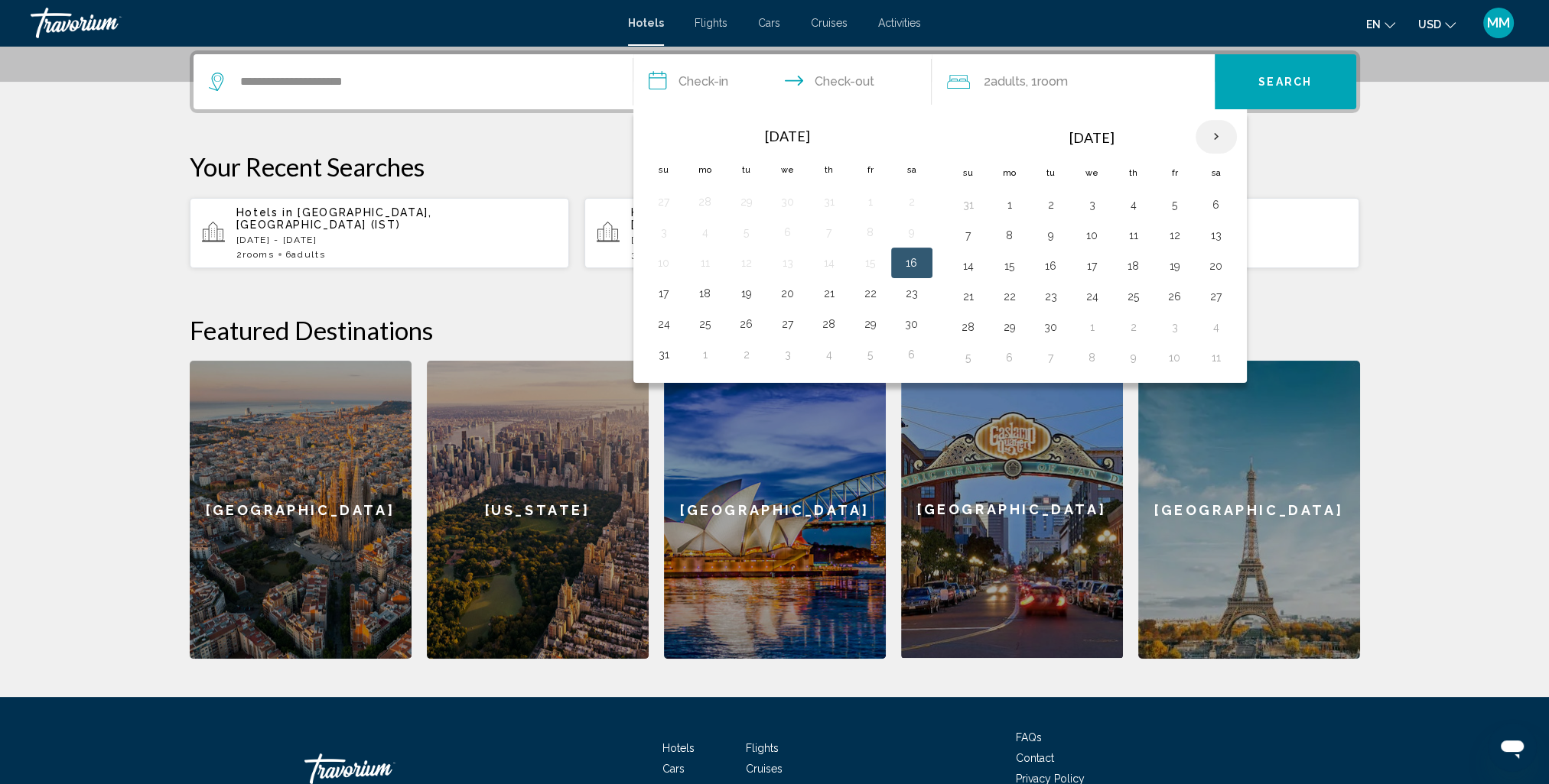
click at [1209, 133] on th "Next month" at bounding box center [1216, 136] width 41 height 33
click at [1128, 264] on button "16" at bounding box center [1133, 266] width 25 height 22
click at [966, 289] on button "19" at bounding box center [968, 296] width 25 height 22
type input "**********"
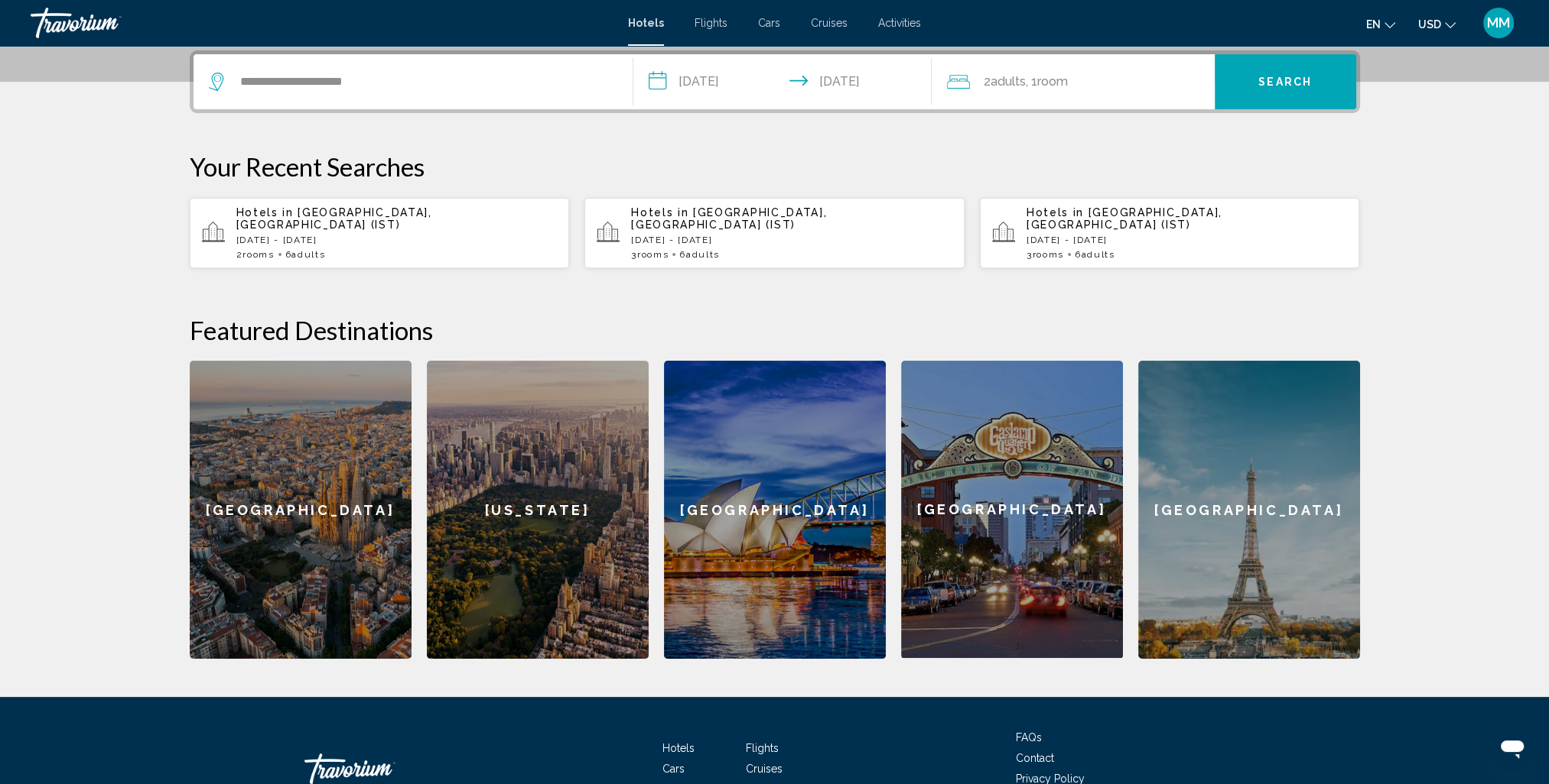
click at [1062, 83] on span "Room" at bounding box center [1052, 81] width 30 height 15
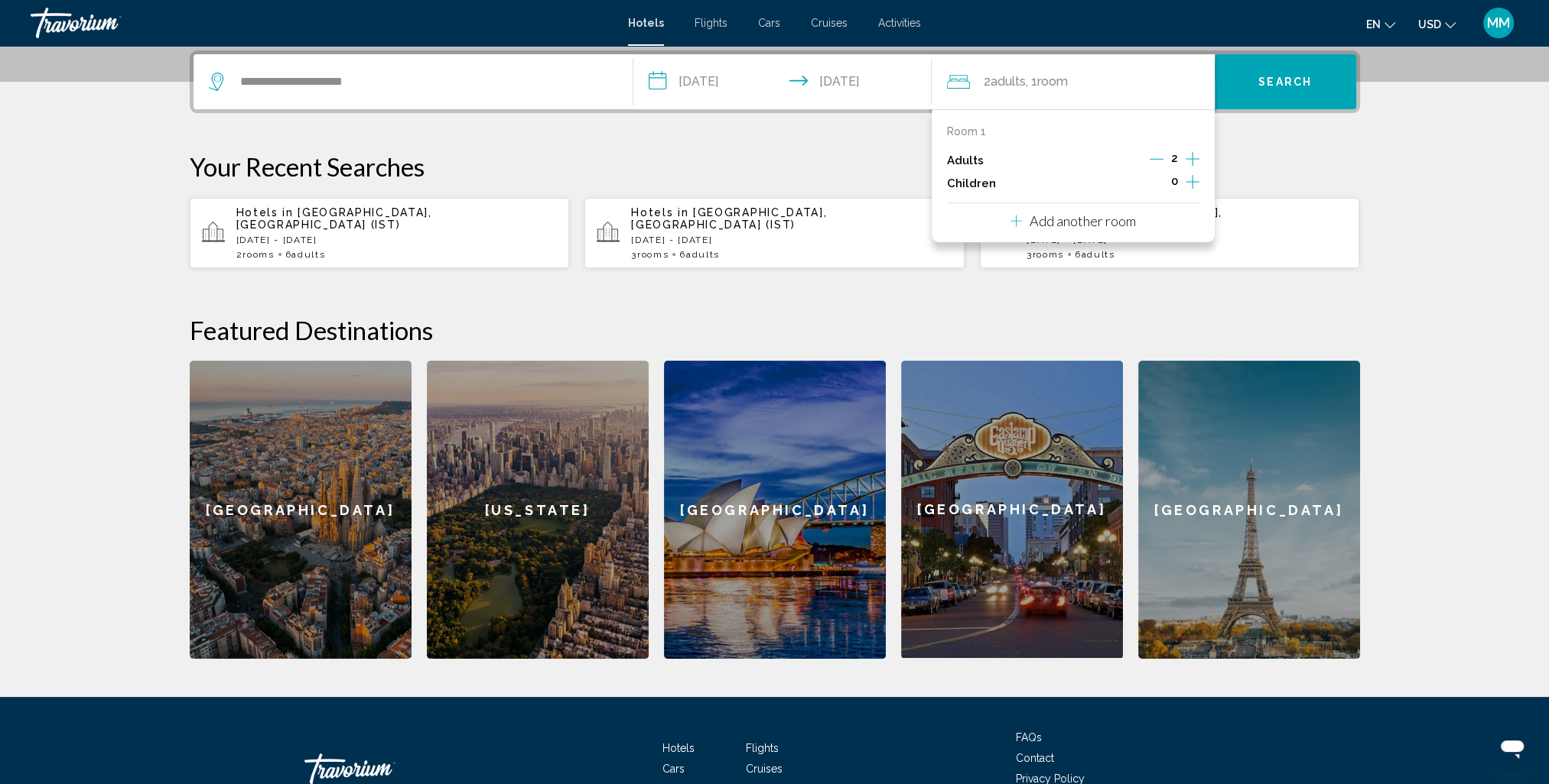
click at [1194, 160] on icon "Increment adults" at bounding box center [1193, 159] width 14 height 19
click at [1124, 223] on p "Add another room" at bounding box center [1083, 221] width 106 height 17
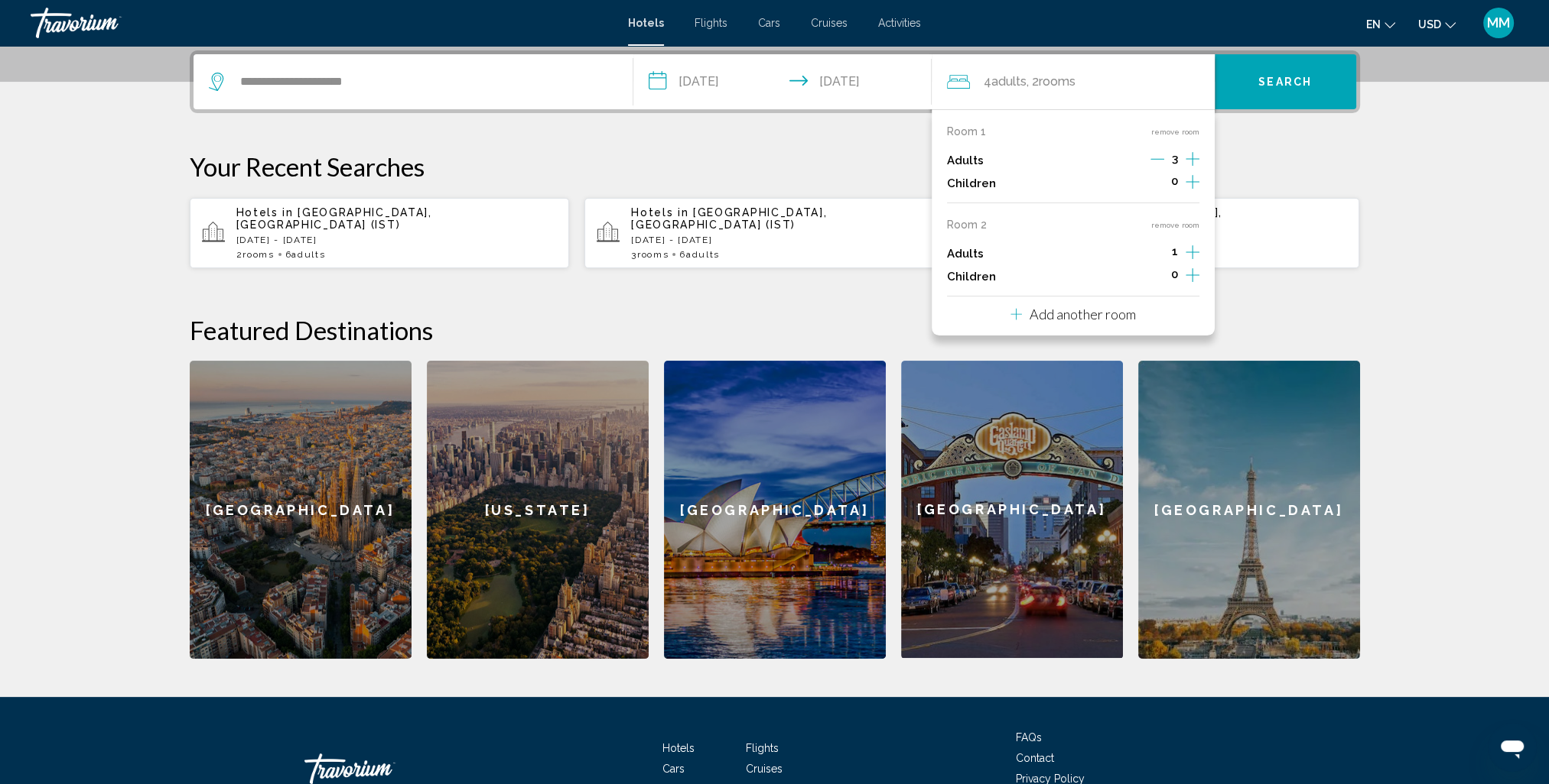
click at [1190, 168] on icon "Increment adults" at bounding box center [1193, 159] width 14 height 19
click at [1266, 81] on span "Search" at bounding box center [1285, 82] width 54 height 12
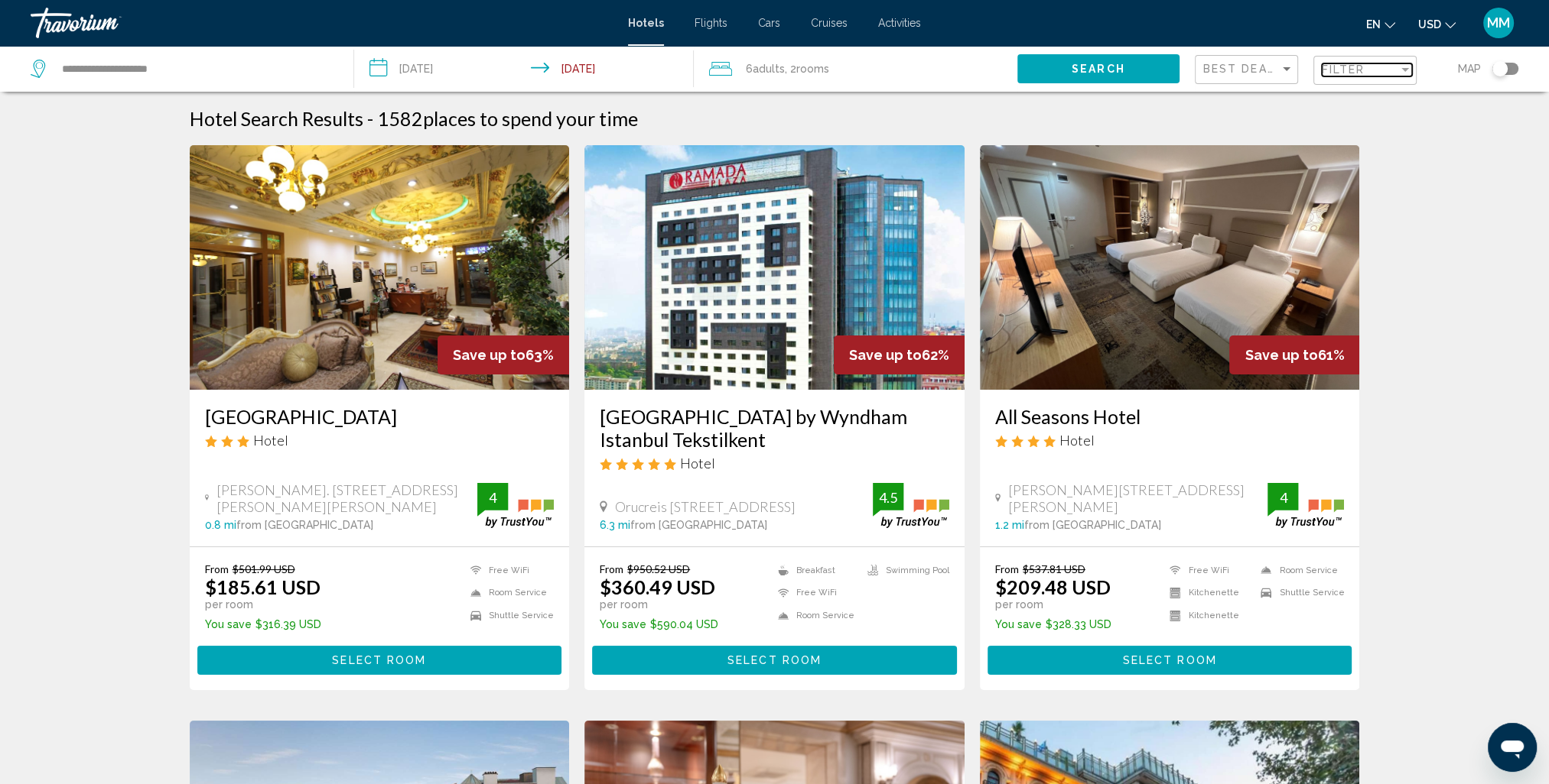
click at [1405, 69] on div "Filter" at bounding box center [1405, 70] width 8 height 4
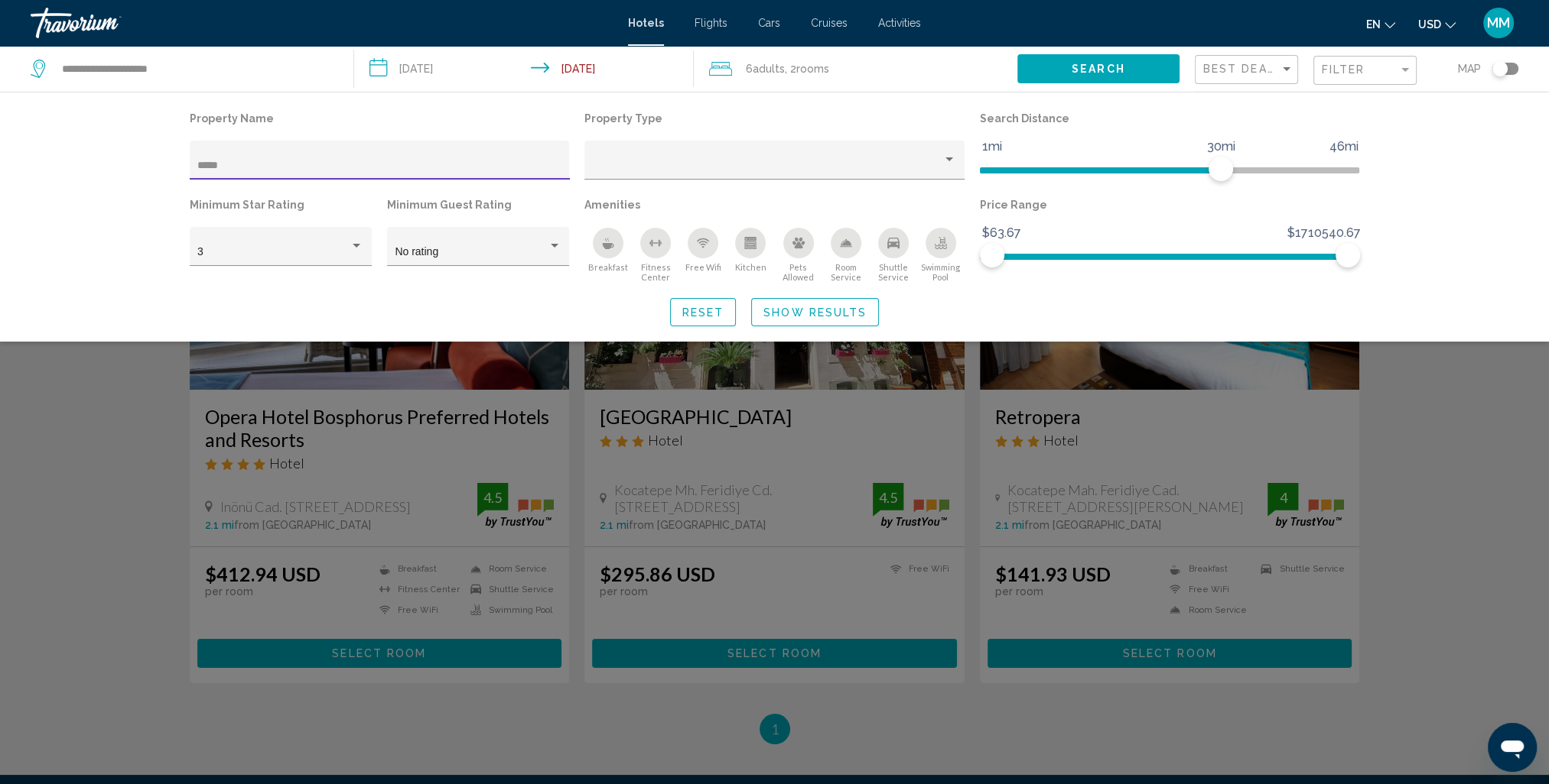
type input "*****"
click at [422, 417] on div "Search widget" at bounding box center [774, 507] width 1549 height 555
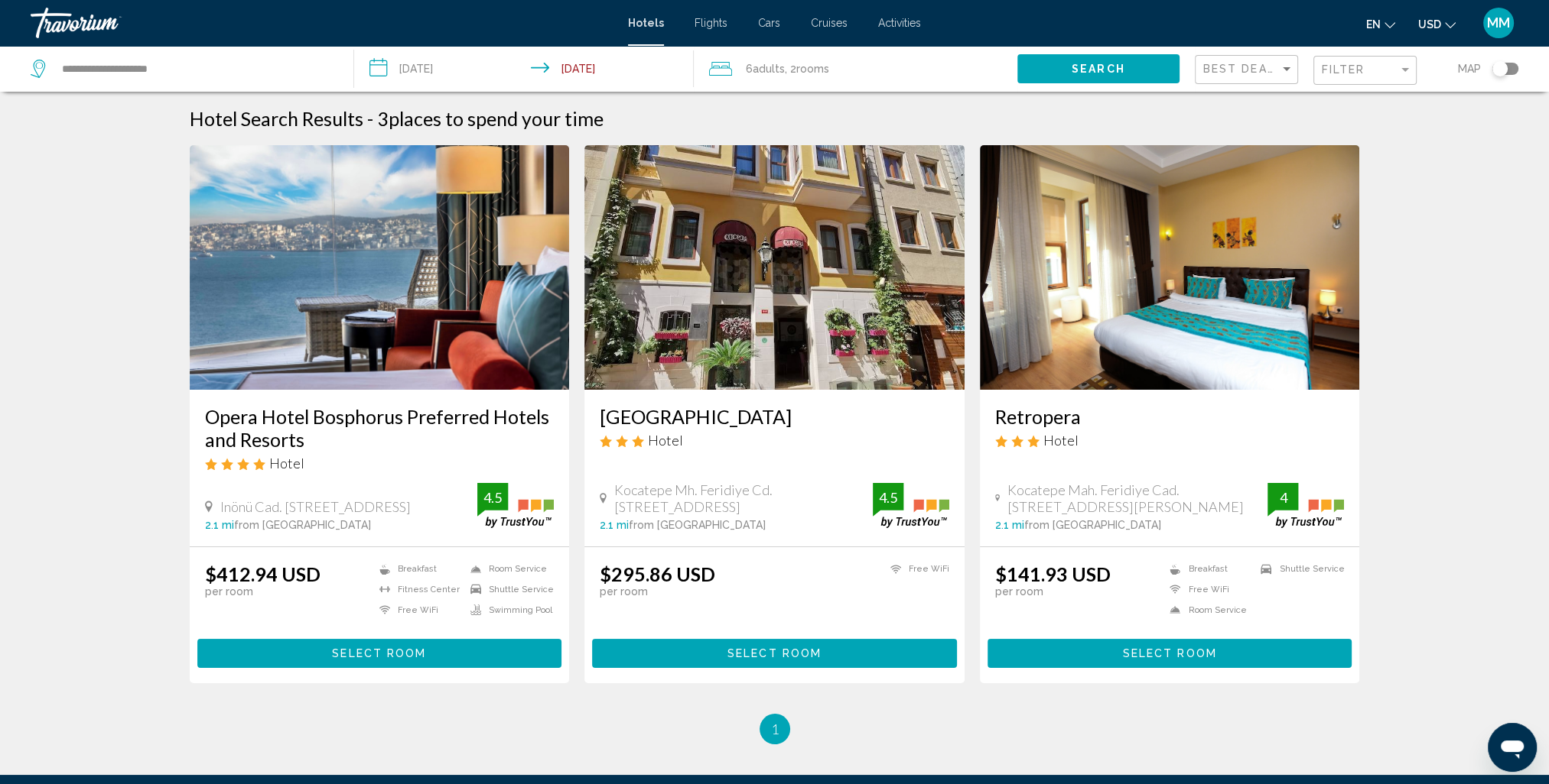
click at [416, 420] on h3 "Opera Hotel Bosphorus Preferred Hotels and Resorts" at bounding box center [380, 428] width 349 height 46
click at [1406, 73] on div "Filter" at bounding box center [1405, 70] width 14 height 12
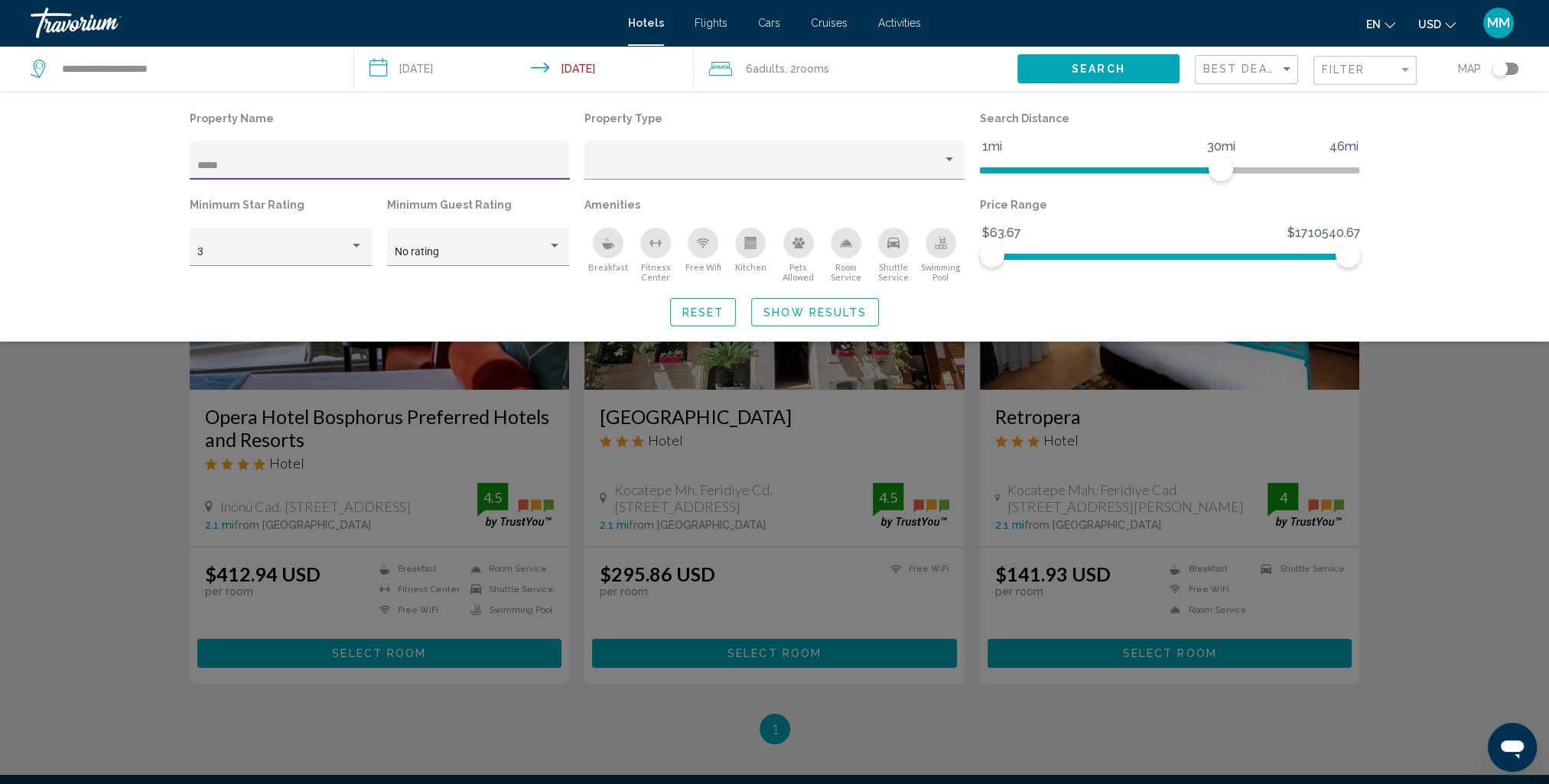
drag, startPoint x: 231, startPoint y: 166, endPoint x: 182, endPoint y: 165, distance: 49.0
click at [182, 165] on div "Property Name *****" at bounding box center [379, 151] width 396 height 86
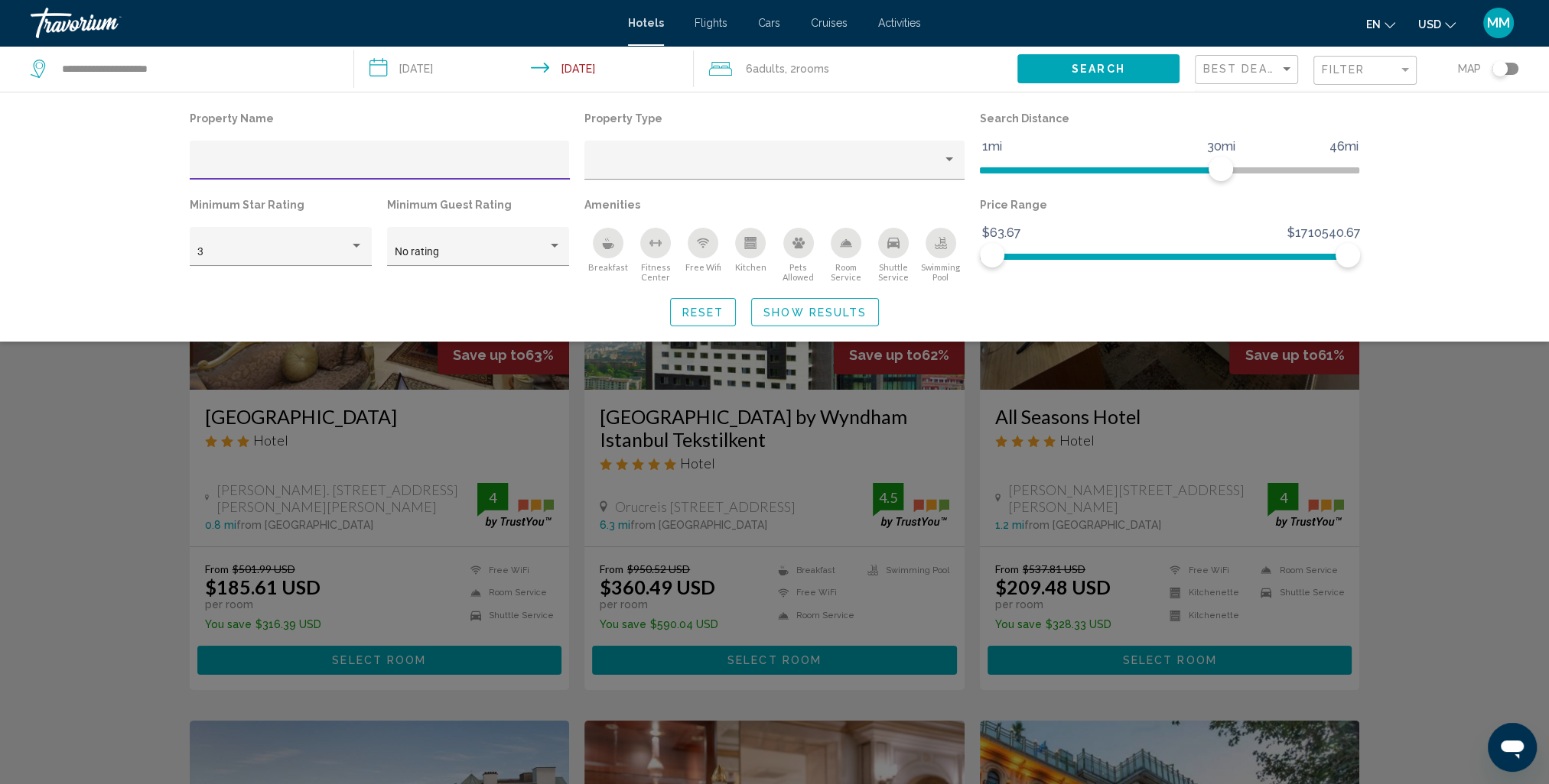
click at [1452, 476] on div "Search widget" at bounding box center [774, 507] width 1549 height 555
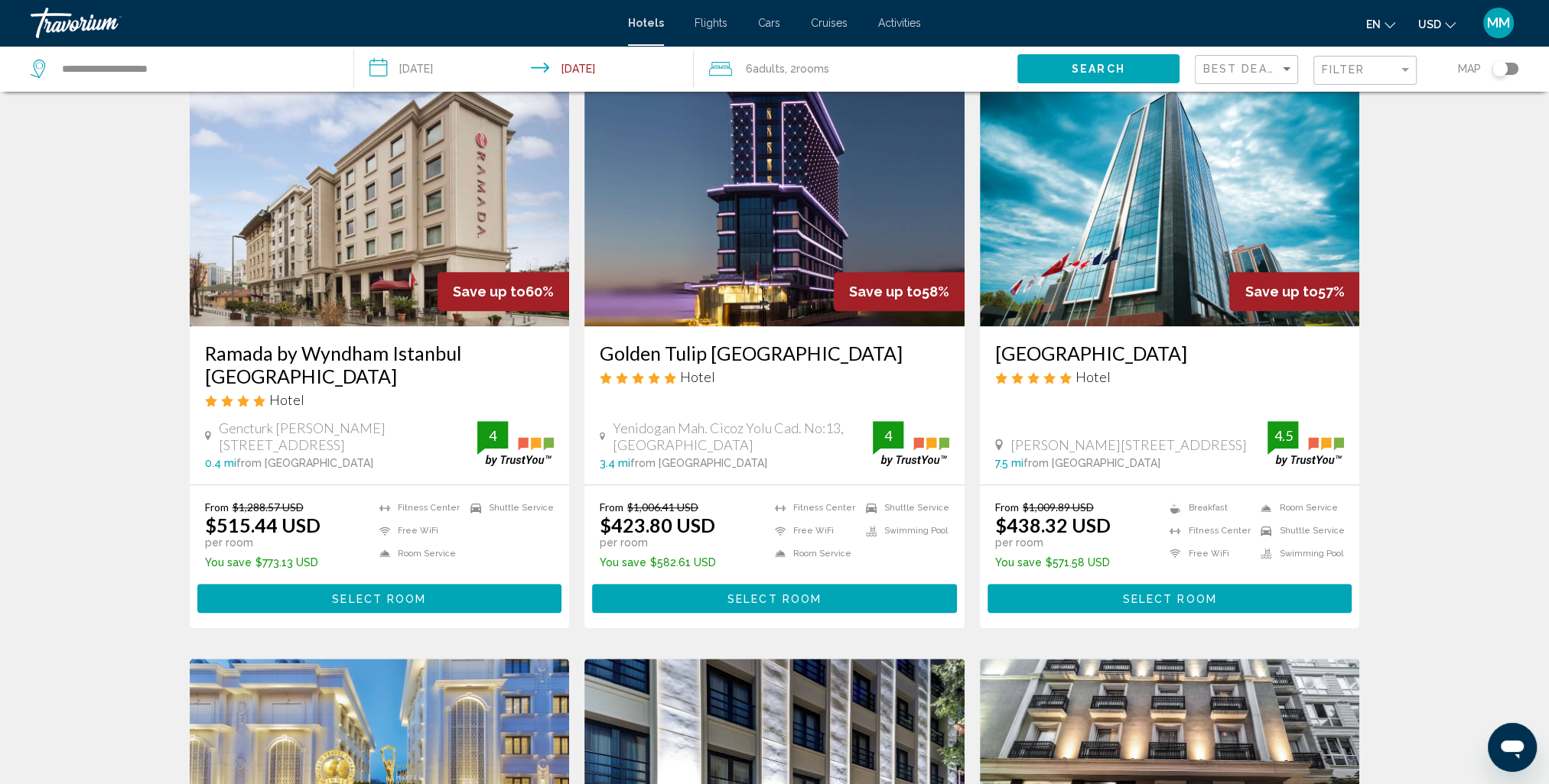
scroll to position [1224, 0]
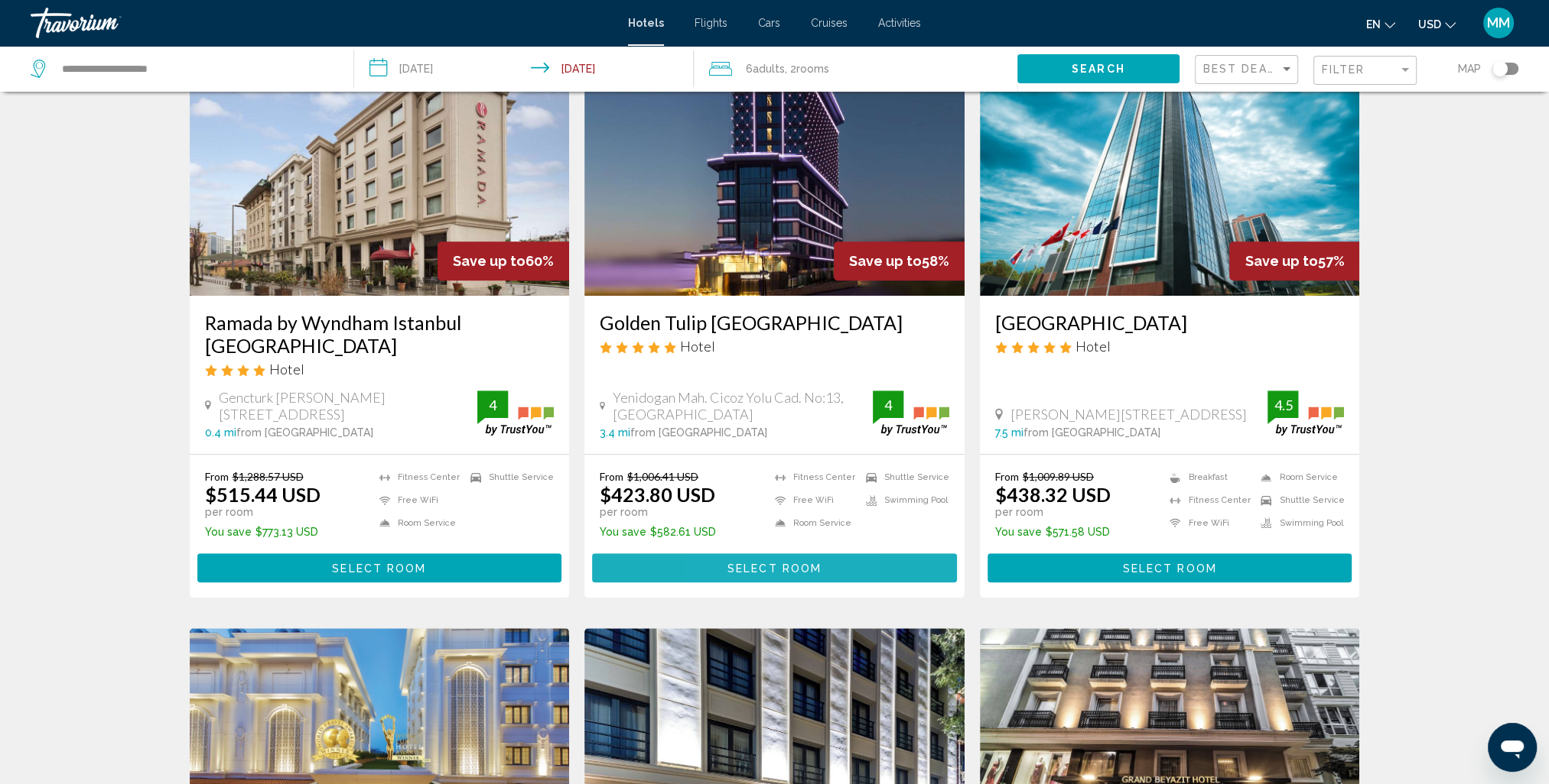
click at [723, 570] on button "Select Room" at bounding box center [774, 567] width 365 height 28
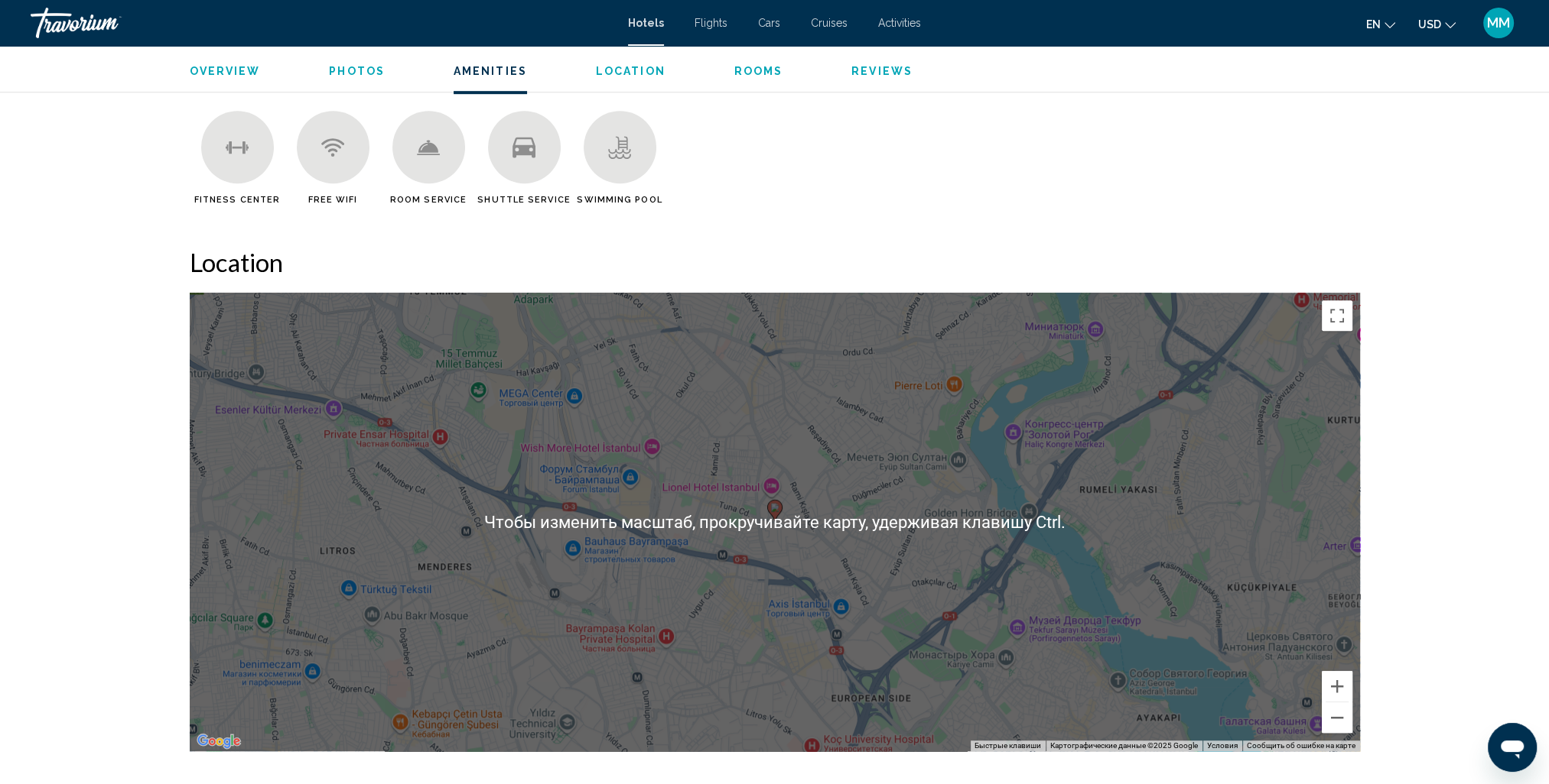
scroll to position [1452, 0]
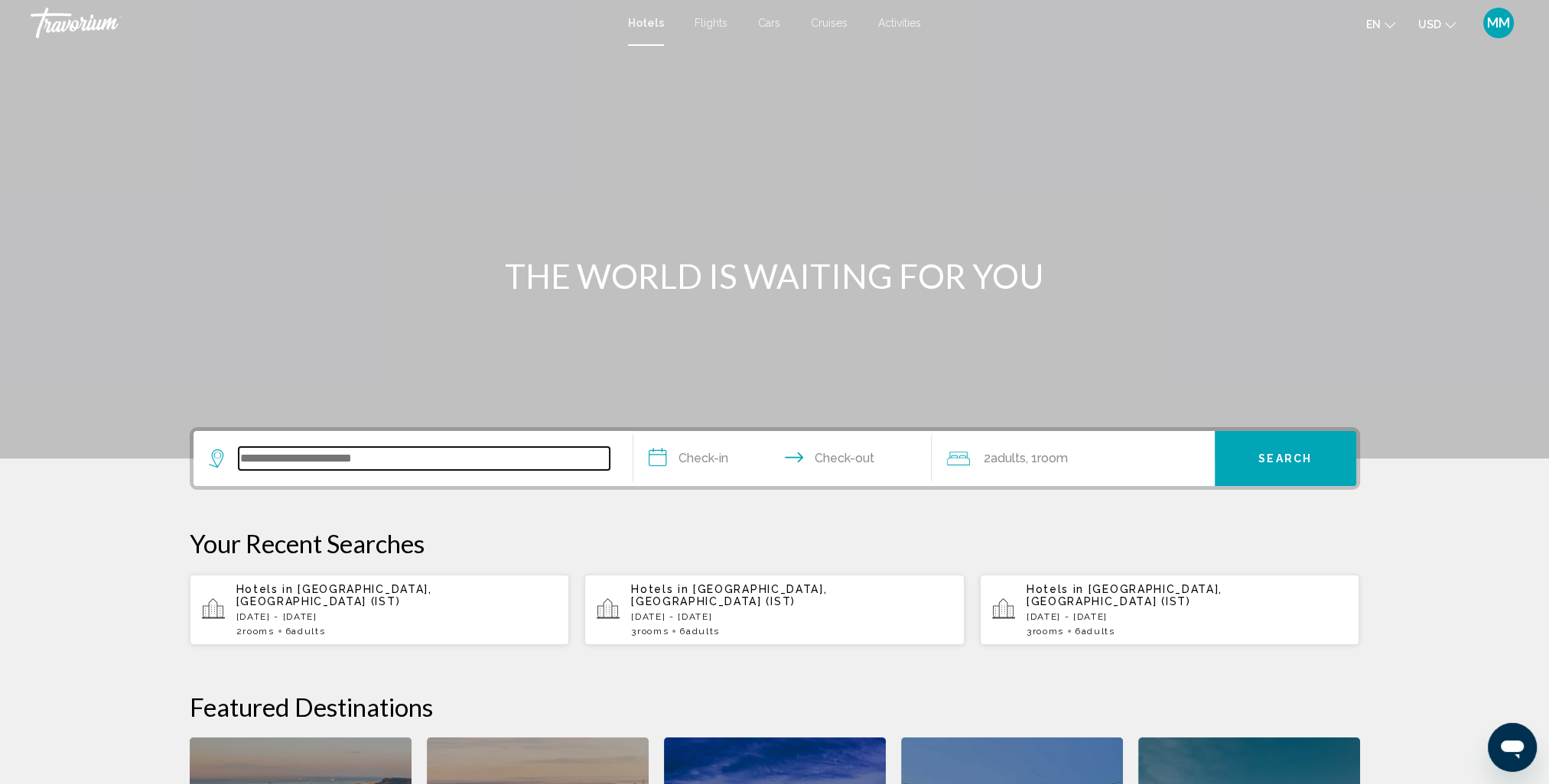
click at [343, 459] on input "Search widget" at bounding box center [424, 458] width 371 height 23
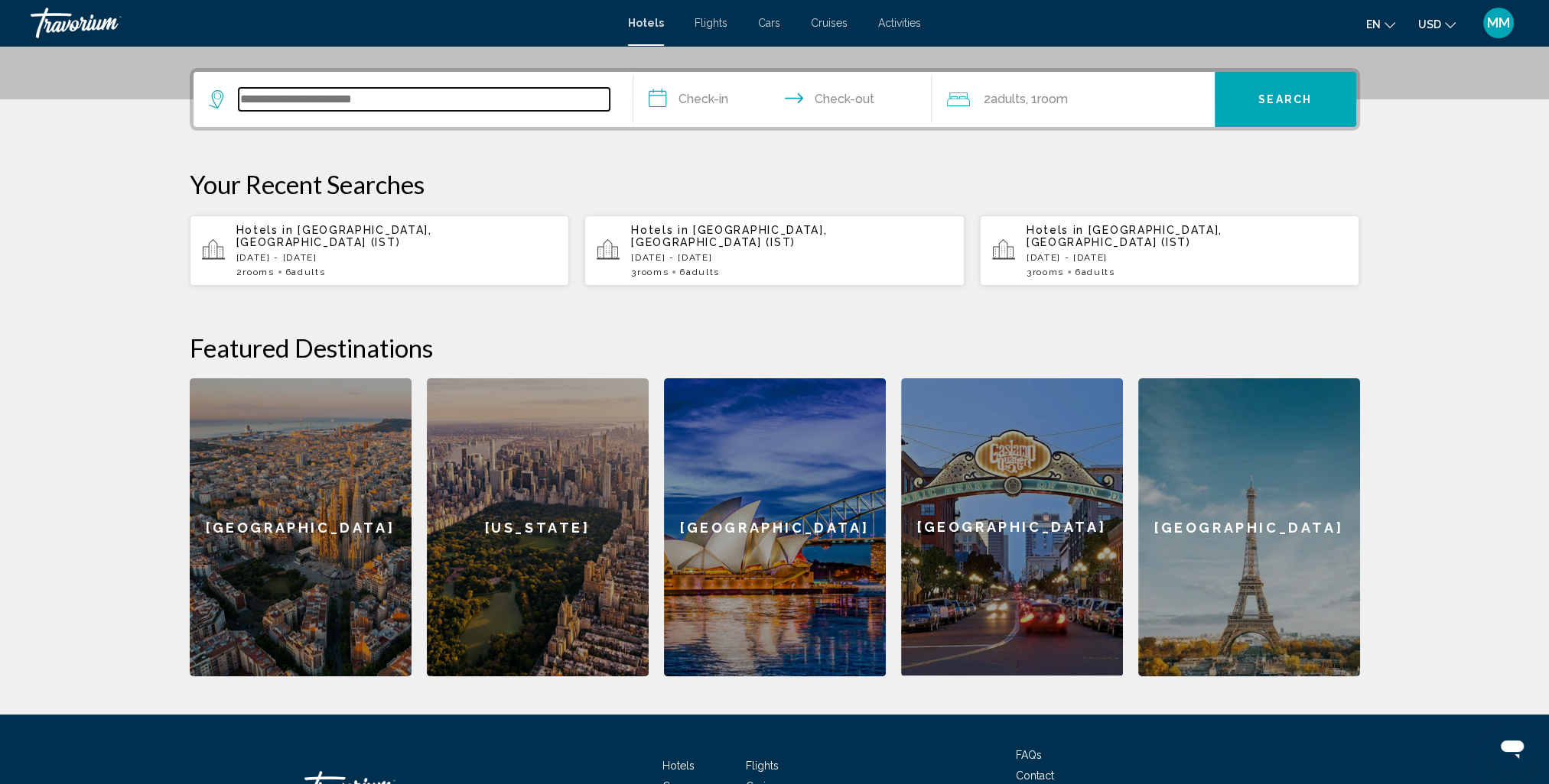
scroll to position [377, 0]
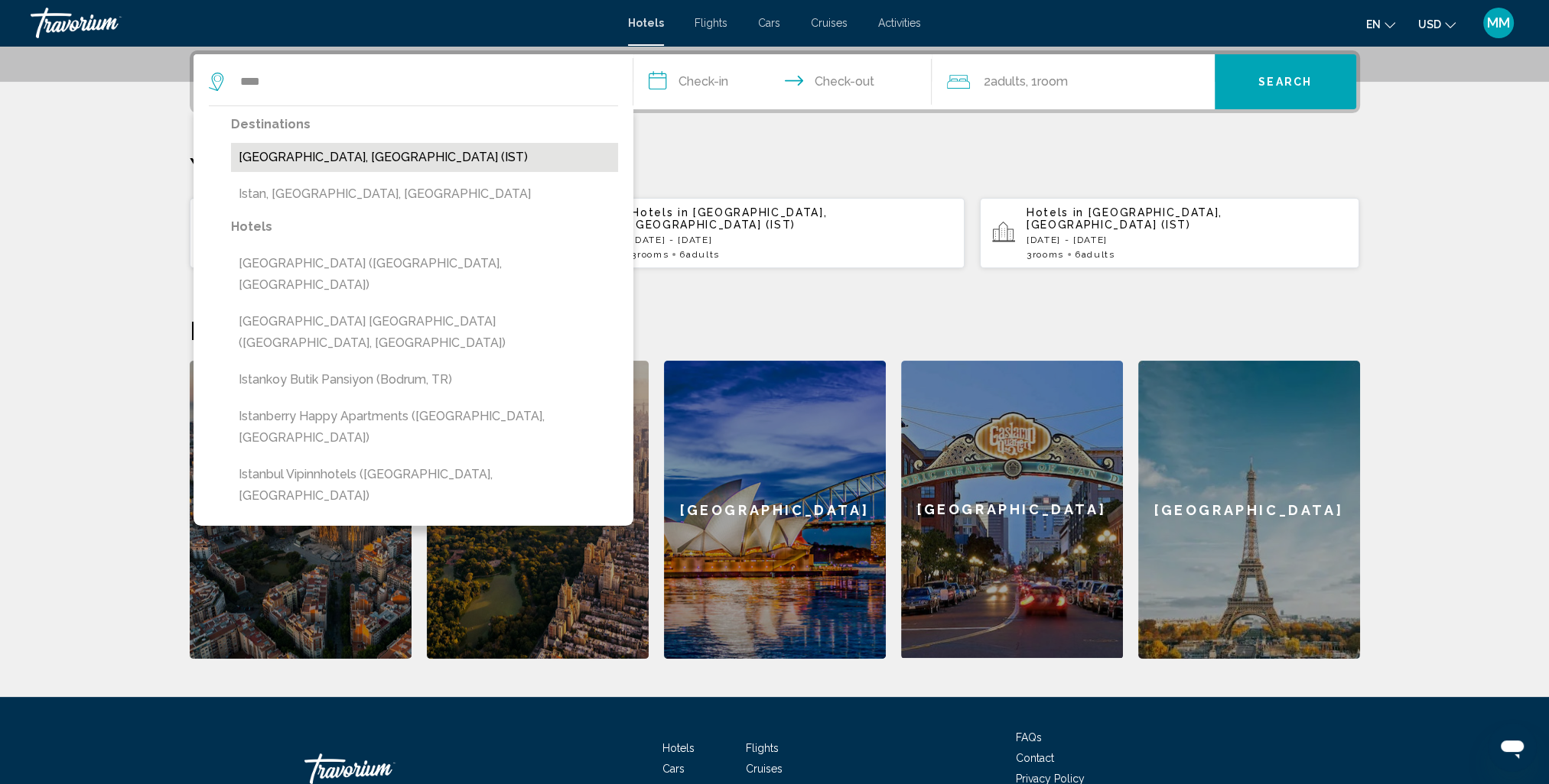
click at [299, 157] on button "[GEOGRAPHIC_DATA], [GEOGRAPHIC_DATA] (IST)" at bounding box center [424, 158] width 387 height 29
type input "**********"
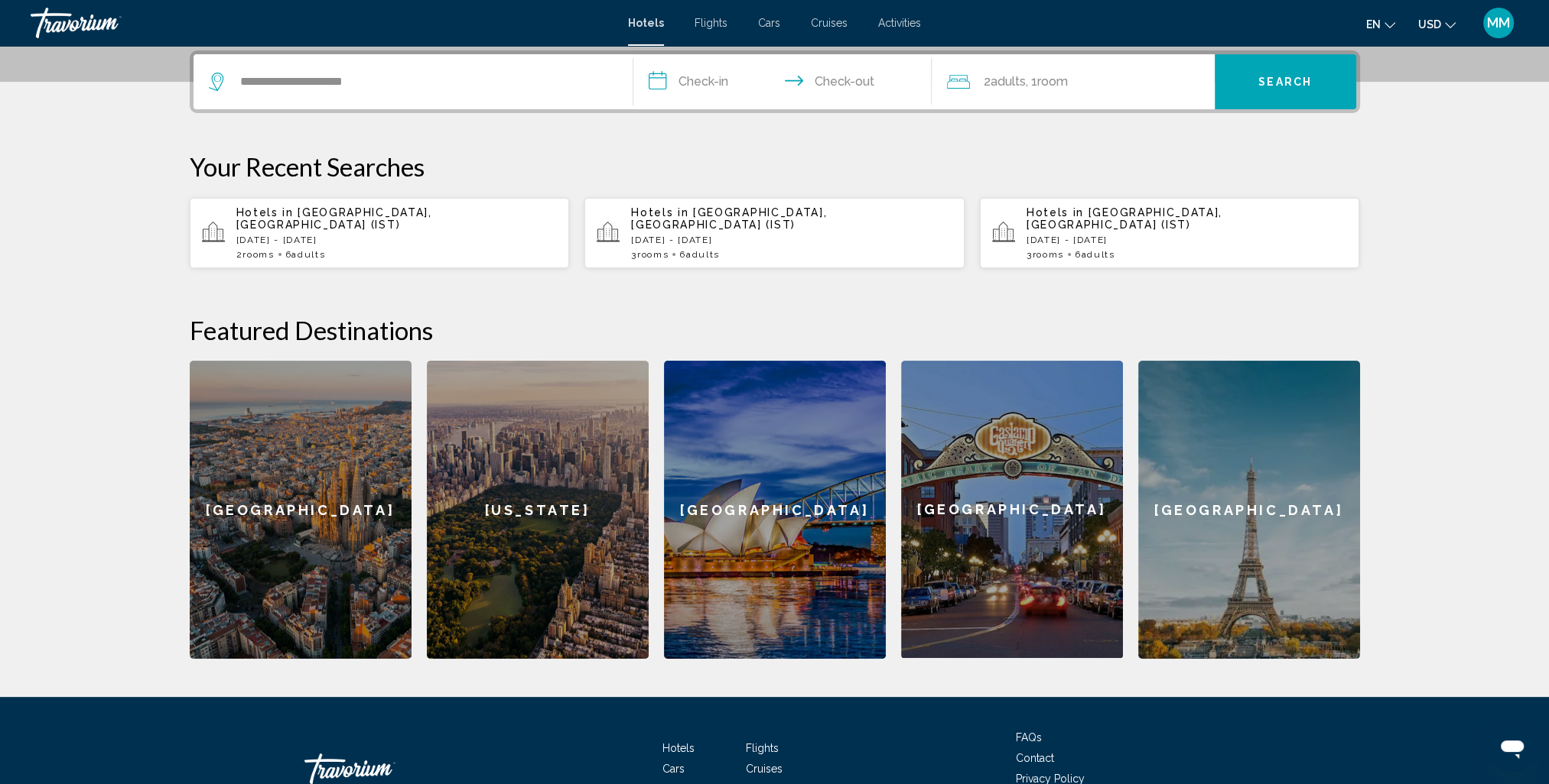
click at [679, 83] on input "**********" at bounding box center [785, 83] width 304 height 60
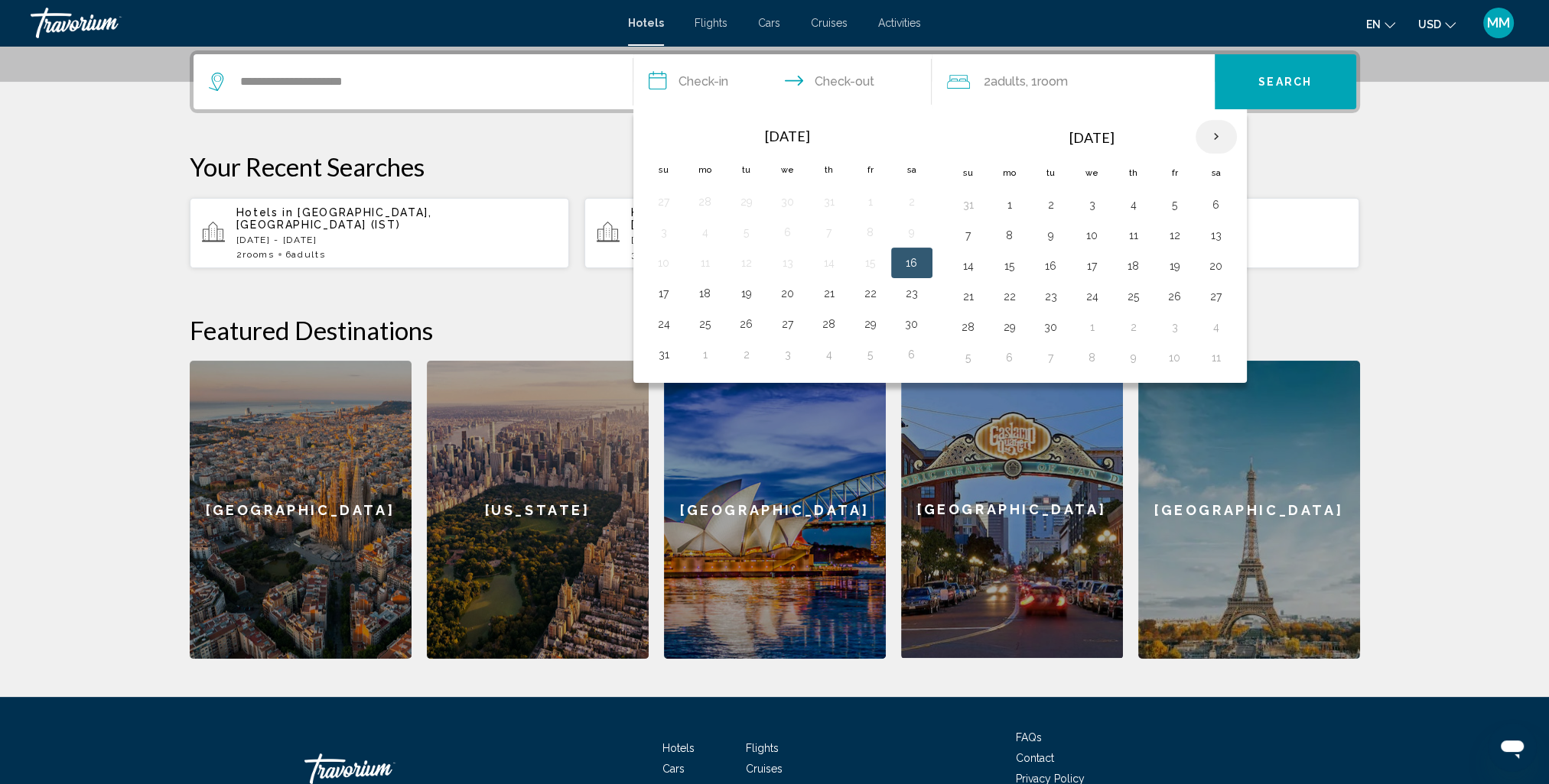
click at [1212, 132] on th "Next month" at bounding box center [1216, 136] width 41 height 33
click at [1135, 261] on button "16" at bounding box center [1133, 266] width 25 height 22
click at [966, 293] on button "19" at bounding box center [968, 296] width 25 height 22
type input "**********"
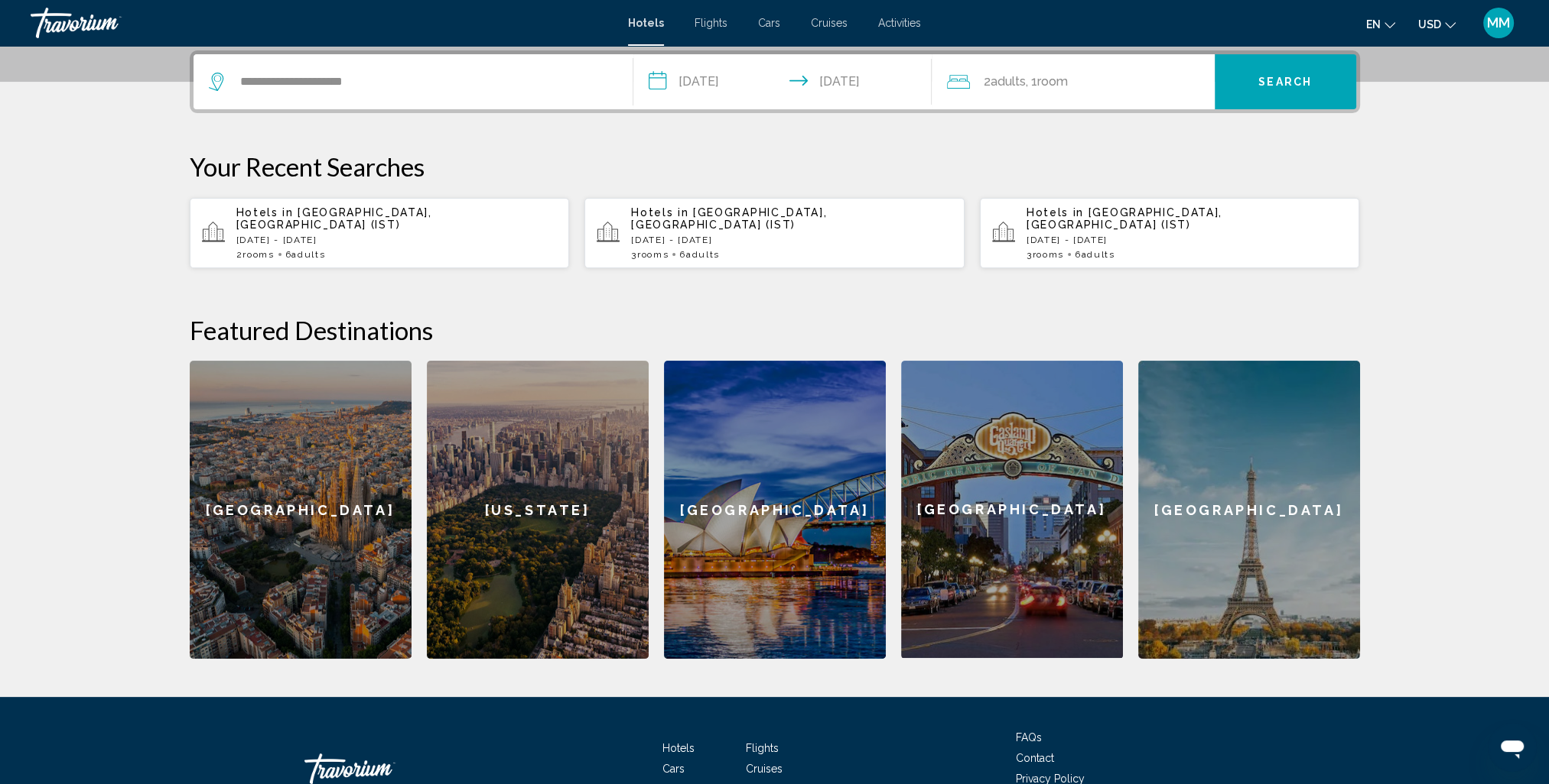
click at [1162, 92] on div "2 Adult Adults , 1 Room rooms" at bounding box center [1081, 81] width 268 height 55
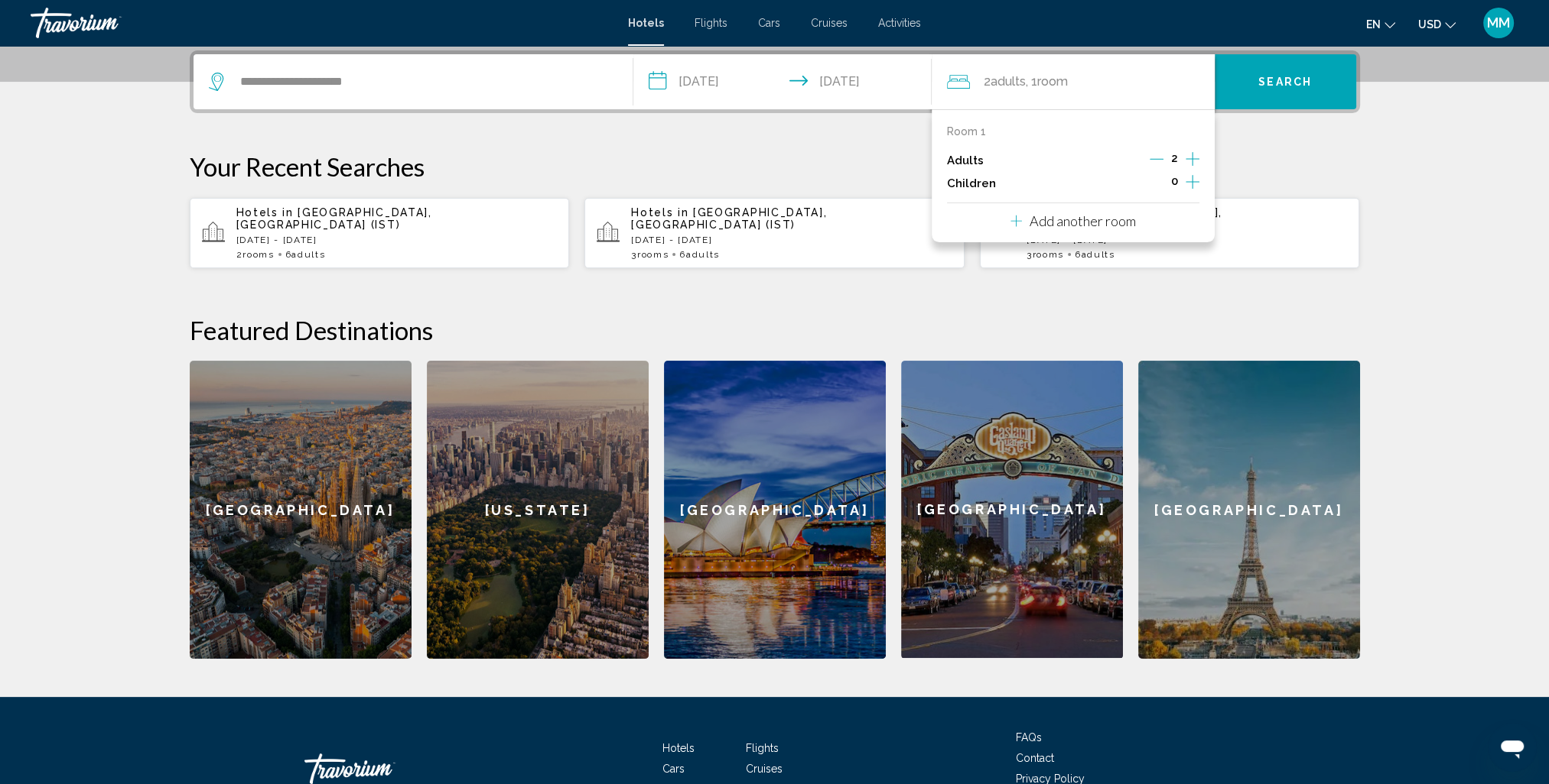
click at [1189, 158] on icon "Increment adults" at bounding box center [1193, 159] width 14 height 19
click at [1147, 213] on div "Room 1 Adults 3 Children 0 Add another room" at bounding box center [1073, 176] width 283 height 133
click at [1071, 223] on p "Add another room" at bounding box center [1083, 221] width 106 height 17
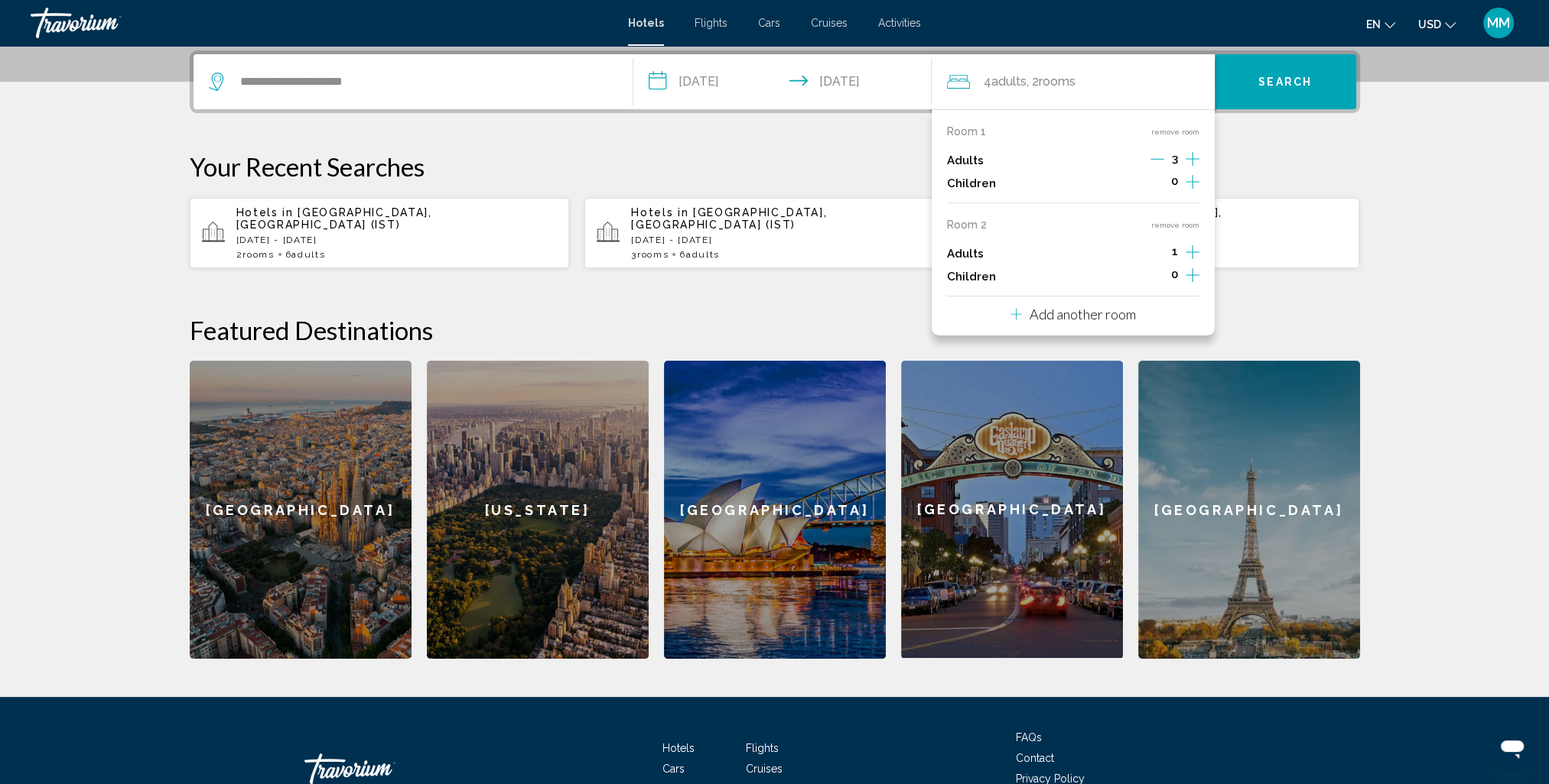
click at [1190, 166] on icon "Increment adults" at bounding box center [1193, 159] width 14 height 14
click at [1276, 77] on span "Search" at bounding box center [1285, 82] width 54 height 12
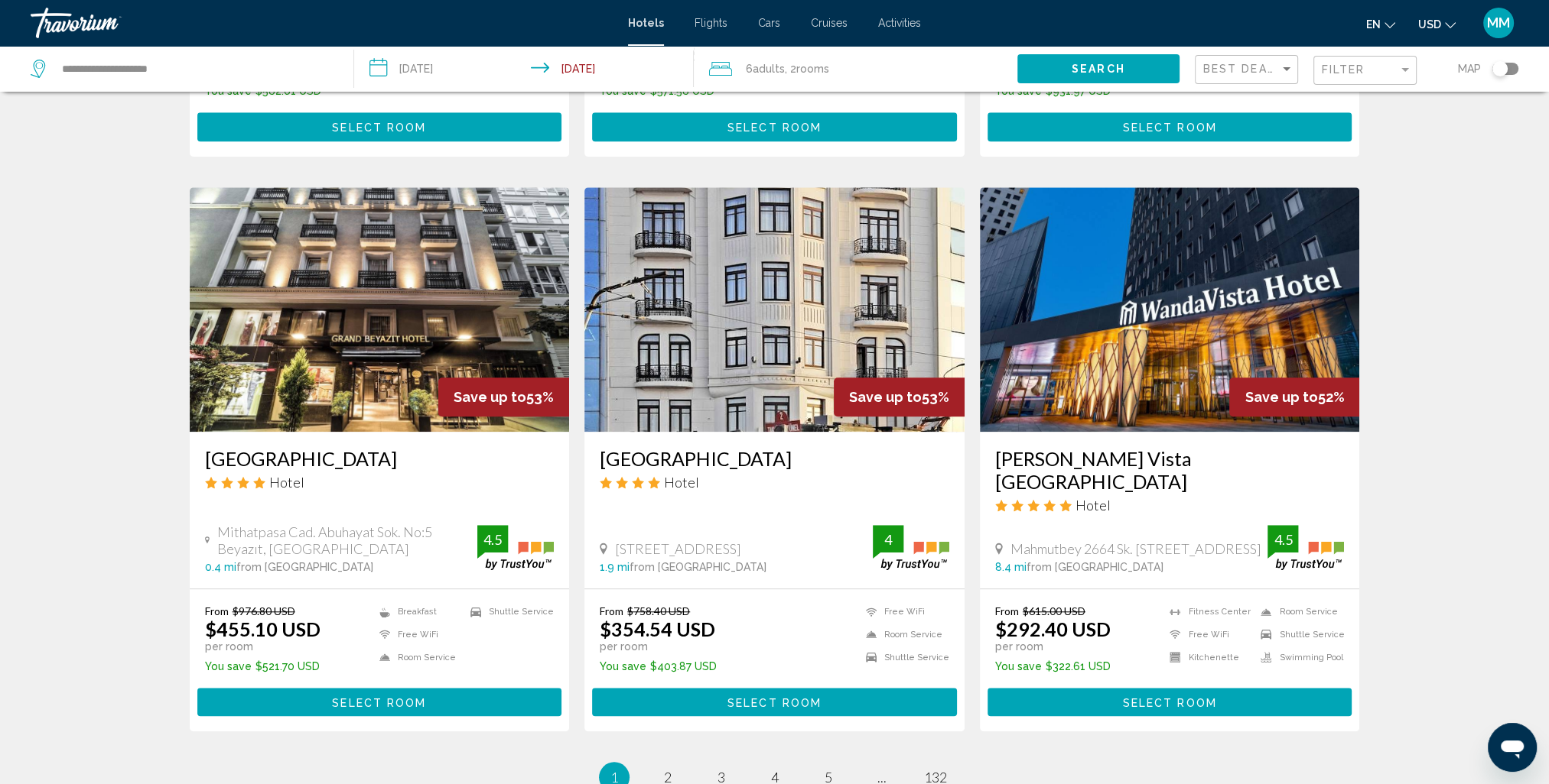
scroll to position [1758, 0]
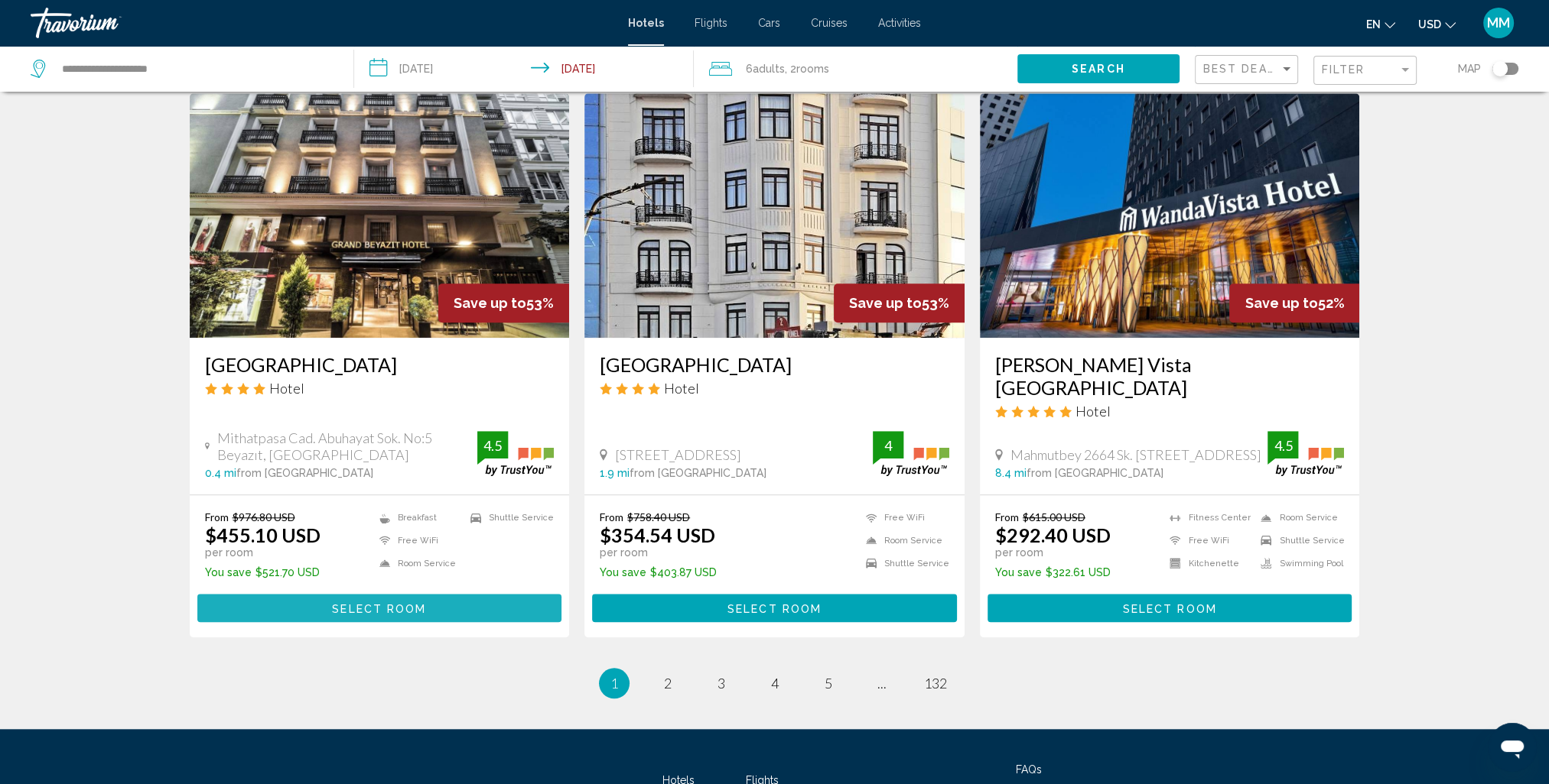
click at [376, 602] on span "Select Room" at bounding box center [379, 608] width 94 height 12
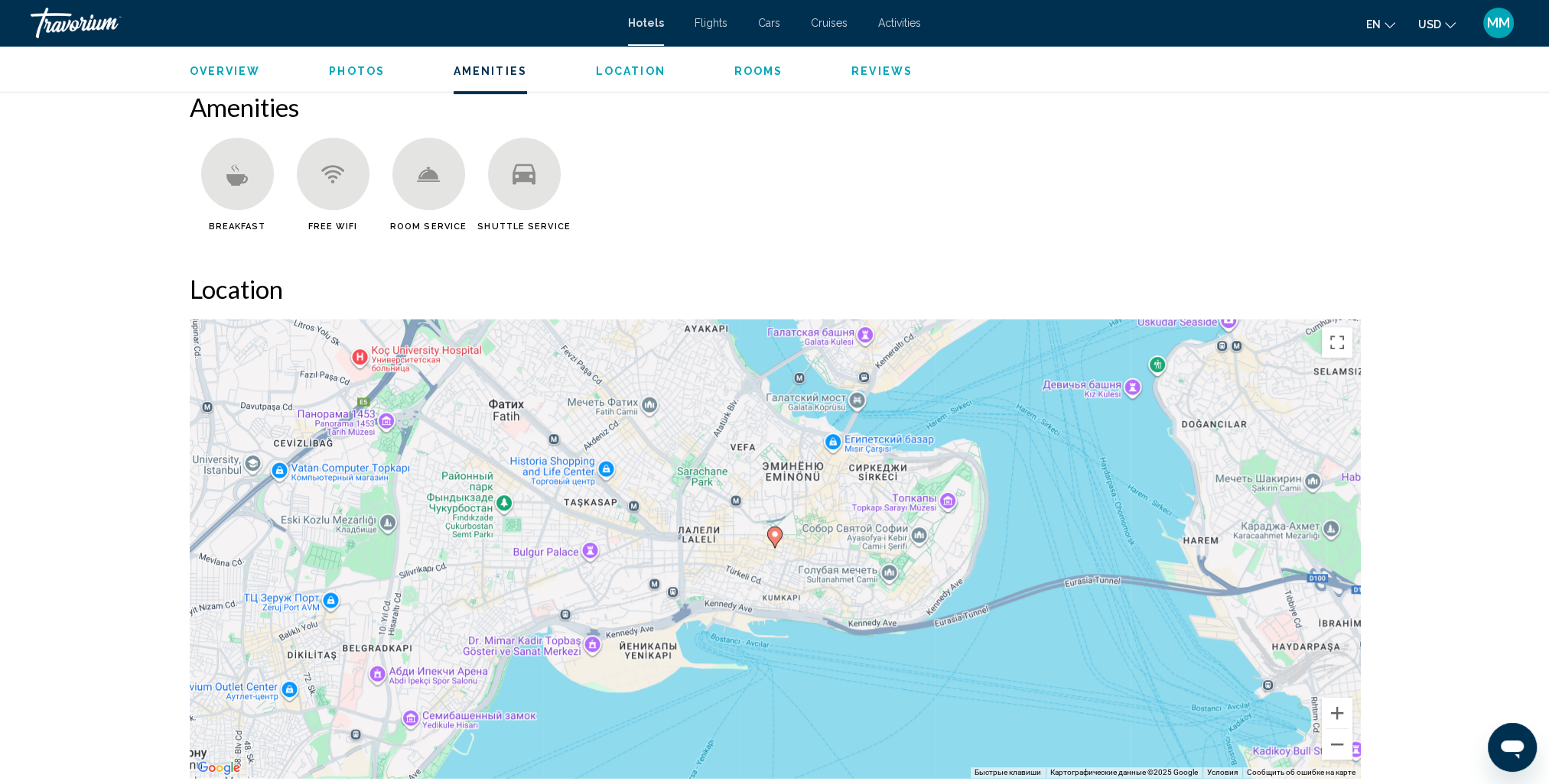
scroll to position [1224, 0]
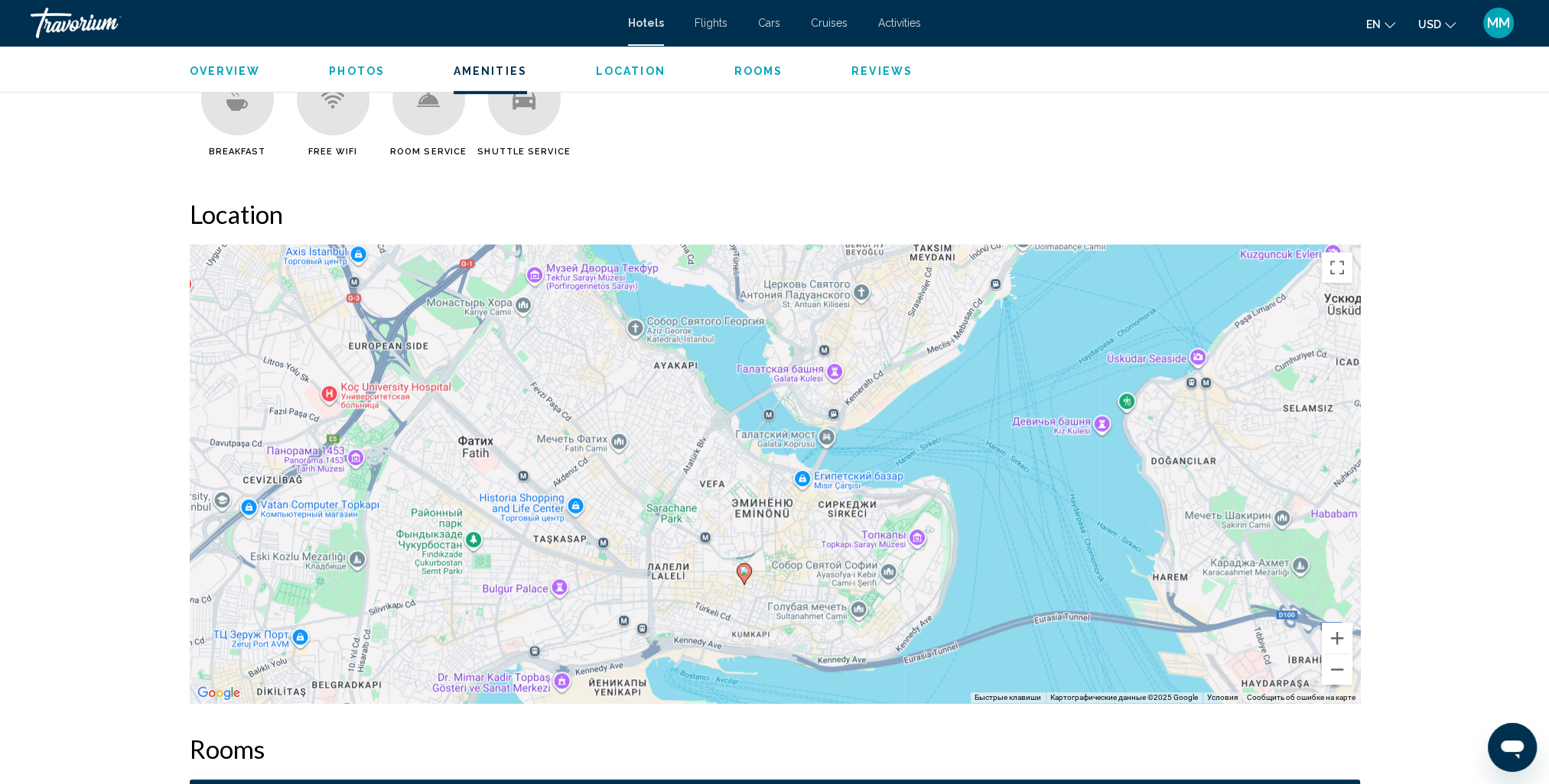
drag, startPoint x: 921, startPoint y: 321, endPoint x: 890, endPoint y: 435, distance: 118.1
click at [890, 435] on div "Чтобы активировать перетаскивание с помощью клавиатуры, нажмите Alt + Ввод. Пос…" at bounding box center [774, 474] width 1170 height 459
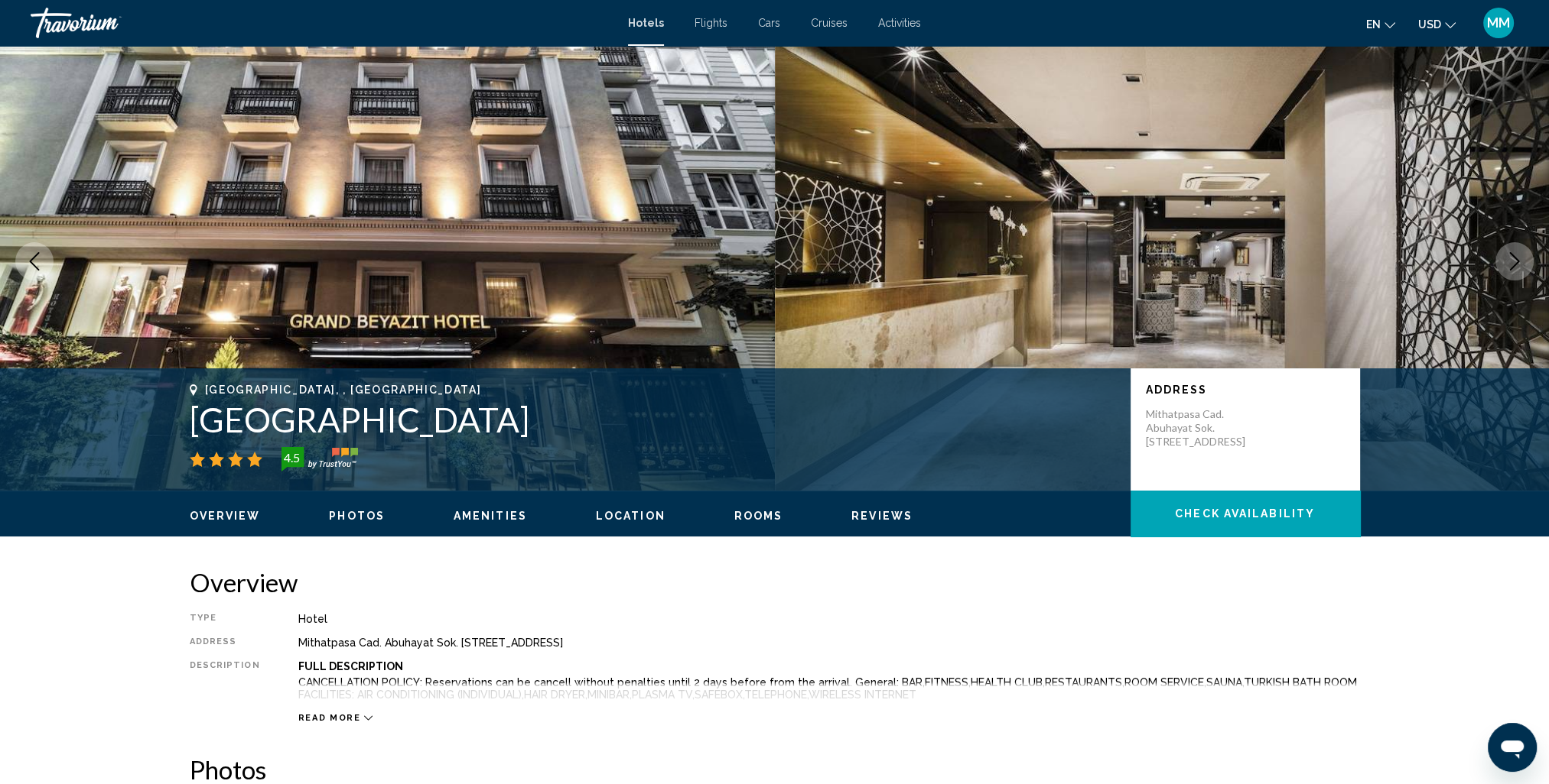
scroll to position [0, 0]
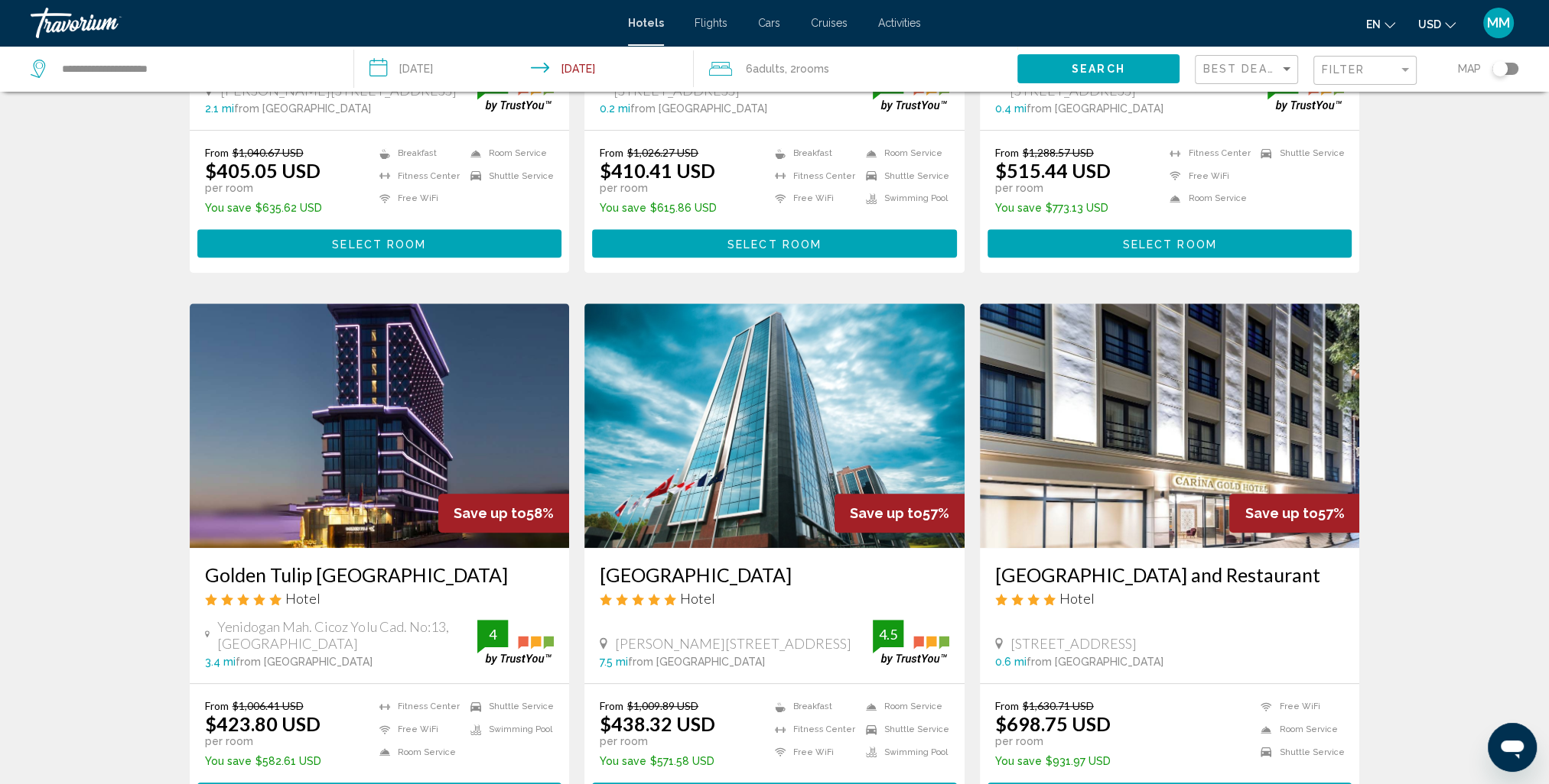
scroll to position [1071, 0]
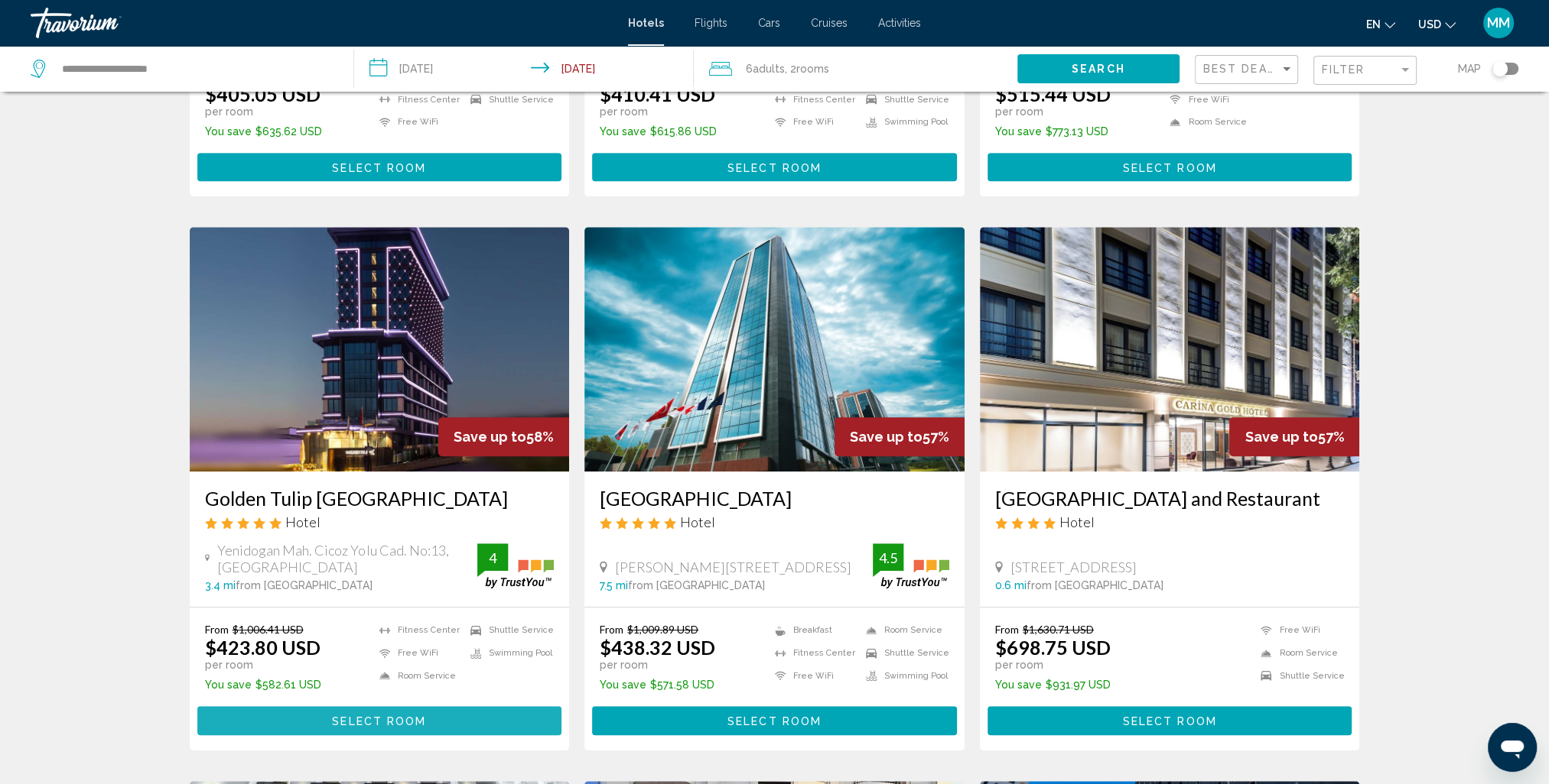
click at [368, 718] on span "Select Room" at bounding box center [379, 721] width 94 height 12
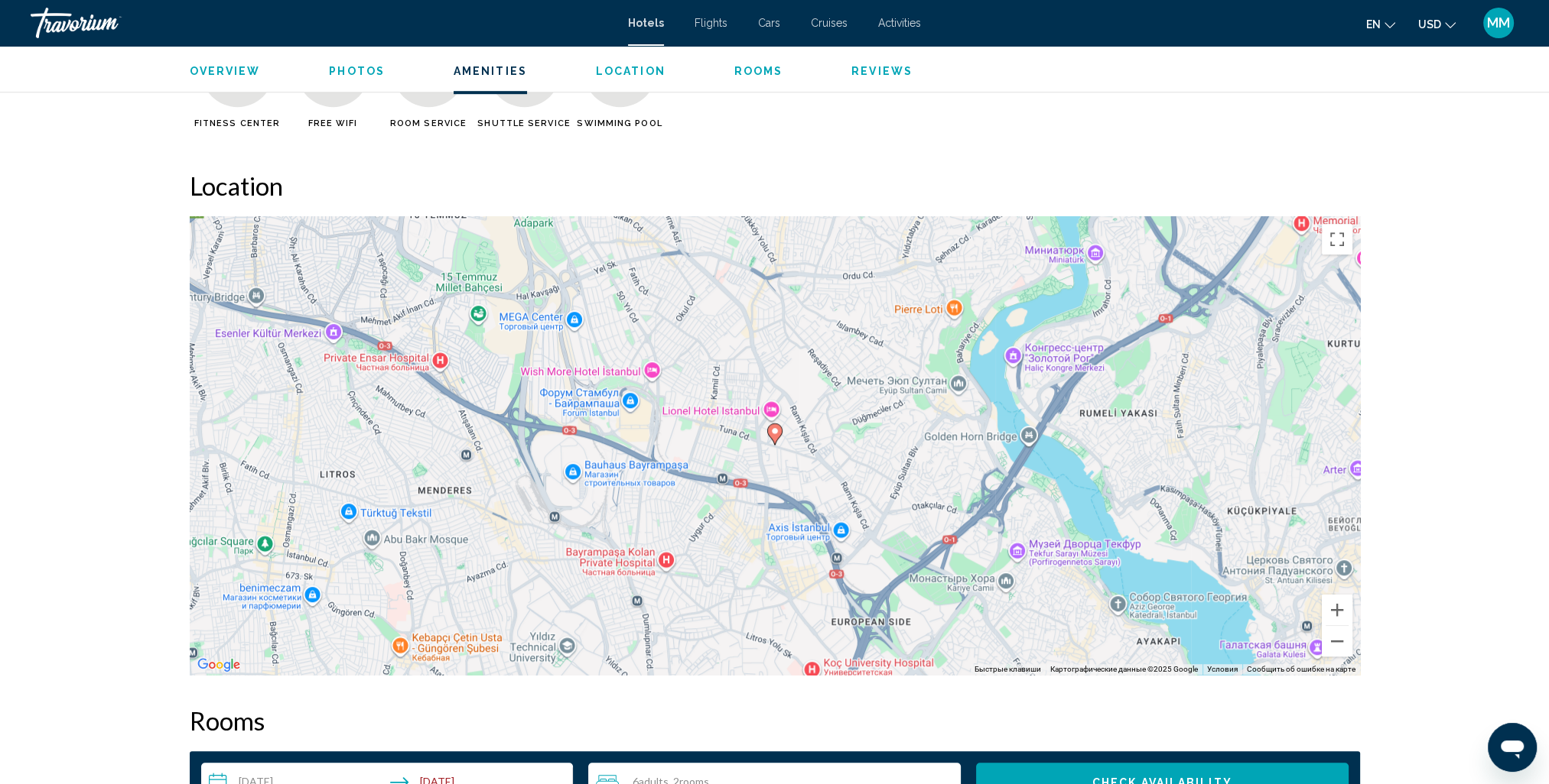
scroll to position [1377, 0]
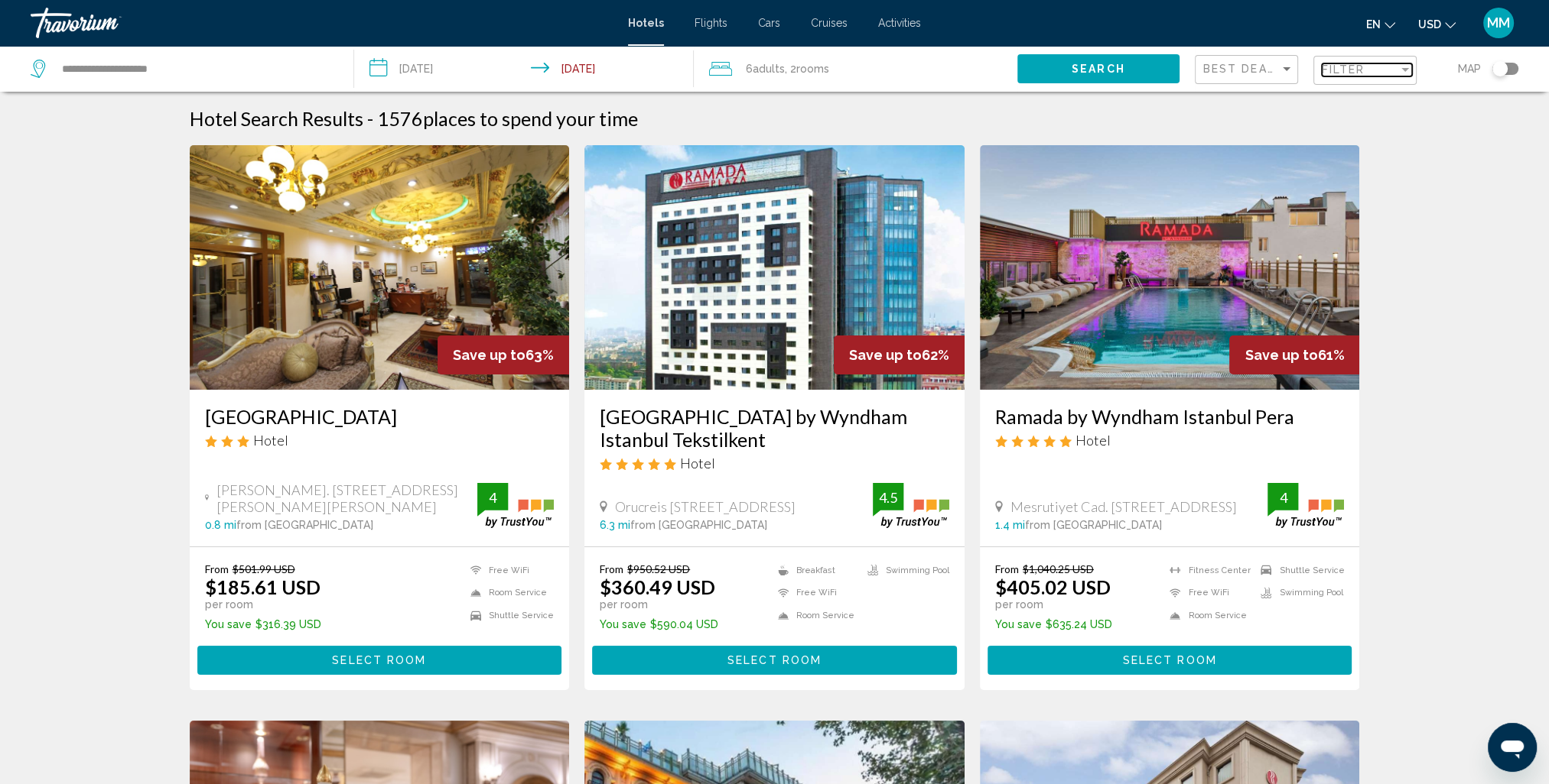
click at [1403, 75] on div "Filter" at bounding box center [1405, 70] width 14 height 12
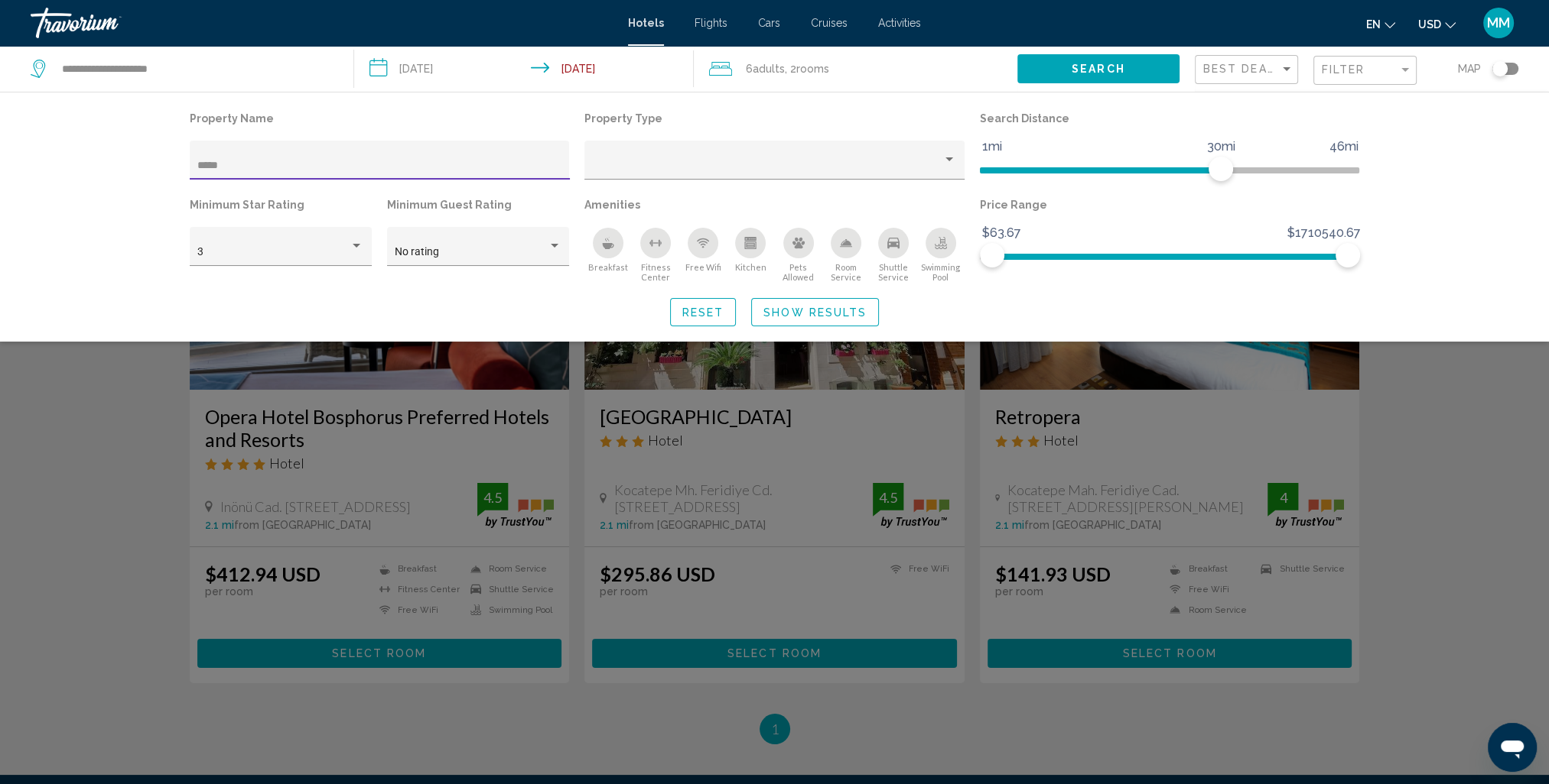
type input "*****"
click at [809, 319] on button "Show Results" at bounding box center [815, 312] width 128 height 28
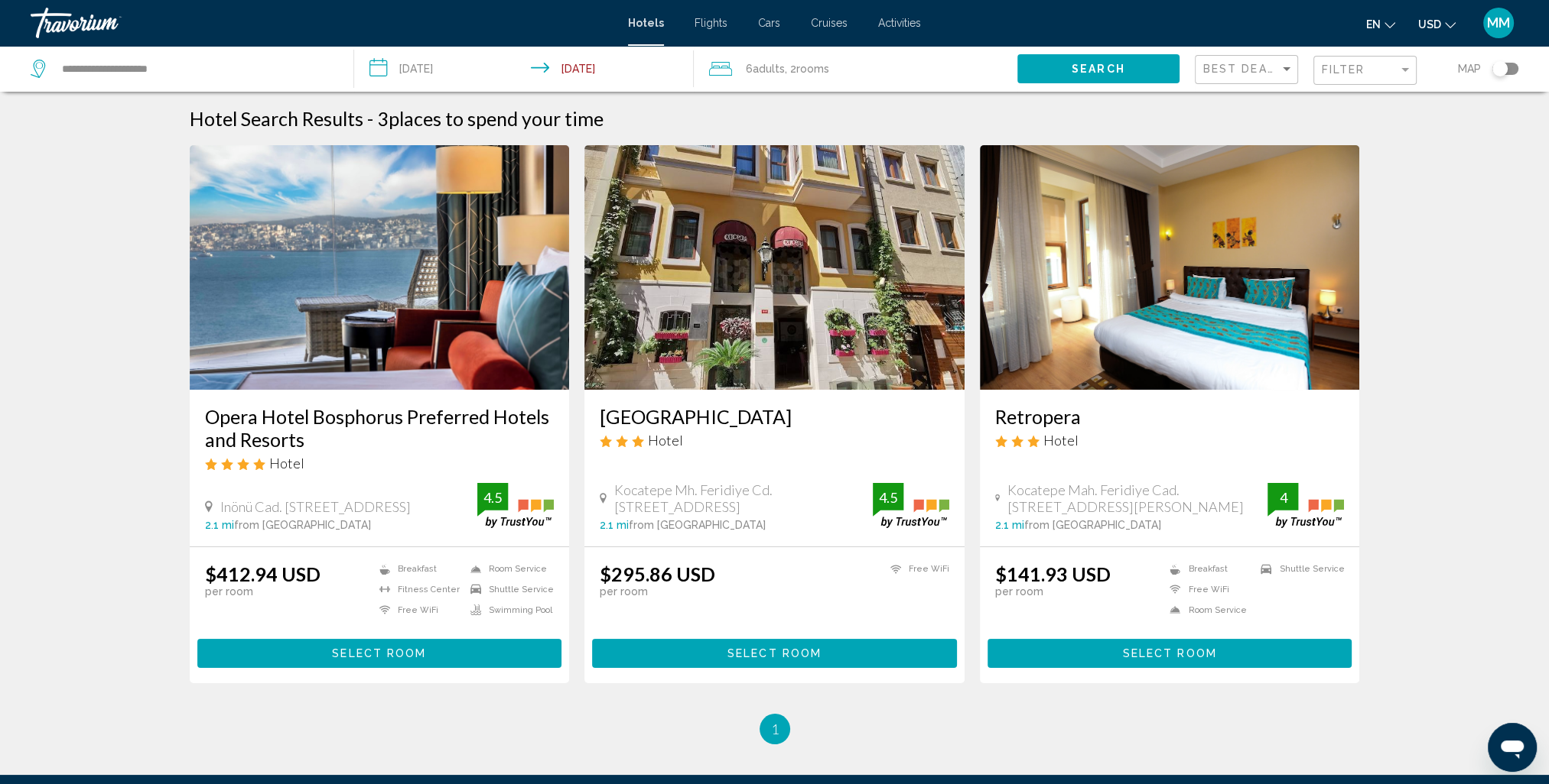
click at [325, 421] on h3 "Opera Hotel Bosphorus Preferred Hotels and Resorts" at bounding box center [380, 428] width 349 height 46
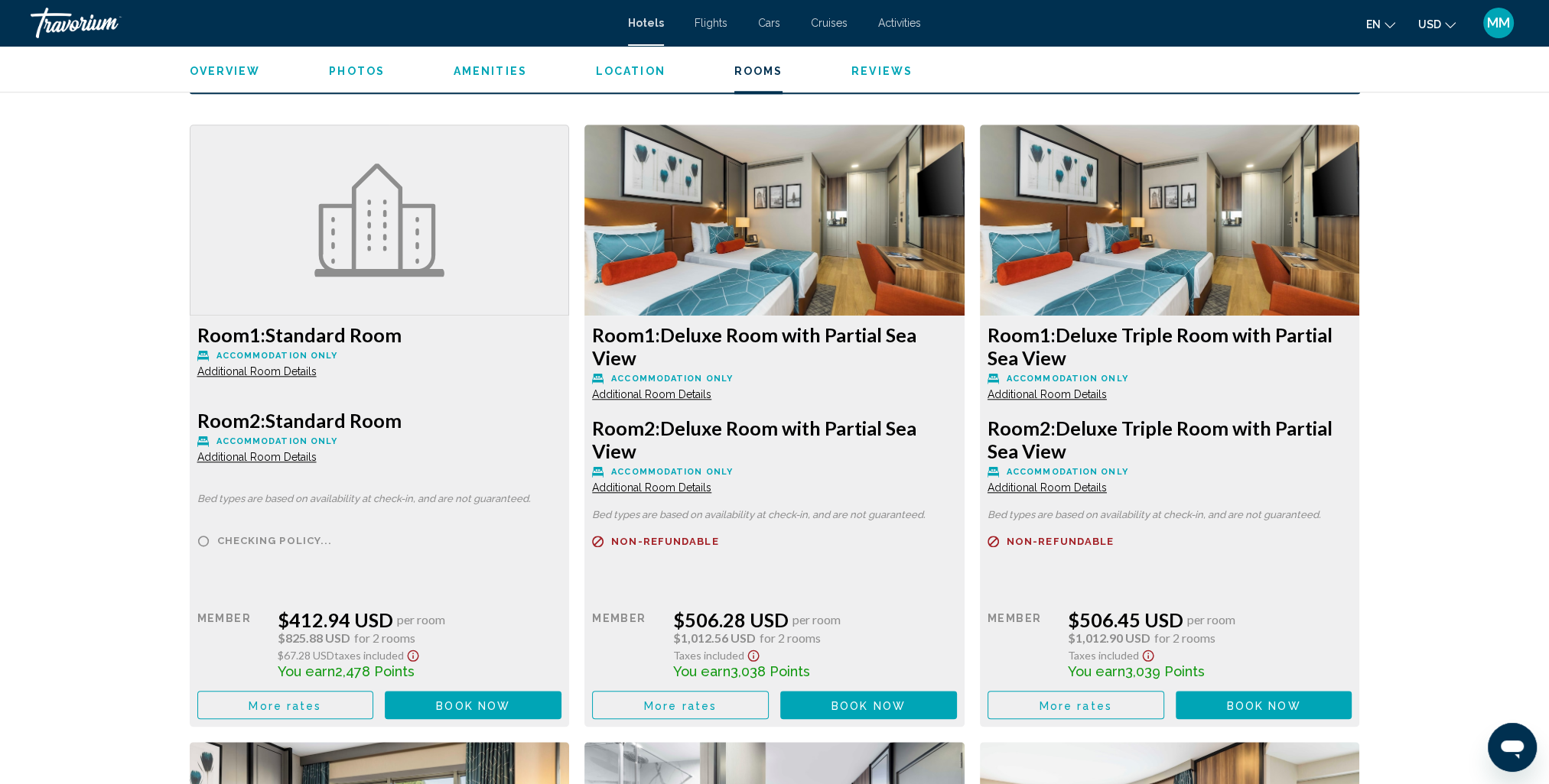
scroll to position [2108, 0]
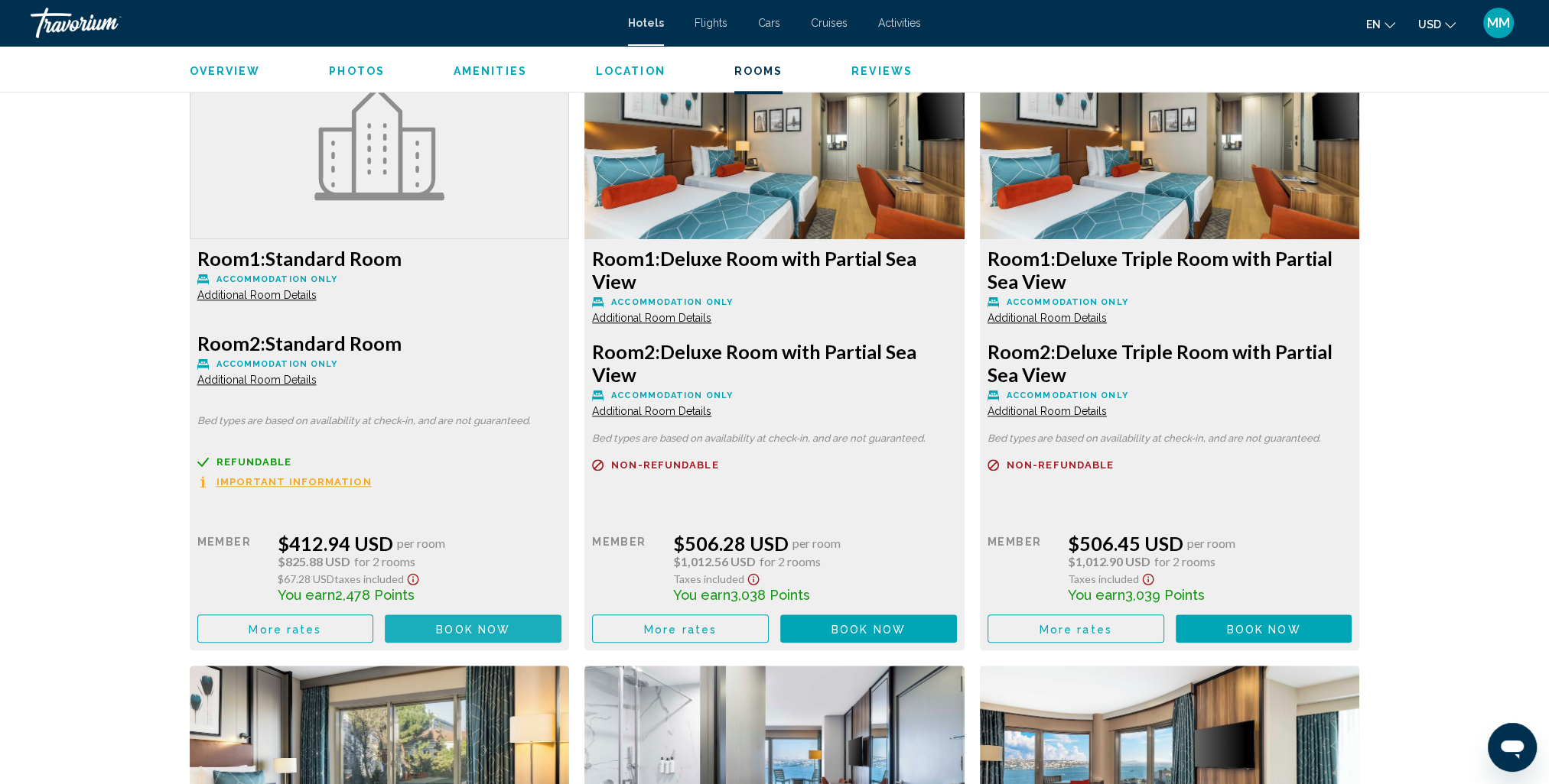
click at [473, 623] on span "Book now" at bounding box center [473, 629] width 75 height 12
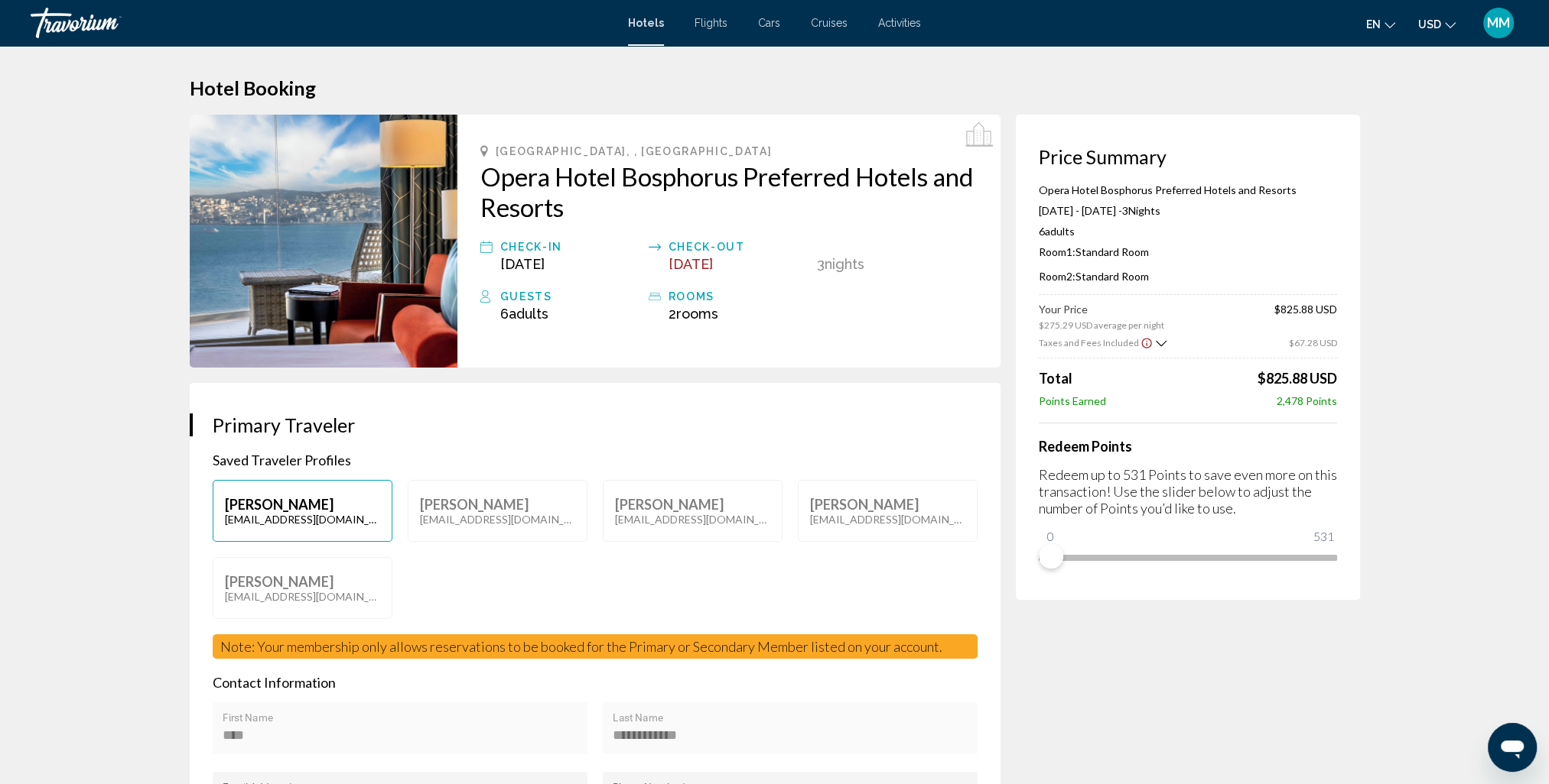
scroll to position [230, 0]
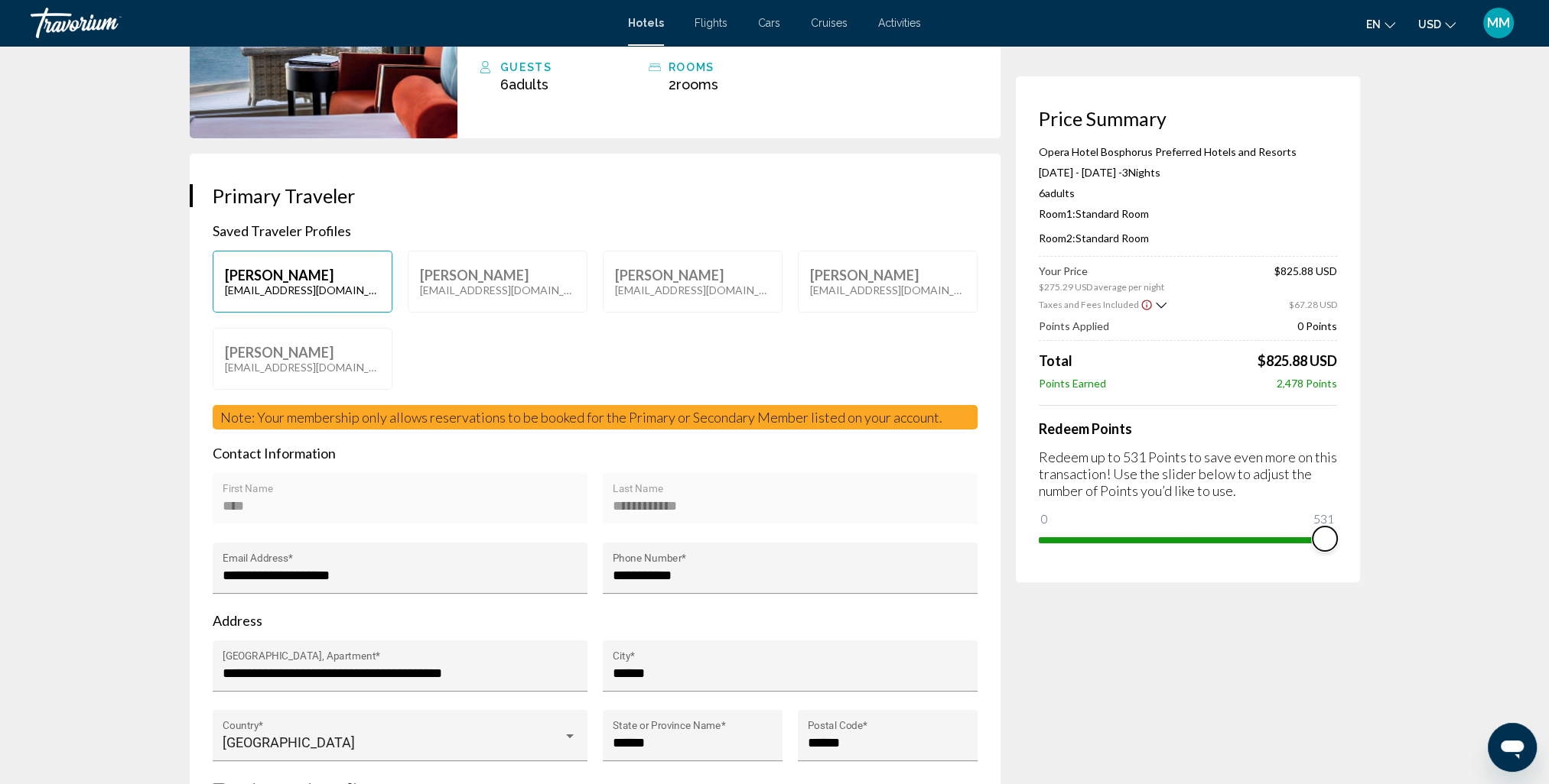
drag, startPoint x: 1048, startPoint y: 521, endPoint x: 1336, endPoint y: 534, distance: 288.3
click at [1336, 538] on ngx-slider "0 531 531" at bounding box center [1188, 539] width 298 height 3
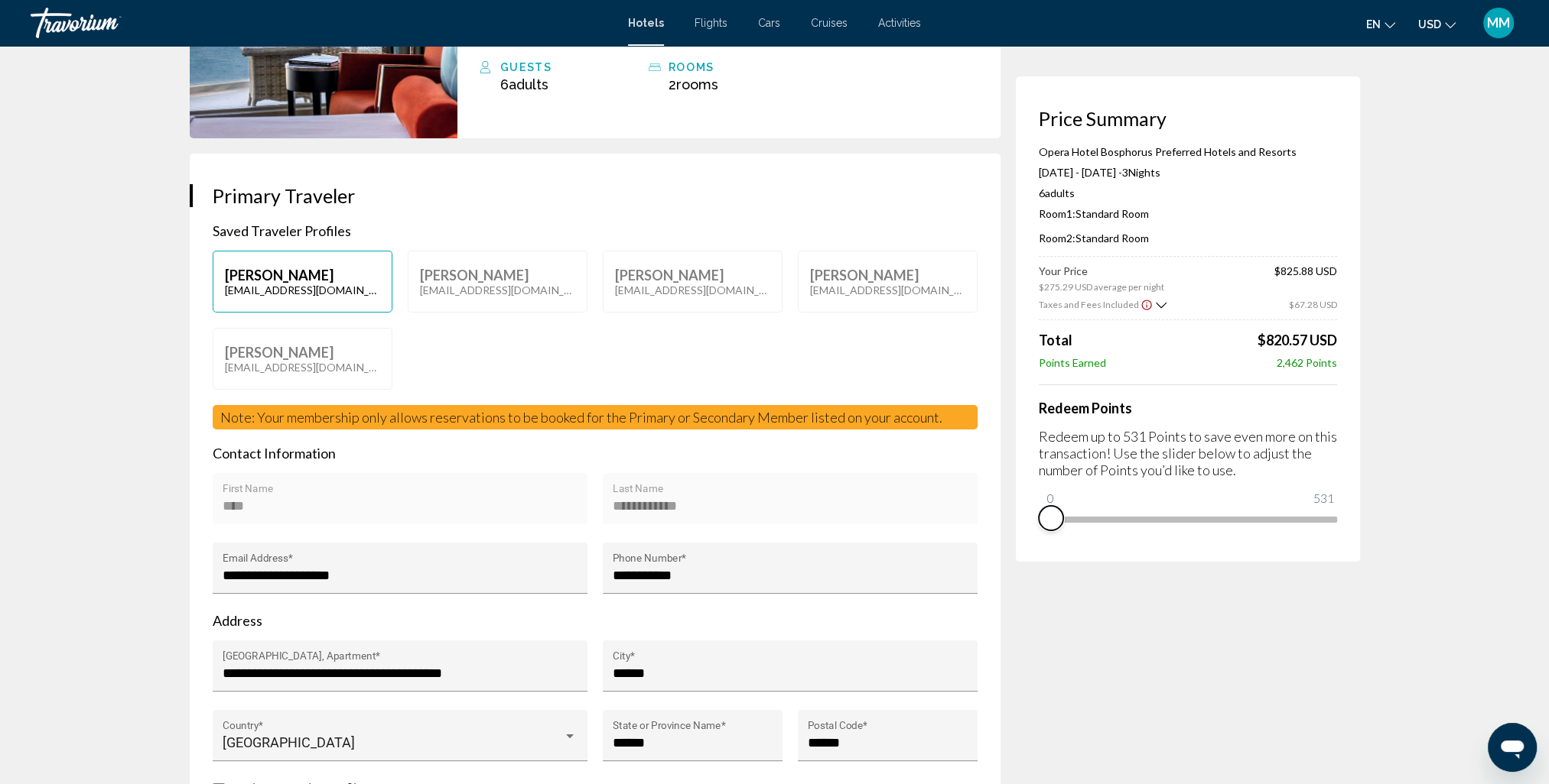
drag, startPoint x: 1326, startPoint y: 544, endPoint x: 1046, endPoint y: 552, distance: 280.1
click at [1046, 552] on div "Price Summary Opera Hotel Bosphorus Preferred Hotels and Resorts [DATE] - [DATE…" at bounding box center [1188, 319] width 345 height 486
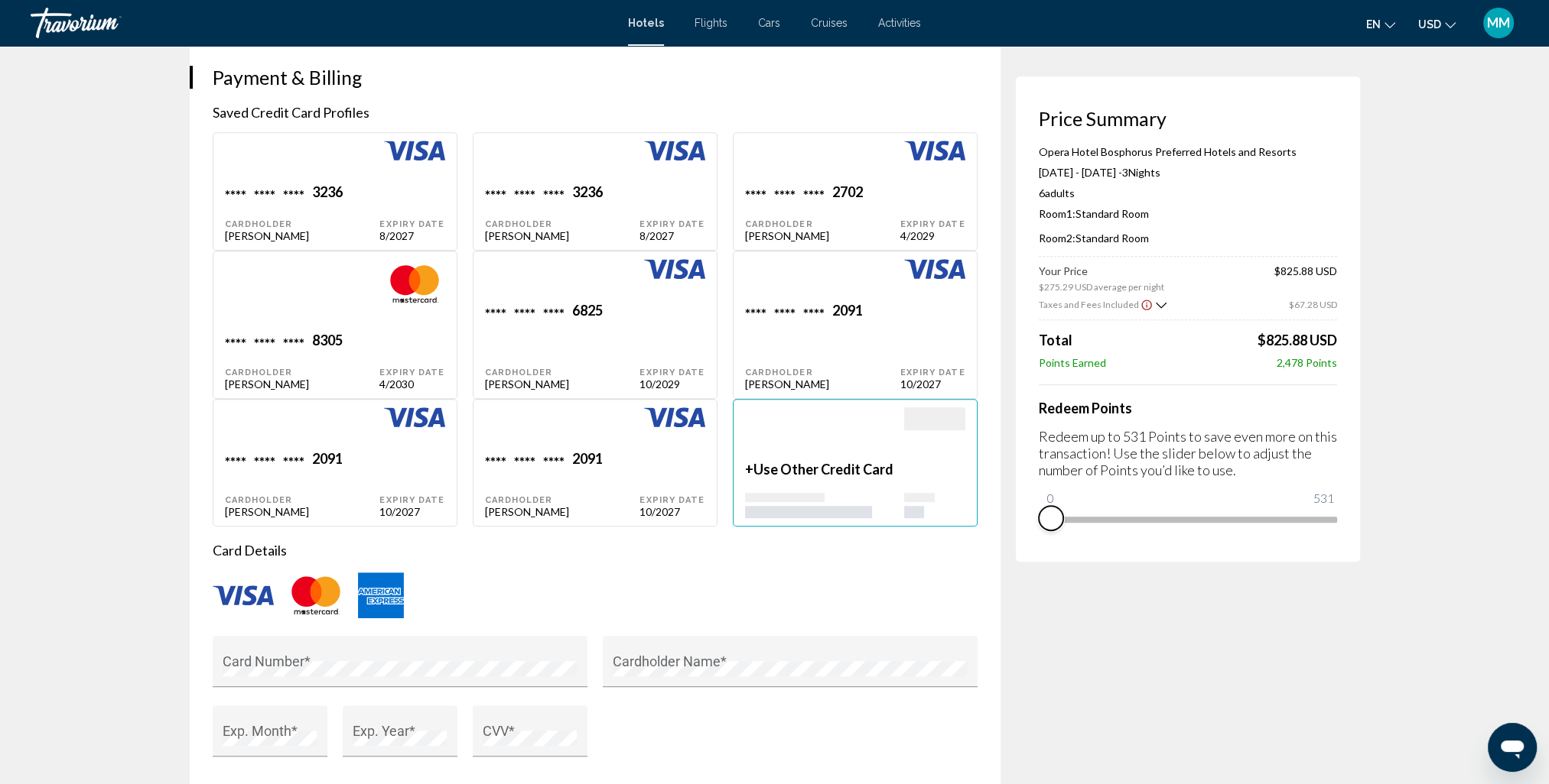
scroll to position [1529, 0]
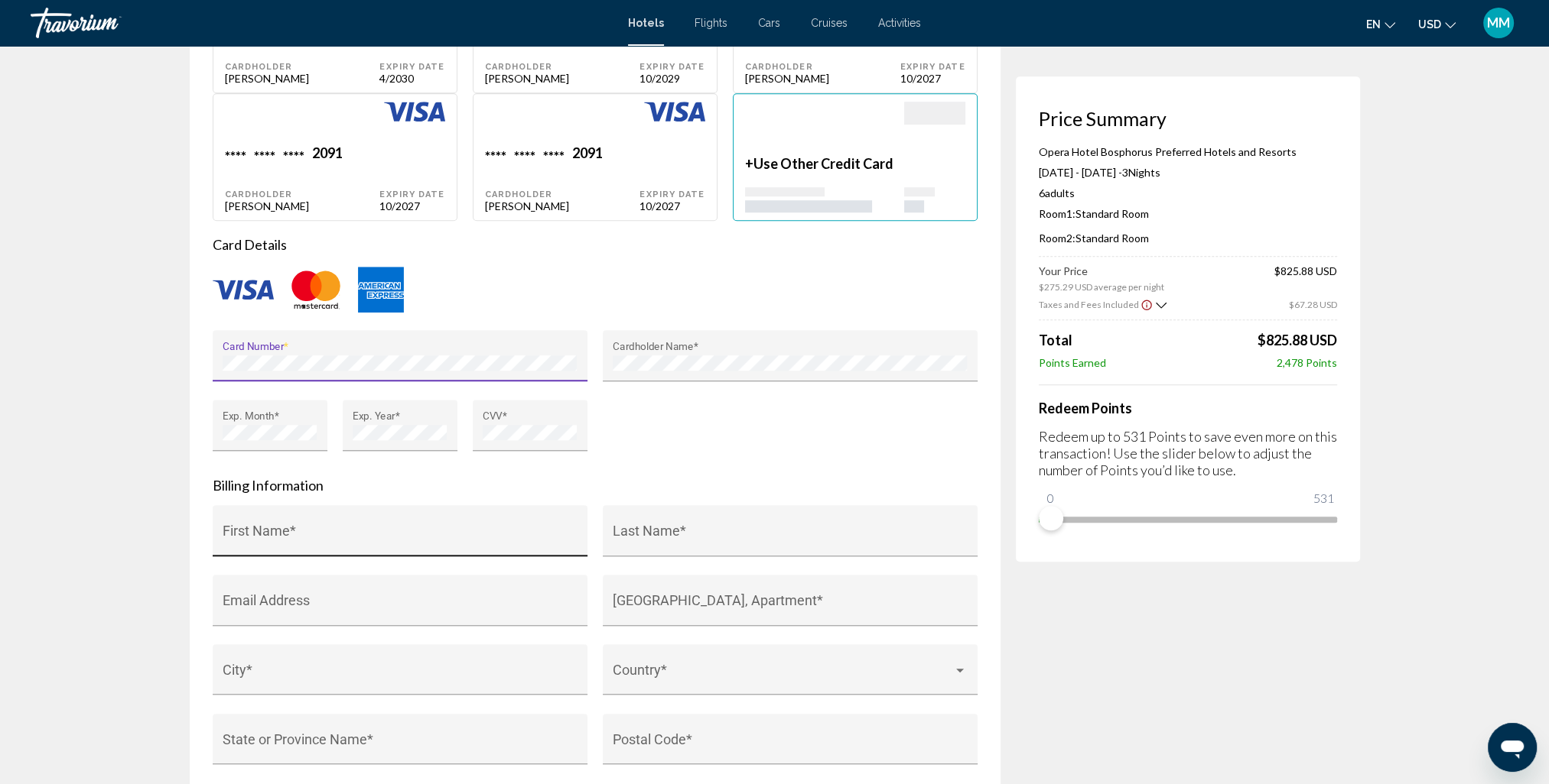
click at [365, 531] on input "First Name *" at bounding box center [400, 539] width 354 height 16
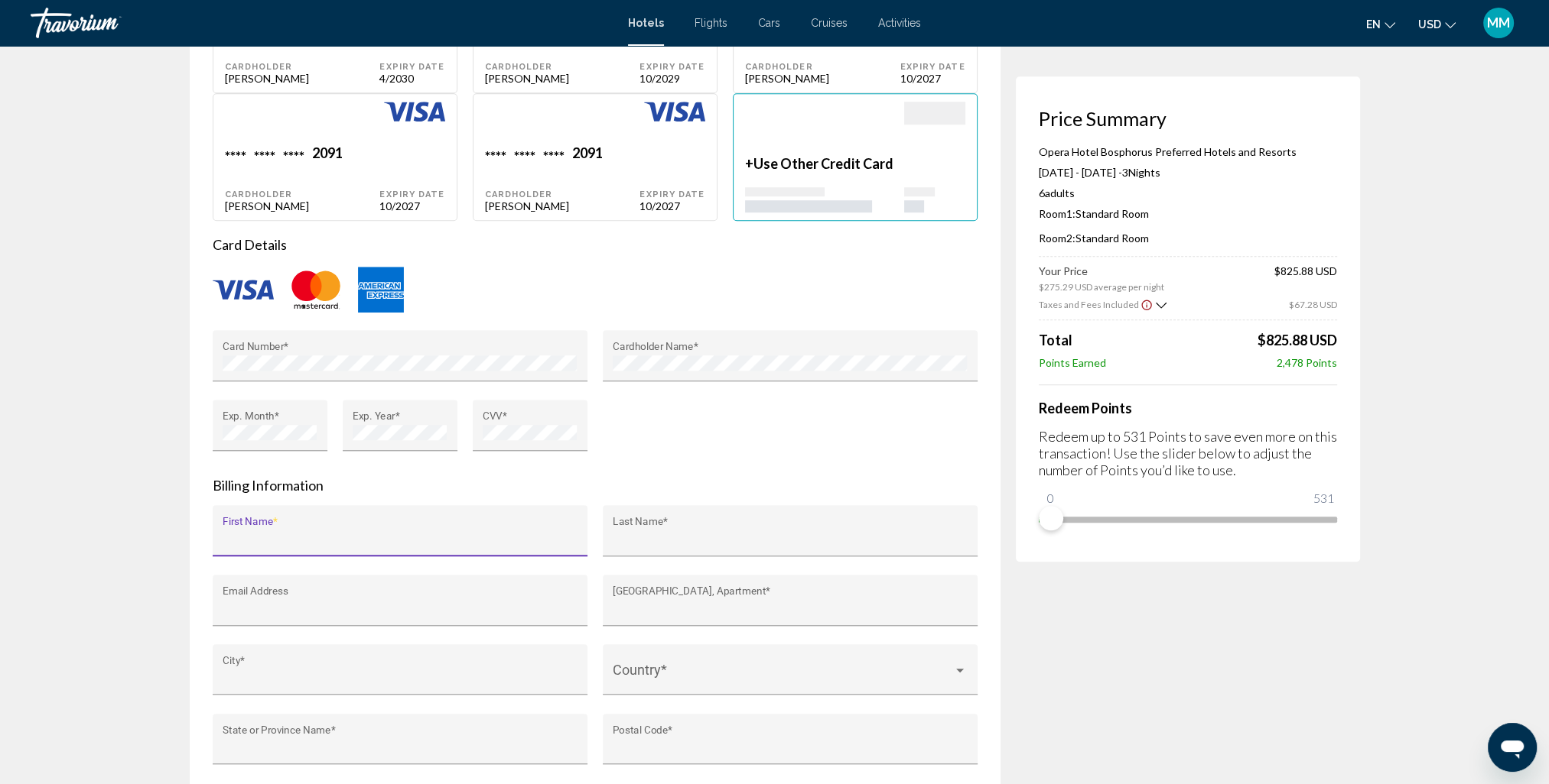
type input "**********"
type input "*********"
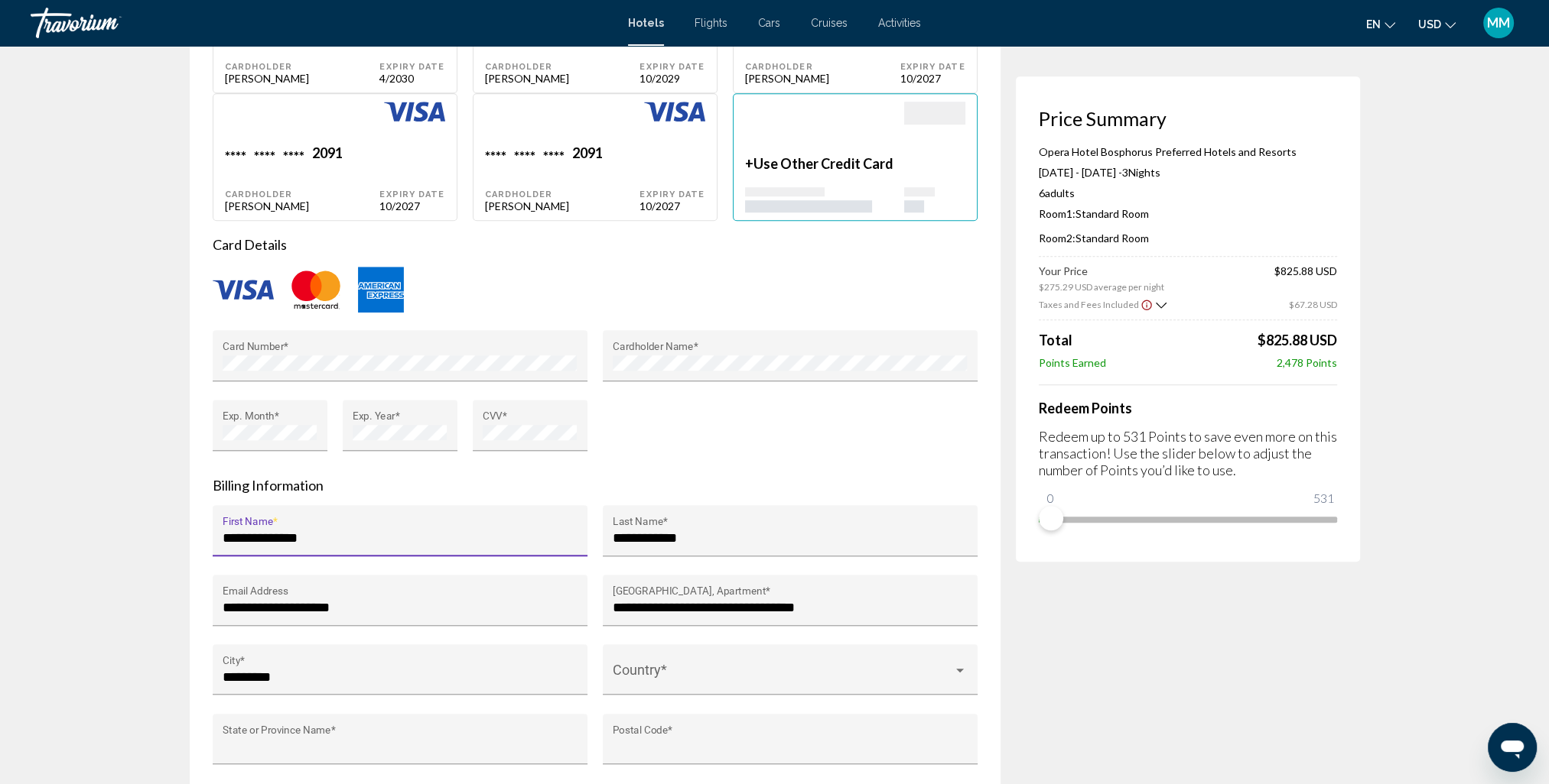
type input "******"
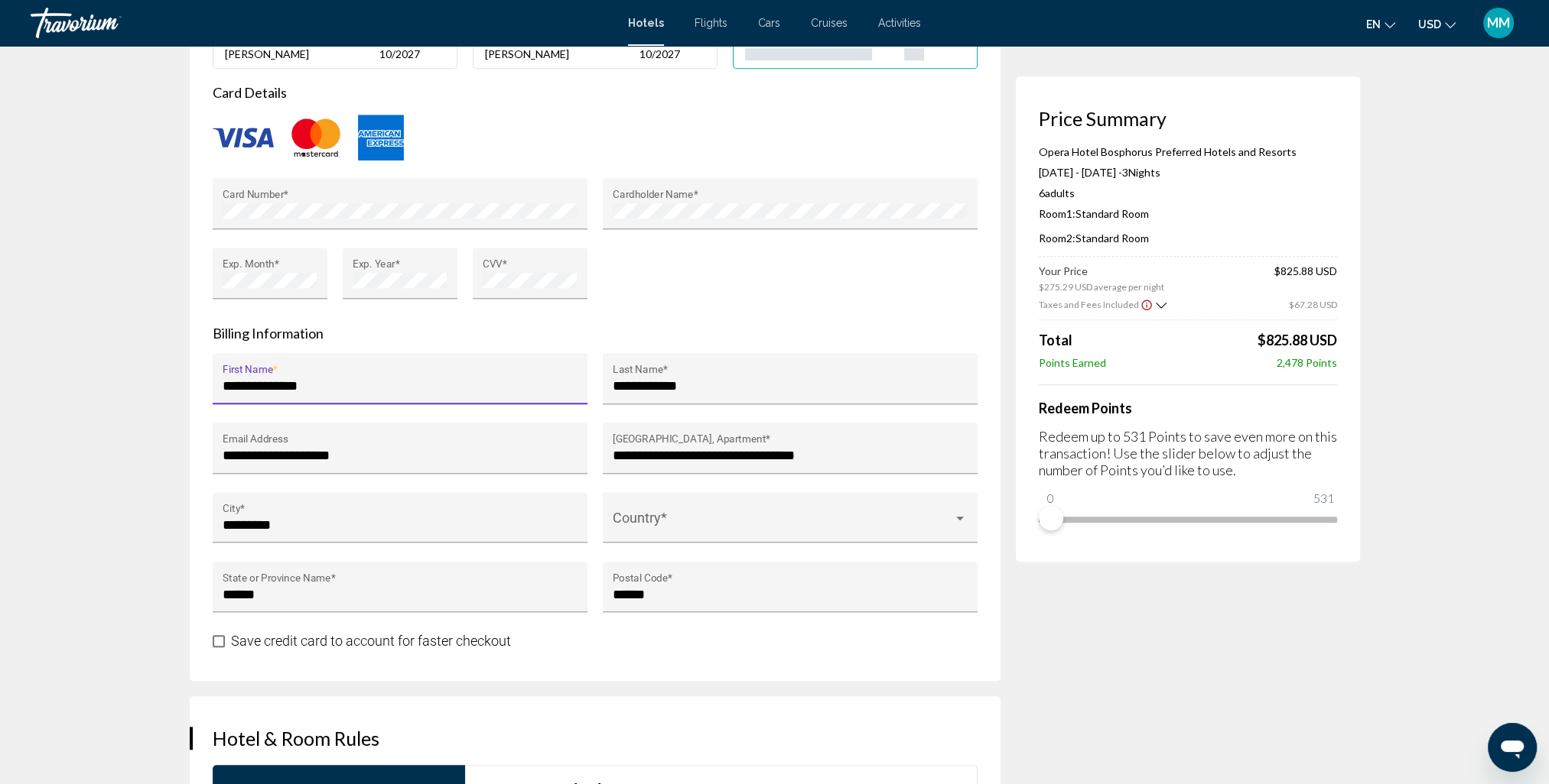
scroll to position [1682, 0]
click at [666, 507] on div "Country *" at bounding box center [789, 521] width 354 height 40
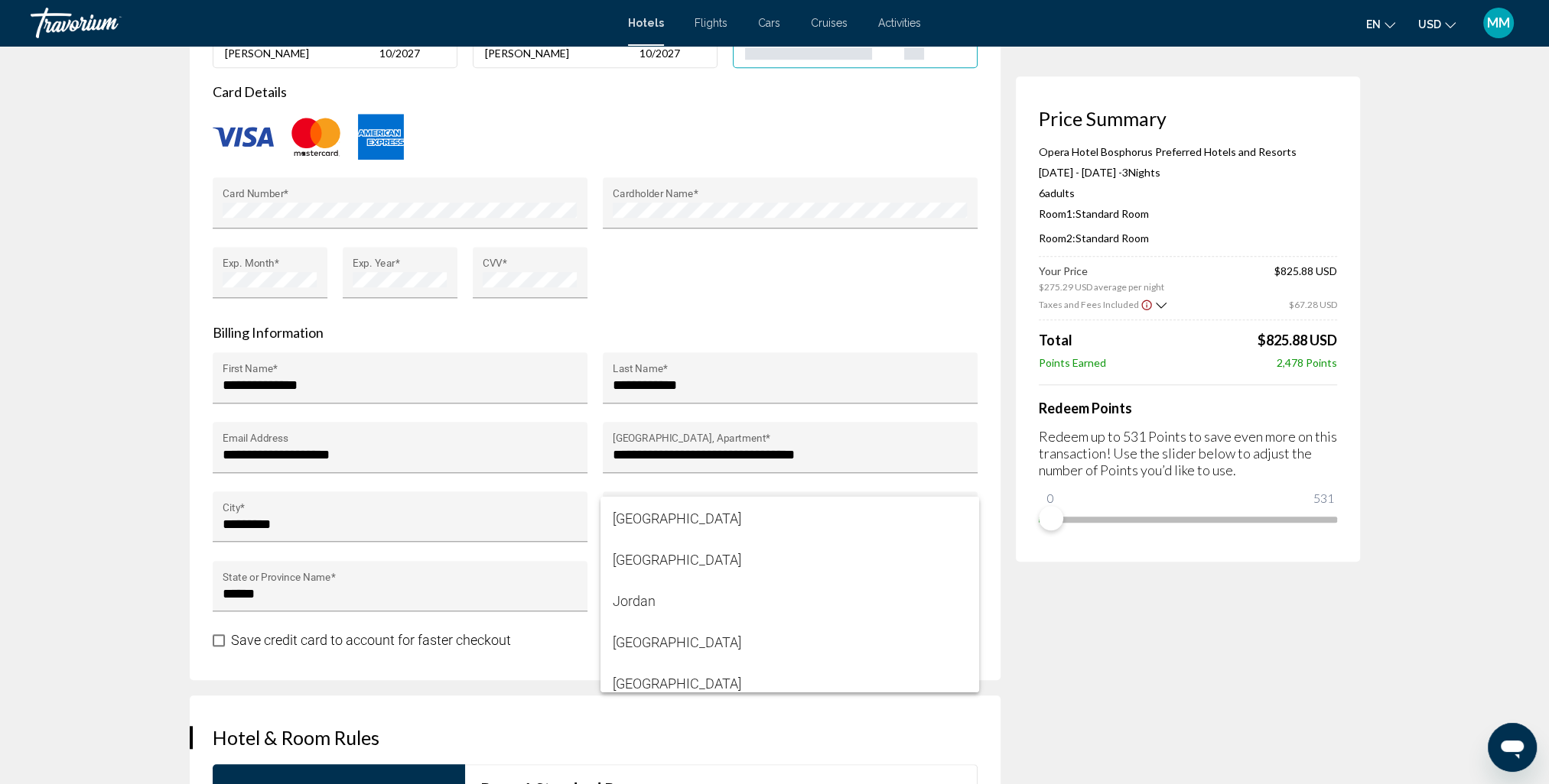
scroll to position [4621, 0]
click at [653, 690] on span "[GEOGRAPHIC_DATA]" at bounding box center [789, 687] width 354 height 41
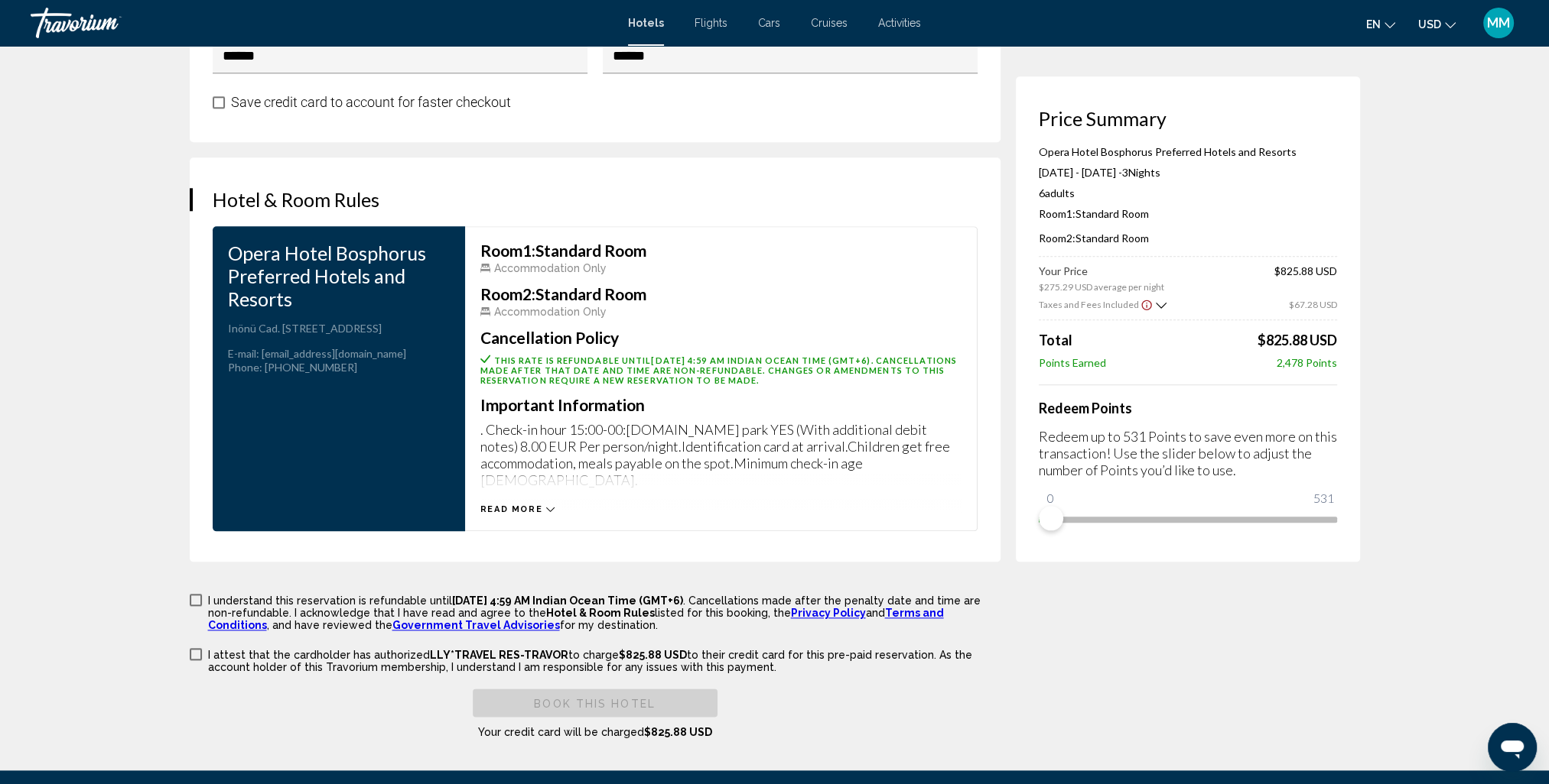
scroll to position [2294, 0]
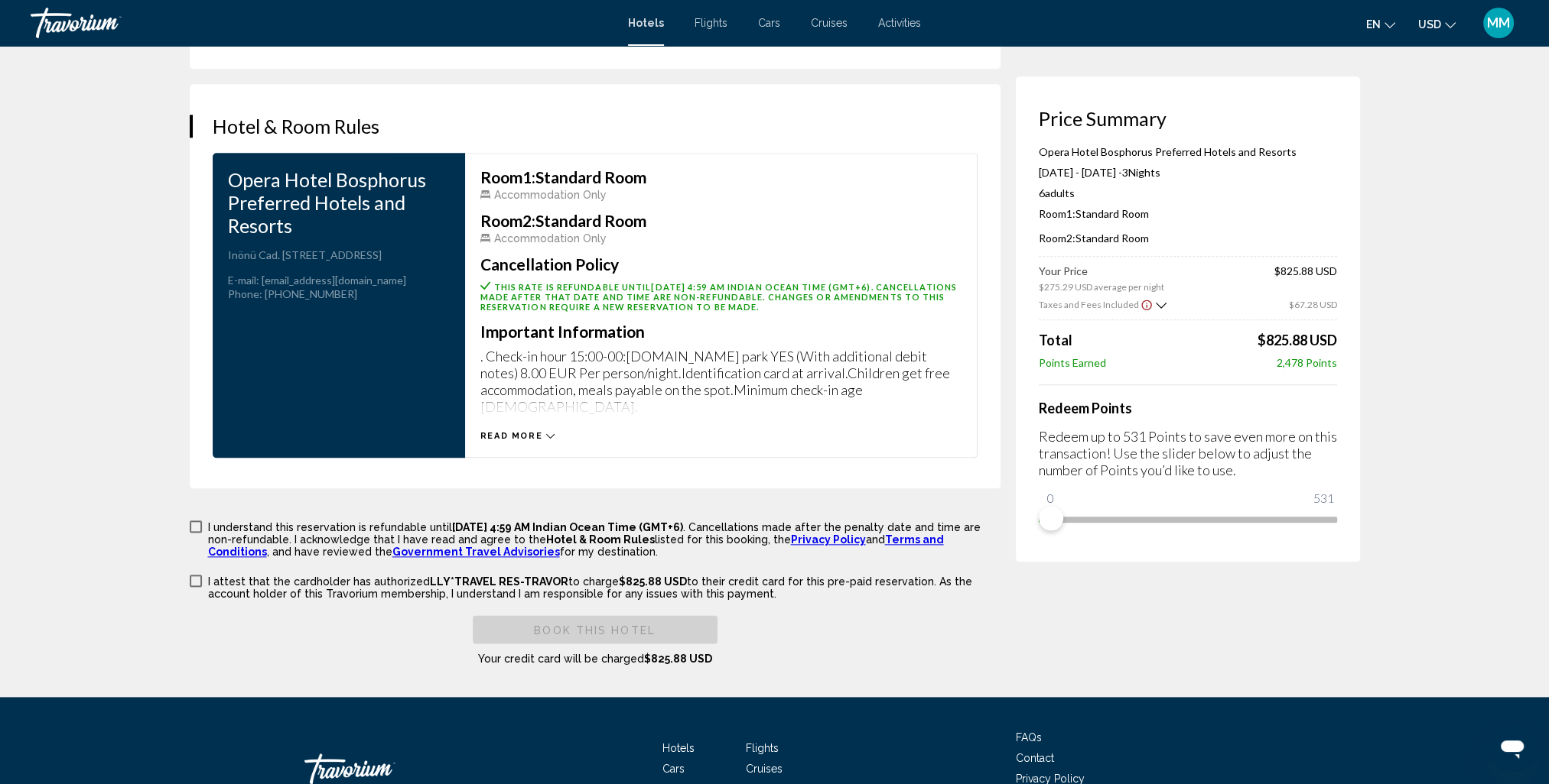
click at [194, 521] on span "Main content" at bounding box center [195, 527] width 12 height 12
click at [193, 575] on span "Main content" at bounding box center [195, 581] width 12 height 12
click at [608, 624] on span "Book this hotel" at bounding box center [595, 630] width 122 height 12
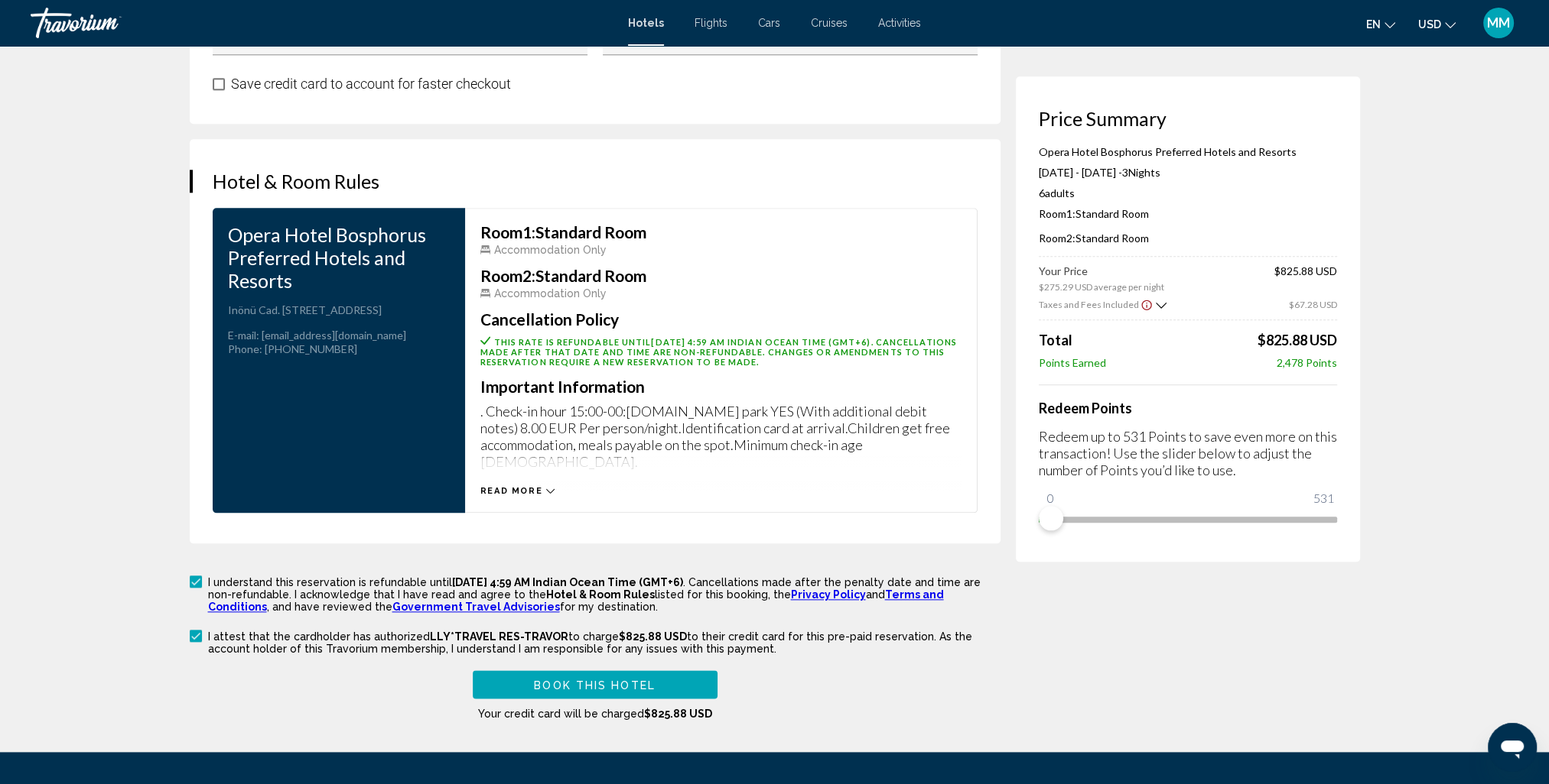
click at [608, 679] on span "Book this hotel" at bounding box center [595, 685] width 122 height 12
click at [669, 670] on button "Book this hotel" at bounding box center [595, 684] width 244 height 28
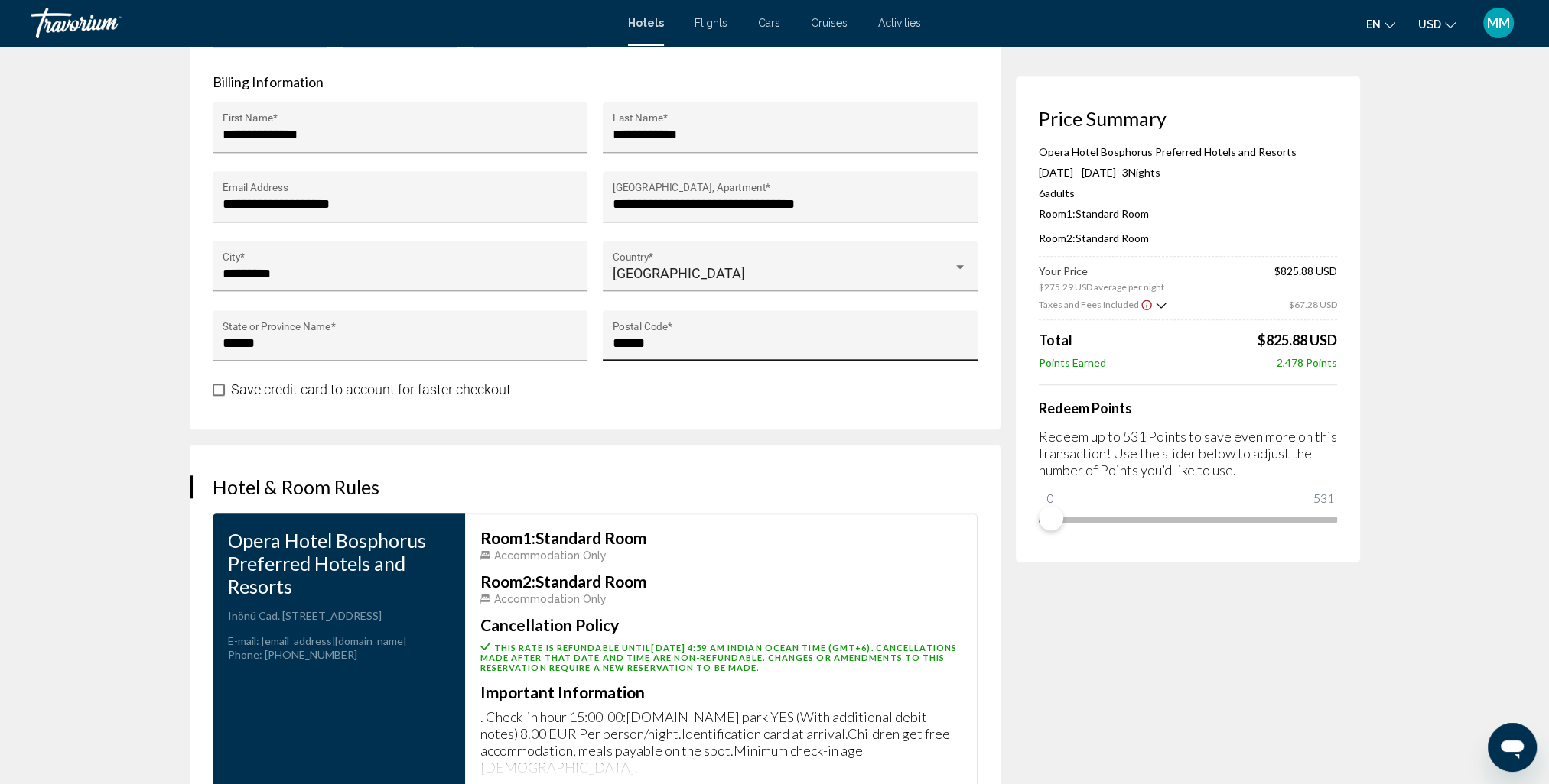
scroll to position [2371, 0]
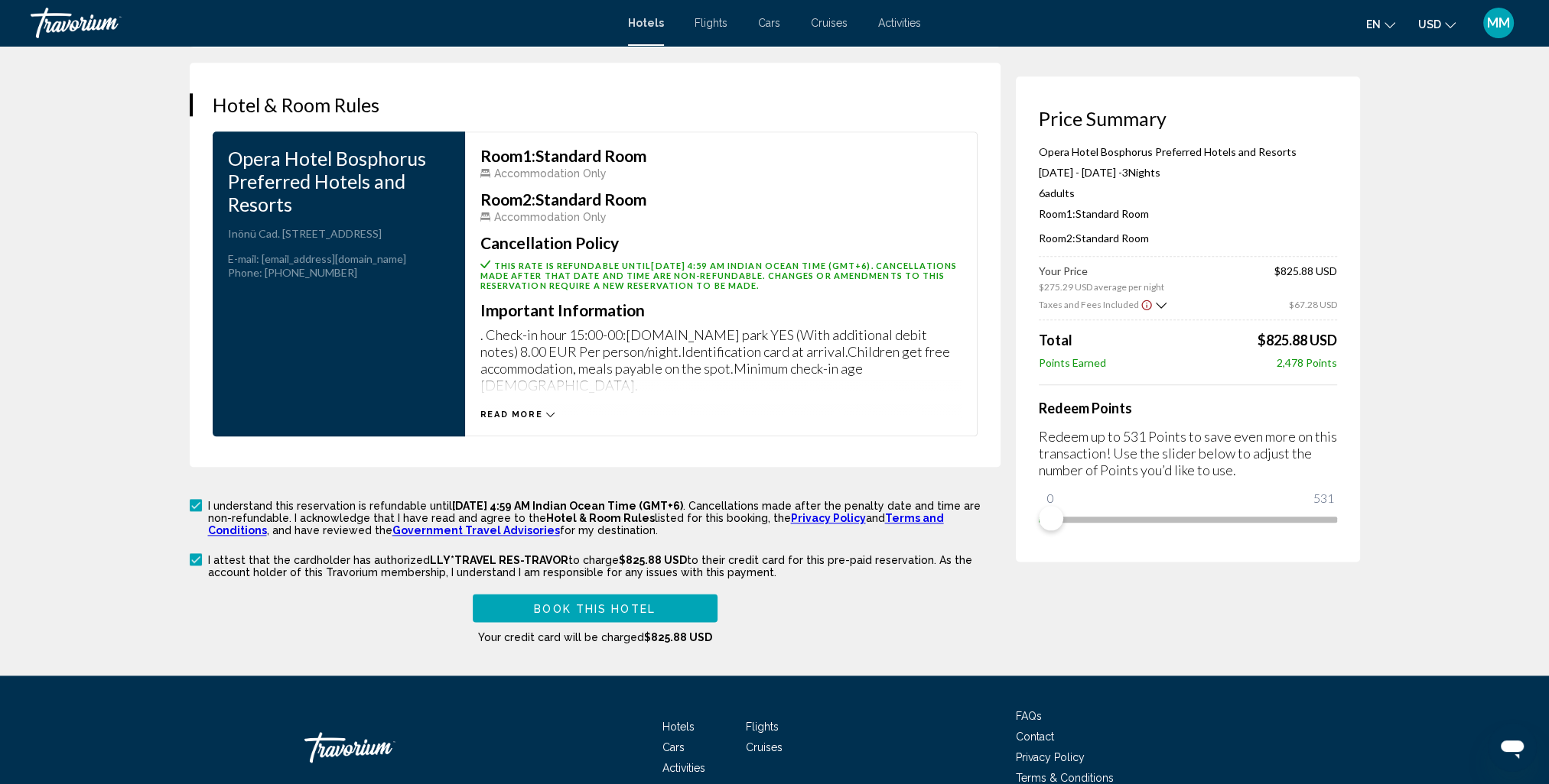
click at [651, 602] on span "Book this hotel" at bounding box center [595, 608] width 122 height 12
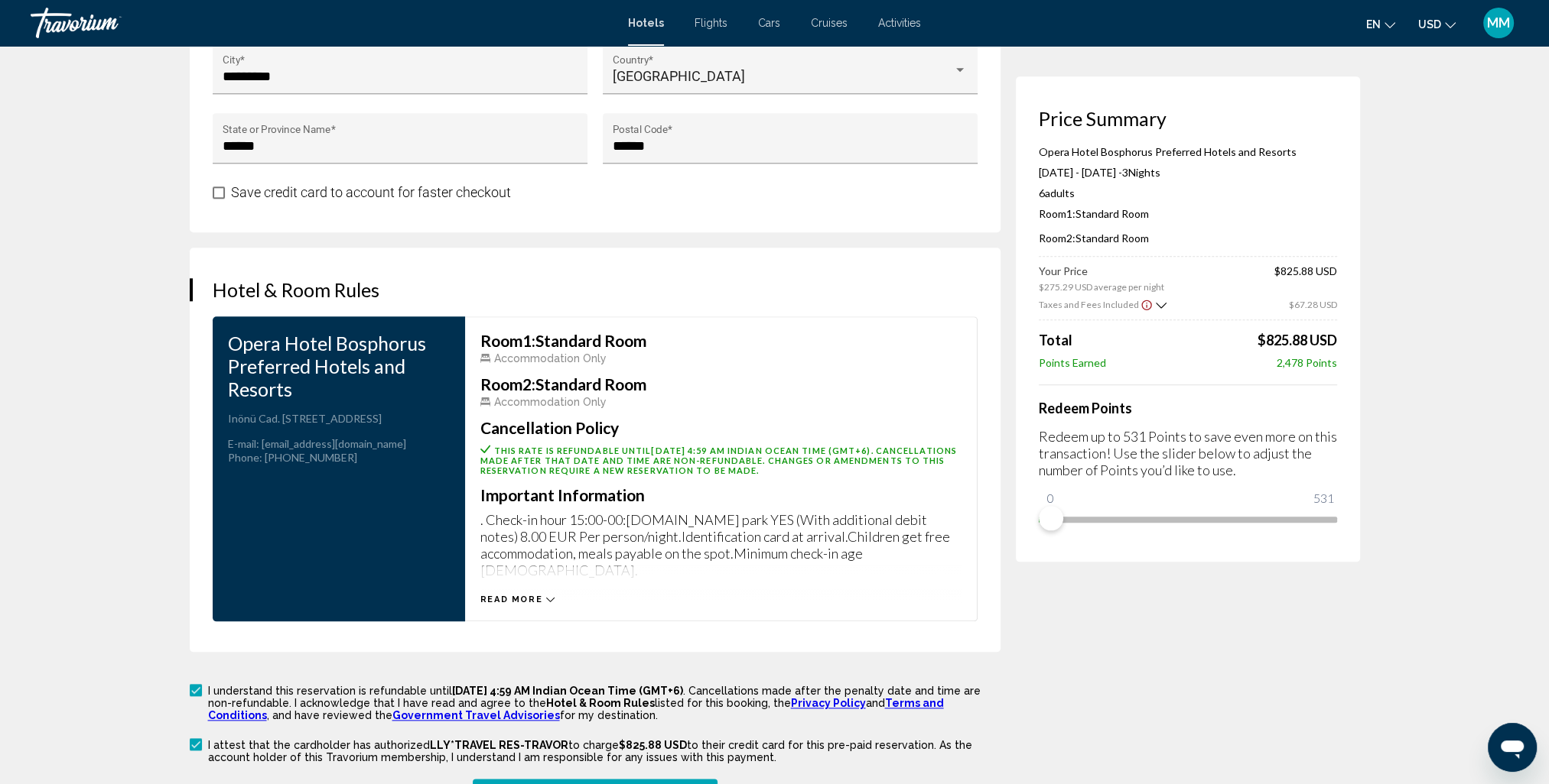
scroll to position [2195, 0]
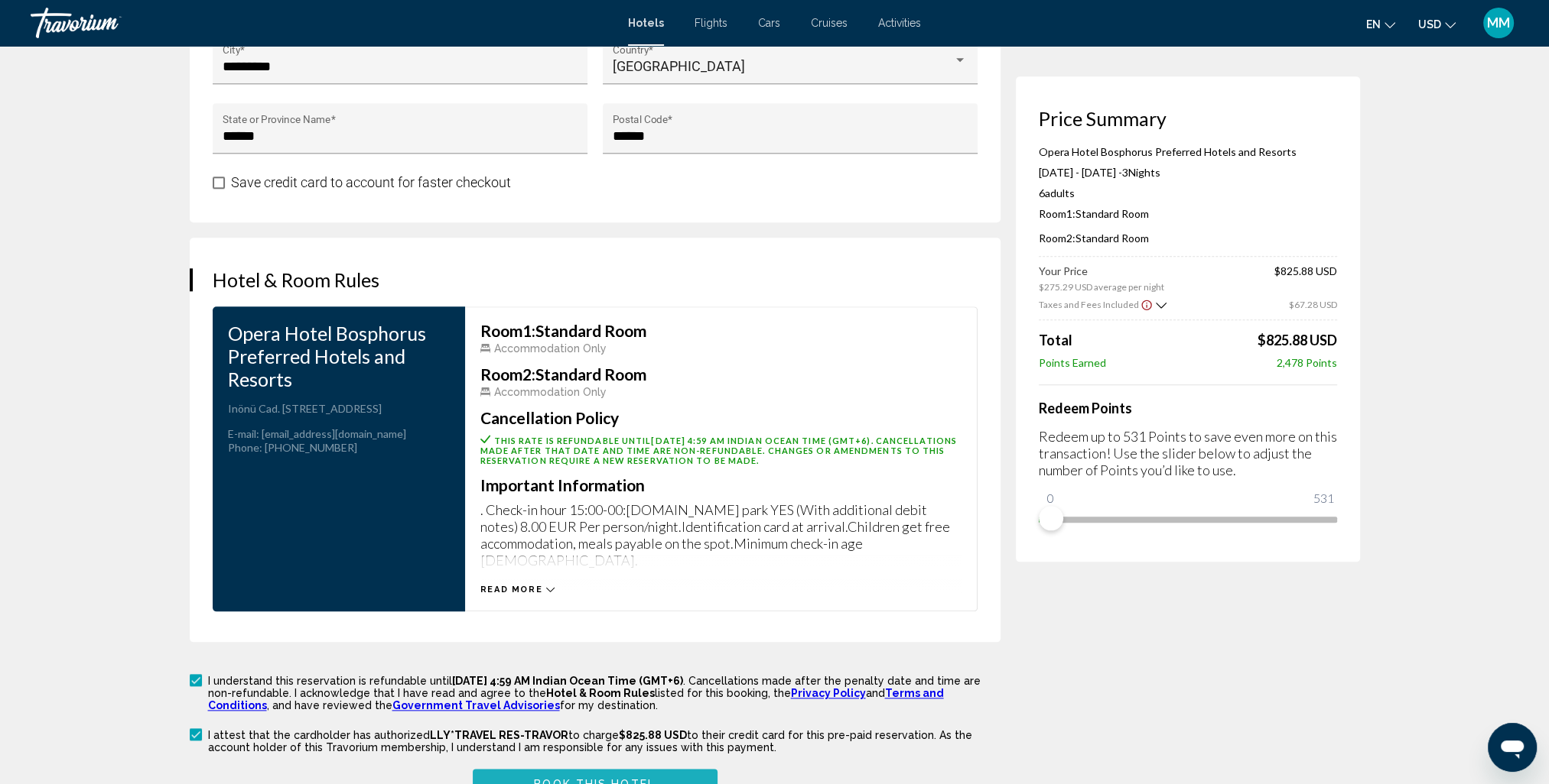
click at [657, 769] on button "Book this hotel" at bounding box center [595, 783] width 244 height 28
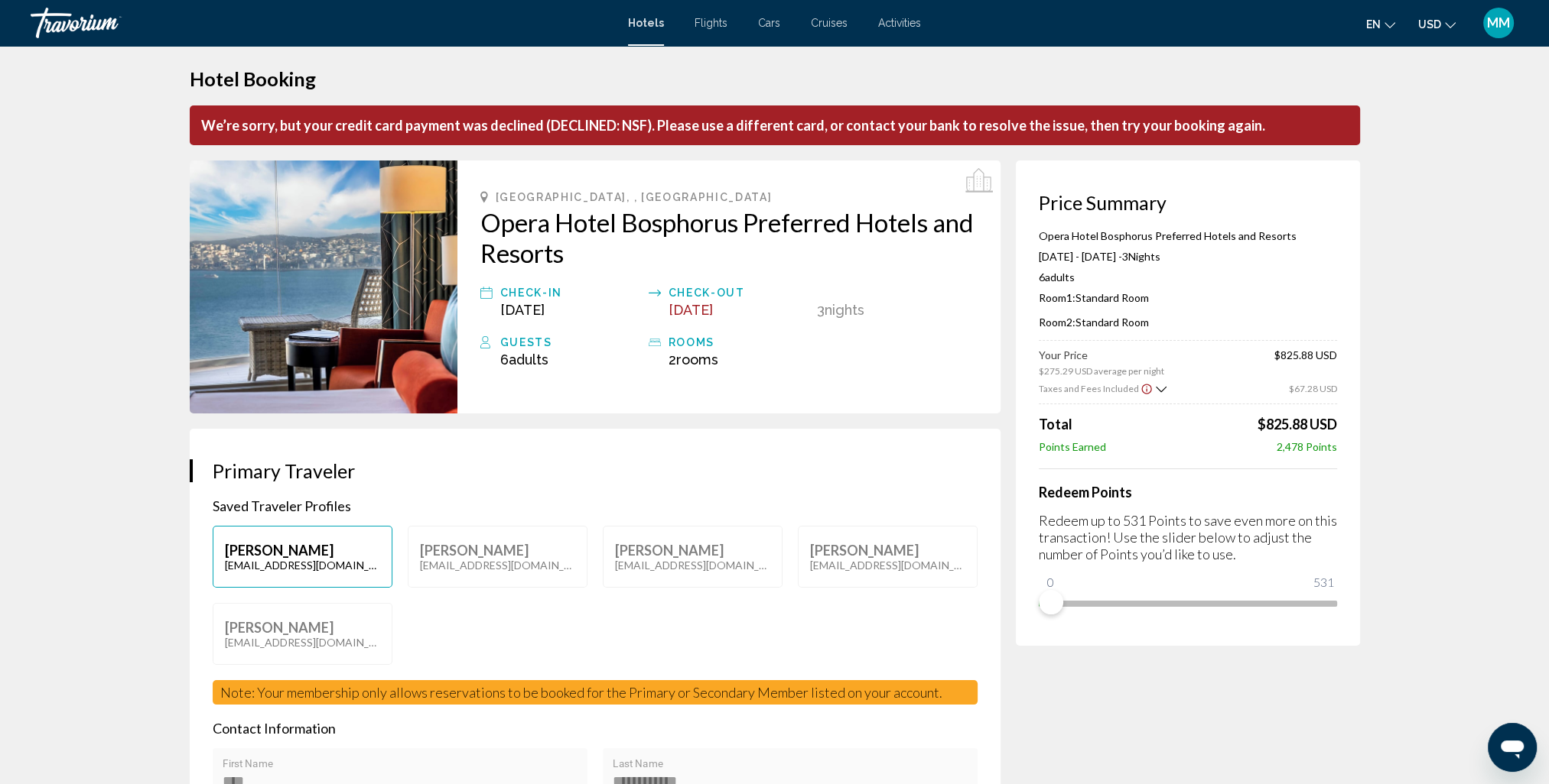
scroll to position [0, 0]
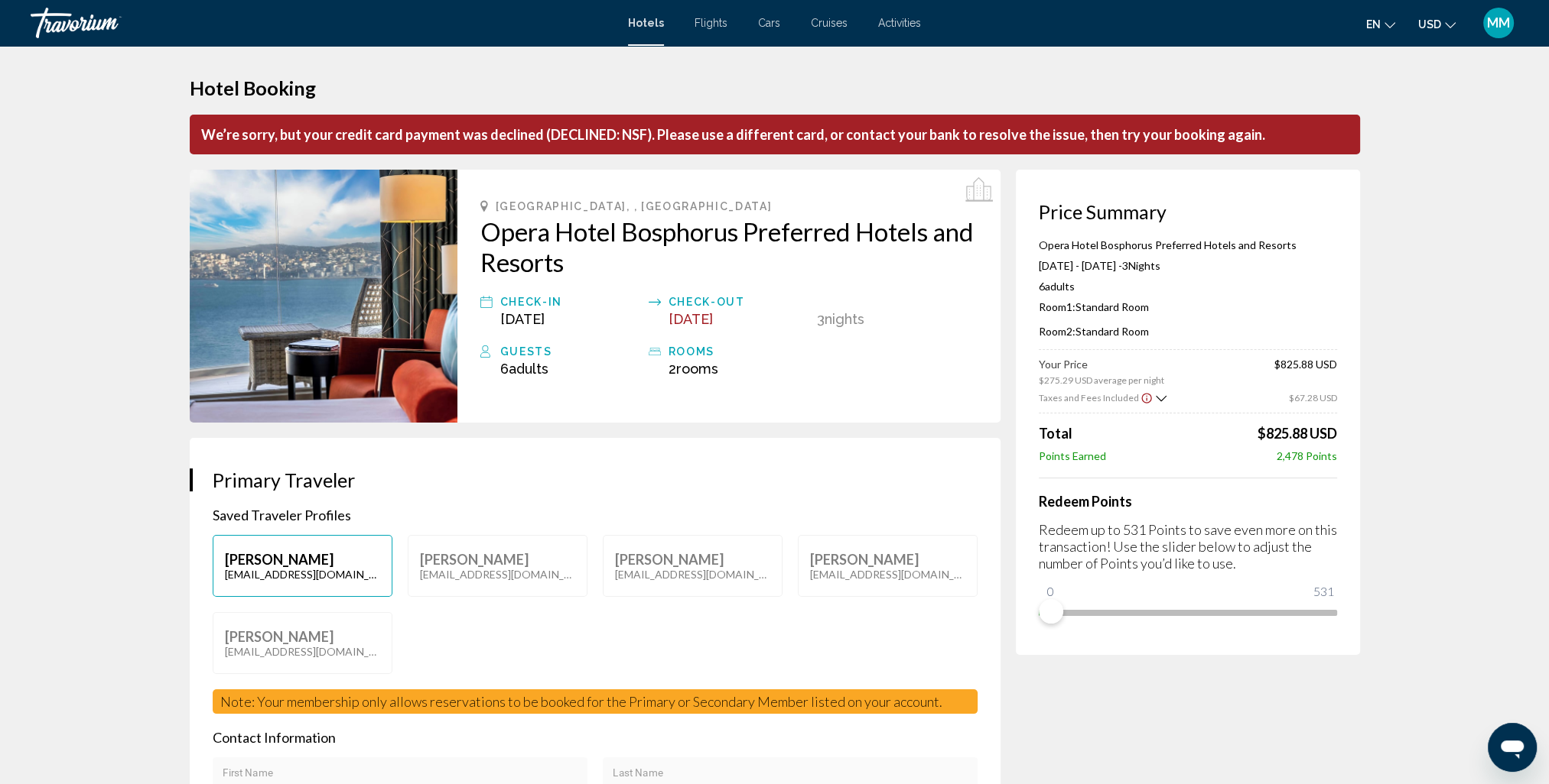
click at [847, 135] on p "We’re sorry, but your credit card payment was declined (DECLINED: NSF). Please …" at bounding box center [774, 134] width 1170 height 40
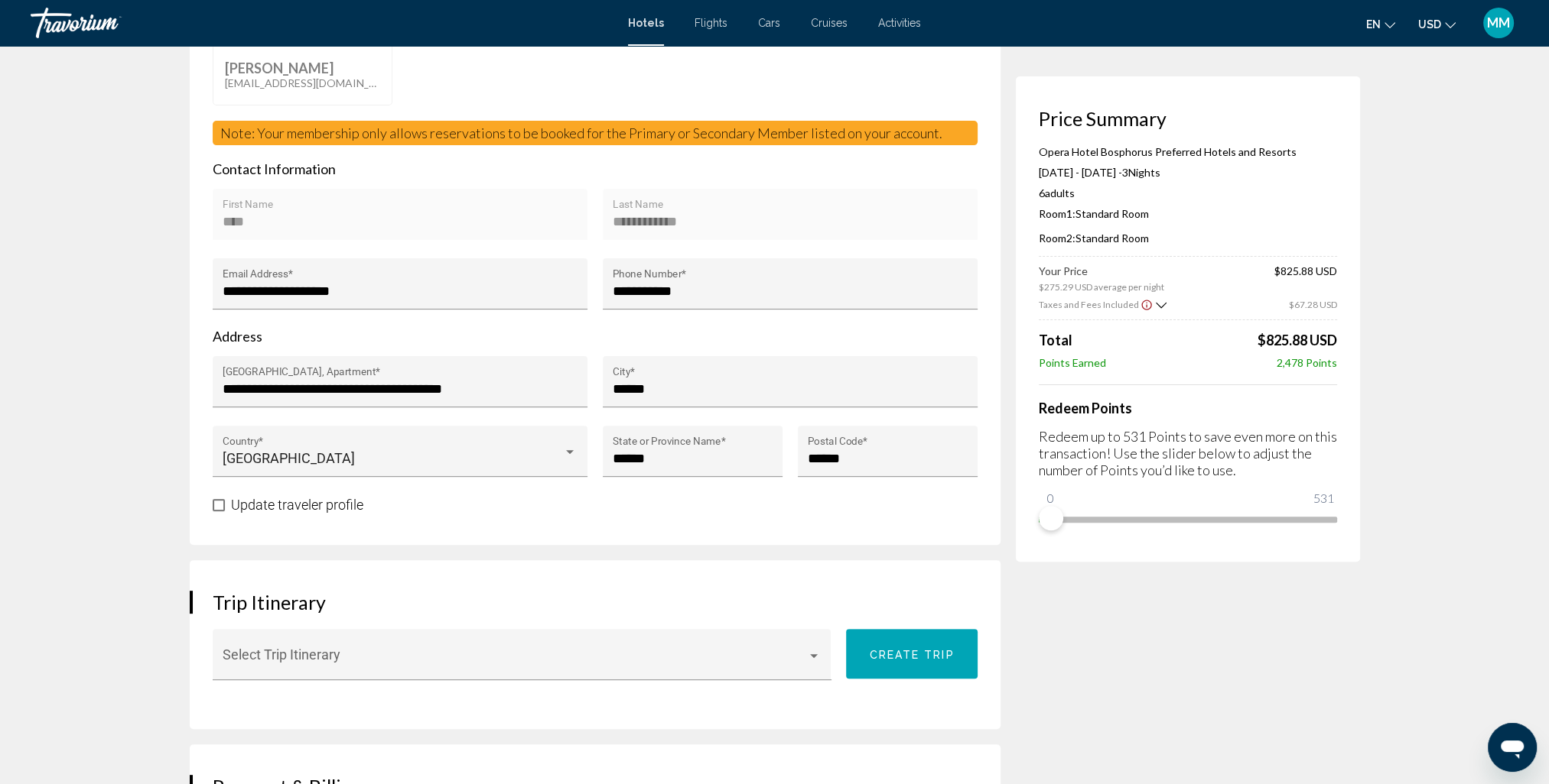
scroll to position [764, 0]
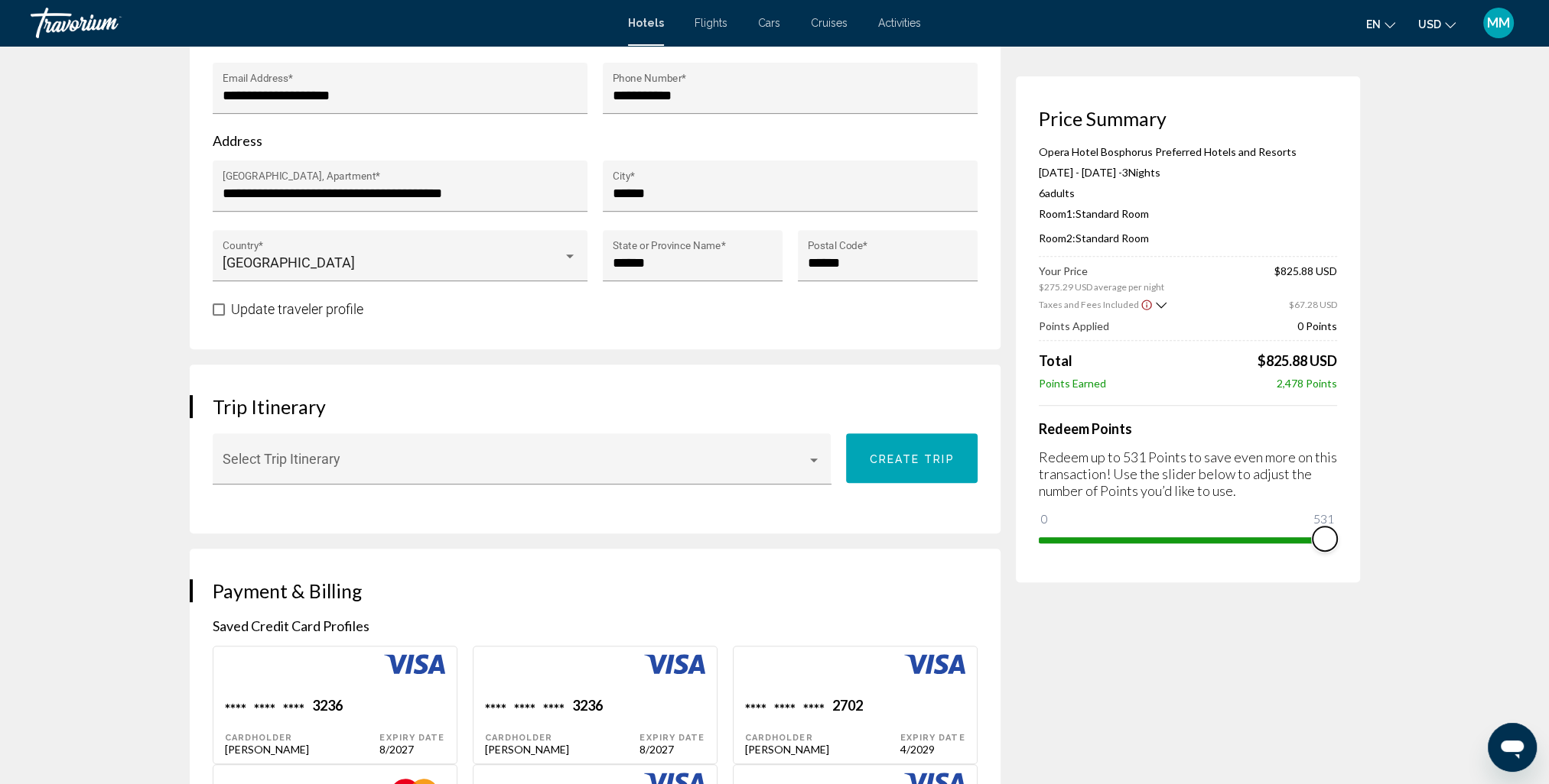
drag, startPoint x: 1055, startPoint y: 520, endPoint x: 1338, endPoint y: 521, distance: 283.0
click at [1338, 521] on div "Price Summary Opera Hotel Bosphorus Preferred Hotels and Resorts [DATE] - [DATE…" at bounding box center [1188, 330] width 345 height 506
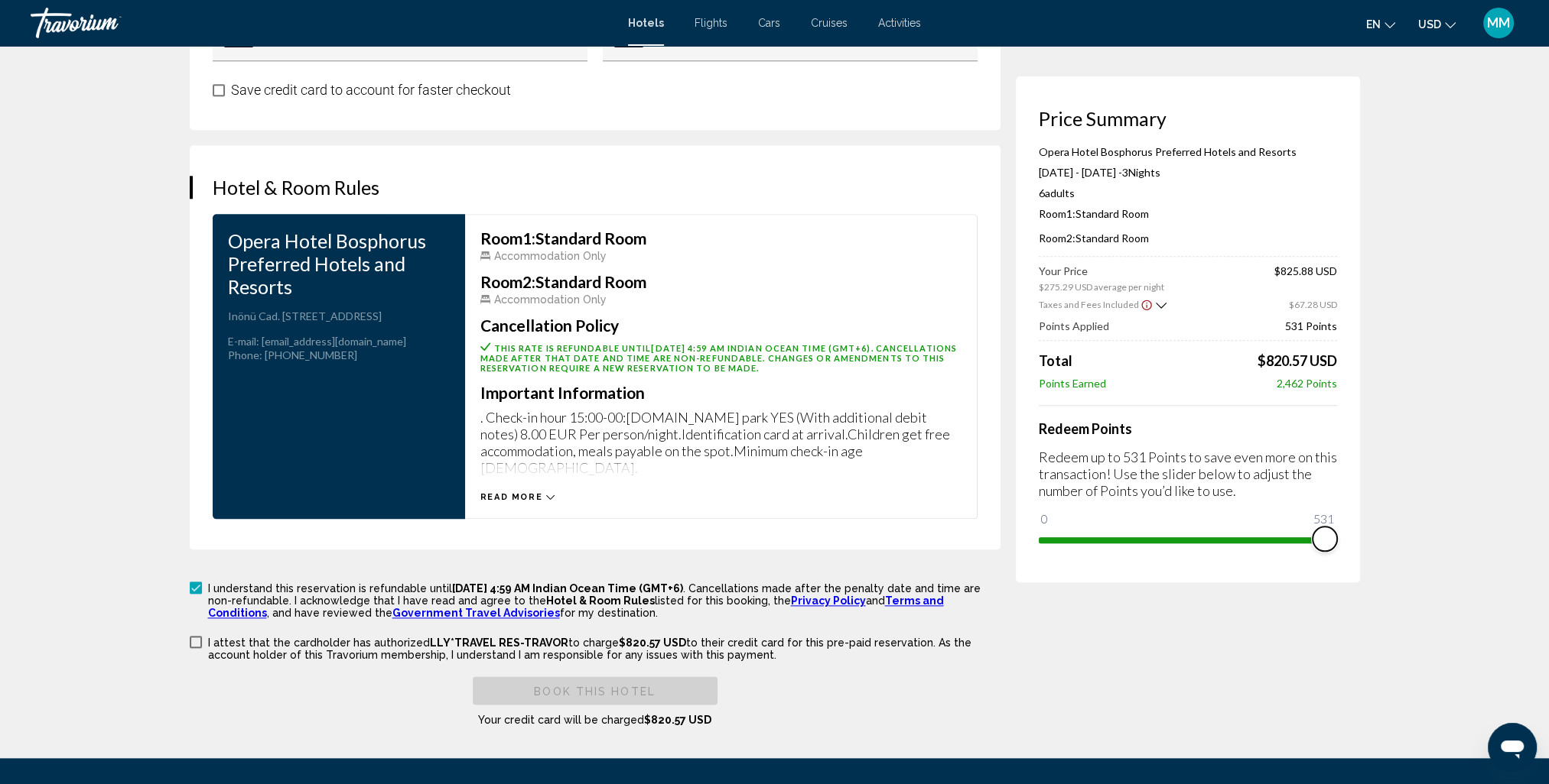
scroll to position [2425, 0]
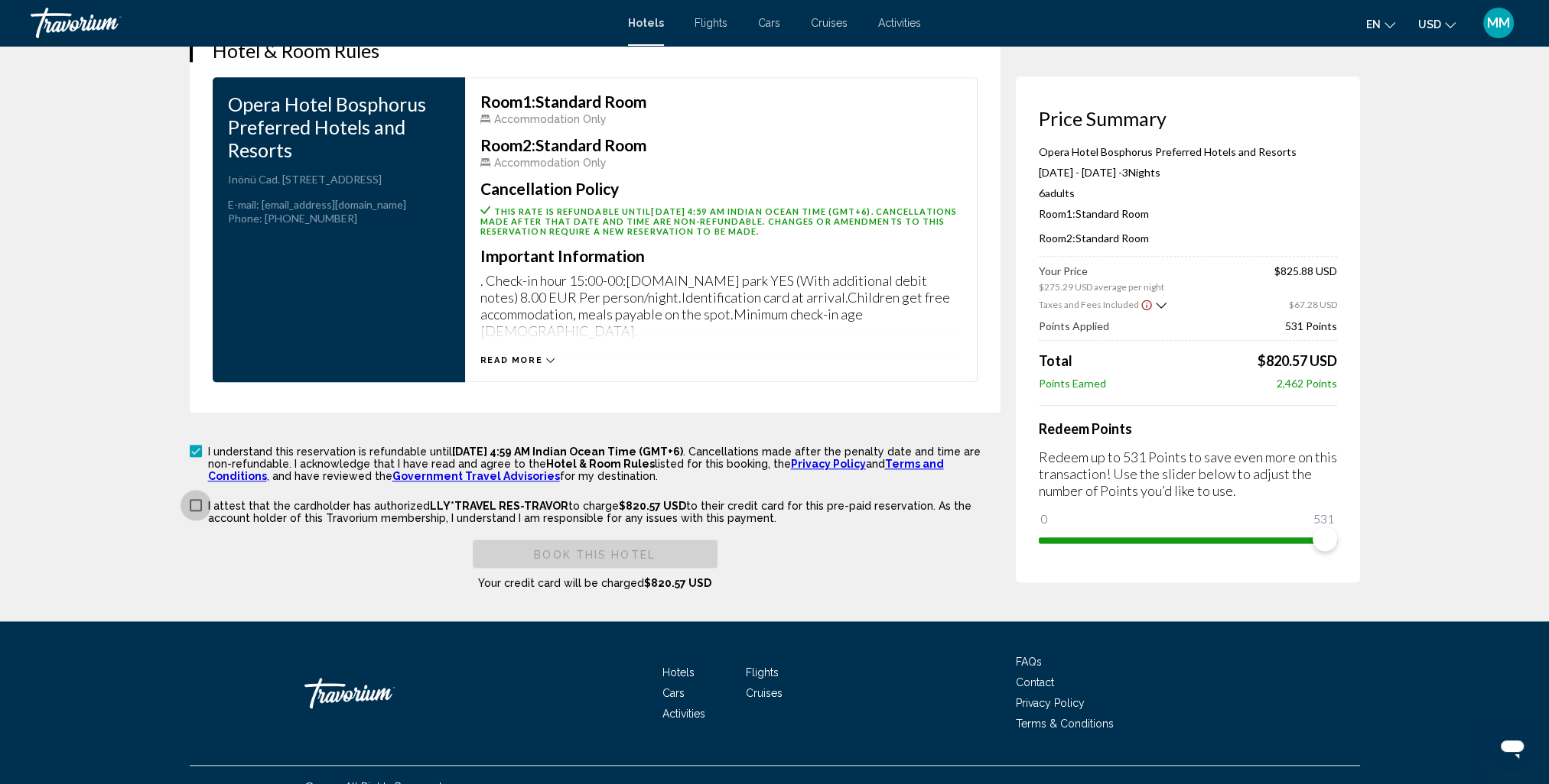
click at [192, 499] on span "Main content" at bounding box center [195, 505] width 12 height 12
click at [542, 549] on span "Book this hotel" at bounding box center [595, 554] width 122 height 12
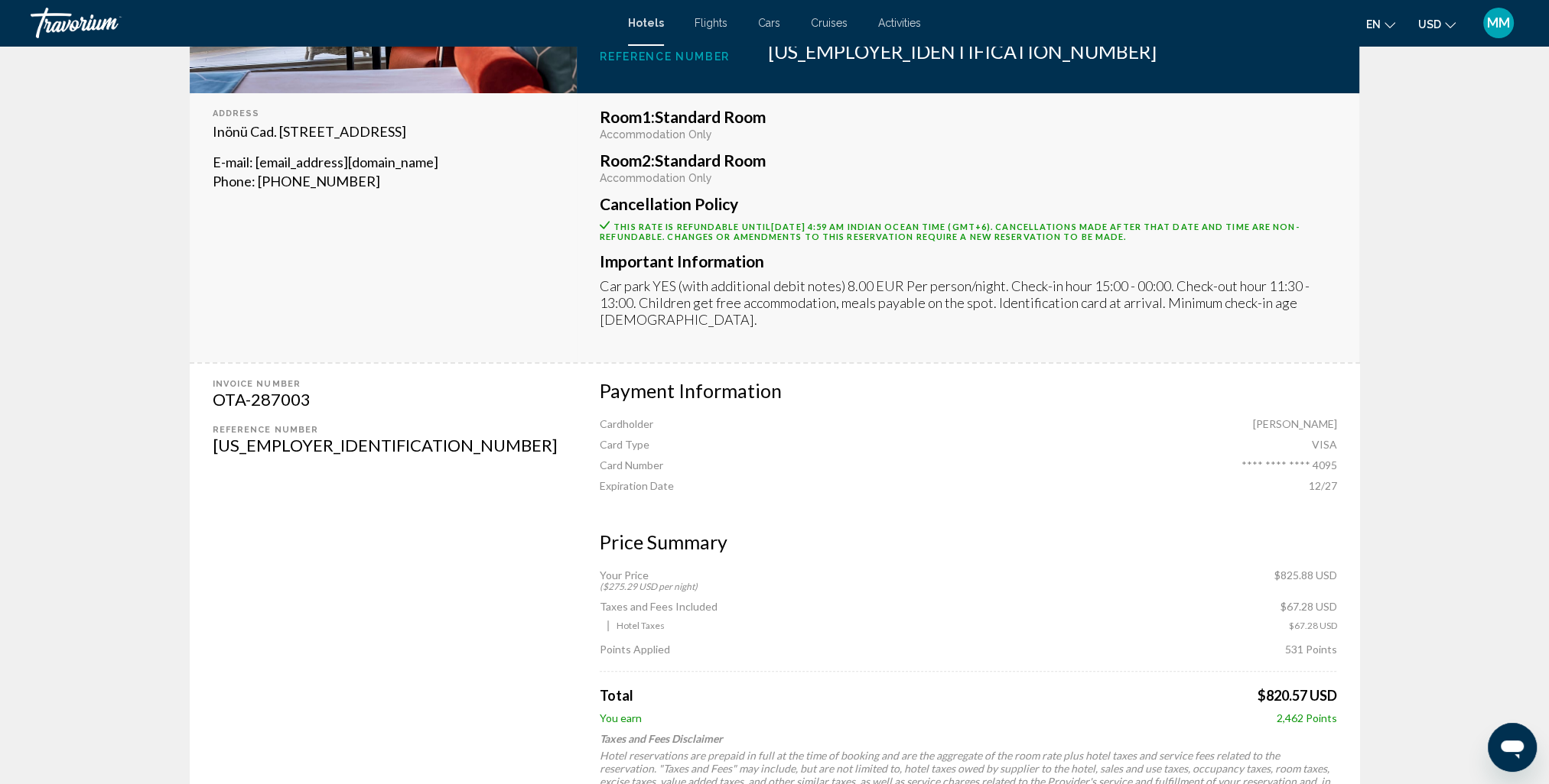
scroll to position [239, 0]
